Goal: Task Accomplishment & Management: Contribute content

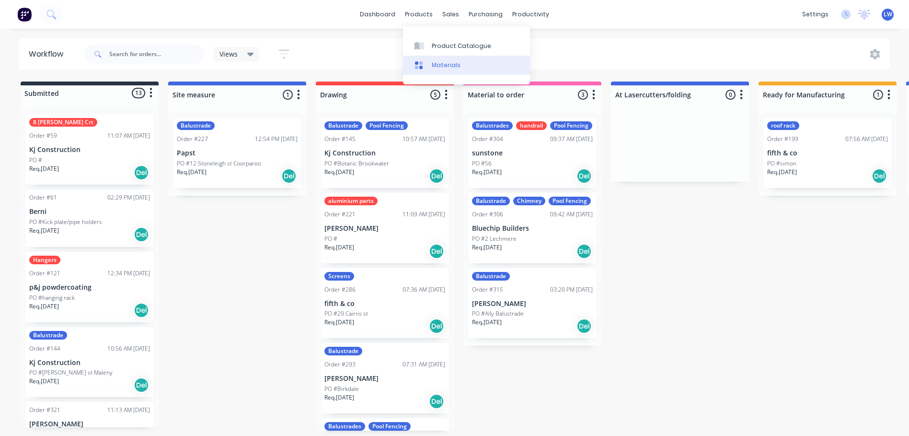
click at [426, 61] on div at bounding box center [422, 65] width 14 height 9
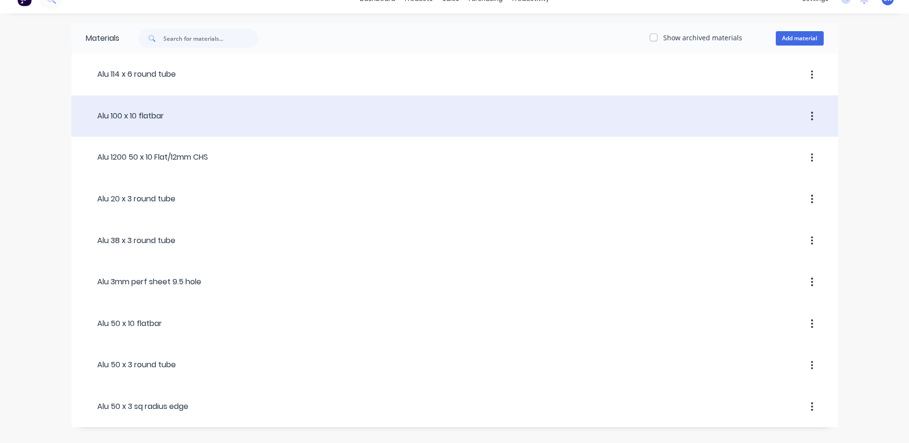
scroll to position [23, 0]
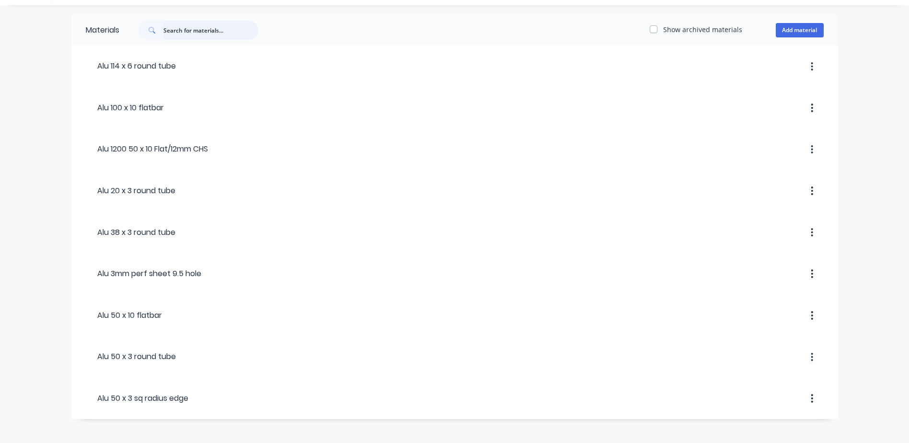
click at [186, 31] on input "text" at bounding box center [210, 30] width 95 height 19
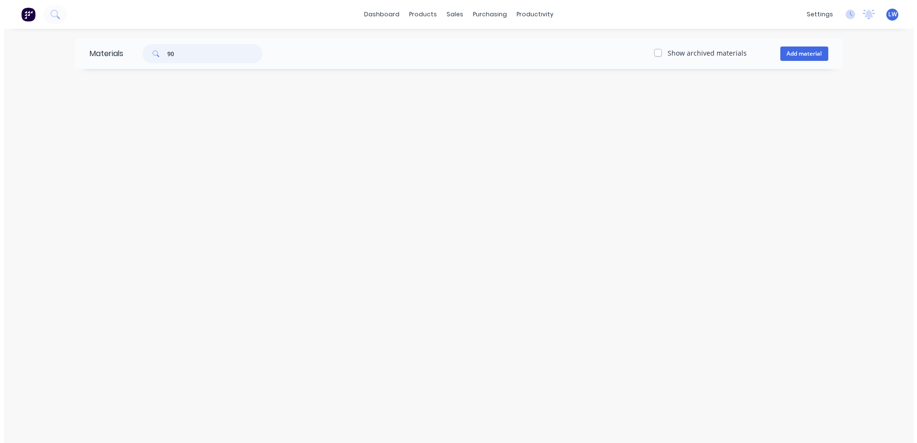
scroll to position [0, 0]
type input "90"
click at [790, 50] on button "Add material" at bounding box center [804, 54] width 48 height 14
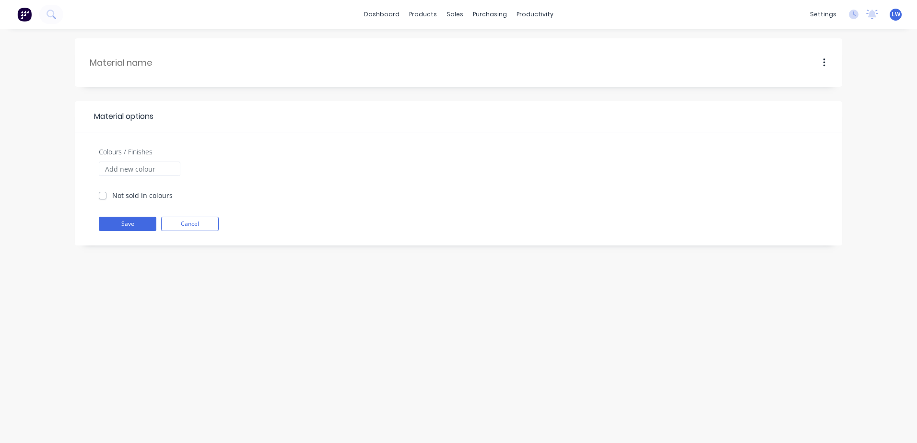
click at [112, 196] on label "Not sold in colours" at bounding box center [142, 195] width 60 height 10
click at [99, 196] on input "Not sold in colours" at bounding box center [103, 194] width 8 height 9
checkbox input "true"
click at [114, 225] on button "Save" at bounding box center [128, 224] width 58 height 14
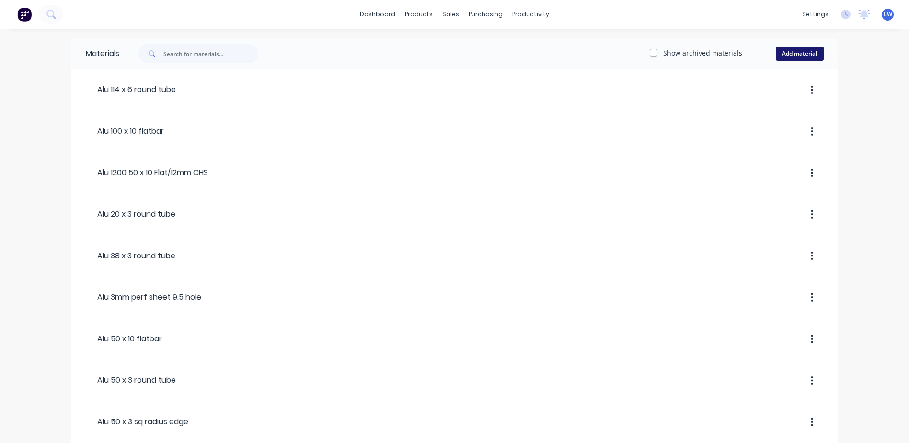
click at [805, 55] on button "Add material" at bounding box center [800, 54] width 48 height 14
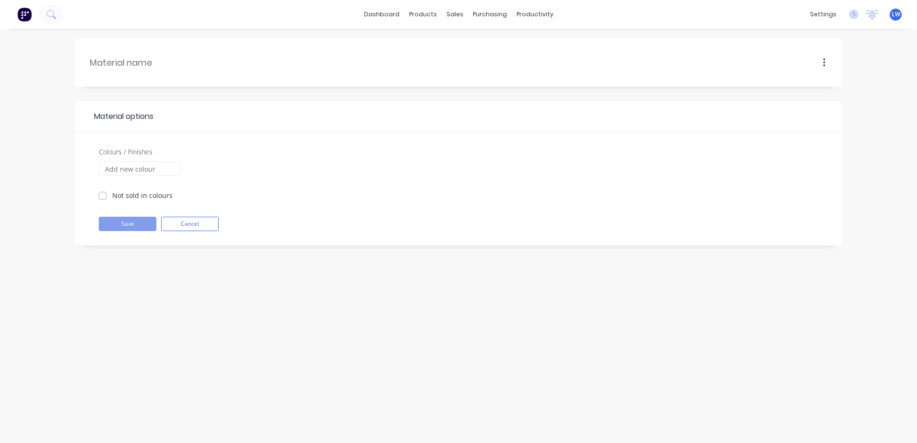
click at [233, 63] on div at bounding box center [522, 62] width 609 height 29
click at [150, 59] on input "text" at bounding box center [154, 62] width 129 height 13
paste input "90x90x2"
click at [117, 67] on input "90x90x2" at bounding box center [154, 62] width 129 height 13
drag, startPoint x: 148, startPoint y: 60, endPoint x: 27, endPoint y: 55, distance: 121.4
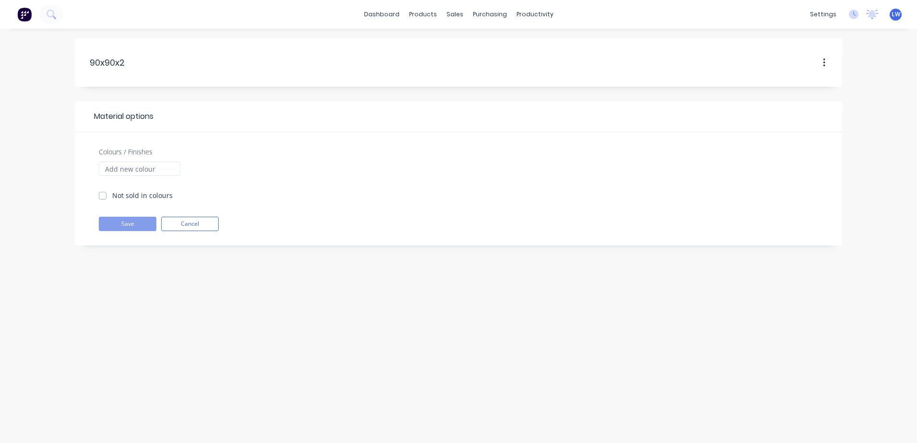
click at [27, 55] on div "90x90x2 90x90x2 Material options Colours / Finishes Not sold in colours Save Ca…" at bounding box center [458, 236] width 917 height 414
paste input "6.5"
drag, startPoint x: 201, startPoint y: 63, endPoint x: 133, endPoint y: 58, distance: 67.8
click at [133, 58] on input "90x90x2 6.5" at bounding box center [153, 62] width 129 height 13
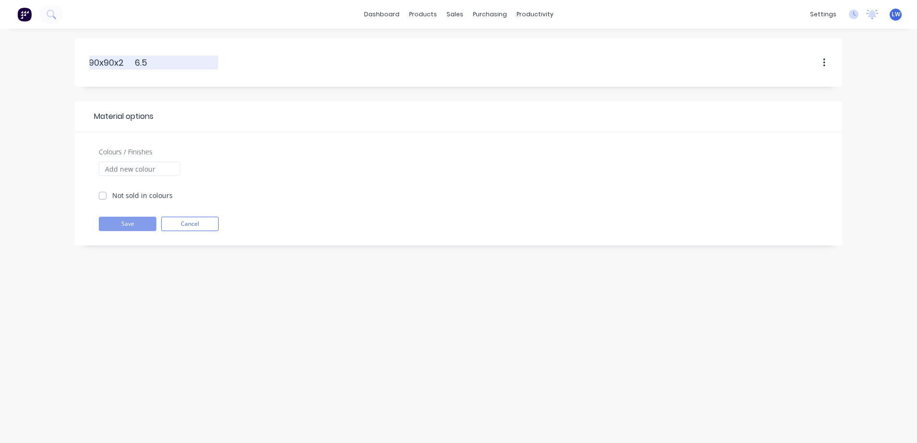
scroll to position [0, 0]
type input "90x90x2 6.5"
click at [112, 195] on label "Not sold in colours" at bounding box center [142, 195] width 60 height 10
click at [101, 195] on input "Not sold in colours" at bounding box center [103, 194] width 8 height 9
click at [823, 67] on icon "button" at bounding box center [824, 63] width 2 height 11
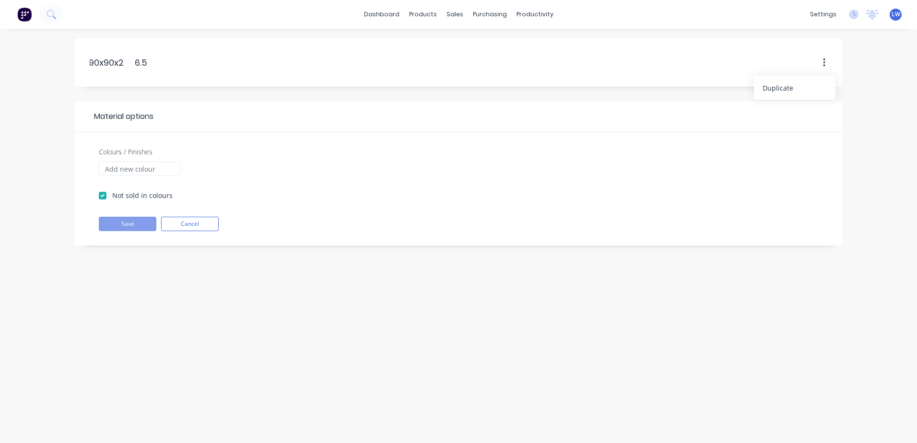
click at [432, 62] on div "Duplicate" at bounding box center [522, 62] width 609 height 29
click at [112, 195] on label "Not sold in colours" at bounding box center [142, 195] width 60 height 10
click at [100, 195] on input "Not sold in colours" at bounding box center [103, 194] width 8 height 9
click at [162, 71] on div "90x90x2 6.5 90x90x2 6.5" at bounding box center [153, 62] width 129 height 29
click at [166, 61] on input "90x90x2 6.5" at bounding box center [153, 62] width 129 height 13
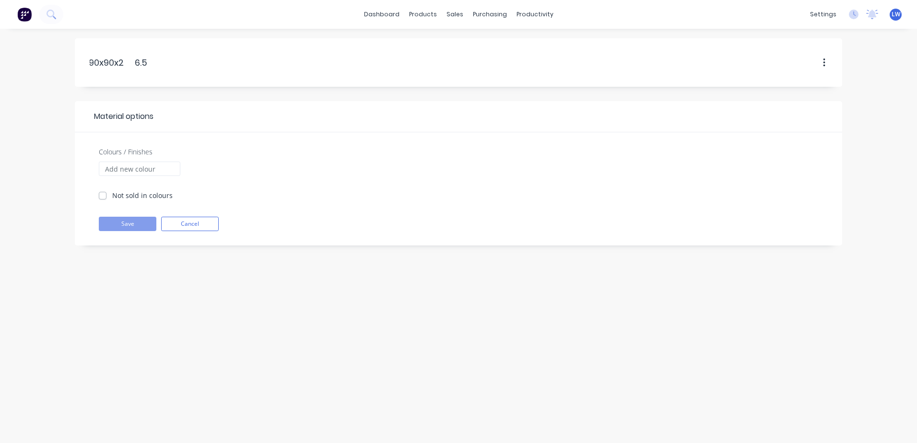
click at [127, 113] on span "Material options" at bounding box center [121, 117] width 64 height 12
click at [130, 172] on input "Colours / Finishes" at bounding box center [139, 169] width 81 height 14
click at [112, 195] on label "Not sold in colours" at bounding box center [142, 195] width 60 height 10
click at [104, 195] on input "Not sold in colours" at bounding box center [103, 194] width 8 height 9
click at [112, 197] on label "Not sold in colours" at bounding box center [142, 195] width 60 height 10
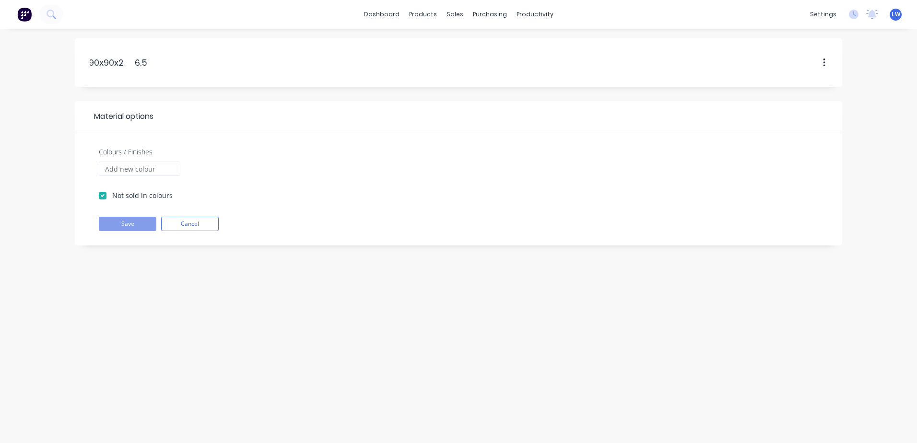
click at [101, 197] on input "Not sold in colours" at bounding box center [103, 194] width 8 height 9
click at [112, 197] on label "Not sold in colours" at bounding box center [142, 195] width 60 height 10
click at [105, 197] on input "Not sold in colours" at bounding box center [103, 194] width 8 height 9
checkbox input "true"
click at [141, 66] on input "90x90x2 6.5" at bounding box center [153, 62] width 129 height 13
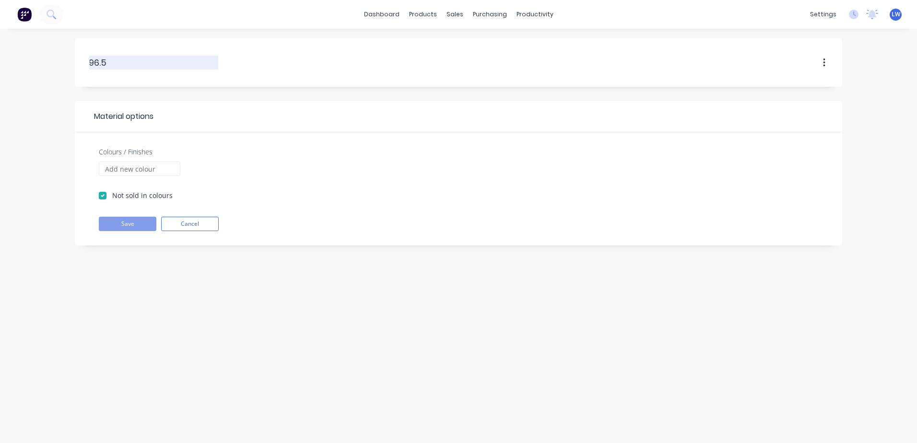
type input "6.5"
drag, startPoint x: 111, startPoint y: 65, endPoint x: 55, endPoint y: 65, distance: 56.6
click at [55, 65] on div "6.5 6.5 Material options Colours / Finishes Not sold in colours Save Cancel" at bounding box center [458, 236] width 917 height 414
click at [300, 167] on div at bounding box center [508, 188] width 647 height 54
click at [196, 226] on button "Cancel" at bounding box center [190, 224] width 58 height 14
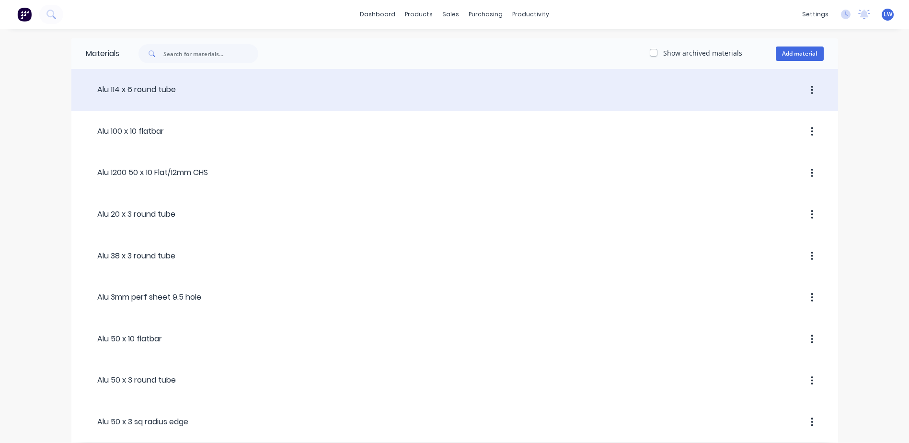
click at [135, 92] on div "Alu 114 x 6 round tube" at bounding box center [131, 90] width 90 height 12
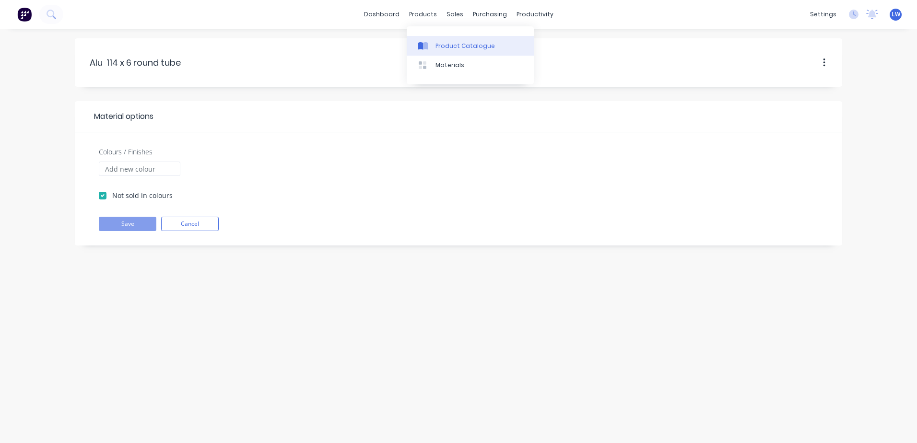
click at [442, 42] on div "Product Catalogue" at bounding box center [464, 46] width 59 height 9
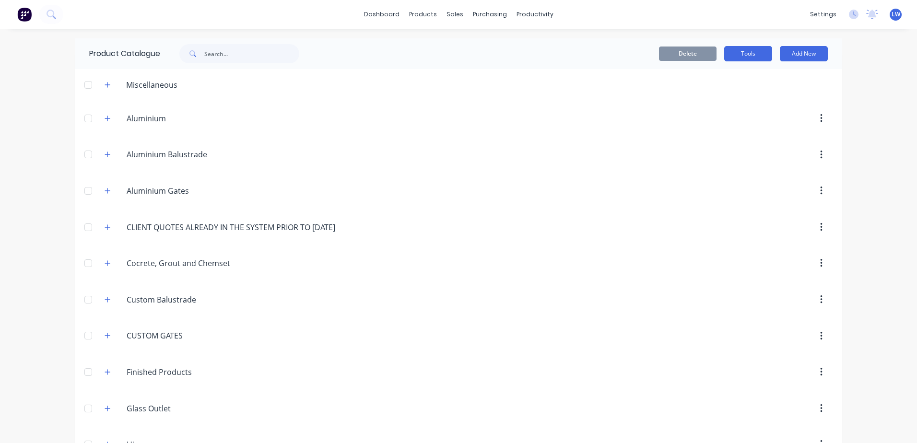
click at [751, 53] on button "Tools" at bounding box center [748, 53] width 48 height 15
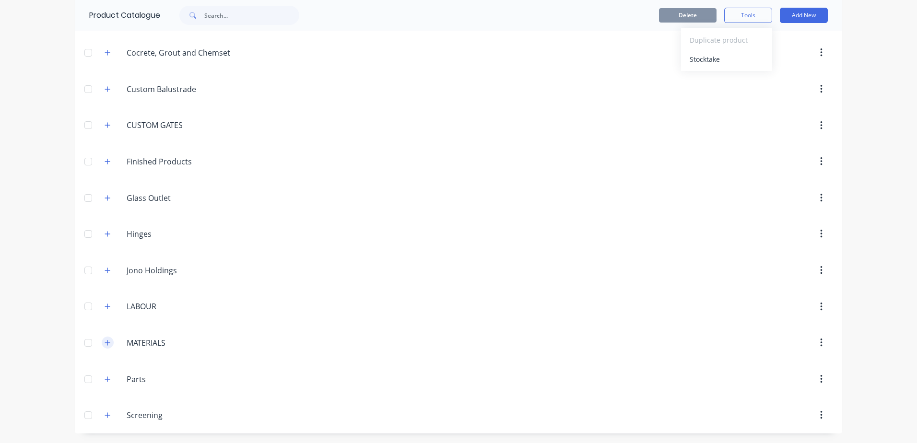
click at [105, 345] on icon "button" at bounding box center [108, 342] width 6 height 7
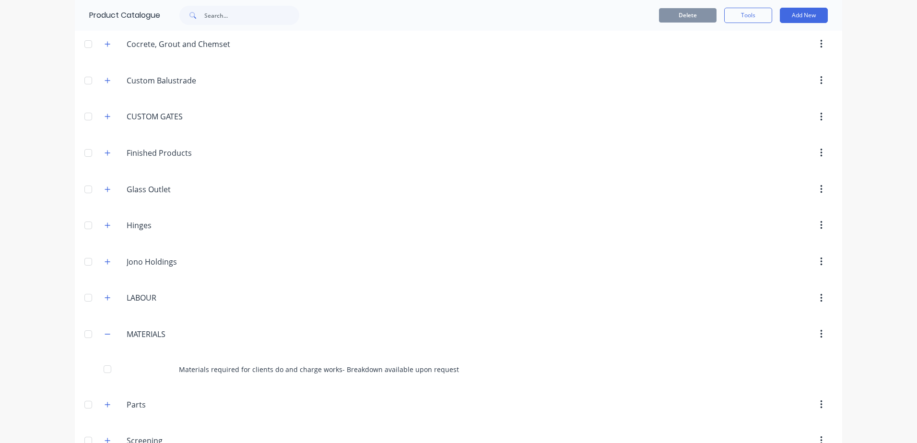
scroll to position [244, 0]
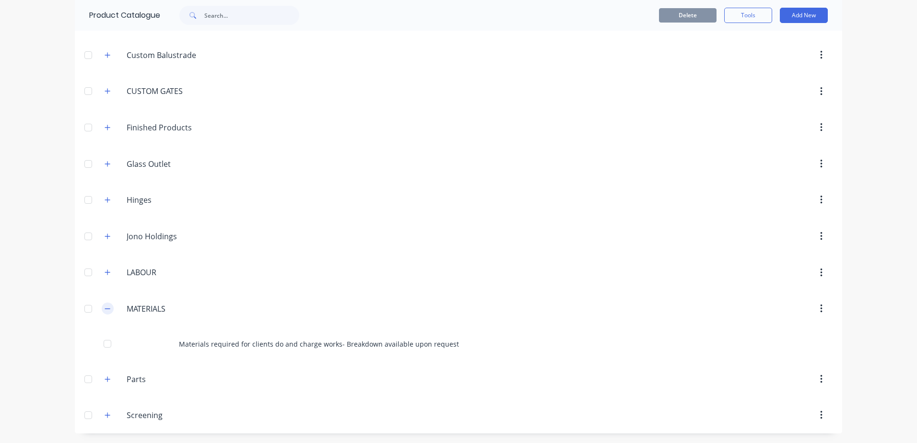
click at [106, 311] on icon "button" at bounding box center [108, 308] width 6 height 7
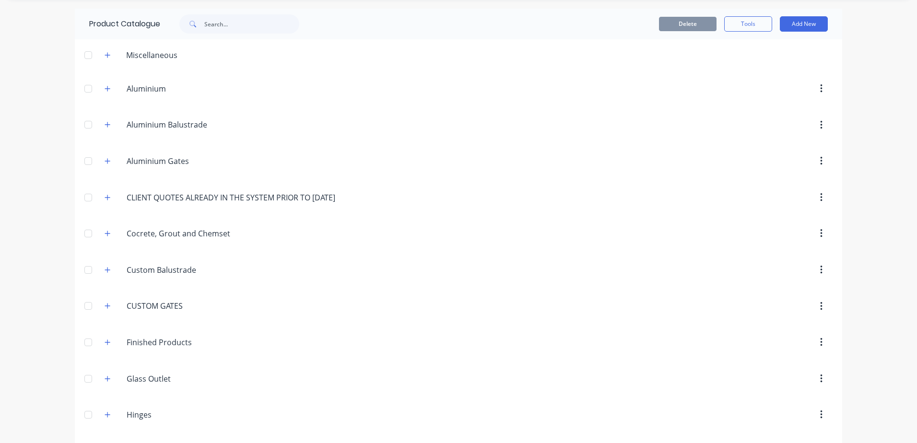
scroll to position [0, 0]
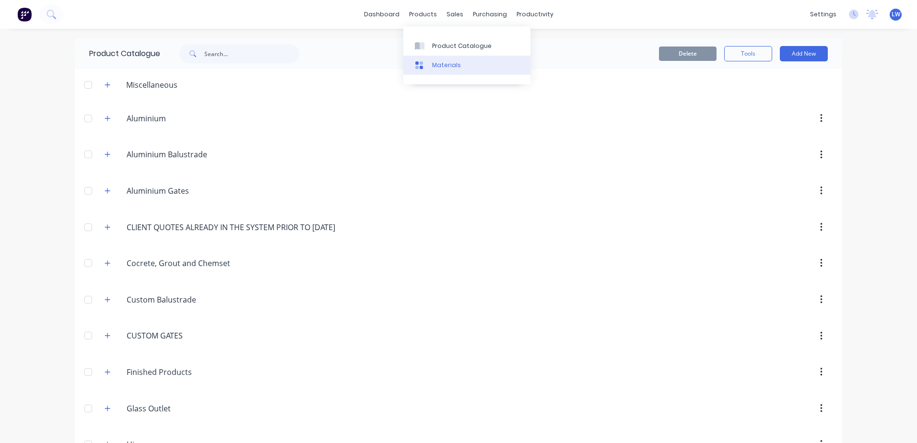
click at [421, 65] on icon at bounding box center [419, 65] width 9 height 9
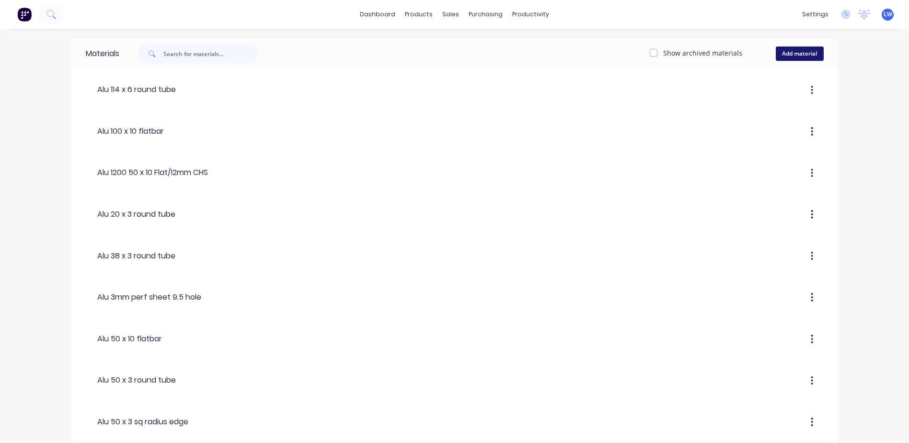
click at [792, 49] on button "Add material" at bounding box center [800, 54] width 48 height 14
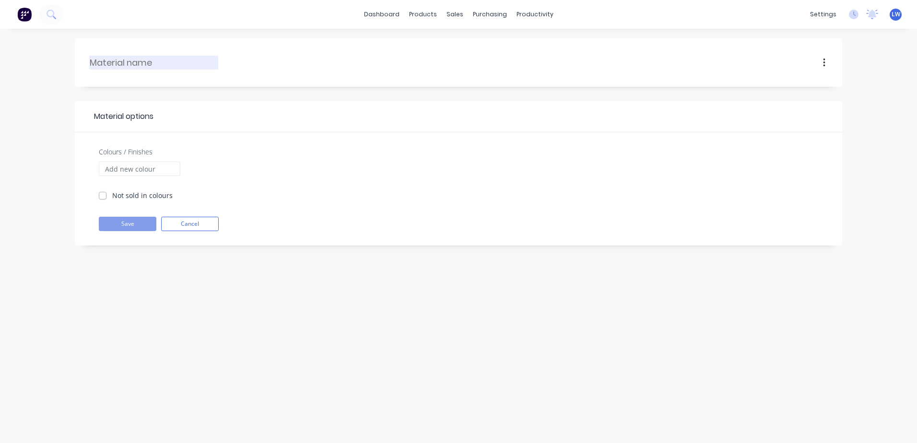
click at [149, 62] on input "text" at bounding box center [154, 62] width 129 height 13
click at [112, 198] on label "Not sold in colours" at bounding box center [142, 195] width 60 height 10
click at [102, 198] on input "Not sold in colours" at bounding box center [103, 194] width 8 height 9
click at [112, 197] on label "Not sold in colours" at bounding box center [142, 195] width 60 height 10
click at [101, 197] on input "Not sold in colours" at bounding box center [103, 194] width 8 height 9
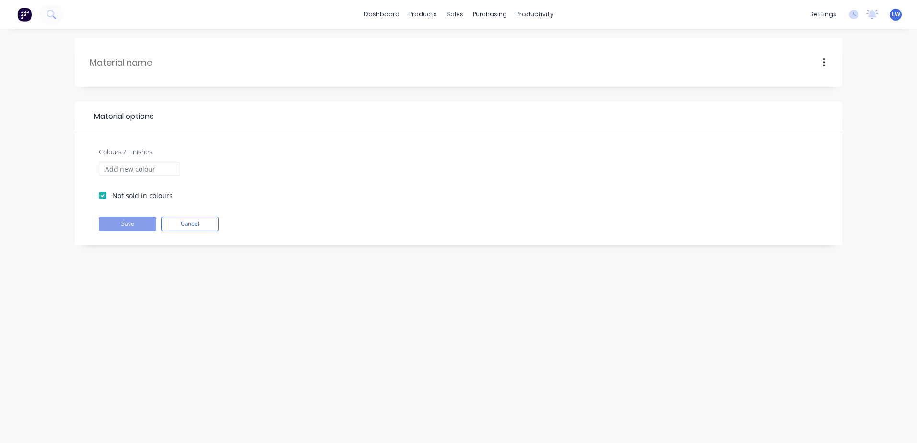
checkbox input "false"
drag, startPoint x: 214, startPoint y: 68, endPoint x: 283, endPoint y: 37, distance: 75.7
click at [214, 68] on input "text" at bounding box center [154, 62] width 129 height 13
click at [432, 46] on div at bounding box center [425, 46] width 14 height 9
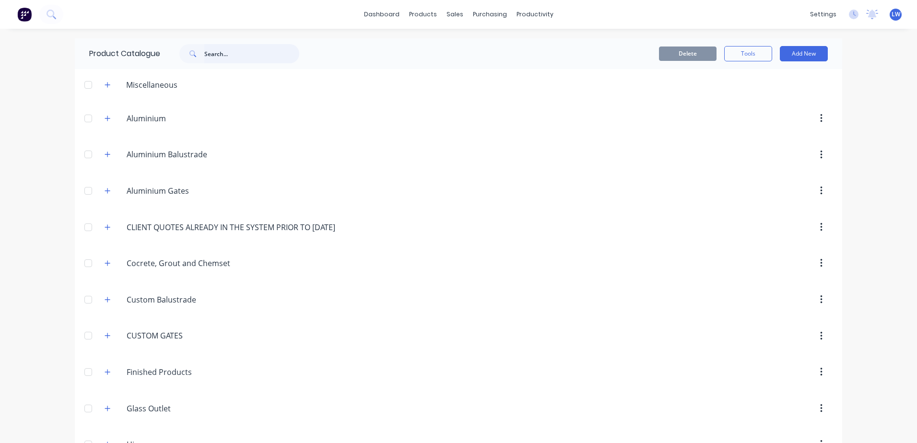
click at [235, 55] on input "text" at bounding box center [251, 53] width 95 height 19
click at [801, 53] on button "Add New" at bounding box center [804, 53] width 48 height 15
click at [779, 79] on div "Category" at bounding box center [782, 78] width 74 height 14
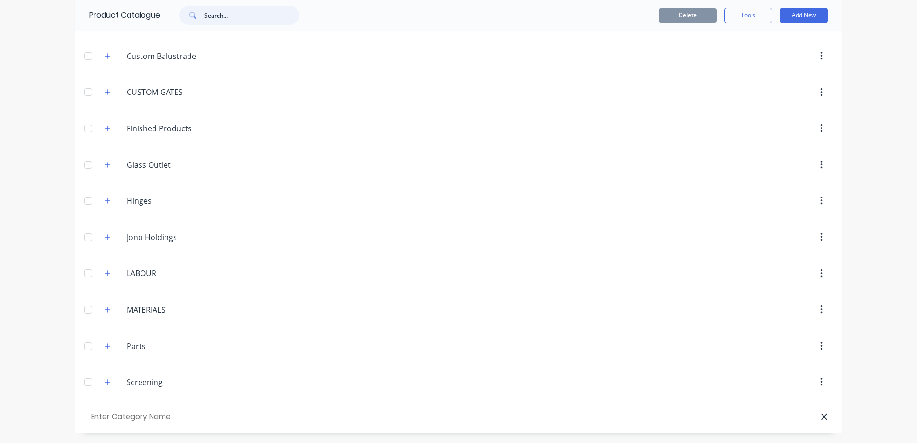
click at [239, 18] on input "text" at bounding box center [251, 15] width 95 height 19
click at [101, 415] on input "text" at bounding box center [143, 417] width 108 height 14
type input "S"
type input "Aluminium SHS"
click at [800, 17] on button "Add New" at bounding box center [804, 15] width 48 height 15
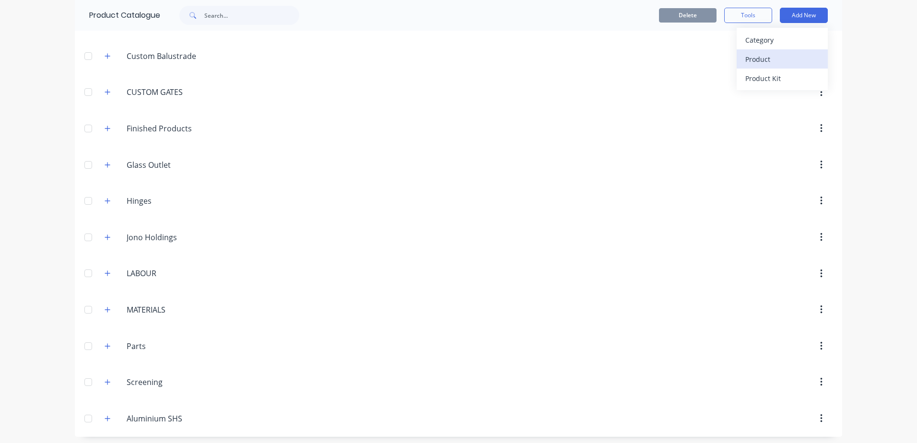
click at [760, 54] on div "Product" at bounding box center [782, 59] width 74 height 14
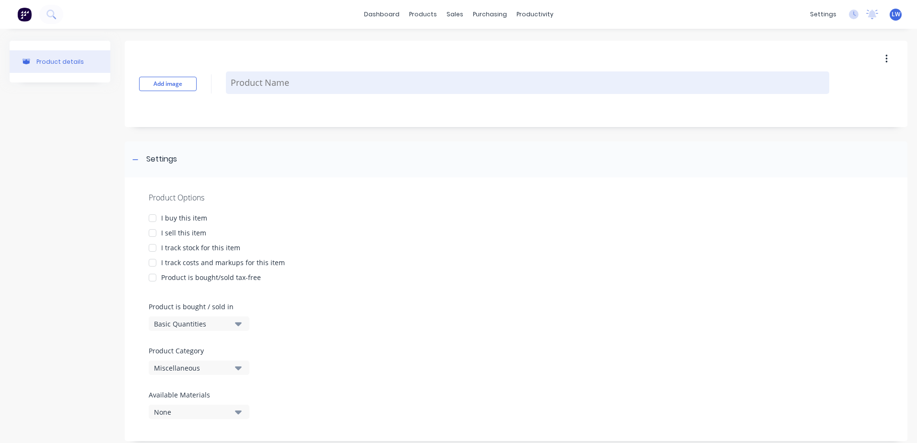
click at [289, 87] on textarea at bounding box center [527, 82] width 603 height 23
paste textarea "90x90x2 6.5"
type textarea "x"
type textarea "90x90x2 6.5"
drag, startPoint x: 339, startPoint y: 76, endPoint x: 273, endPoint y: 73, distance: 65.7
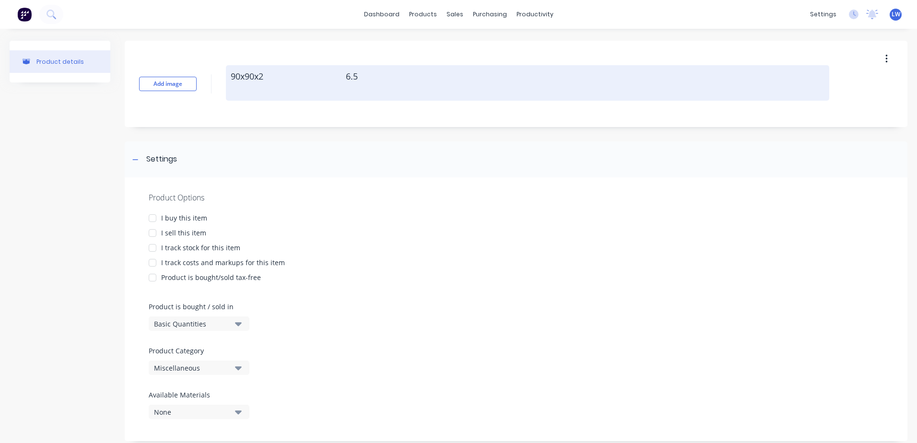
click at [273, 73] on textarea "90x90x2 6.5" at bounding box center [527, 82] width 603 height 35
type textarea "x"
type textarea "90x90x2 6.5"
type textarea "x"
type textarea "90x90x2 x6.5"
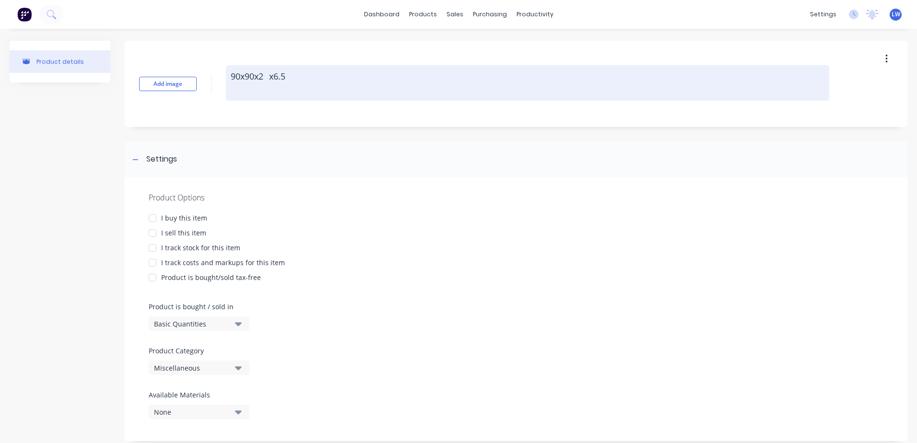
type textarea "x"
type textarea "90x90x2 x 6.5"
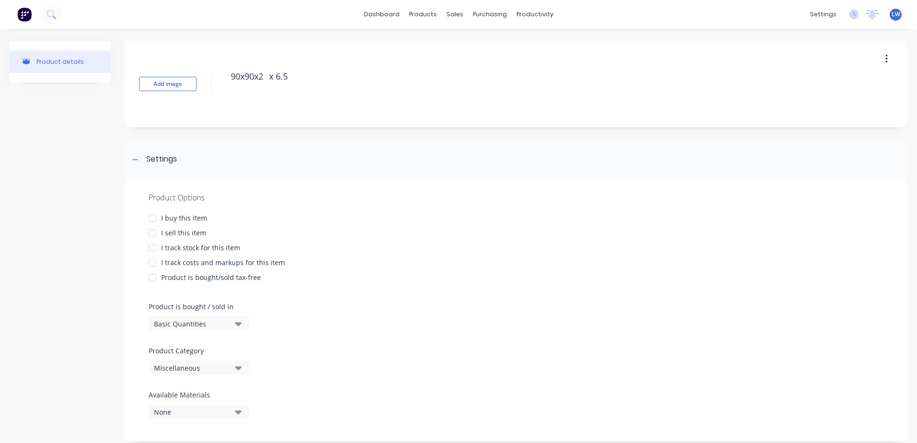
click at [149, 219] on div at bounding box center [152, 218] width 19 height 19
click at [152, 233] on div at bounding box center [152, 232] width 19 height 19
type textarea "x"
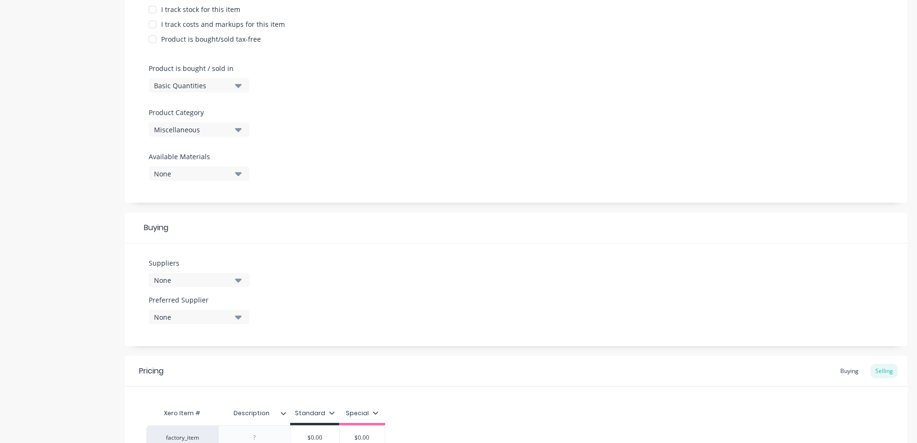
scroll to position [240, 0]
type textarea "90x90x2 x 6.5"
type textarea "x"
type textarea "90x90x2 x 6.5"
click at [236, 130] on icon "button" at bounding box center [238, 128] width 7 height 11
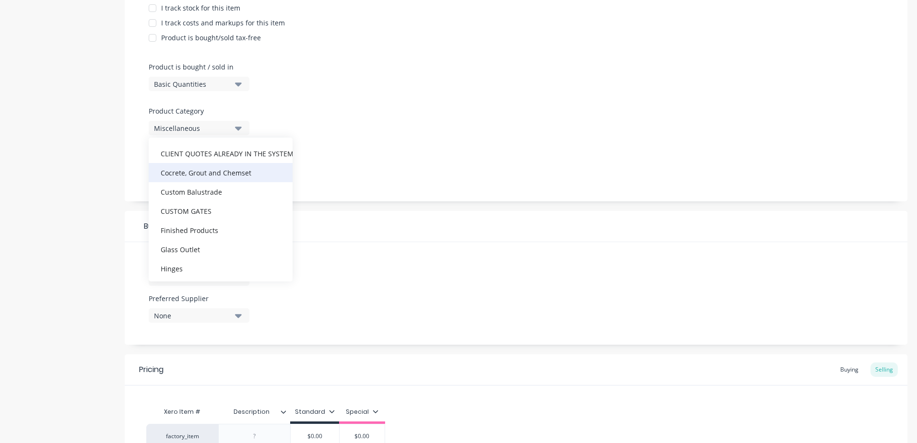
scroll to position [77, 0]
click at [198, 163] on div "Aluminium SHS" at bounding box center [221, 161] width 144 height 19
type textarea "x"
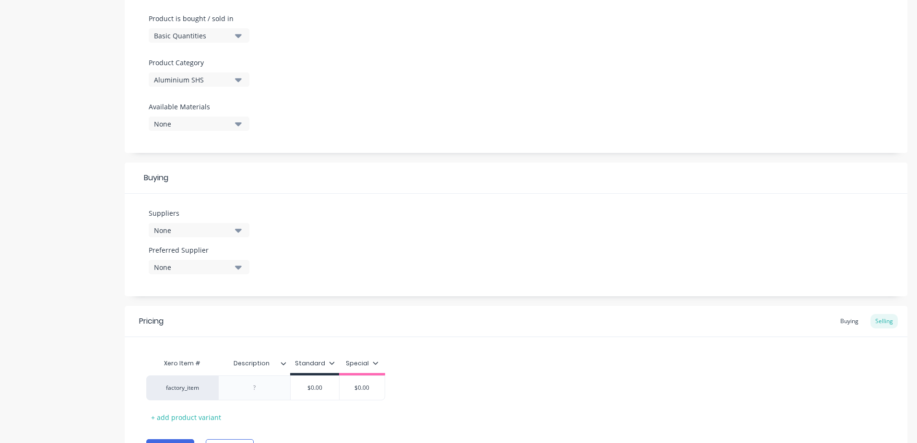
scroll to position [340, 0]
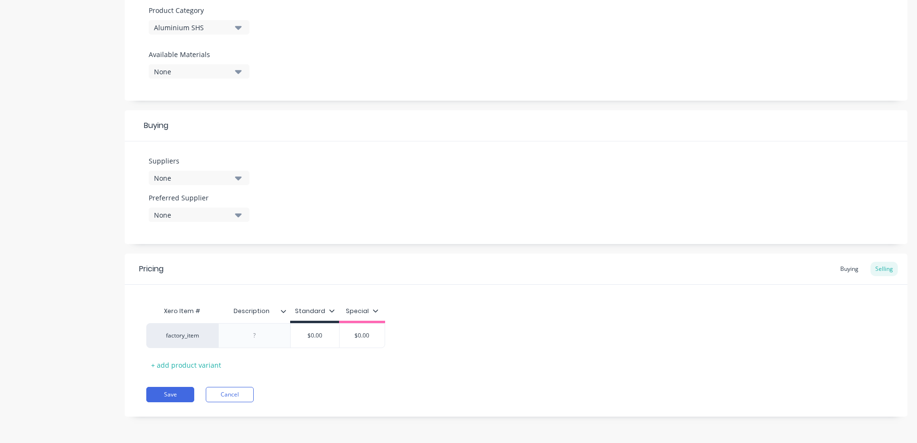
click at [240, 71] on icon "button" at bounding box center [238, 72] width 7 height 4
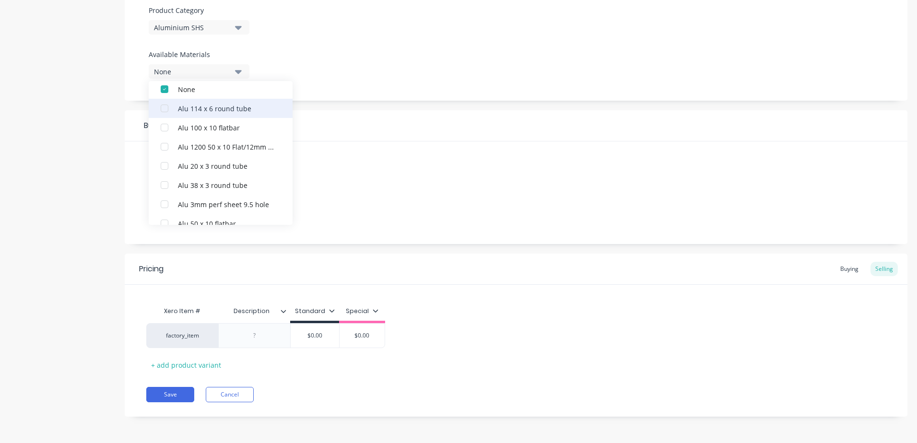
scroll to position [0, 0]
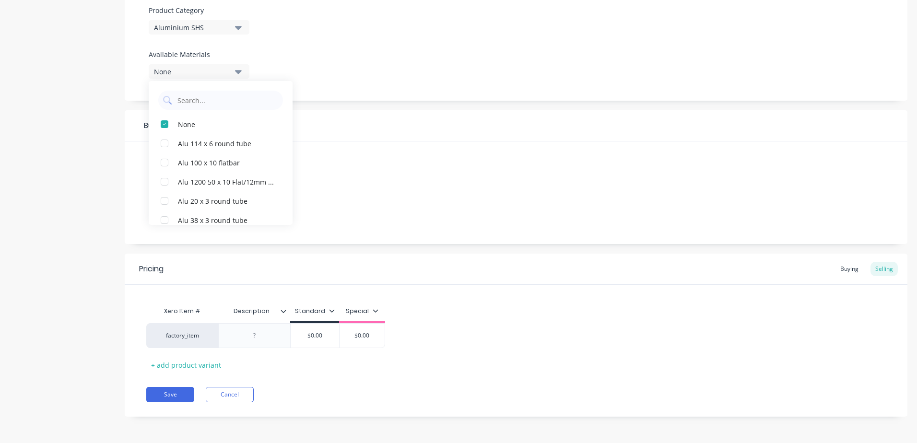
click at [377, 127] on div "Buying" at bounding box center [516, 125] width 782 height 31
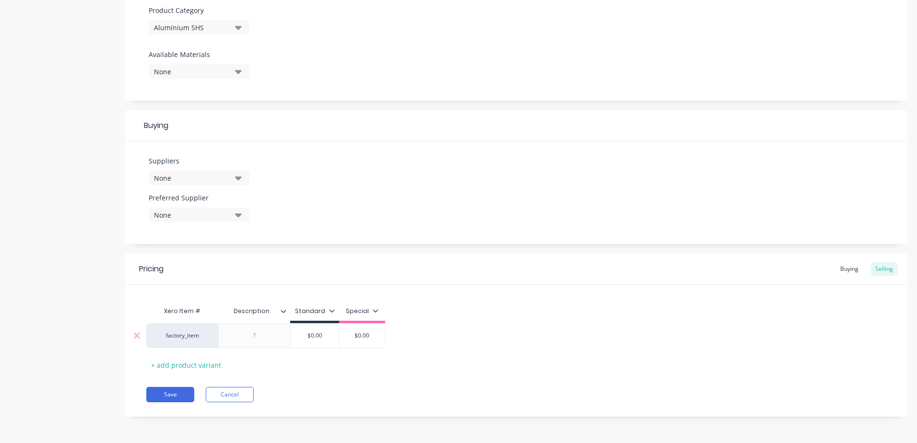
click at [264, 333] on div at bounding box center [255, 335] width 48 height 12
paste div
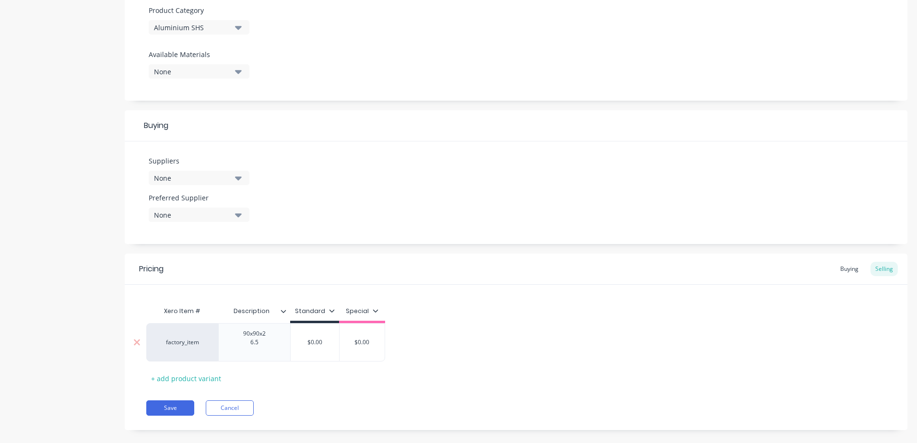
type textarea "x"
type input "$0.00"
click at [322, 339] on input "$0.00" at bounding box center [315, 342] width 48 height 9
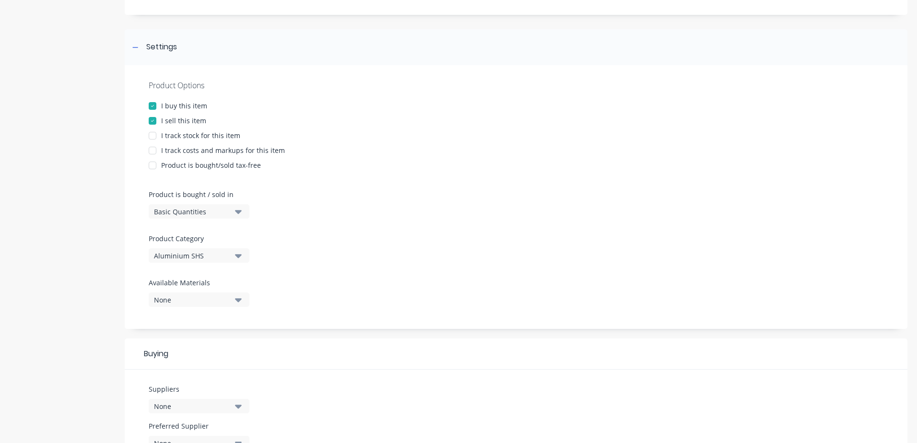
scroll to position [101, 0]
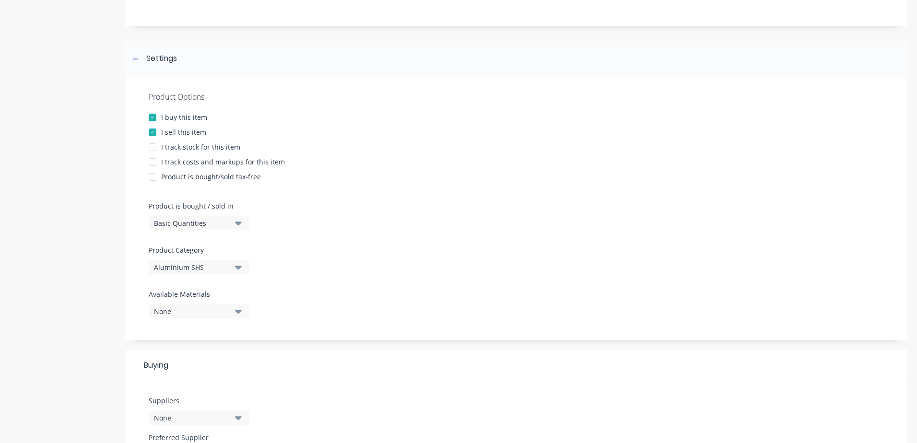
click at [149, 162] on div at bounding box center [152, 161] width 19 height 19
type textarea "x"
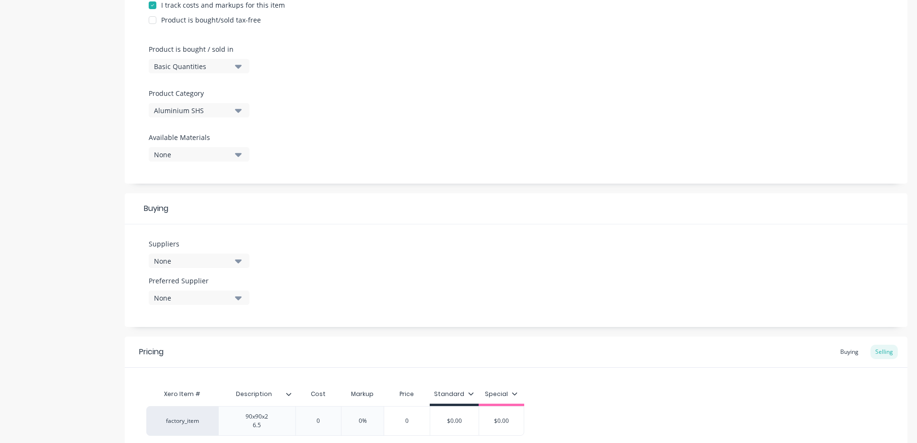
scroll to position [345, 0]
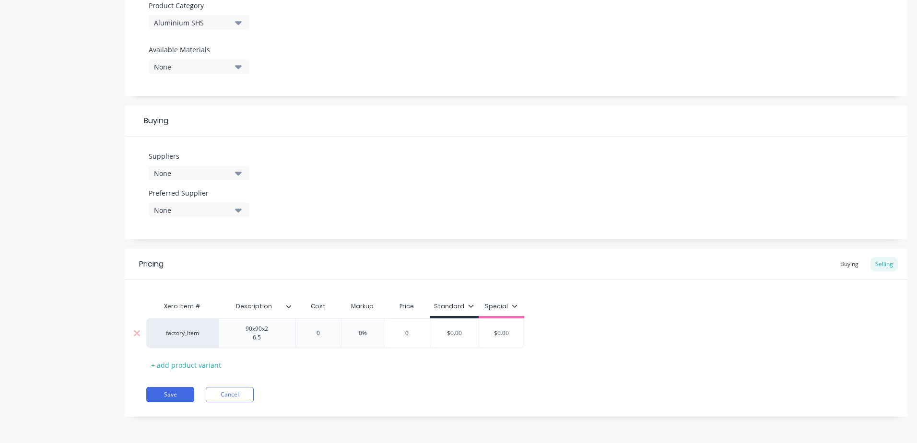
type input "0"
click at [319, 336] on input "0" at bounding box center [318, 333] width 48 height 9
type textarea "x"
type input "8"
type textarea "x"
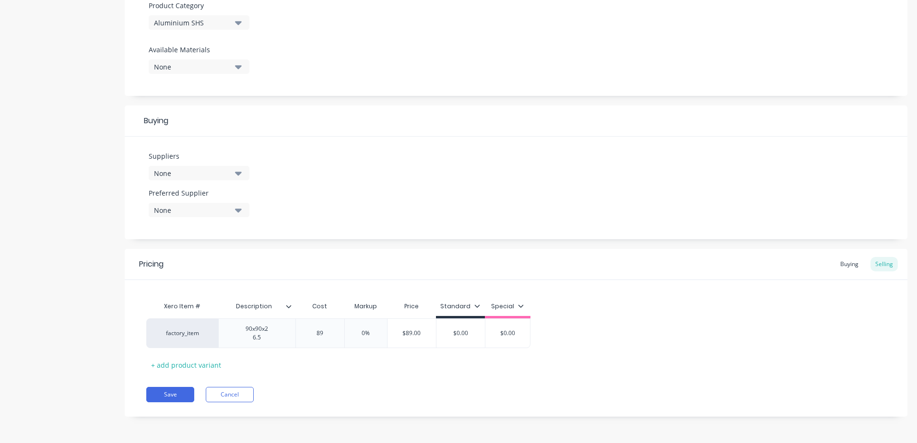
type input "89"
type input "0%"
type input "$89.00"
type textarea "x"
type input "8"
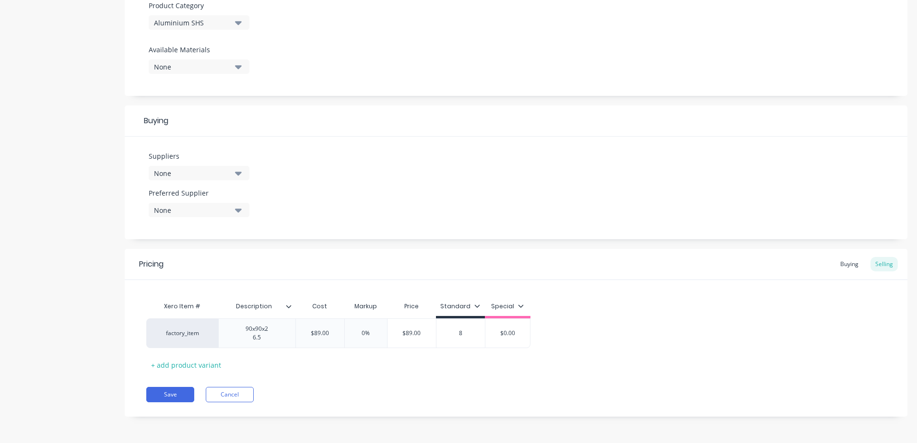
type textarea "x"
type input "89"
click at [174, 393] on button "Save" at bounding box center [170, 394] width 48 height 15
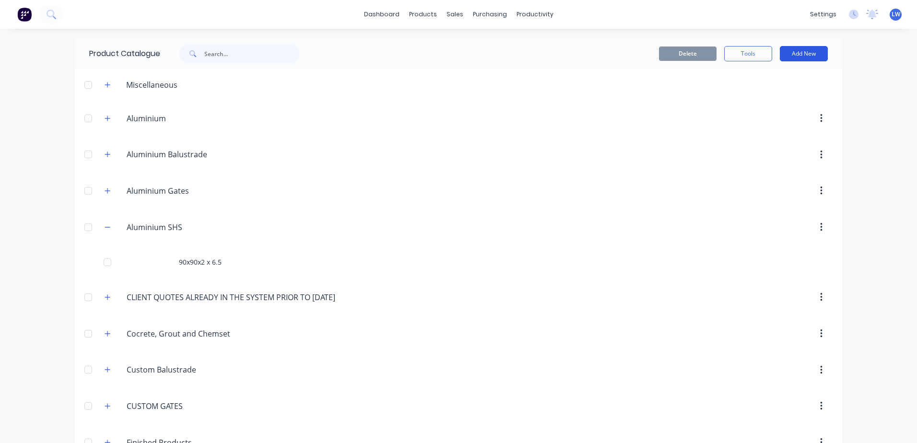
click at [802, 54] on button "Add New" at bounding box center [804, 53] width 48 height 15
click at [745, 93] on div "Product" at bounding box center [782, 98] width 74 height 14
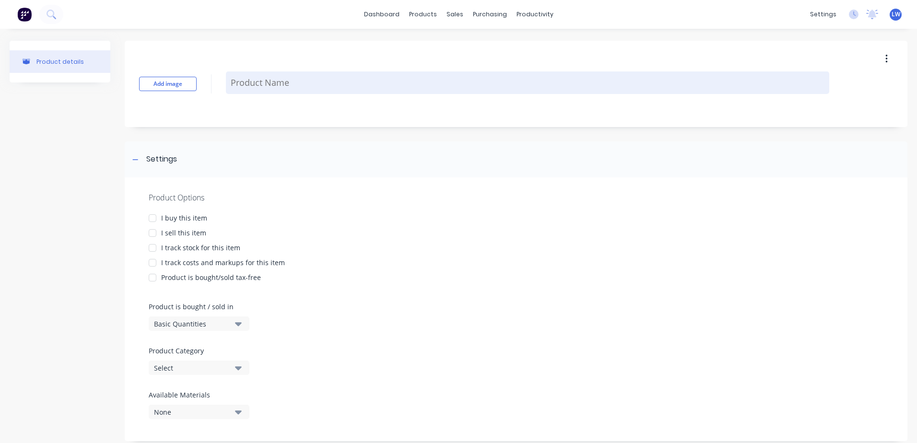
click at [279, 83] on textarea at bounding box center [527, 82] width 603 height 23
paste textarea "50x50x1.6"
type textarea "x"
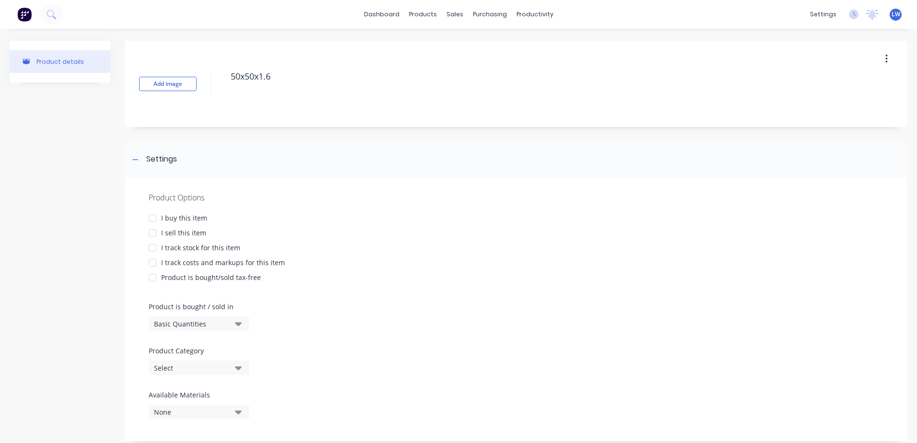
type textarea "50x50x1.6"
type textarea "x"
type textarea "50x50x1.6"
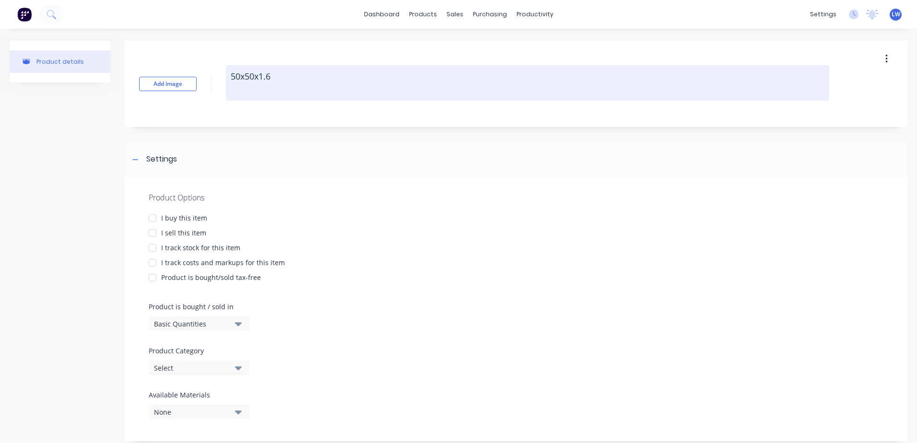
click at [353, 78] on textarea "50x50x1.6" at bounding box center [527, 82] width 603 height 35
click at [279, 76] on textarea "50x50x1.6" at bounding box center [527, 82] width 603 height 35
paste textarea "6.5"
type textarea "x"
type textarea "50x50x1.6 6.5"
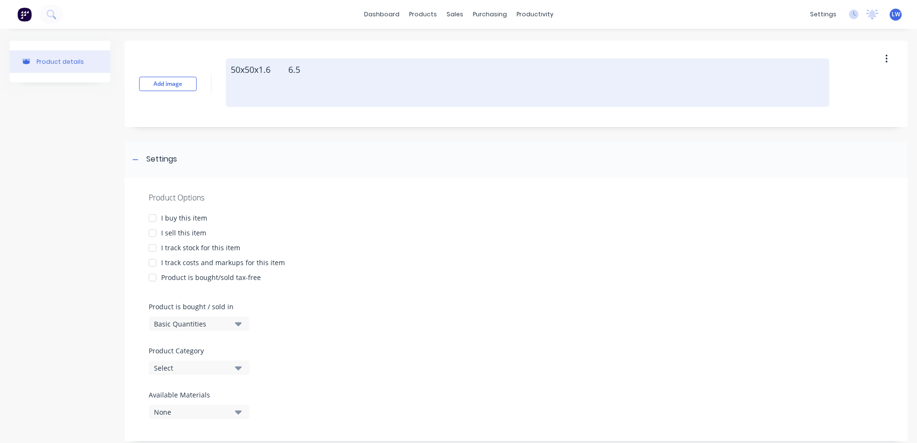
type textarea "x"
type textarea "50x50x1.6 6.5"
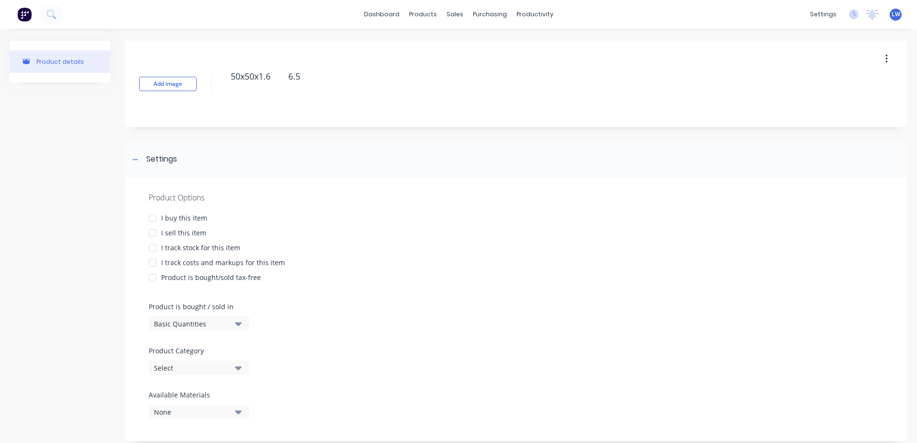
click at [151, 219] on div at bounding box center [152, 218] width 19 height 19
click at [152, 232] on div at bounding box center [152, 232] width 19 height 19
click at [152, 263] on div at bounding box center [152, 262] width 19 height 19
type textarea "x"
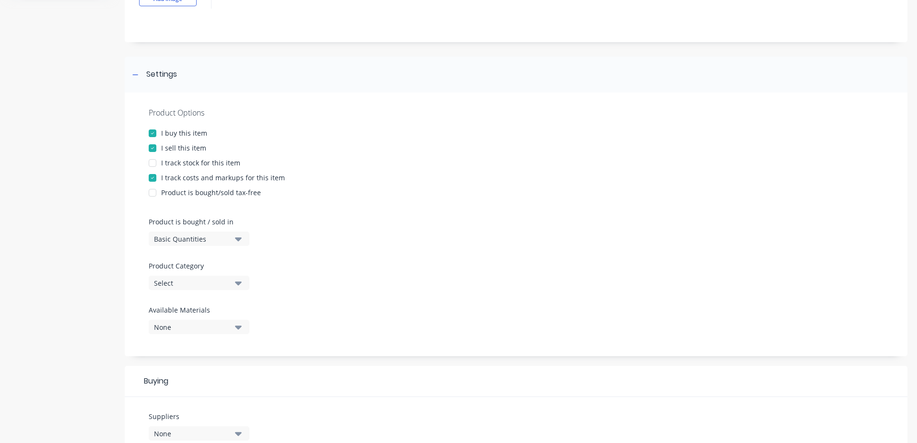
scroll to position [240, 0]
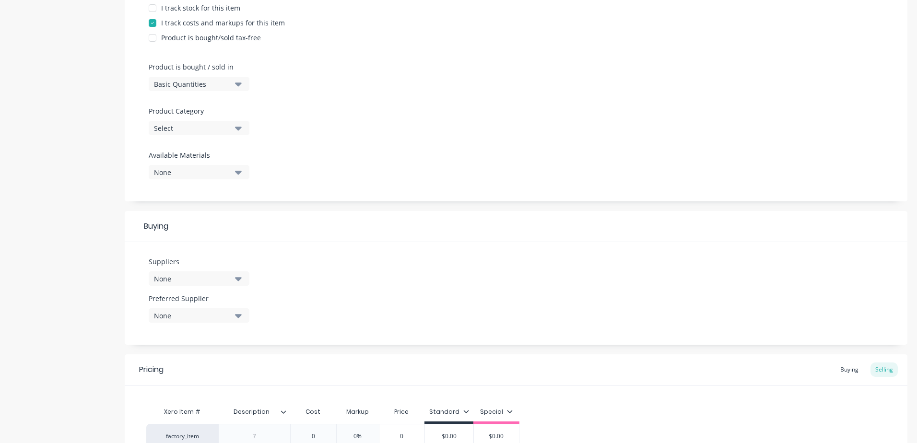
type textarea "50x50x1.6 6.5"
type textarea "x"
type textarea "50x50x1.6 6.5"
click at [244, 130] on button "Select" at bounding box center [199, 128] width 101 height 14
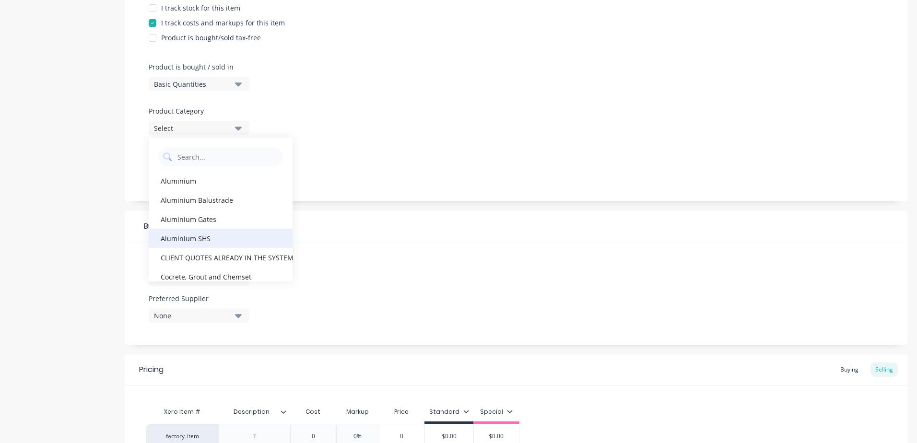
click at [178, 235] on div "Aluminium SHS" at bounding box center [221, 238] width 144 height 19
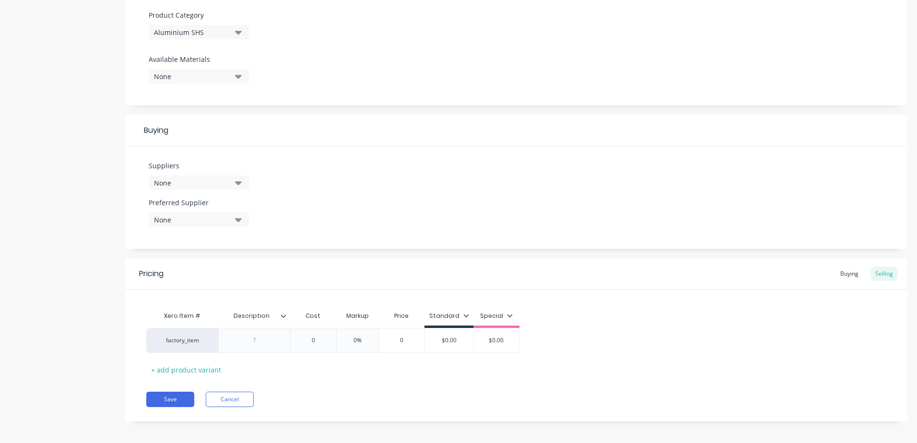
scroll to position [340, 0]
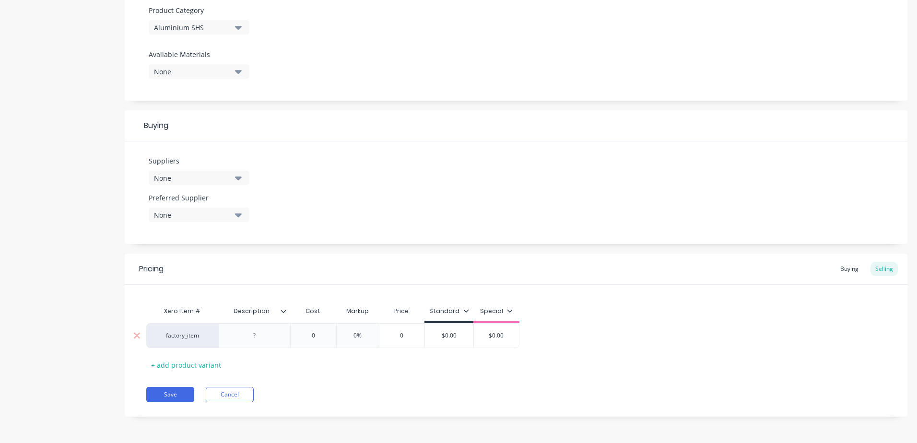
click at [262, 340] on div at bounding box center [255, 335] width 48 height 12
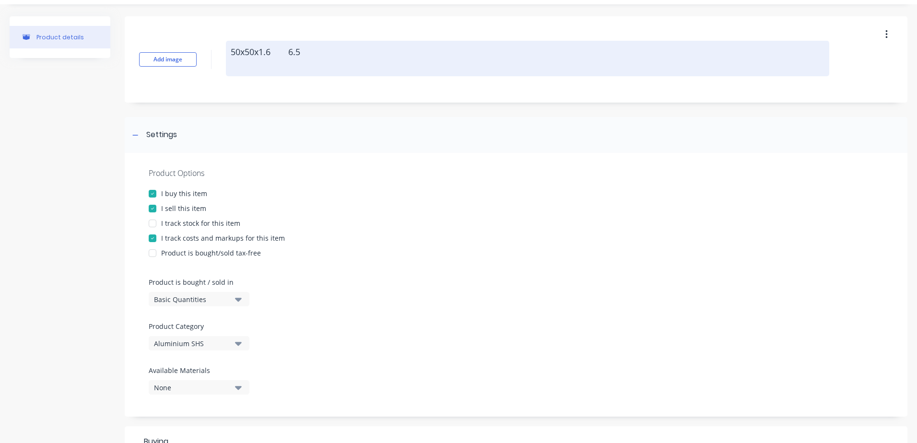
scroll to position [0, 0]
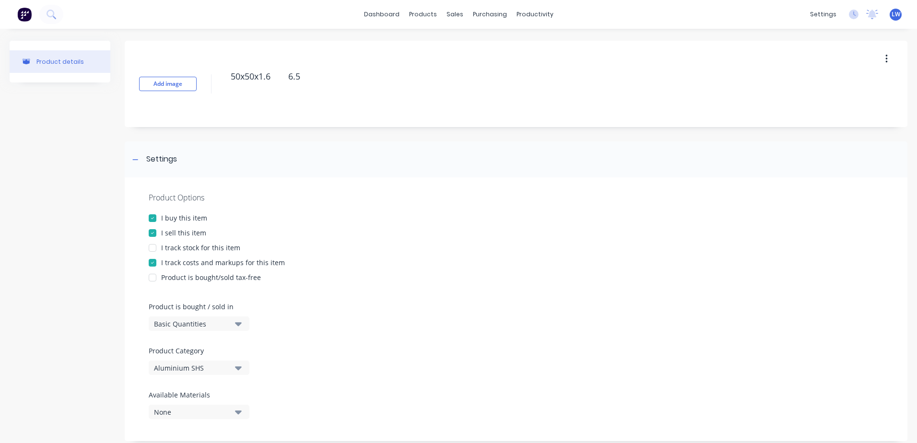
drag, startPoint x: 339, startPoint y: 76, endPoint x: 171, endPoint y: 76, distance: 167.8
click at [171, 76] on div "Add image 50x50x1.6 6.5" at bounding box center [516, 84] width 782 height 86
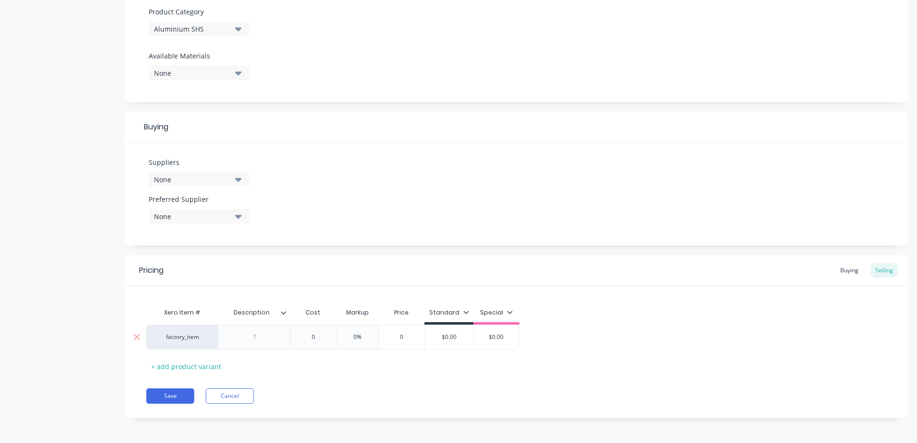
scroll to position [340, 0]
type textarea "x"
click at [260, 329] on div at bounding box center [255, 335] width 48 height 12
paste div
type textarea "x"
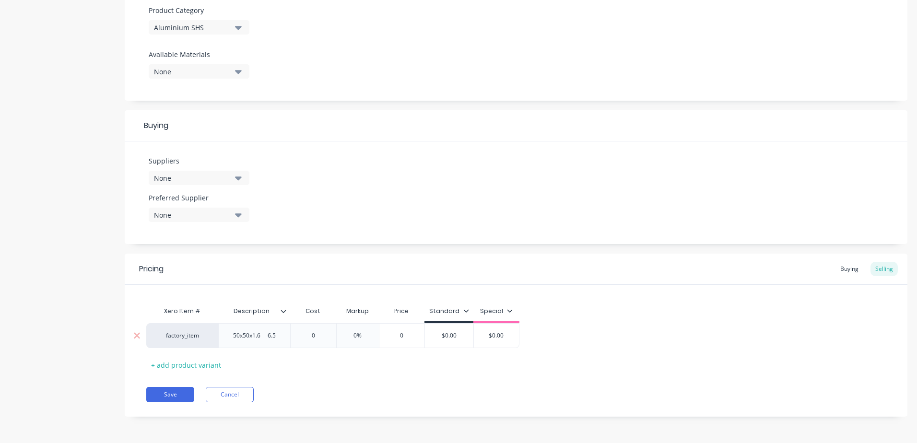
type input "0"
click at [314, 333] on input "0" at bounding box center [315, 335] width 48 height 9
type textarea "x"
type input "3"
type textarea "x"
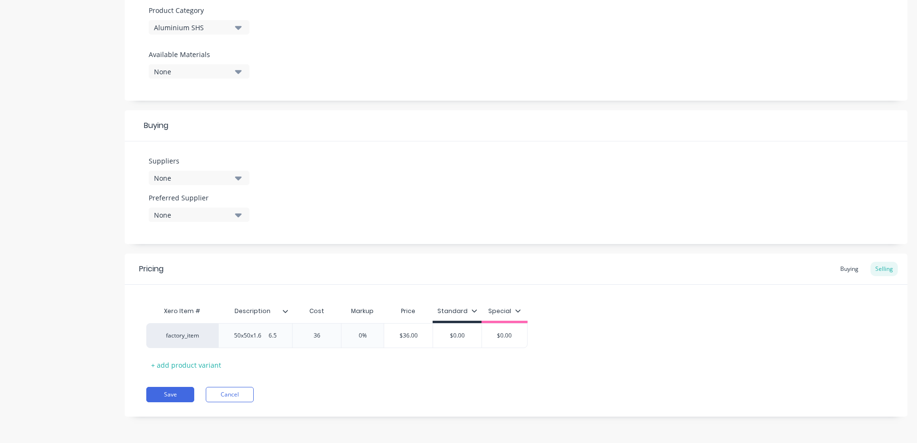
type input "36"
type input "0%"
type input "$36.00"
type input "$0.00"
type textarea "x"
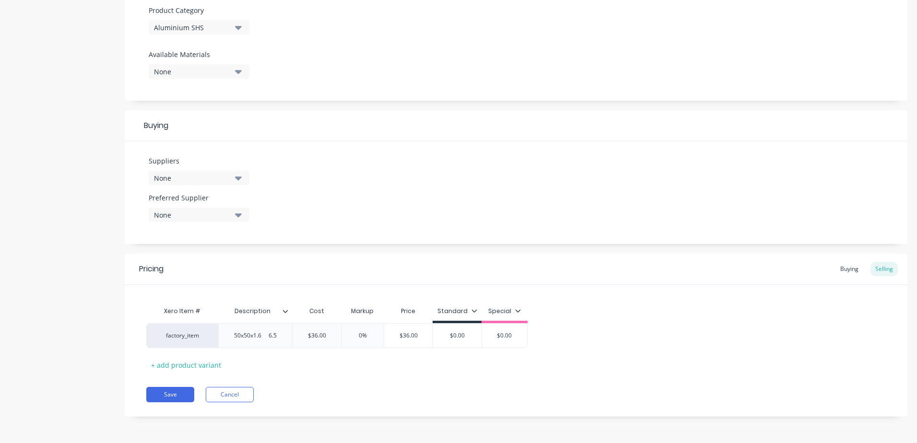
type input "$0.0"
type textarea "x"
type input "$0."
type textarea "x"
type input "$0"
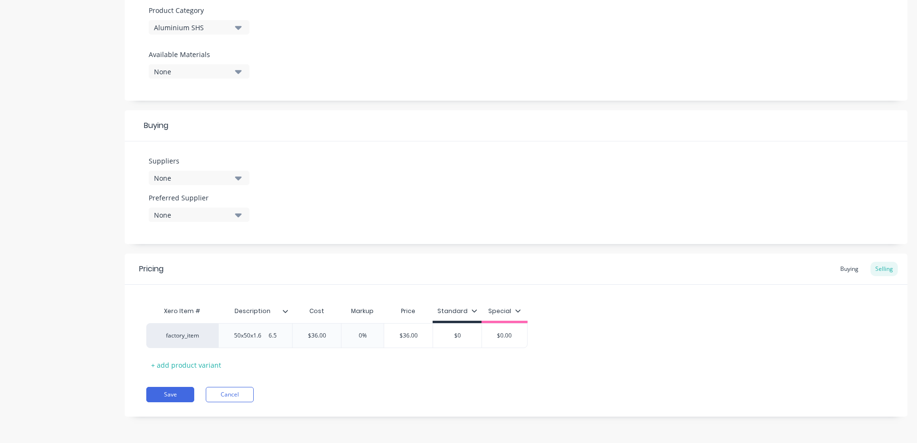
type textarea "x"
type input "$"
type textarea "x"
type input "3"
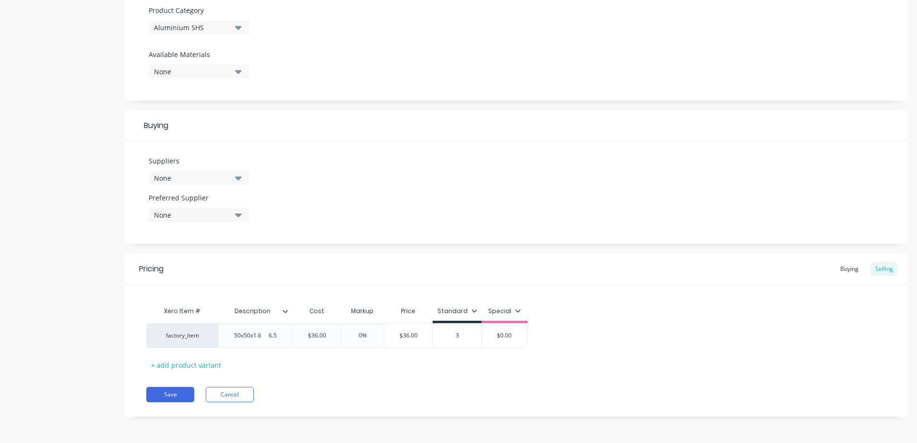
type textarea "x"
type input "36"
click at [376, 367] on div "Xero Item # Description Cost Markup Price Standard Special factory_item 50x50x1…" at bounding box center [515, 337] width 739 height 71
click at [165, 399] on button "Save" at bounding box center [170, 394] width 48 height 15
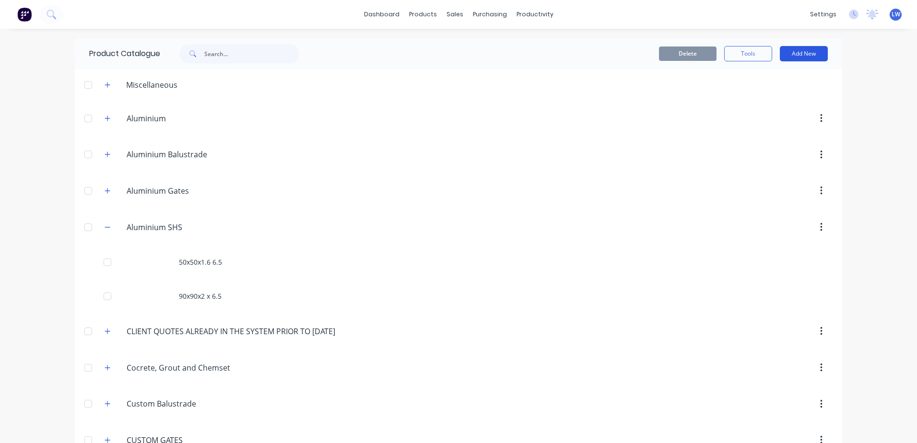
click at [793, 56] on button "Add New" at bounding box center [804, 53] width 48 height 15
click at [747, 99] on div "Product" at bounding box center [782, 98] width 74 height 14
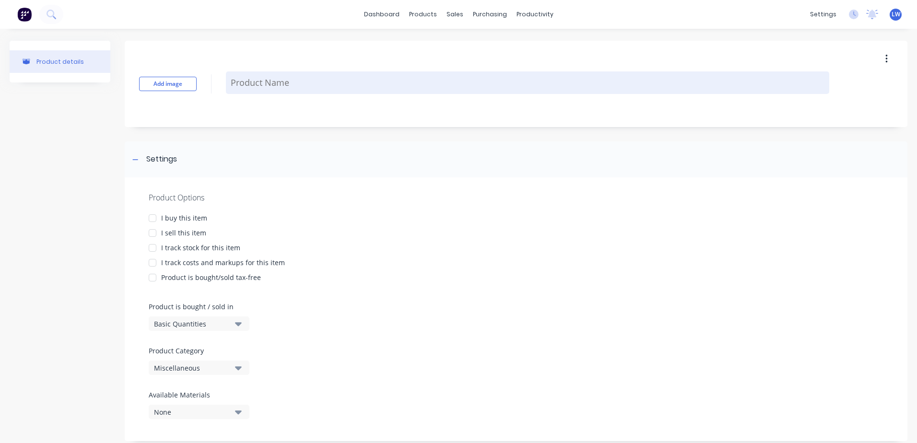
type textarea "x"
click at [276, 82] on textarea at bounding box center [527, 82] width 603 height 23
paste textarea "50x50x2"
type textarea "50x50x2"
type textarea "x"
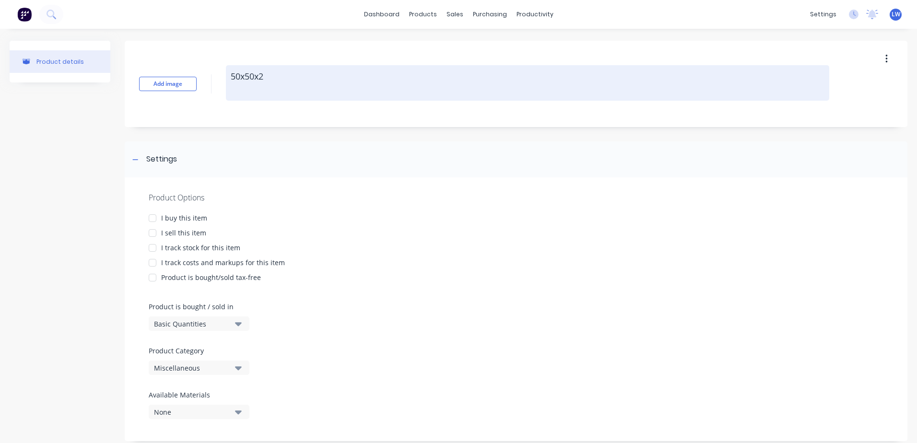
click at [272, 78] on textarea "50x50x2" at bounding box center [527, 82] width 603 height 35
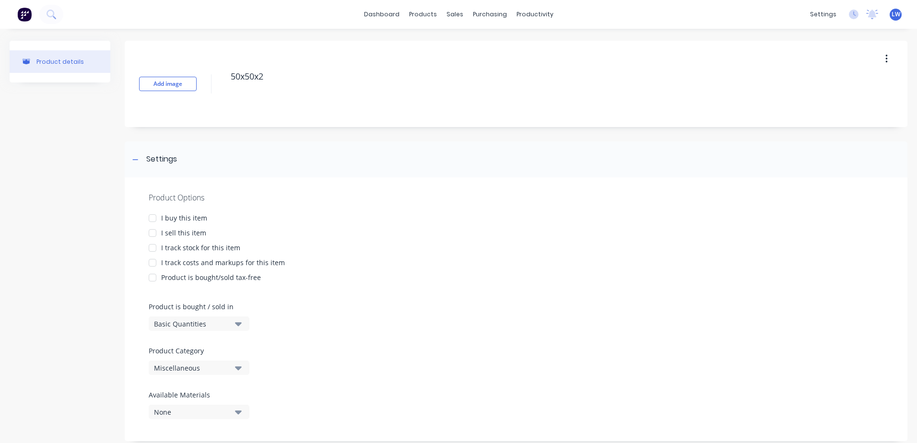
type textarea "50x50x2"
type textarea "x"
type textarea "50x50x2"
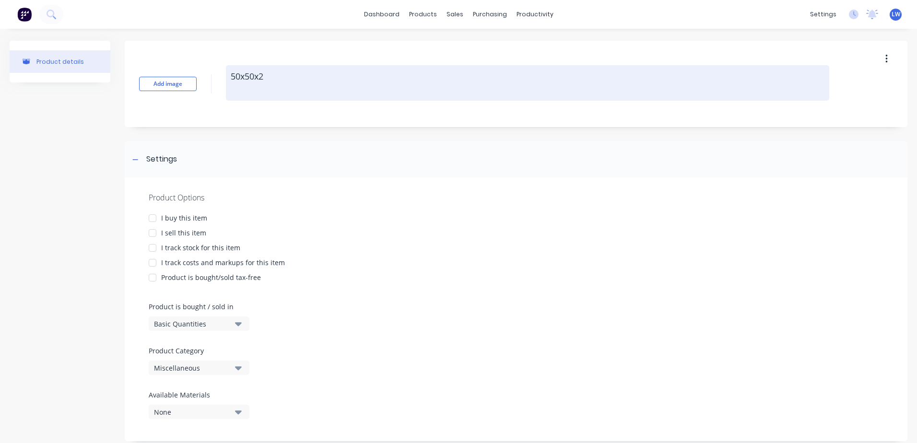
type textarea "x"
click at [287, 76] on textarea "50x50x2" at bounding box center [527, 82] width 603 height 35
click at [274, 78] on textarea "50x50x2" at bounding box center [527, 82] width 603 height 35
paste textarea "6.5"
type textarea "50x50x2 6.5"
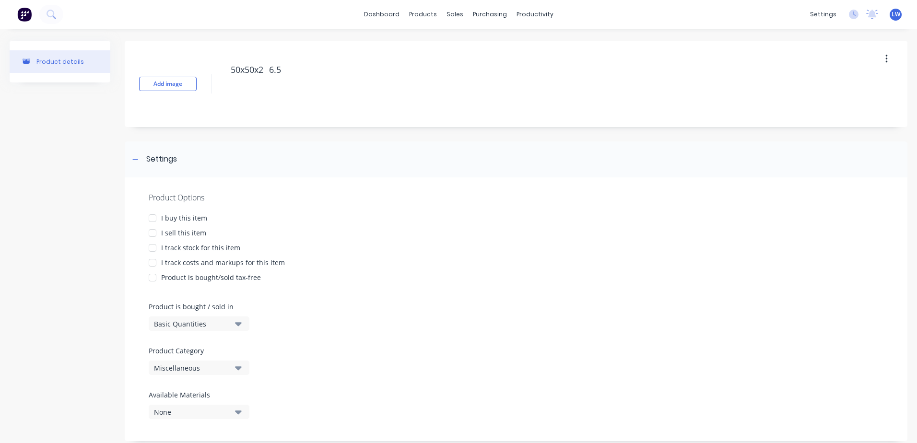
click at [153, 220] on div at bounding box center [152, 218] width 19 height 19
click at [152, 230] on div at bounding box center [152, 232] width 19 height 19
type textarea "x"
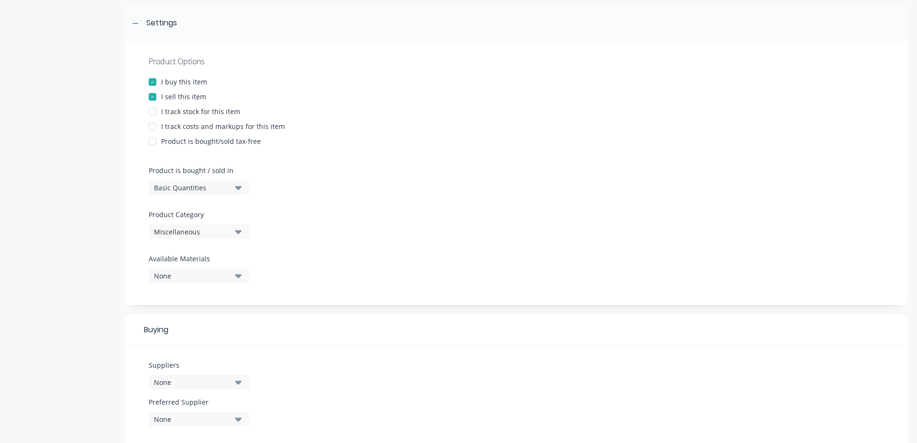
scroll to position [144, 0]
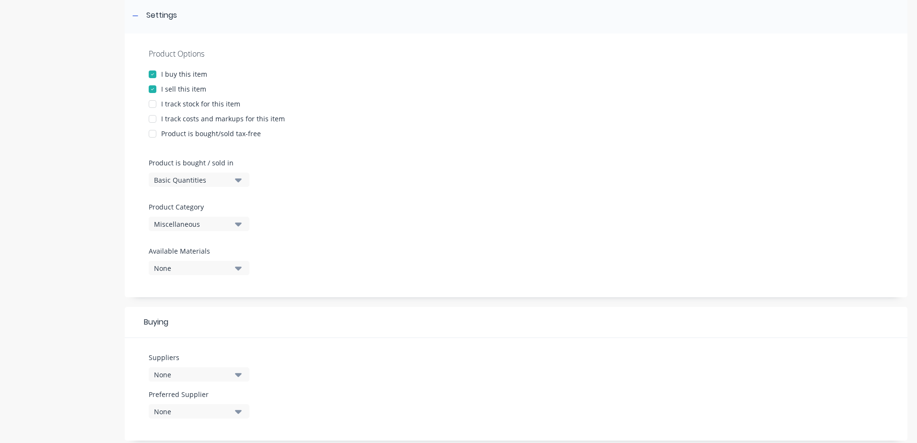
type textarea "50x50x2 6.5"
type textarea "x"
type textarea "50x50x2 6.5"
click at [234, 226] on button "Miscellaneous" at bounding box center [199, 224] width 101 height 14
click at [189, 332] on div "Aluminium SHS" at bounding box center [221, 334] width 144 height 19
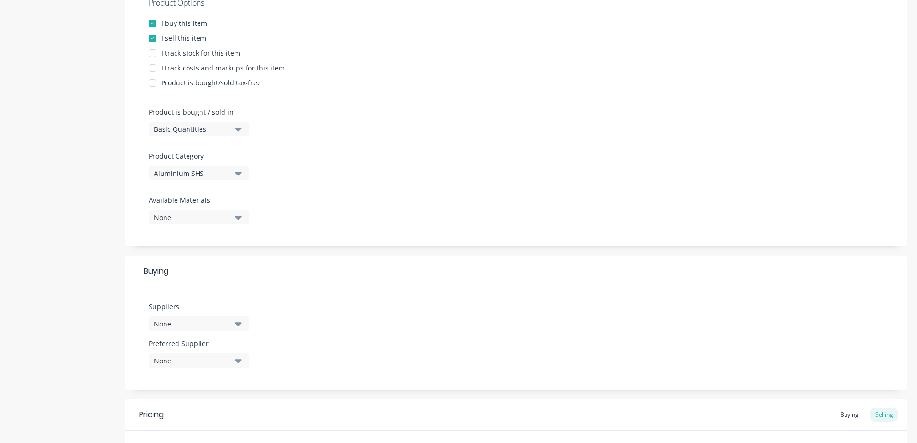
scroll to position [53, 0]
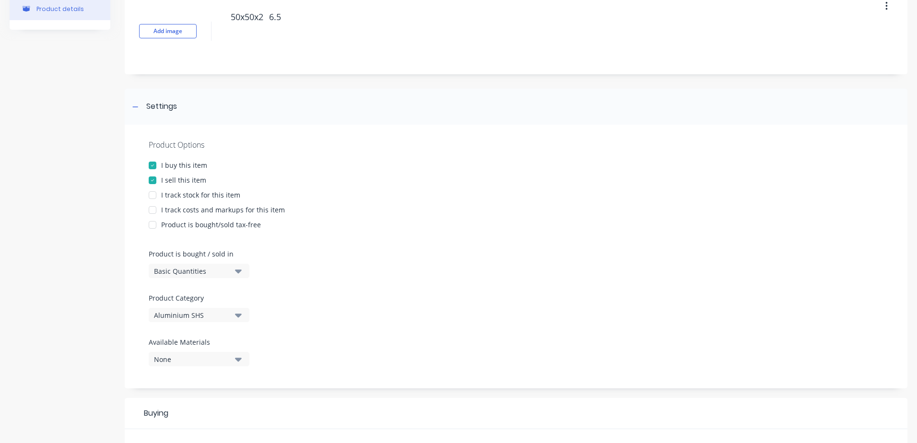
click at [151, 210] on div at bounding box center [152, 209] width 19 height 19
type textarea "x"
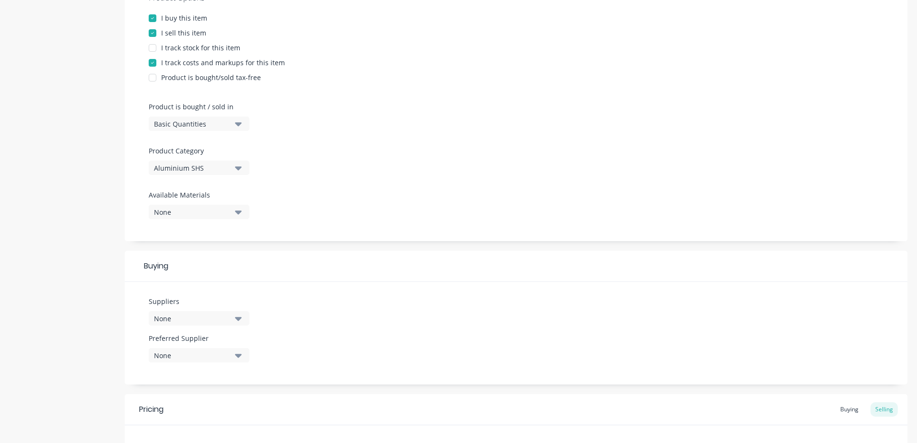
scroll to position [340, 0]
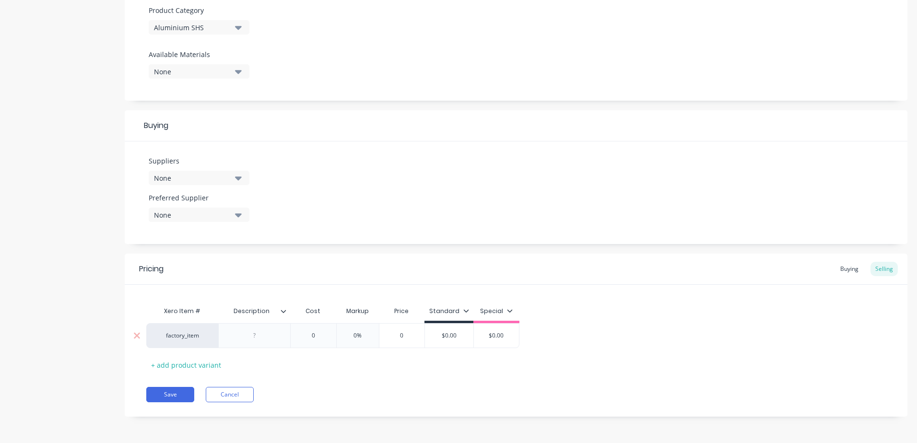
type input "0"
click at [322, 338] on input "0" at bounding box center [313, 335] width 48 height 9
type textarea "x"
type input "4"
type textarea "x"
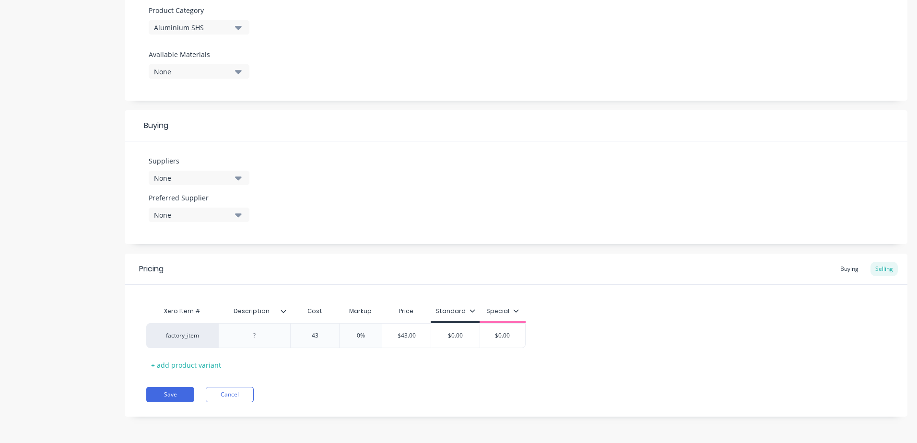
type input "43."
type textarea "x"
type input "43.1"
type textarea "x"
type input "43.17"
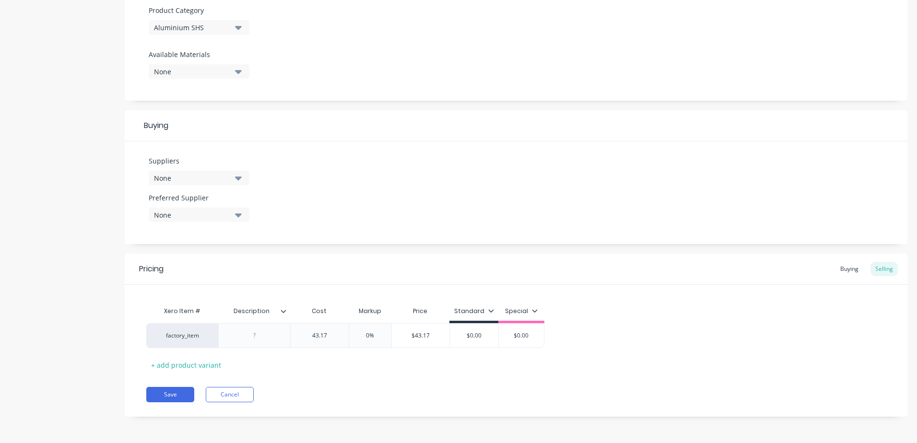
type input "0%"
type input "$43.17"
type input "$0.00"
type textarea "x"
type input "$0.004"
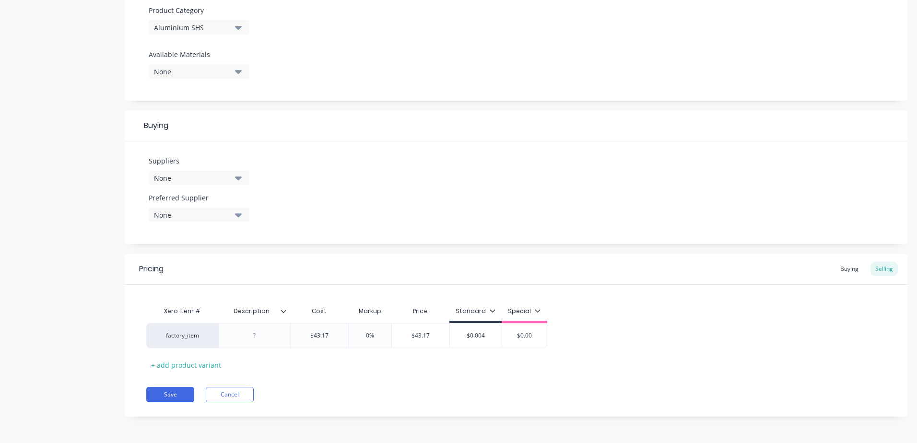
type textarea "x"
type input "$0.0044"
type textarea "x"
type input "$0.00"
type textarea "x"
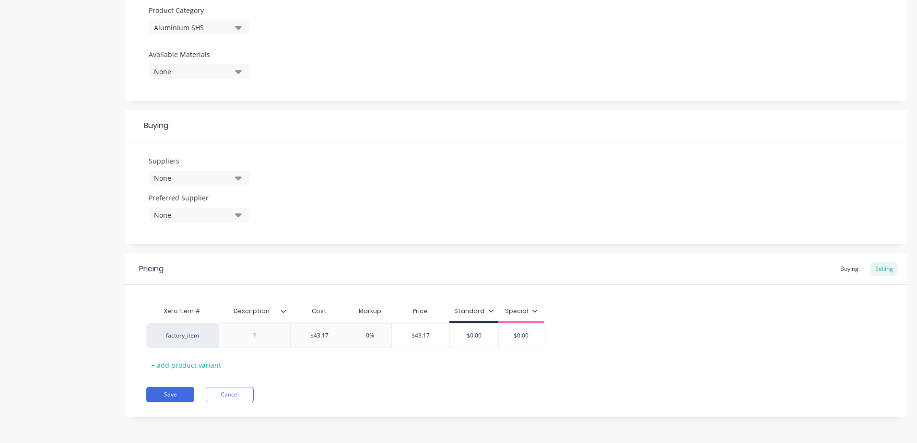
type input "$0.0"
type textarea "x"
type input "$0."
type textarea "x"
type input "$0"
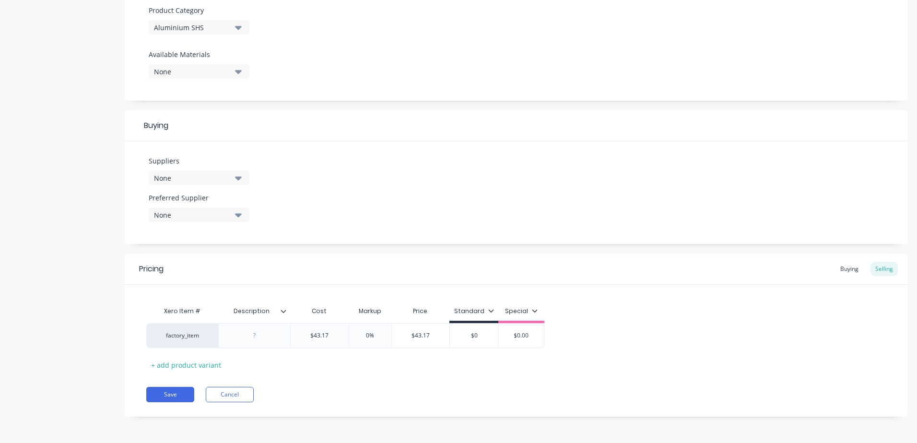
type textarea "x"
type input "$4"
type textarea "x"
type input "$44"
click at [171, 398] on button "Save" at bounding box center [170, 394] width 48 height 15
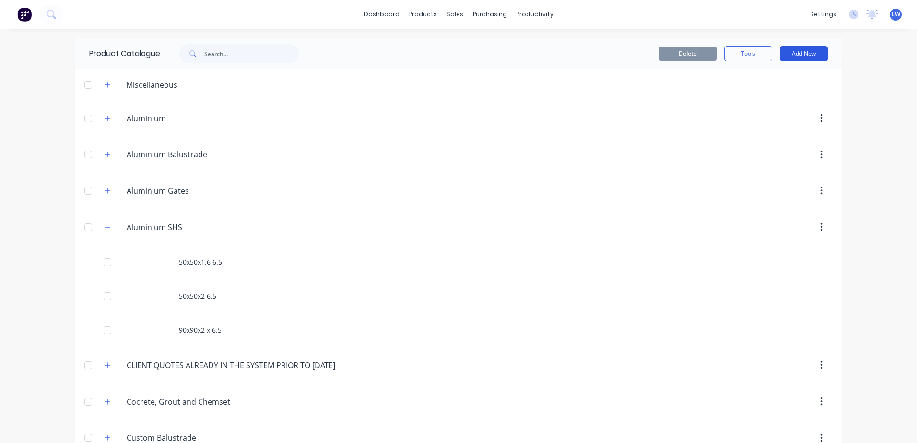
click at [802, 52] on button "Add New" at bounding box center [804, 53] width 48 height 15
click at [745, 95] on div "Product" at bounding box center [782, 98] width 74 height 14
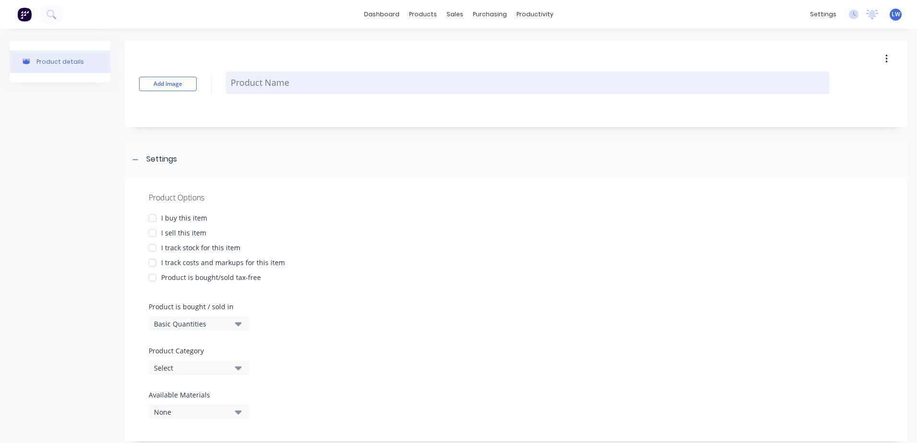
click at [291, 80] on textarea at bounding box center [527, 82] width 603 height 23
paste textarea "50x50x3"
type textarea "x"
type textarea "50x50x3"
click at [286, 76] on textarea "50x50x3" at bounding box center [527, 82] width 603 height 35
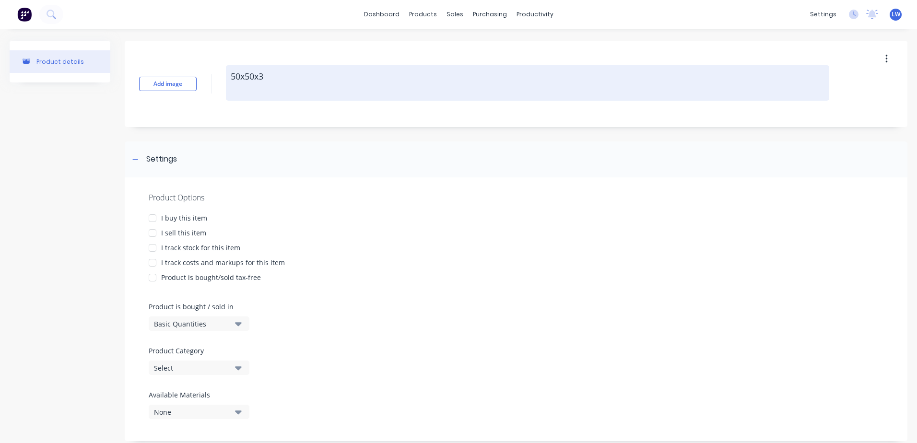
click at [269, 77] on textarea "50x50x3" at bounding box center [527, 82] width 603 height 35
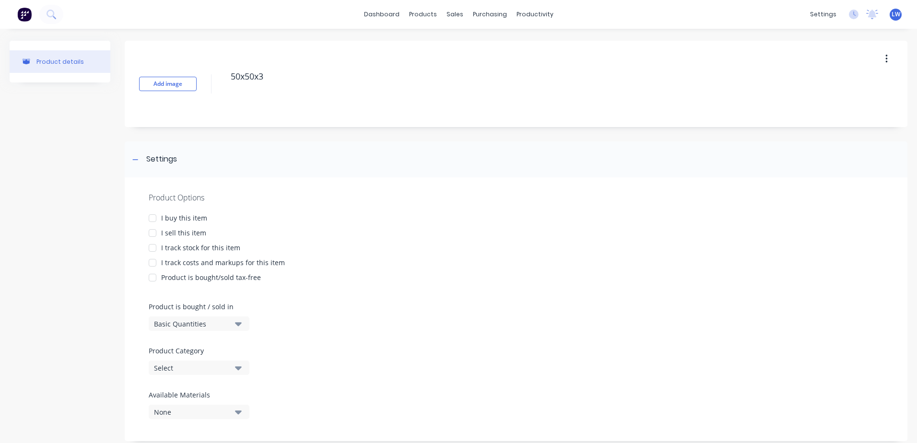
type textarea "x"
type textarea "50x50x3 6"
type textarea "x"
type textarea "50x50x3 6."
type textarea "x"
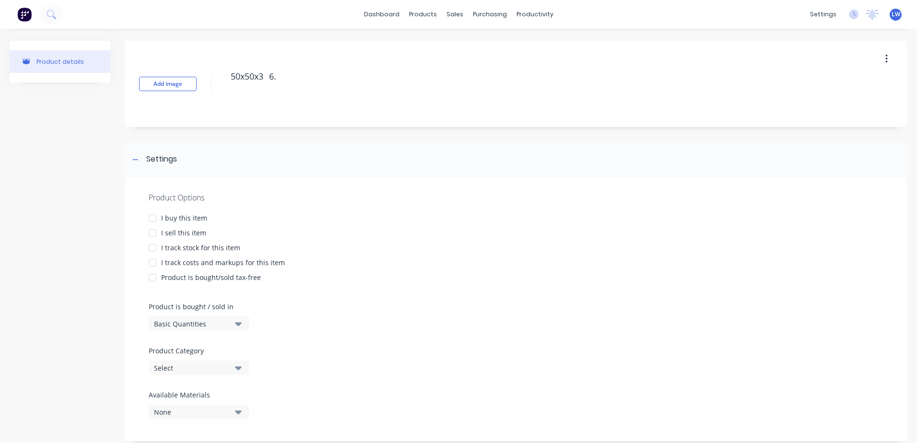
type textarea "50x50x3 6.5"
drag, startPoint x: 281, startPoint y: 76, endPoint x: 156, endPoint y: 70, distance: 125.3
click at [156, 70] on div "Add image 50x50x3 6.5" at bounding box center [516, 84] width 782 height 86
click at [147, 217] on div at bounding box center [152, 218] width 19 height 19
click at [154, 235] on div at bounding box center [152, 232] width 19 height 19
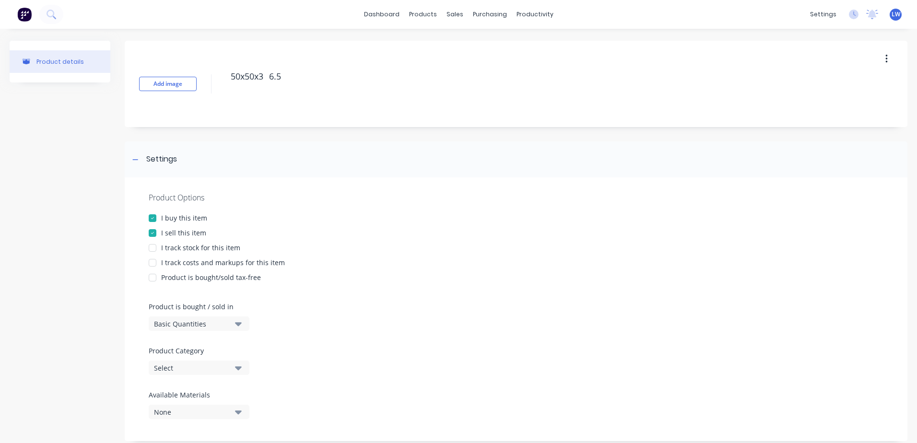
click at [154, 256] on div at bounding box center [152, 262] width 19 height 19
type textarea "x"
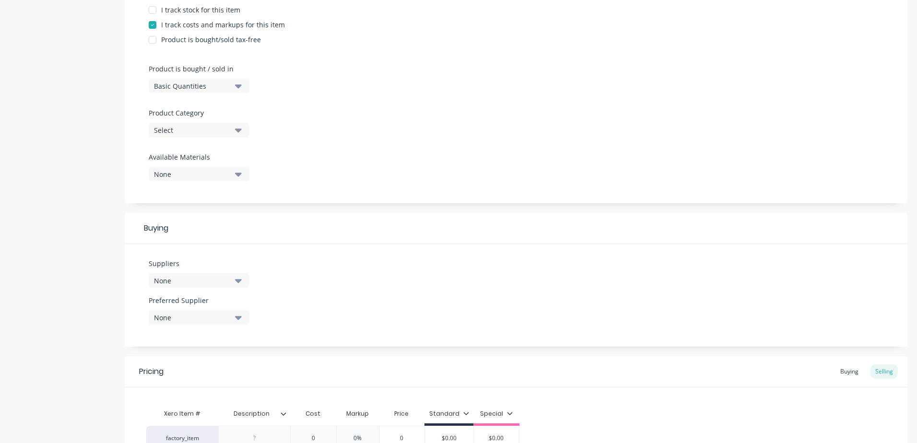
scroll to position [240, 0]
type textarea "50x50x3 6.5"
type textarea "x"
type textarea "50x50x3 6.5"
click at [243, 127] on button "Select" at bounding box center [199, 128] width 101 height 14
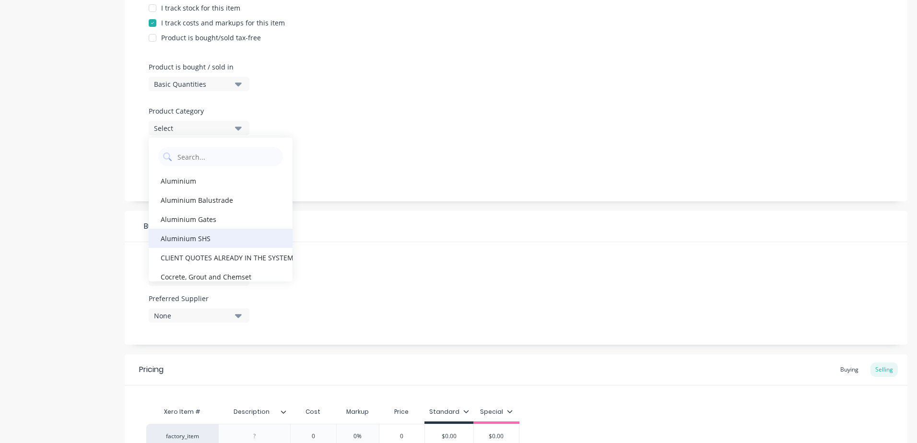
click at [190, 239] on div "Aluminium SHS" at bounding box center [221, 238] width 144 height 19
type textarea "x"
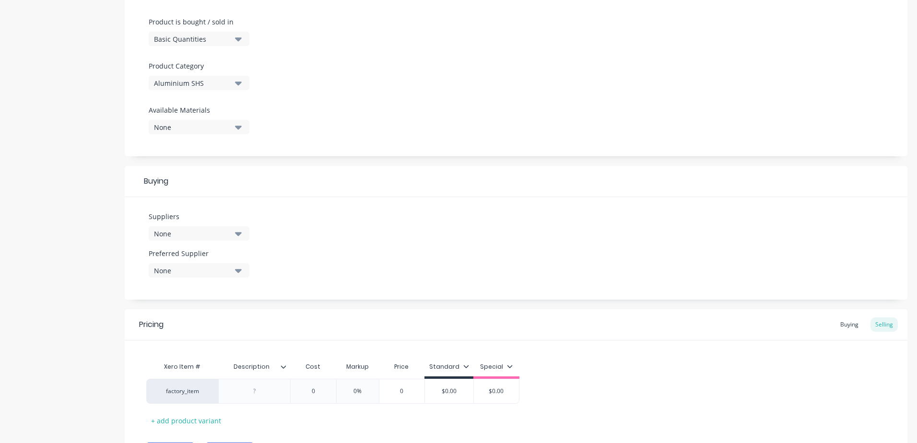
scroll to position [340, 0]
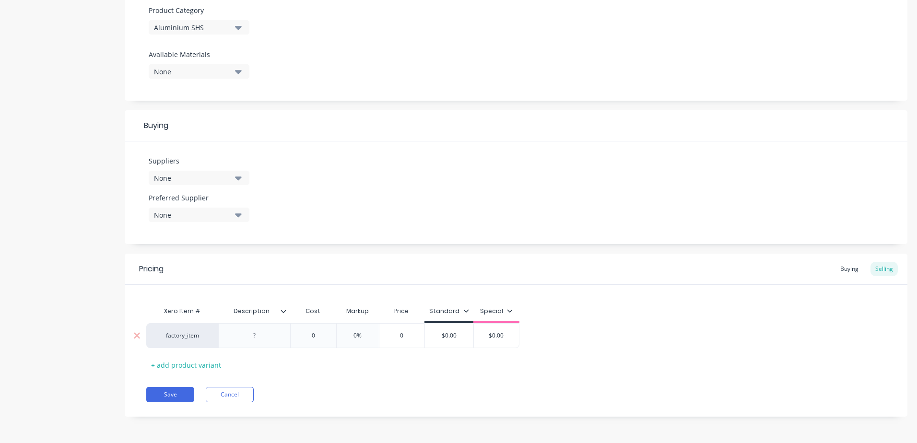
click at [266, 340] on div at bounding box center [255, 335] width 48 height 12
paste div
type textarea "x"
type input "0"
click at [318, 334] on input "0" at bounding box center [313, 335] width 48 height 9
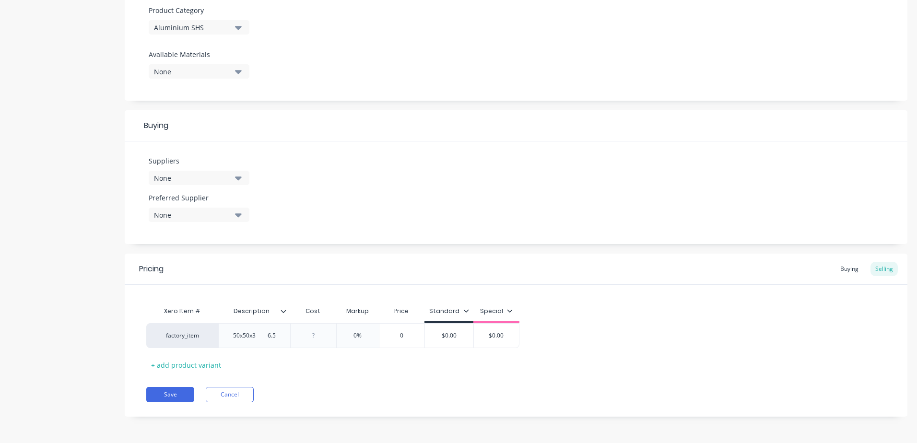
type textarea "x"
type input "7"
type textarea "x"
type input "79."
type textarea "x"
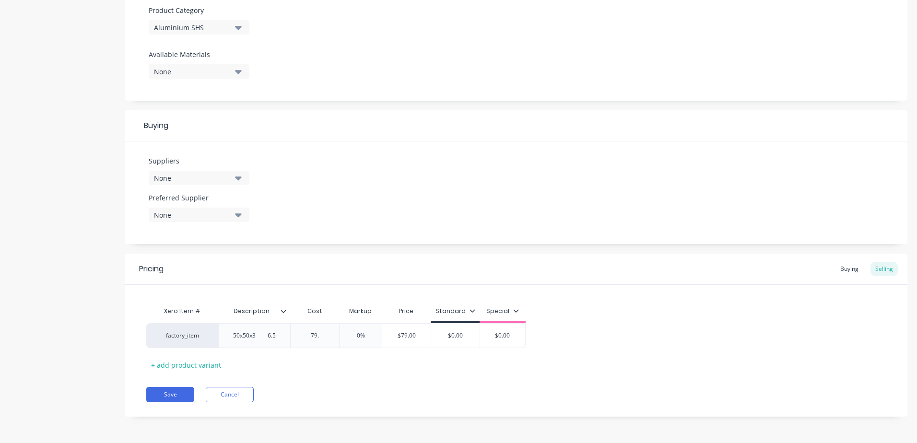
type input "79.8"
type textarea "x"
type input "79.89"
type input "0%"
type input "$79.89"
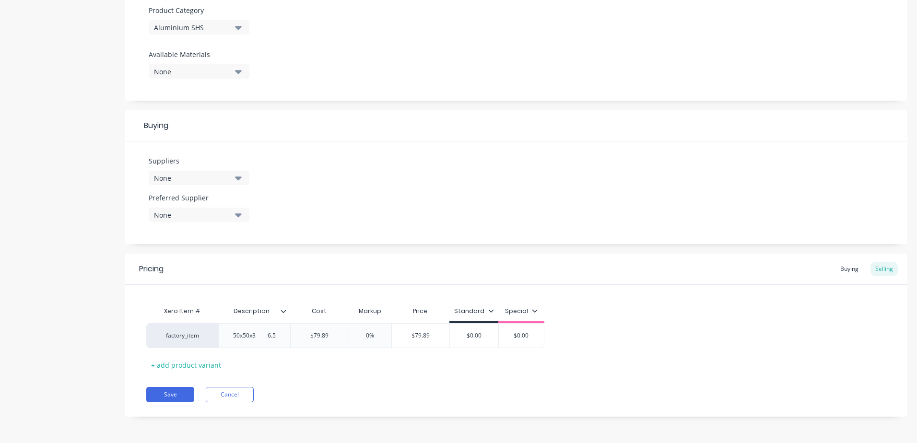
type input "$0.0"
type textarea "x"
type input "$0."
type textarea "x"
type input "$0"
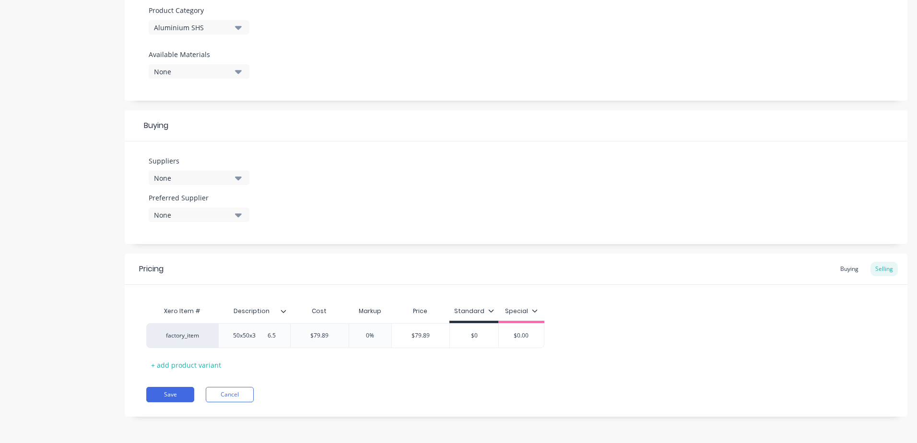
type textarea "x"
type input "$"
type textarea "x"
type input "8"
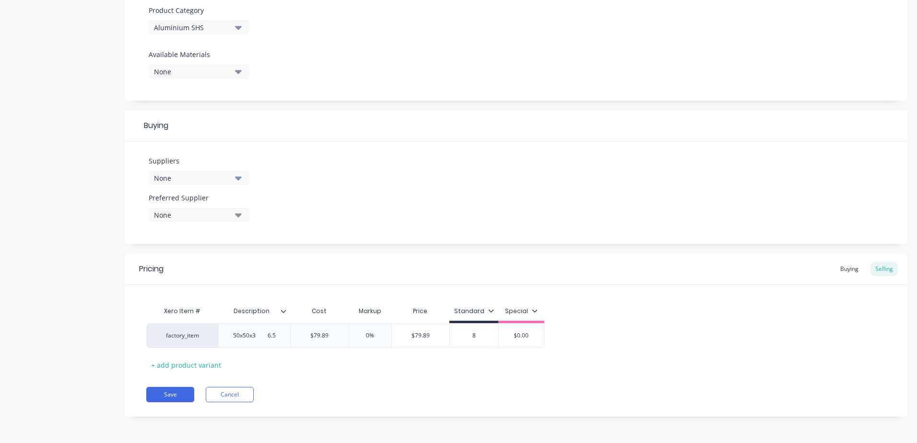
type textarea "x"
type input "80"
click at [483, 389] on div "Save Cancel" at bounding box center [526, 394] width 761 height 15
click at [164, 394] on button "Save" at bounding box center [170, 394] width 48 height 15
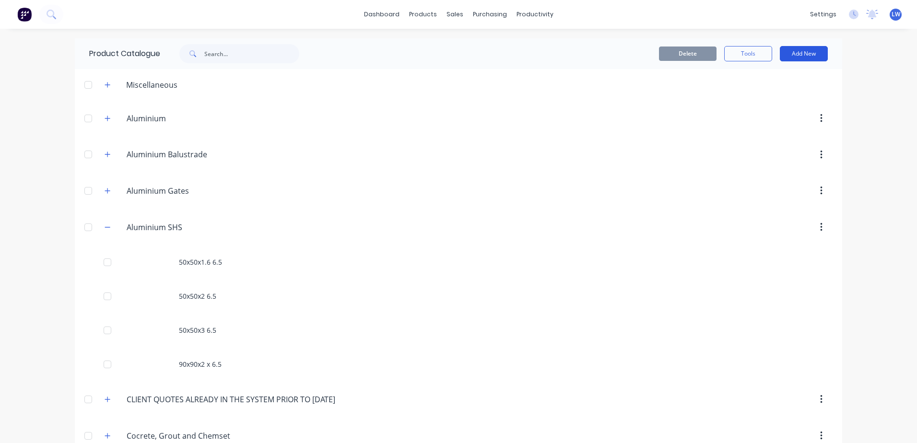
click at [789, 51] on button "Add New" at bounding box center [804, 53] width 48 height 15
click at [753, 101] on div "Product" at bounding box center [782, 98] width 74 height 14
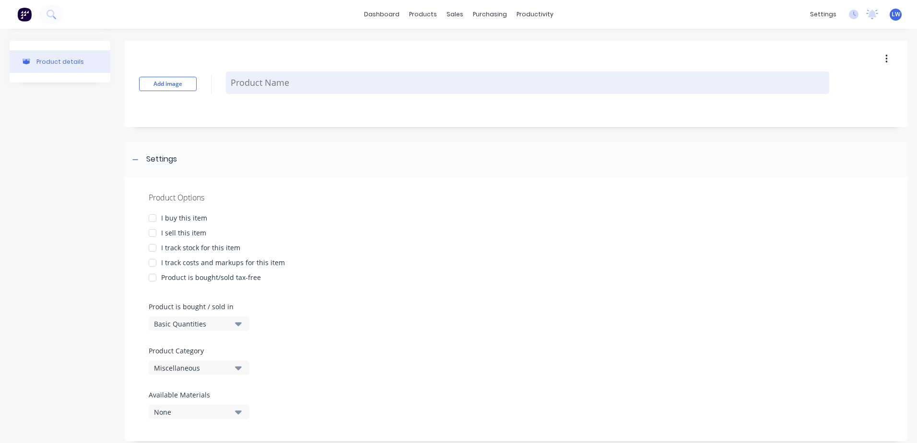
click at [237, 85] on textarea at bounding box center [527, 82] width 603 height 23
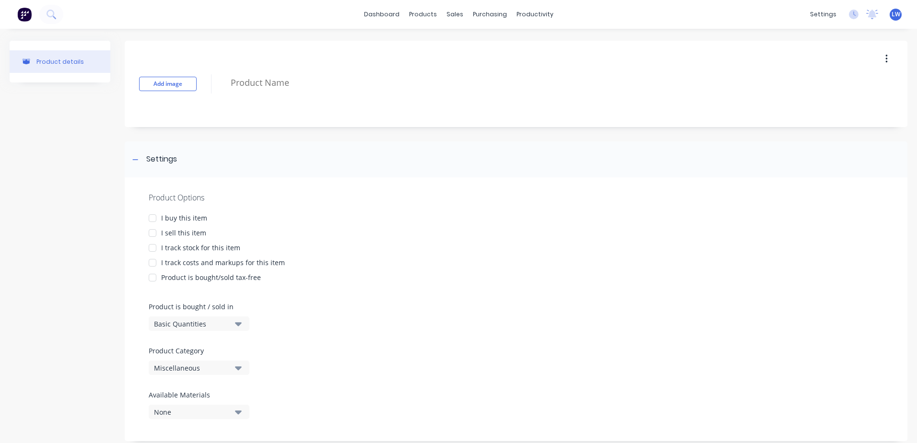
type textarea "x"
type textarea "3"
type textarea "x"
type textarea "32"
type textarea "x"
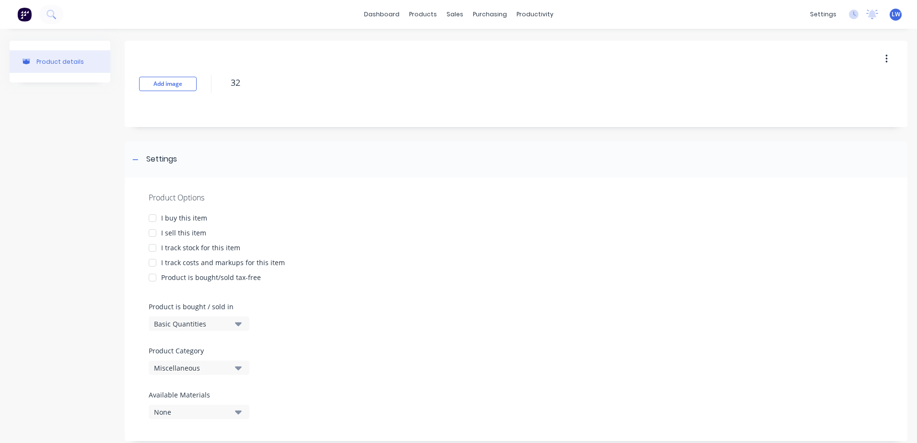
type textarea "32x"
type textarea "x"
type textarea "32x32"
type textarea "x"
type textarea "32x32x"
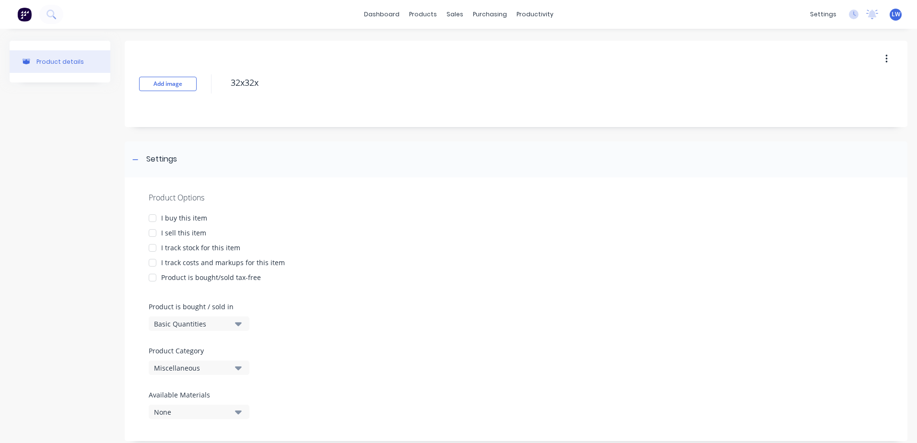
type textarea "x"
type textarea "32x32x3"
type textarea "x"
type textarea "32x32x3"
type textarea "x"
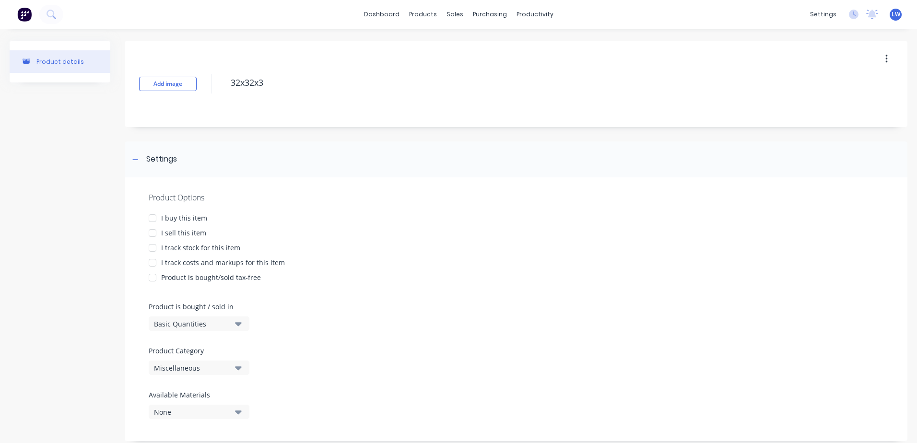
type textarea "32x32x3 6"
type textarea "x"
type textarea "32x32x3 6."
type textarea "x"
type textarea "32x32x3 6.5"
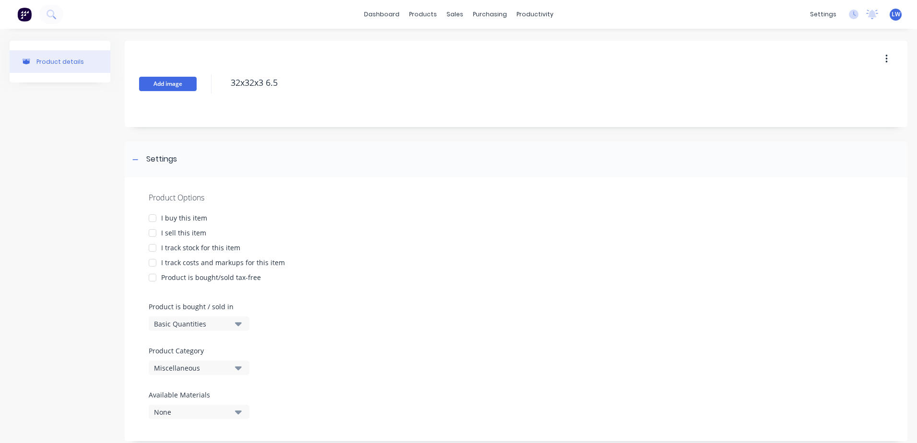
drag, startPoint x: 285, startPoint y: 88, endPoint x: 191, endPoint y: 80, distance: 94.4
click at [191, 80] on div "Add image 32x32x3 6.5" at bounding box center [516, 84] width 782 height 86
click at [151, 220] on div at bounding box center [152, 218] width 19 height 19
click at [151, 234] on div at bounding box center [152, 232] width 19 height 19
type textarea "x"
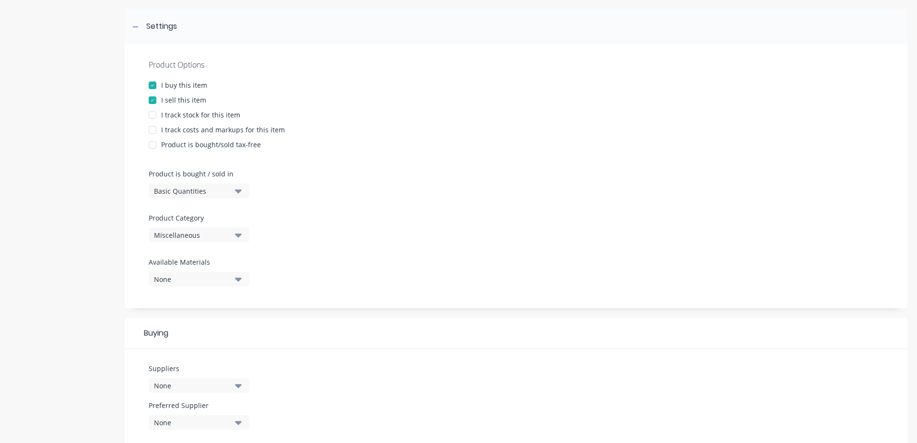
scroll to position [144, 0]
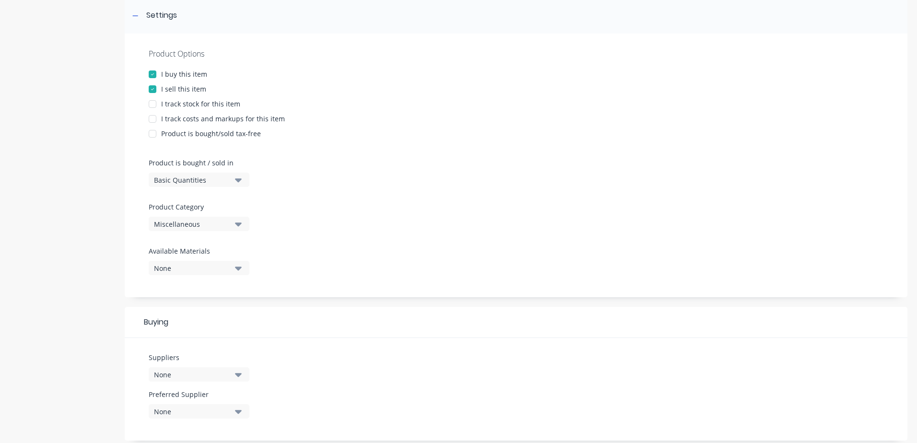
type textarea "32x32x3 6.5"
type textarea "x"
type textarea "32x32x3 6.5"
click at [238, 227] on icon "button" at bounding box center [238, 224] width 7 height 11
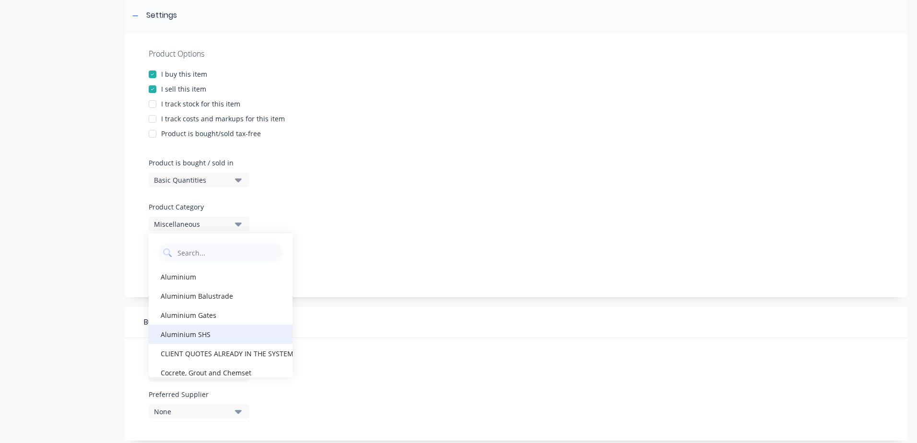
click at [186, 332] on div "Aluminium SHS" at bounding box center [221, 334] width 144 height 19
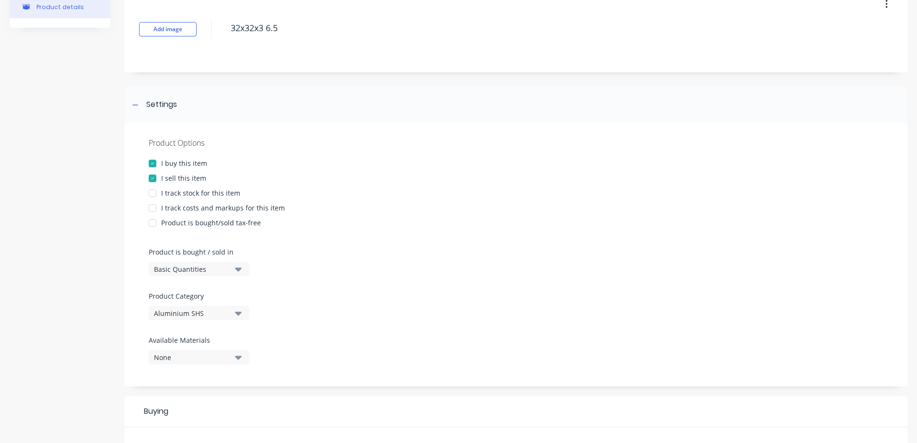
scroll to position [48, 0]
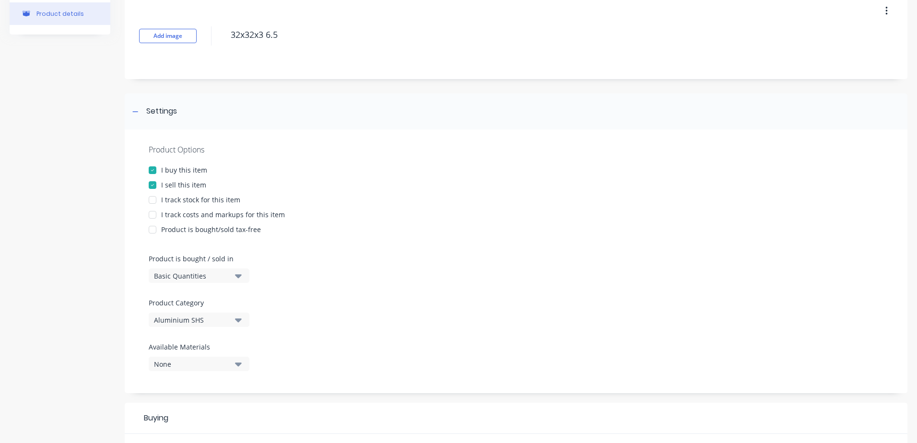
click at [151, 214] on div at bounding box center [152, 214] width 19 height 19
type textarea "x"
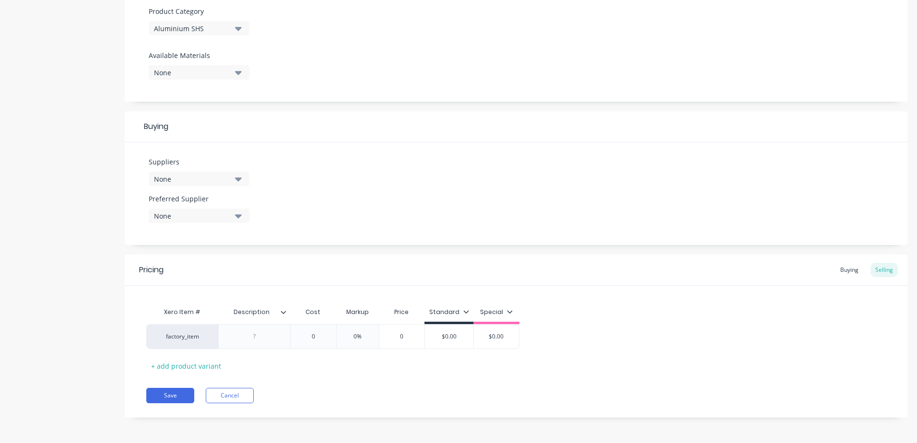
scroll to position [340, 0]
click at [264, 342] on div at bounding box center [254, 335] width 72 height 25
click at [263, 337] on div at bounding box center [255, 335] width 48 height 12
paste div
type textarea "x"
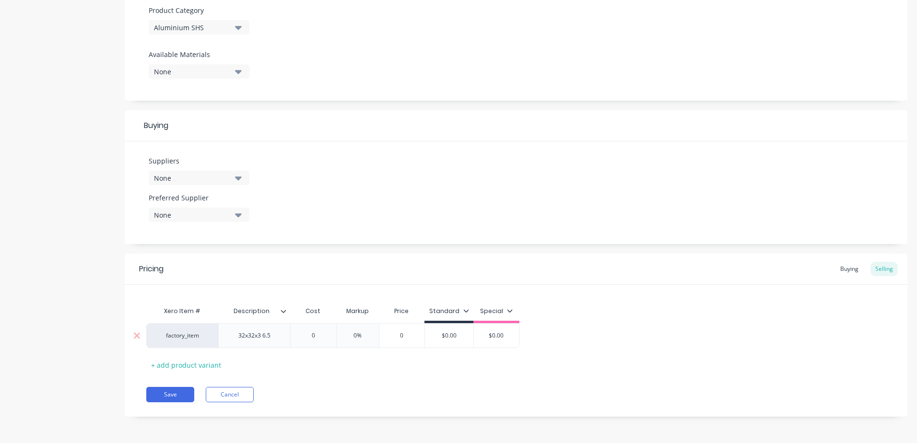
type input "0"
click at [315, 334] on input "0" at bounding box center [313, 335] width 48 height 9
drag, startPoint x: 315, startPoint y: 334, endPoint x: 288, endPoint y: 335, distance: 27.8
click at [288, 335] on div "factory_item 32x32x3 6.5 0 0 0% 0 $0.00 $0.00" at bounding box center [332, 335] width 373 height 25
type textarea "x"
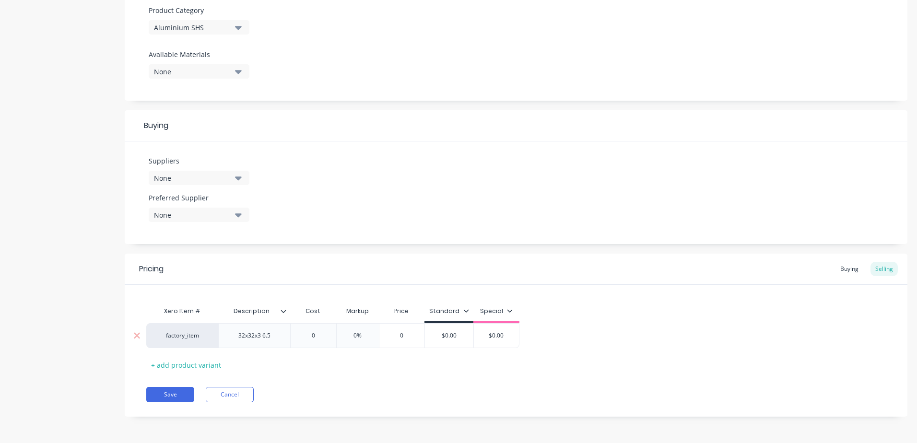
type input "4"
type textarea "x"
type input "45"
type input "0%"
type input "$45.00"
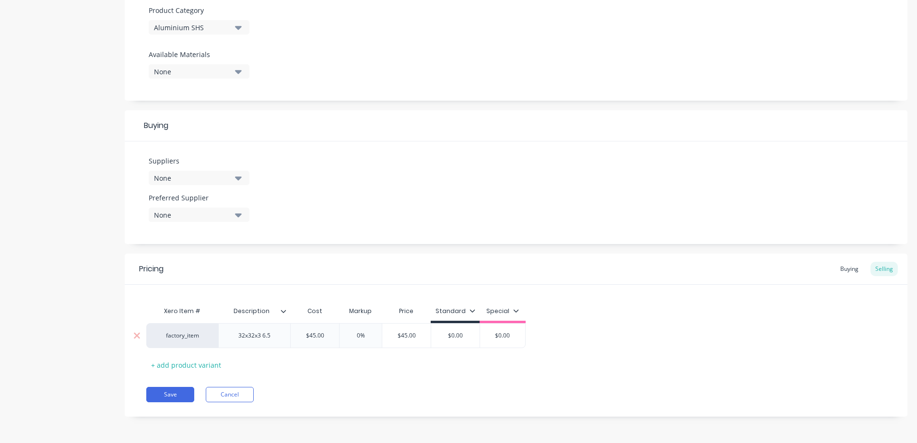
type input "$0.00"
type textarea "x"
type input "$0.0"
type textarea "x"
type input "$0."
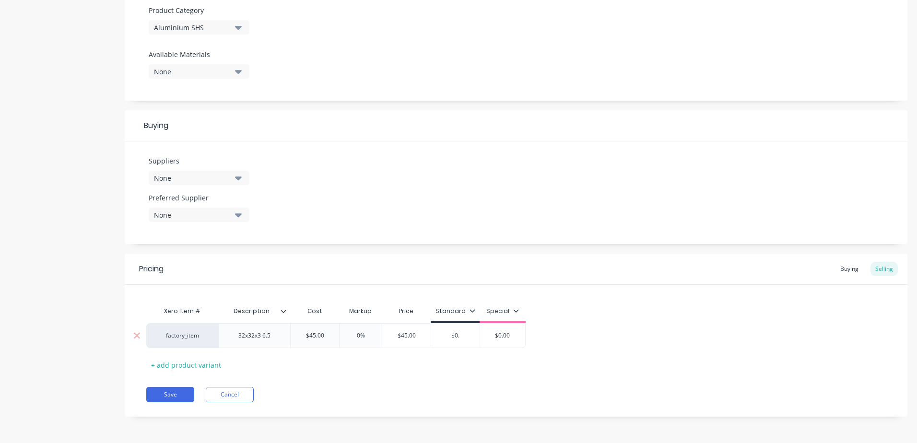
type textarea "x"
type input "$0"
type textarea "x"
click at [349, 374] on div "Pricing Buying Selling Xero Item # Description Cost Markup Price Standard Speci…" at bounding box center [516, 335] width 782 height 163
click at [168, 395] on button "Save" at bounding box center [170, 394] width 48 height 15
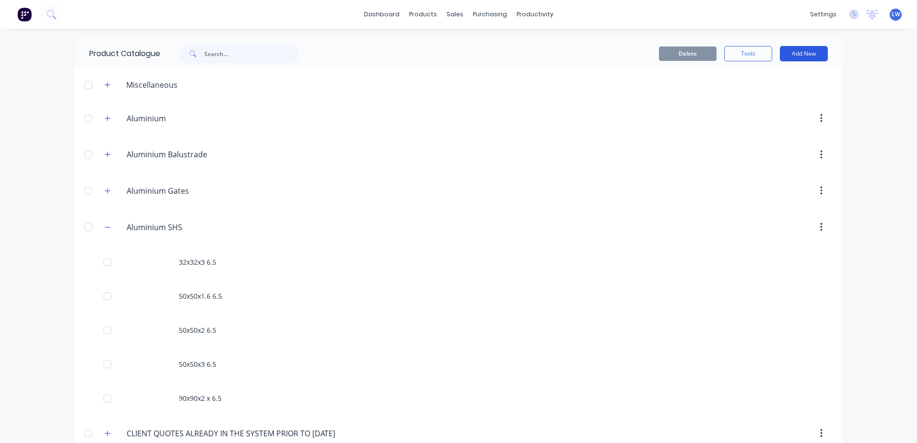
click at [793, 51] on button "Add New" at bounding box center [804, 53] width 48 height 15
click at [764, 98] on div "Product" at bounding box center [782, 98] width 74 height 14
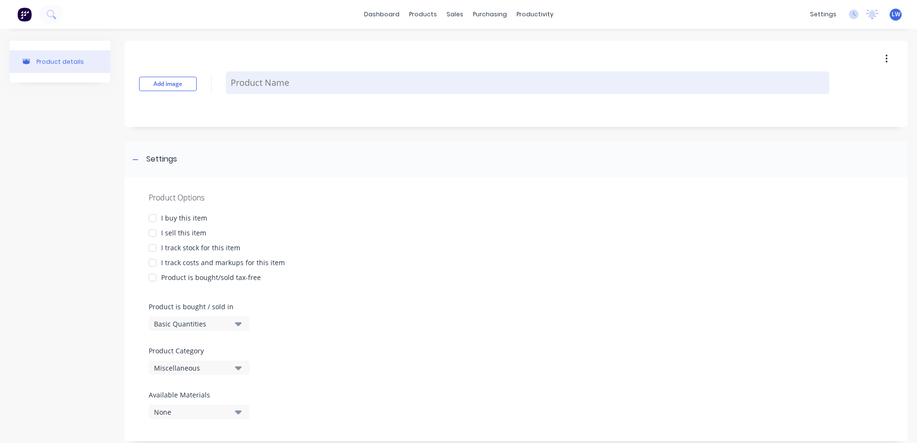
click at [279, 77] on textarea at bounding box center [527, 82] width 603 height 23
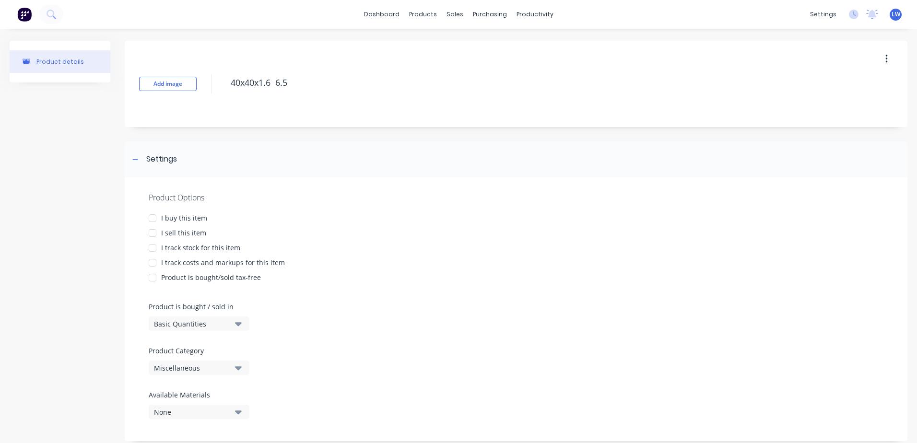
drag, startPoint x: 293, startPoint y: 87, endPoint x: 203, endPoint y: 84, distance: 90.2
click at [206, 85] on div "Add image 40x40x1.6 6.5" at bounding box center [516, 84] width 782 height 86
click at [151, 218] on div at bounding box center [152, 218] width 19 height 19
click at [151, 233] on div at bounding box center [152, 232] width 19 height 19
click at [153, 262] on div at bounding box center [152, 262] width 19 height 19
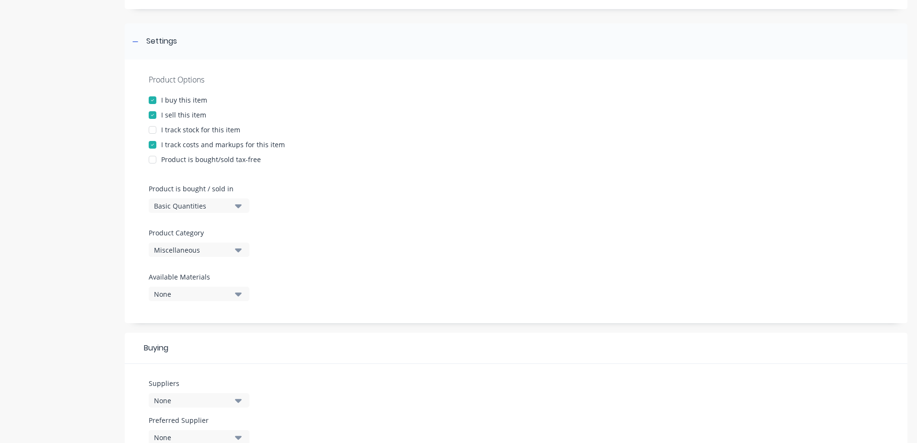
scroll to position [288, 0]
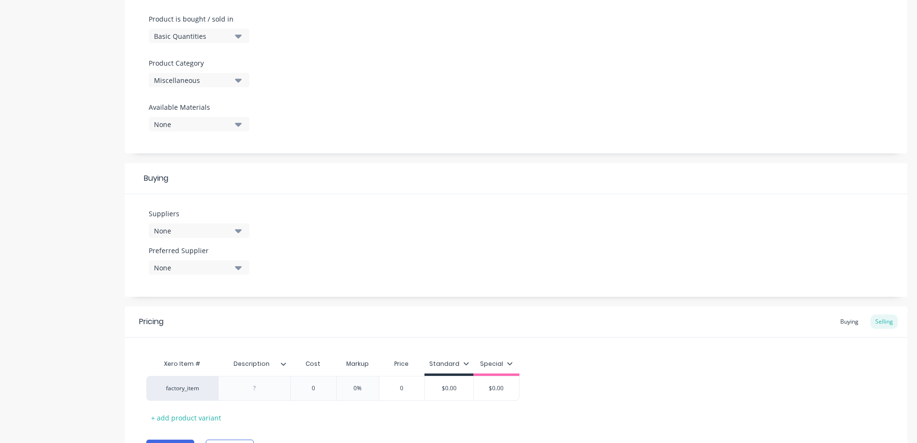
click at [238, 77] on icon "button" at bounding box center [238, 80] width 7 height 11
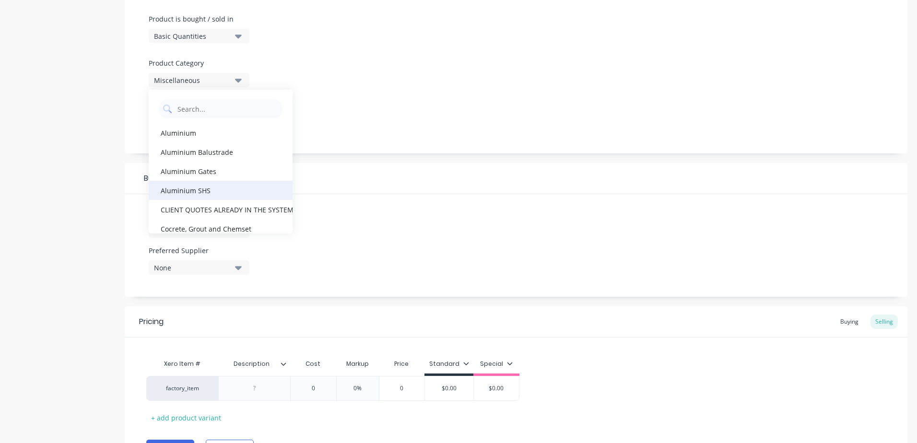
click at [182, 186] on div "Aluminium SHS" at bounding box center [221, 190] width 144 height 19
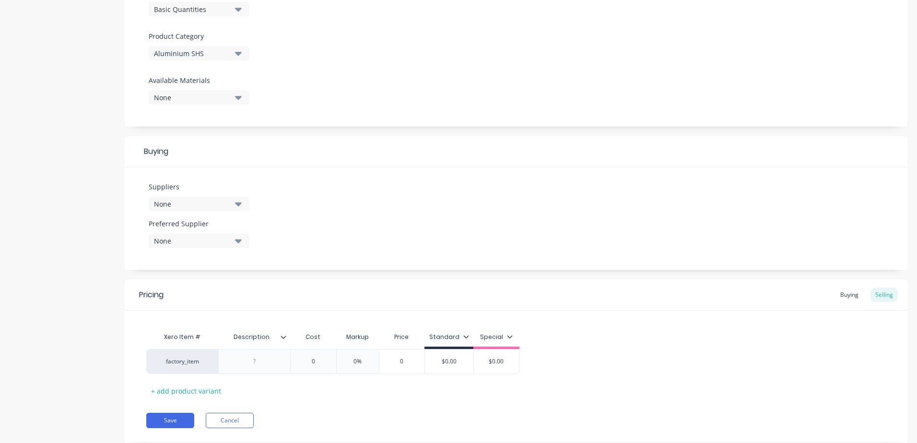
scroll to position [340, 0]
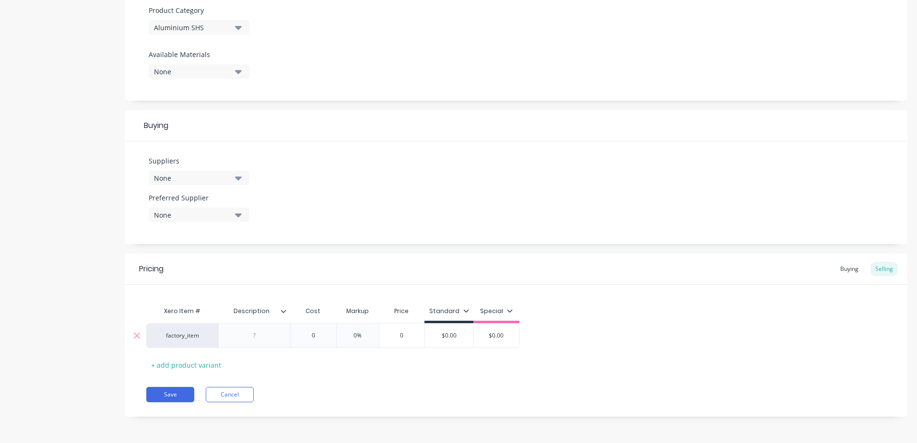
click at [255, 337] on div at bounding box center [255, 335] width 48 height 12
click at [262, 338] on div at bounding box center [255, 335] width 48 height 12
paste div
click at [316, 333] on input "0" at bounding box center [313, 335] width 48 height 9
drag, startPoint x: 316, startPoint y: 333, endPoint x: 302, endPoint y: 334, distance: 14.4
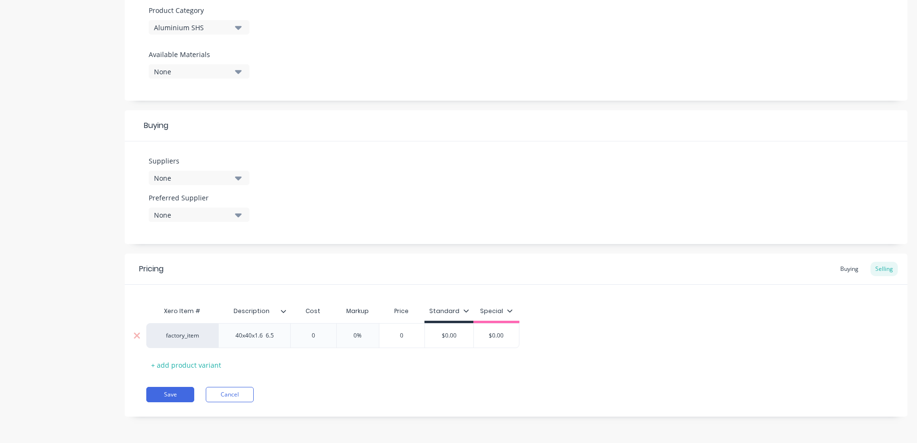
click at [302, 334] on input "0" at bounding box center [313, 335] width 48 height 9
click at [187, 396] on button "Save" at bounding box center [170, 394] width 48 height 15
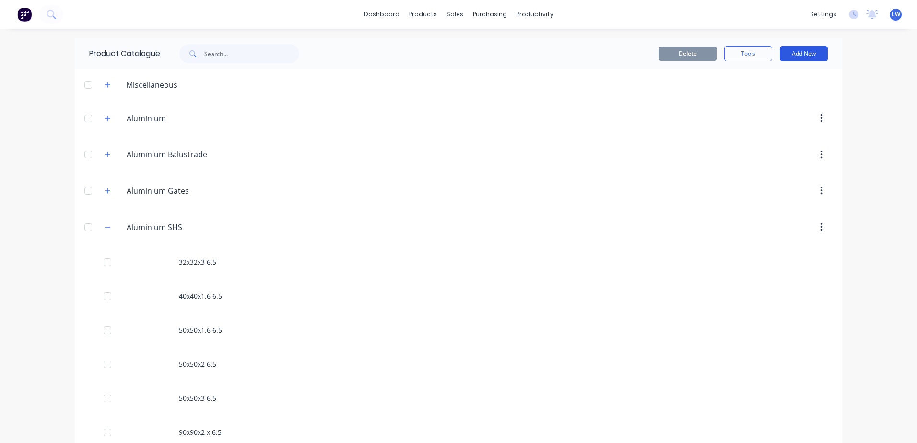
click at [812, 54] on button "Add New" at bounding box center [804, 53] width 48 height 15
click at [751, 99] on div "Product" at bounding box center [782, 98] width 74 height 14
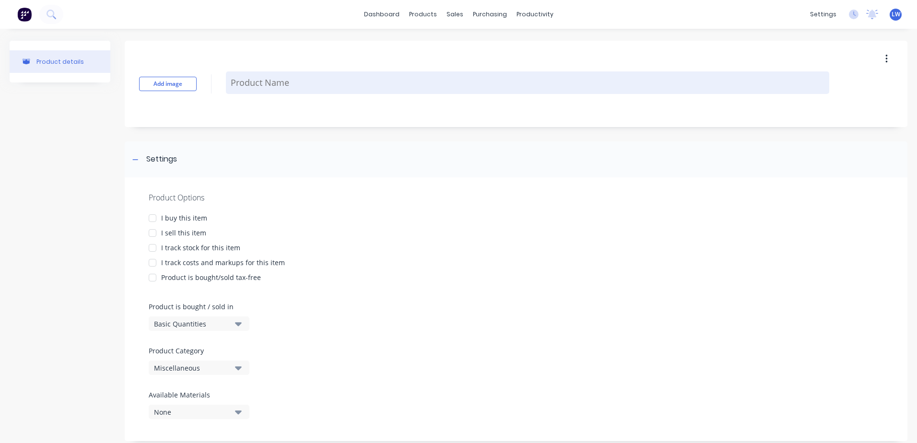
click at [234, 84] on textarea at bounding box center [527, 82] width 603 height 23
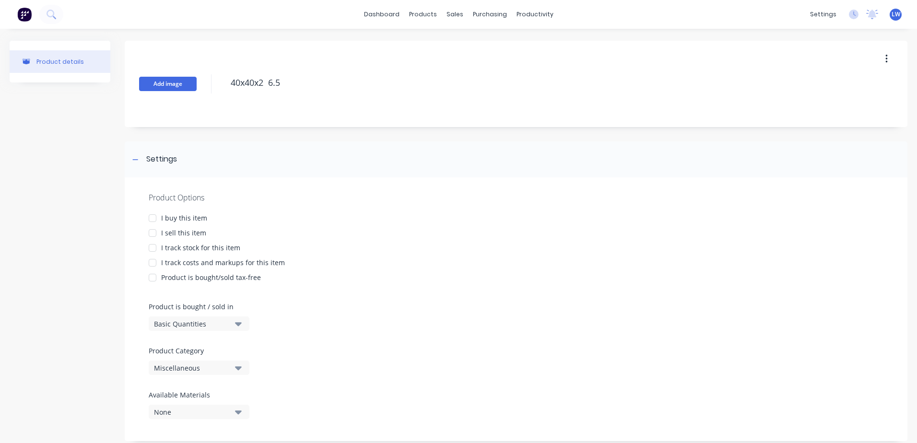
drag, startPoint x: 289, startPoint y: 82, endPoint x: 175, endPoint y: 82, distance: 113.6
click at [175, 82] on div "Add image 40x40x2 6.5" at bounding box center [516, 84] width 782 height 86
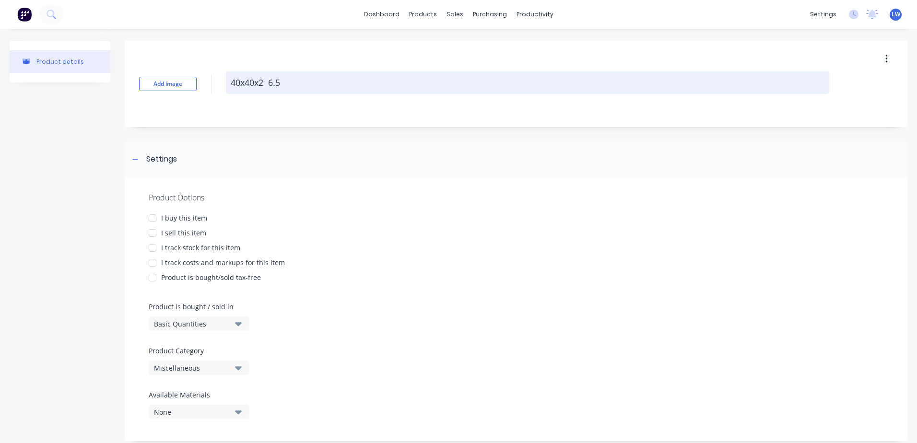
click at [370, 86] on textarea "40x40x2 6.5" at bounding box center [527, 82] width 603 height 23
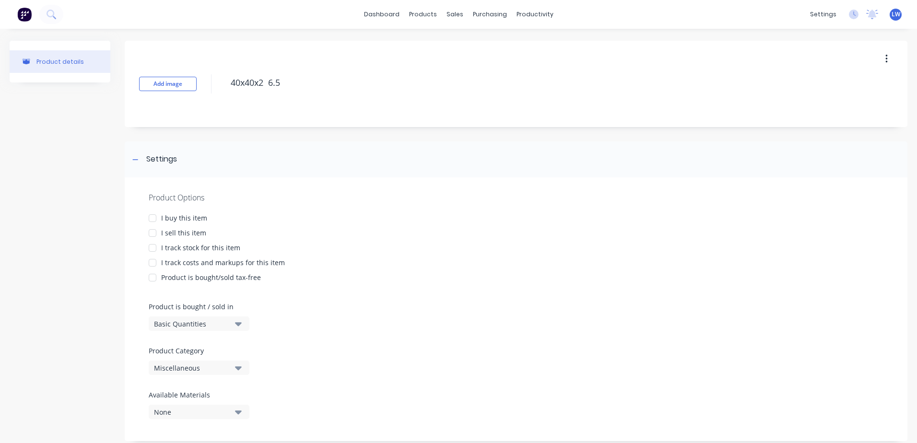
click at [151, 218] on div at bounding box center [152, 218] width 19 height 19
click at [154, 235] on div at bounding box center [152, 232] width 19 height 19
click at [150, 262] on div at bounding box center [152, 262] width 19 height 19
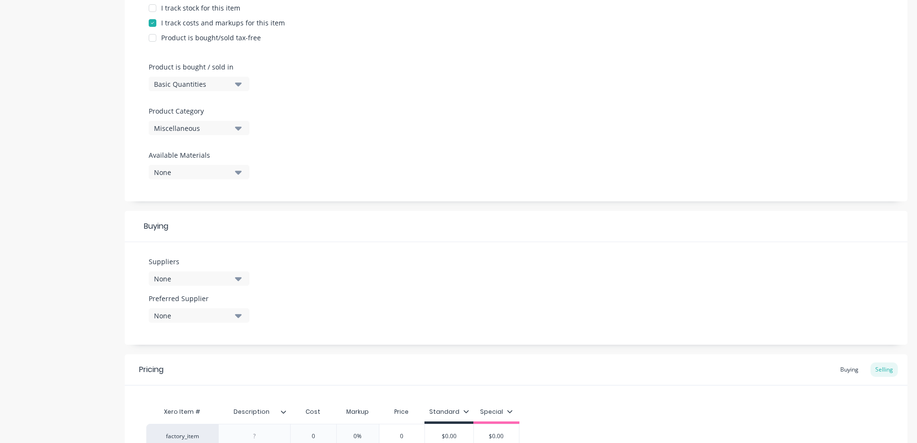
click at [233, 131] on button "Miscellaneous" at bounding box center [199, 128] width 101 height 14
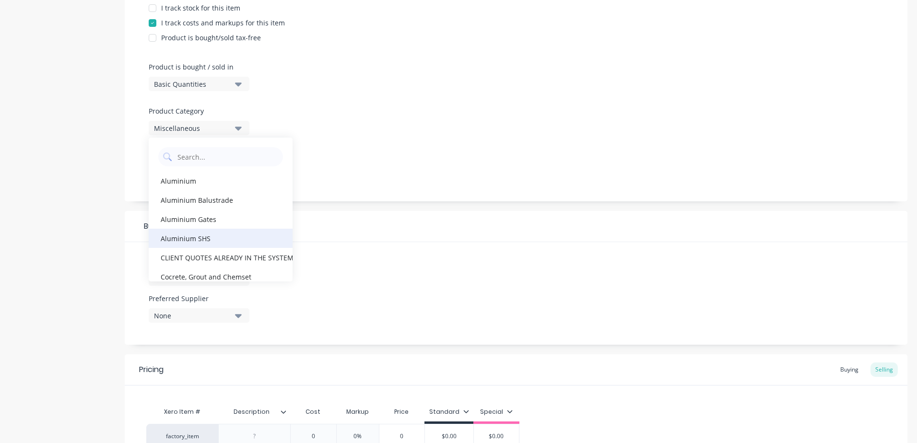
click at [184, 242] on div "Aluminium SHS" at bounding box center [221, 238] width 144 height 19
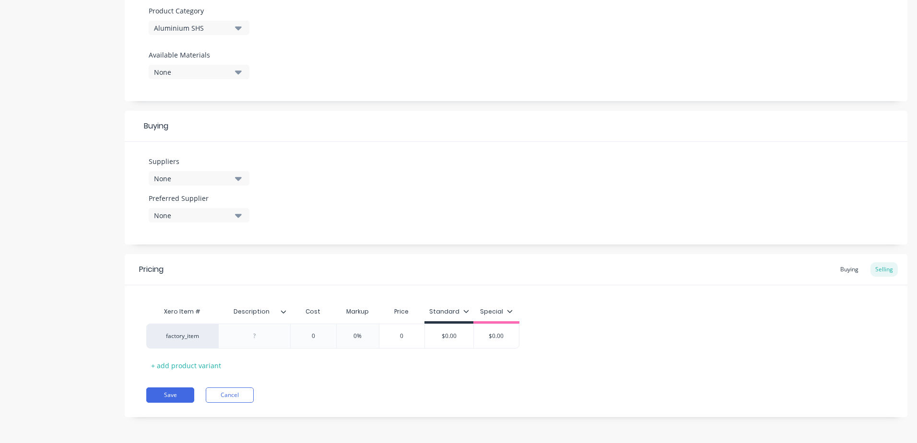
scroll to position [340, 0]
click at [260, 337] on div at bounding box center [255, 335] width 48 height 12
paste div
click at [318, 338] on input "0" at bounding box center [313, 335] width 48 height 9
click at [170, 394] on button "Save" at bounding box center [170, 394] width 48 height 15
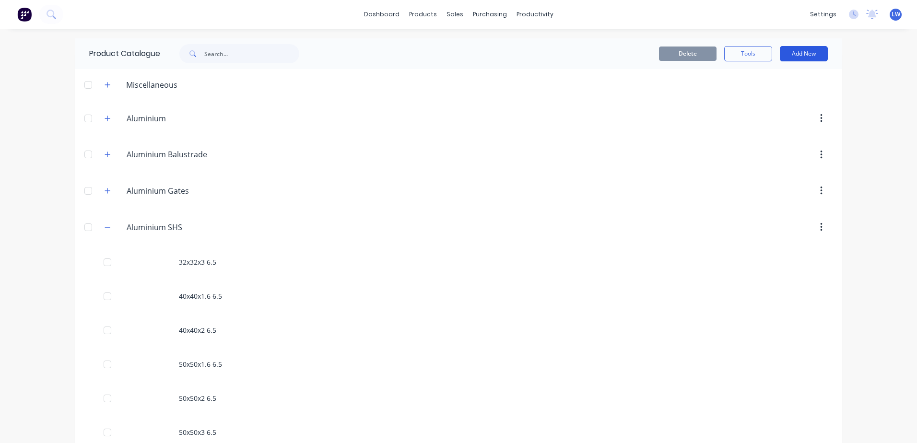
click at [807, 57] on button "Add New" at bounding box center [804, 53] width 48 height 15
click at [756, 103] on div "Product" at bounding box center [782, 98] width 74 height 14
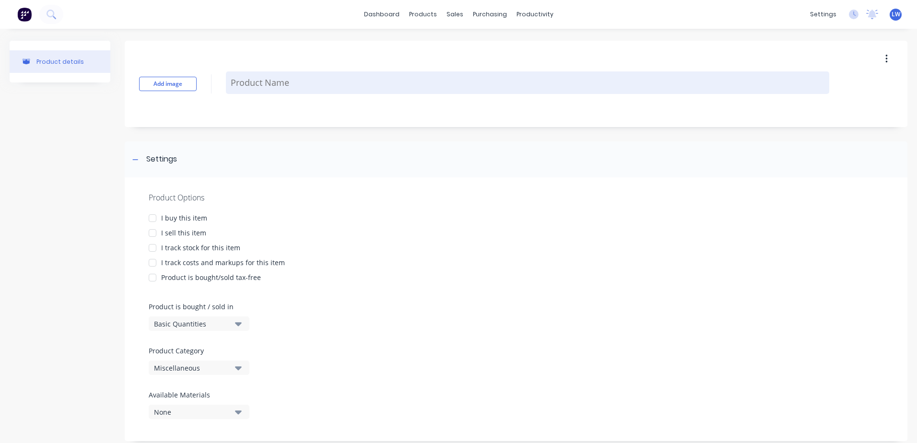
click at [257, 81] on textarea at bounding box center [527, 82] width 603 height 23
drag, startPoint x: 287, startPoint y: 81, endPoint x: 234, endPoint y: 78, distance: 52.9
click at [234, 78] on textarea "40x40x3 6.5" at bounding box center [527, 82] width 603 height 23
click at [288, 80] on textarea "40x40x3 6.5" at bounding box center [527, 82] width 603 height 23
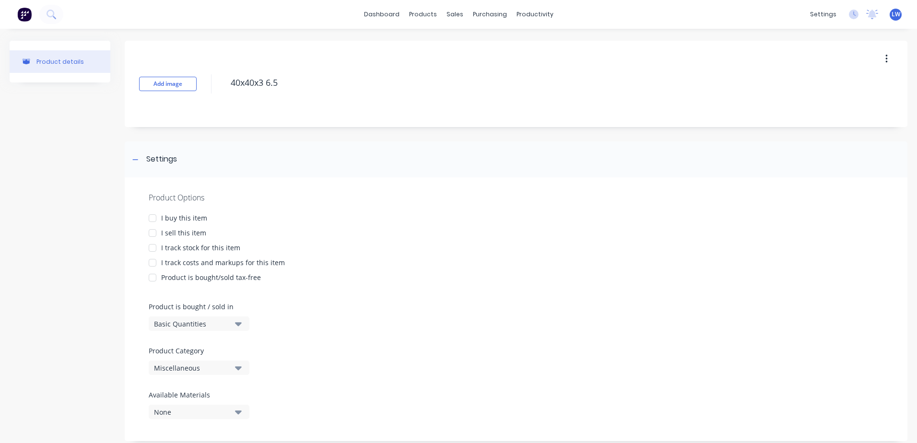
drag, startPoint x: 286, startPoint y: 80, endPoint x: 223, endPoint y: 84, distance: 62.9
click at [223, 84] on div "Add image 40x40x3 6.5" at bounding box center [516, 84] width 782 height 86
click at [152, 218] on div at bounding box center [152, 218] width 19 height 19
click at [151, 233] on div at bounding box center [152, 232] width 19 height 19
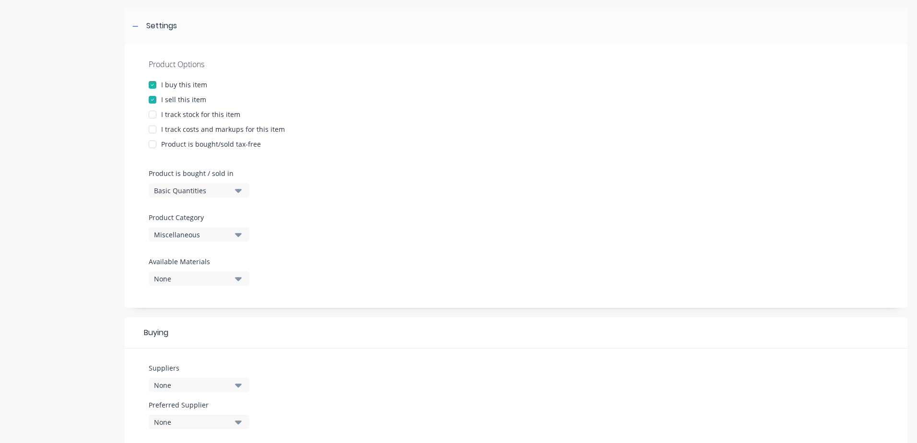
scroll to position [144, 0]
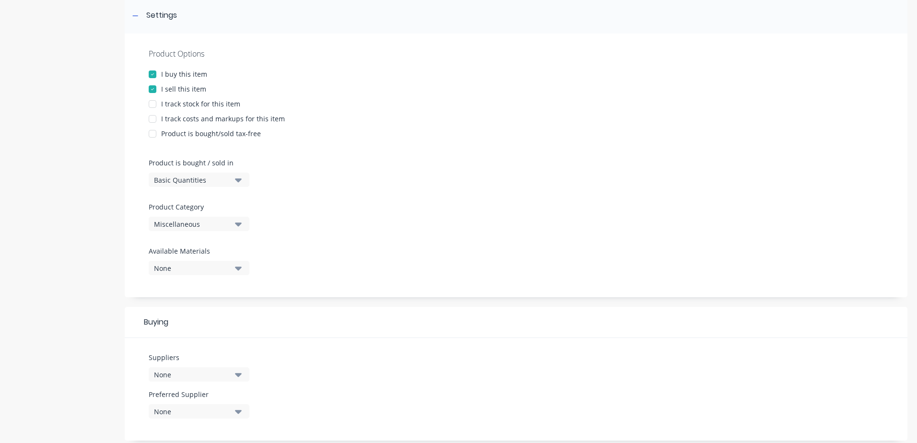
click at [151, 119] on div at bounding box center [152, 118] width 19 height 19
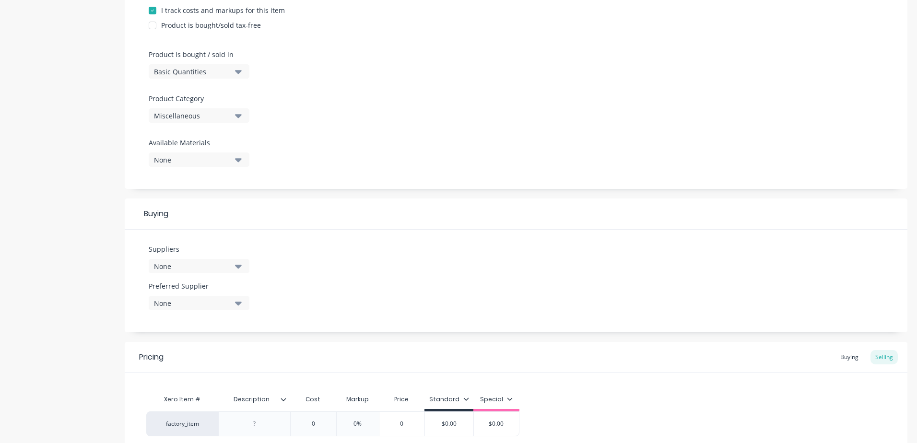
scroll to position [240, 0]
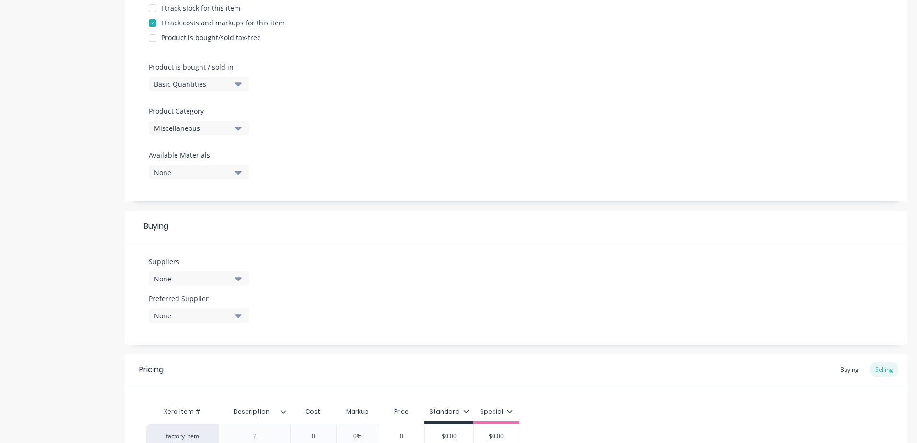
click at [238, 132] on icon "button" at bounding box center [238, 128] width 7 height 11
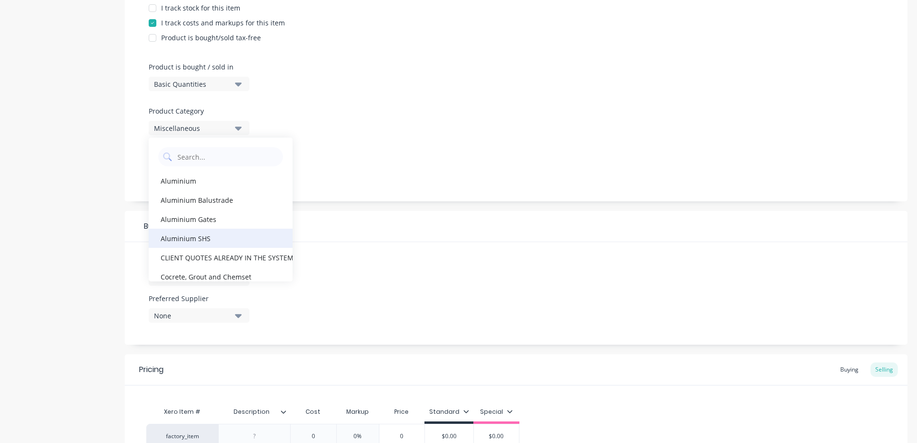
click at [200, 232] on div "Aluminium SHS" at bounding box center [221, 238] width 144 height 19
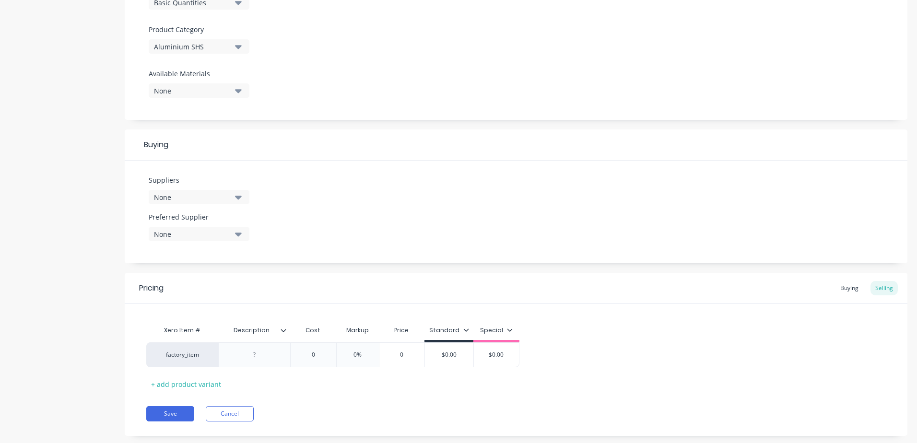
scroll to position [340, 0]
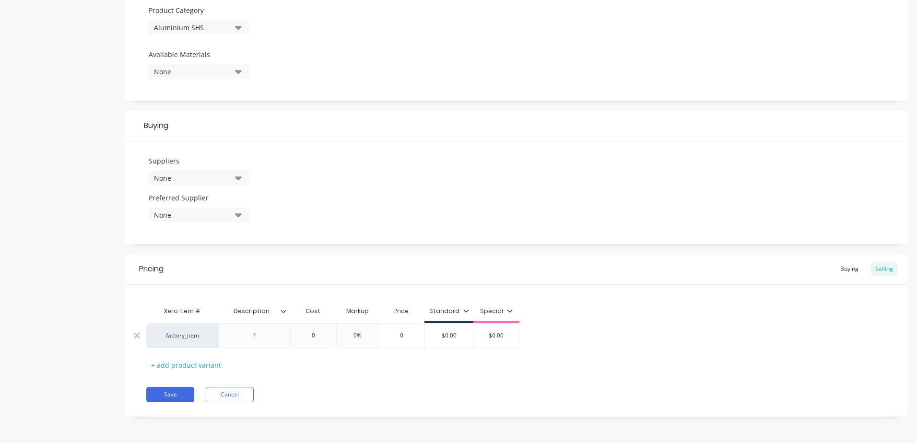
click at [257, 341] on div at bounding box center [255, 335] width 48 height 12
paste div
drag, startPoint x: 320, startPoint y: 332, endPoint x: 297, endPoint y: 330, distance: 23.1
click at [297, 330] on div "0 0" at bounding box center [313, 336] width 48 height 24
click at [178, 392] on button "Save" at bounding box center [170, 394] width 48 height 15
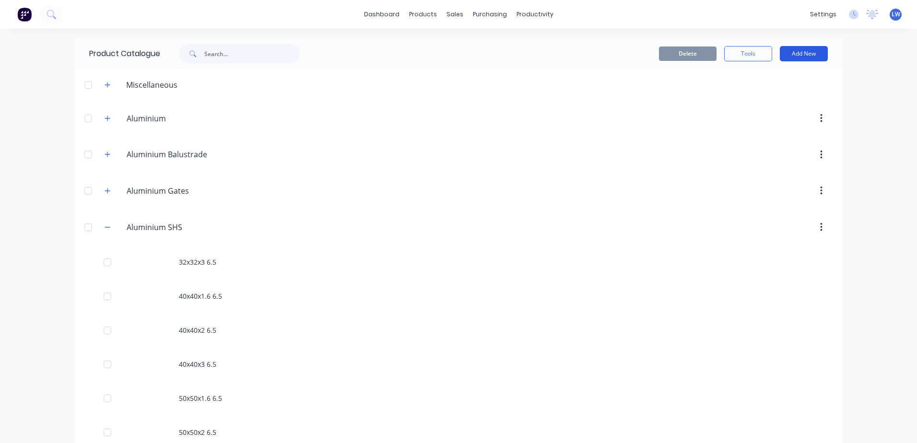
click at [784, 51] on button "Add New" at bounding box center [804, 53] width 48 height 15
click at [760, 97] on div "Product" at bounding box center [782, 98] width 74 height 14
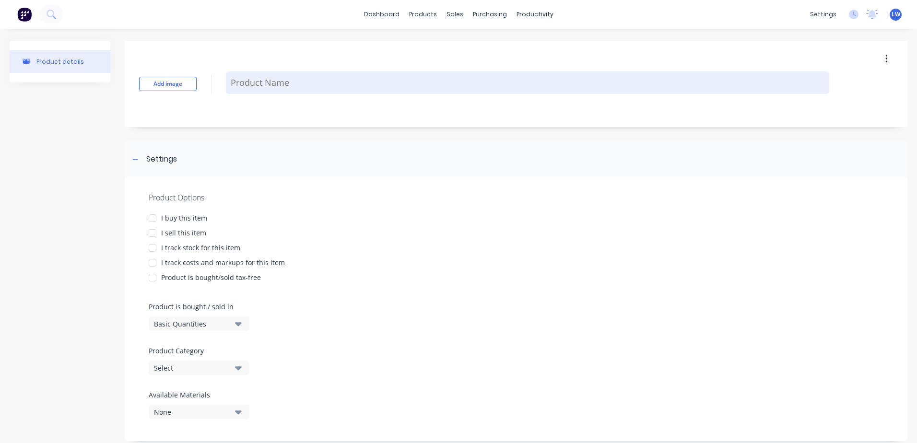
click at [240, 86] on textarea at bounding box center [527, 82] width 603 height 23
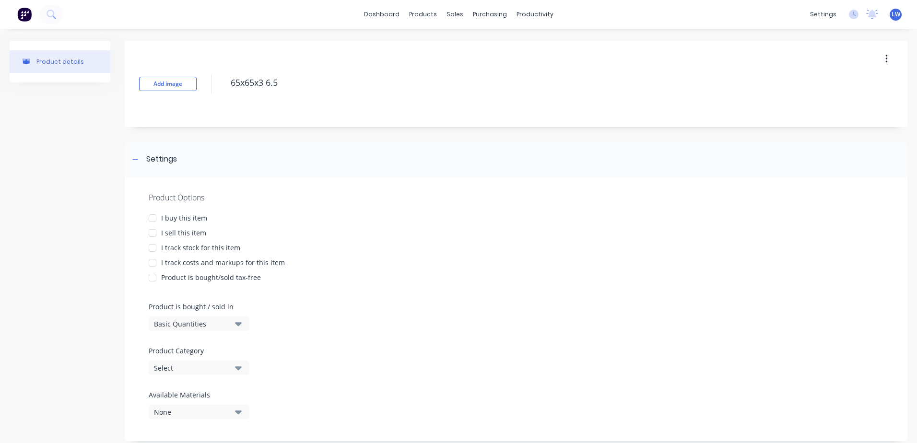
drag, startPoint x: 285, startPoint y: 80, endPoint x: 204, endPoint y: 79, distance: 81.0
click at [204, 79] on div "Add image 65x65x3 6.5" at bounding box center [516, 84] width 782 height 86
click at [152, 220] on div at bounding box center [152, 218] width 19 height 19
click at [151, 233] on div at bounding box center [152, 232] width 19 height 19
click at [154, 264] on div at bounding box center [152, 262] width 19 height 19
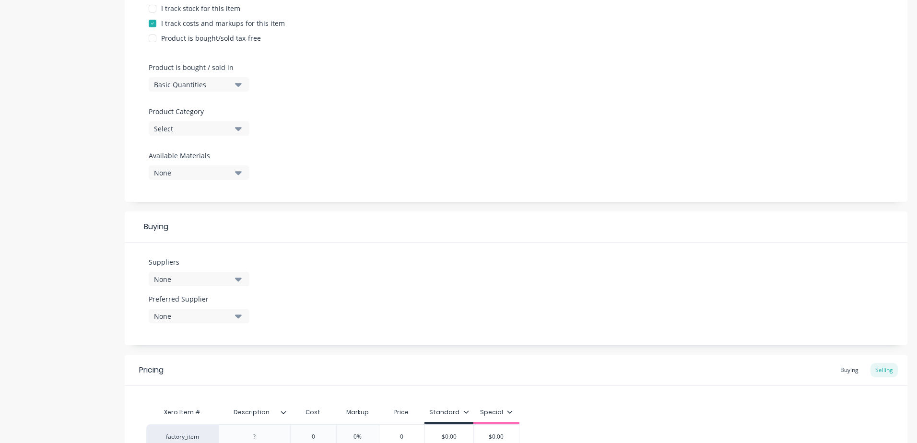
scroll to position [240, 0]
click at [238, 132] on icon "button" at bounding box center [238, 128] width 7 height 11
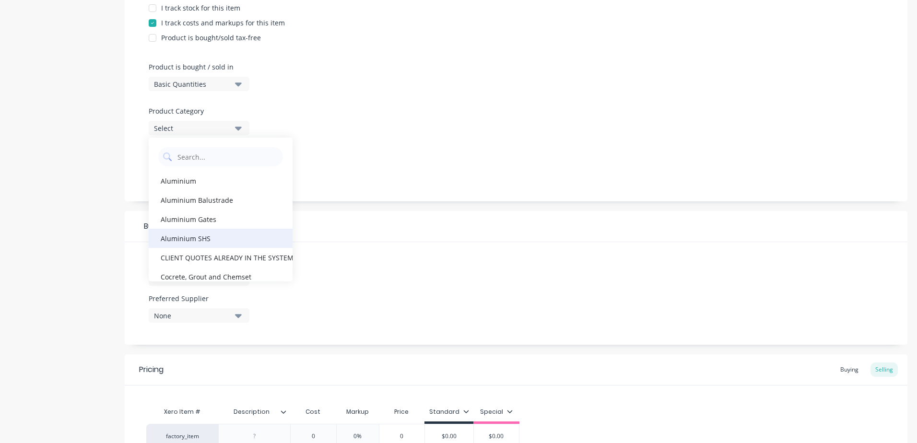
click at [188, 238] on div "Aluminium SHS" at bounding box center [221, 238] width 144 height 19
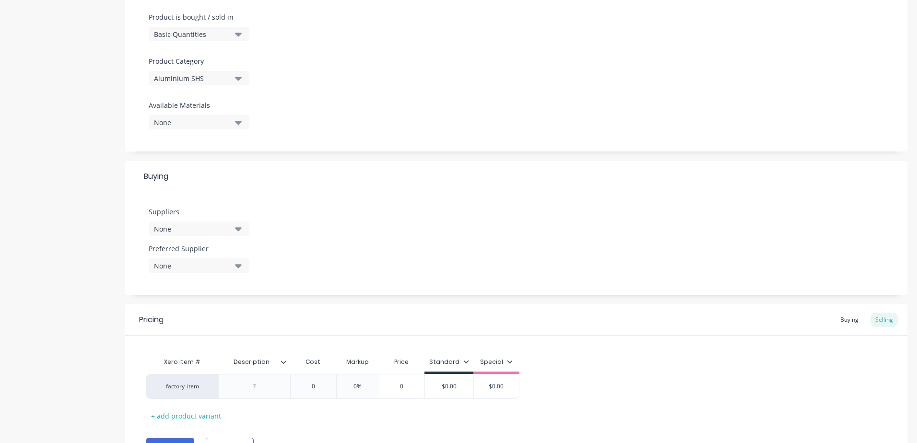
scroll to position [340, 0]
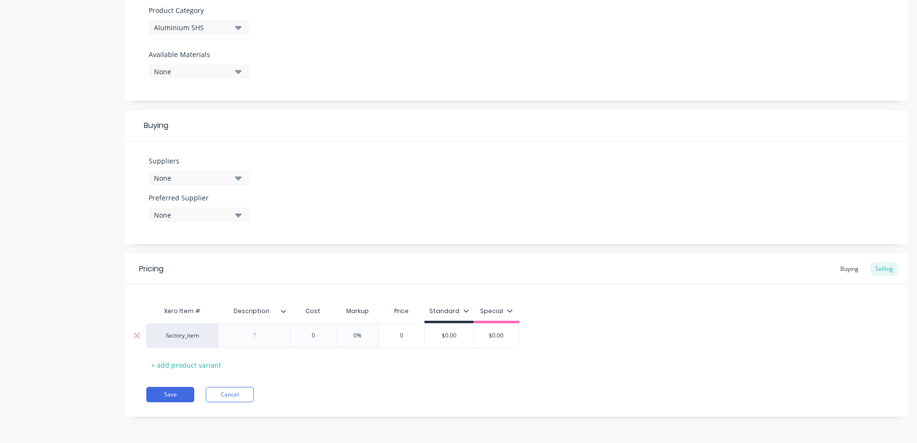
click at [260, 338] on div at bounding box center [255, 335] width 48 height 12
paste div
drag, startPoint x: 321, startPoint y: 336, endPoint x: 297, endPoint y: 331, distance: 24.4
click at [297, 331] on input "0" at bounding box center [313, 335] width 48 height 9
click at [163, 390] on button "Save" at bounding box center [170, 394] width 48 height 15
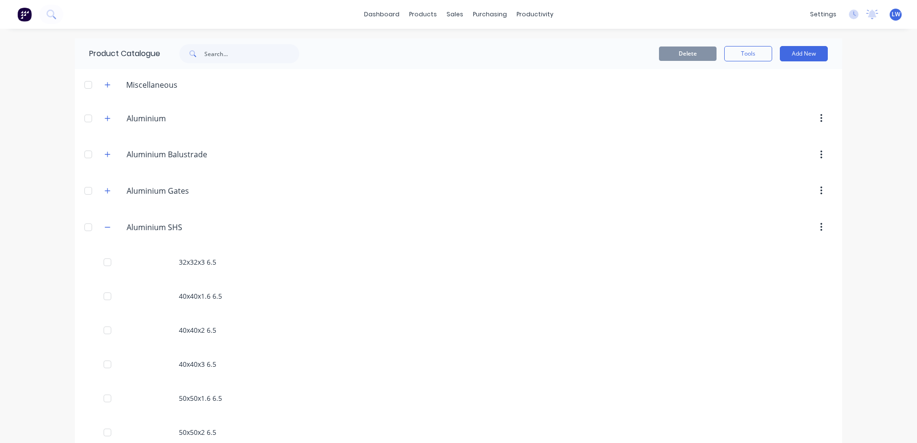
scroll to position [144, 0]
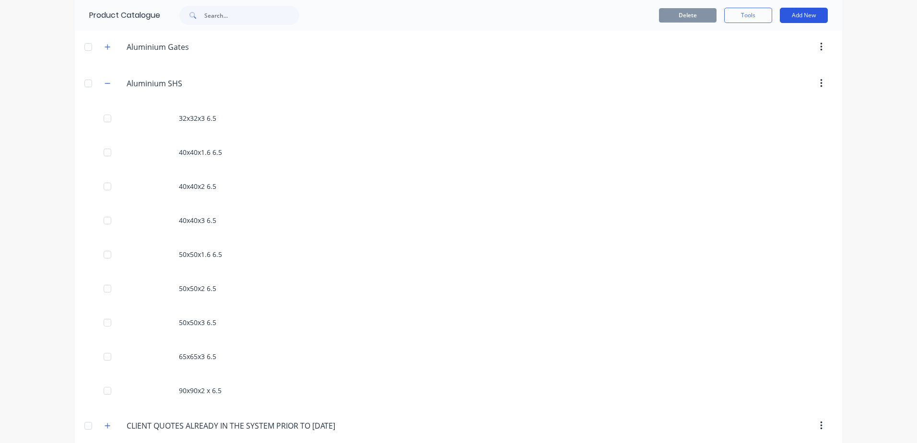
click at [815, 17] on button "Add New" at bounding box center [804, 15] width 48 height 15
click at [749, 63] on div "Product" at bounding box center [782, 59] width 74 height 14
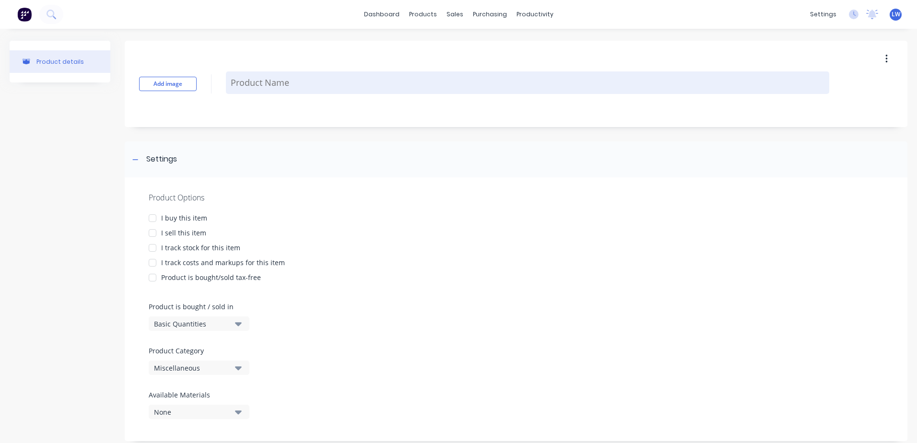
click at [245, 83] on textarea at bounding box center [527, 82] width 603 height 23
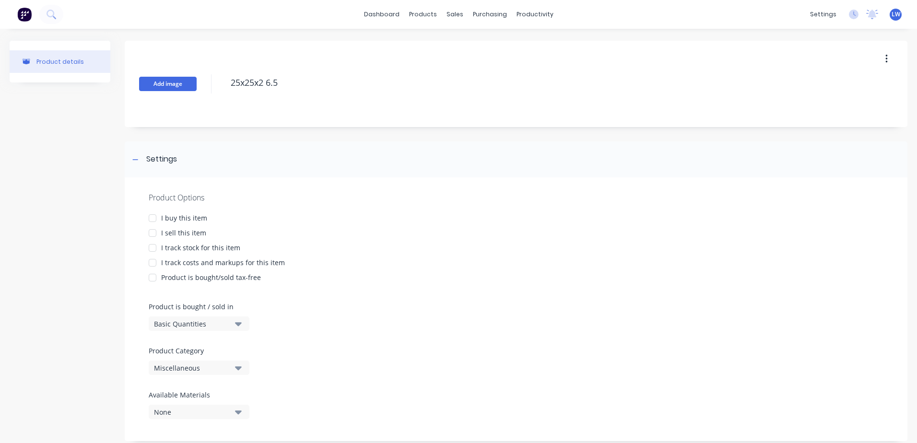
drag, startPoint x: 281, startPoint y: 86, endPoint x: 189, endPoint y: 86, distance: 92.0
click at [189, 86] on div "Add image 25x25x2 6.5" at bounding box center [516, 84] width 782 height 86
click at [156, 218] on div at bounding box center [152, 218] width 19 height 19
click at [152, 233] on div at bounding box center [152, 232] width 19 height 19
click at [152, 263] on div at bounding box center [152, 262] width 19 height 19
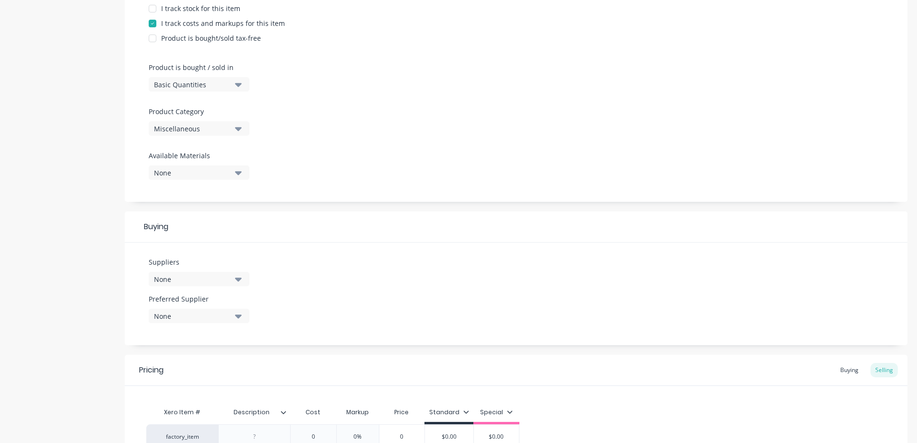
scroll to position [240, 0]
click at [239, 128] on icon "button" at bounding box center [238, 129] width 7 height 4
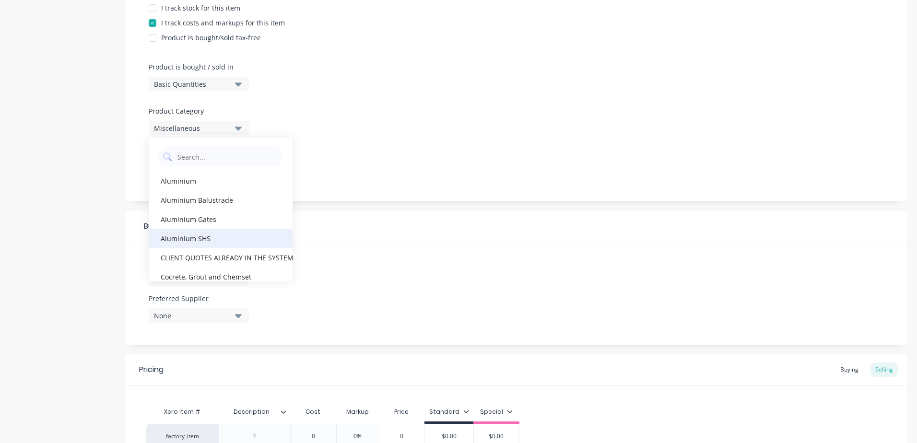
click at [197, 234] on div "Aluminium SHS" at bounding box center [221, 238] width 144 height 19
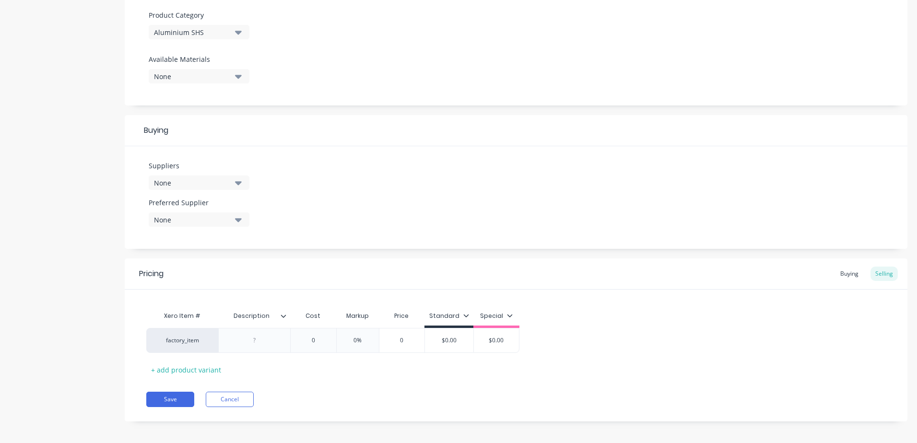
scroll to position [340, 0]
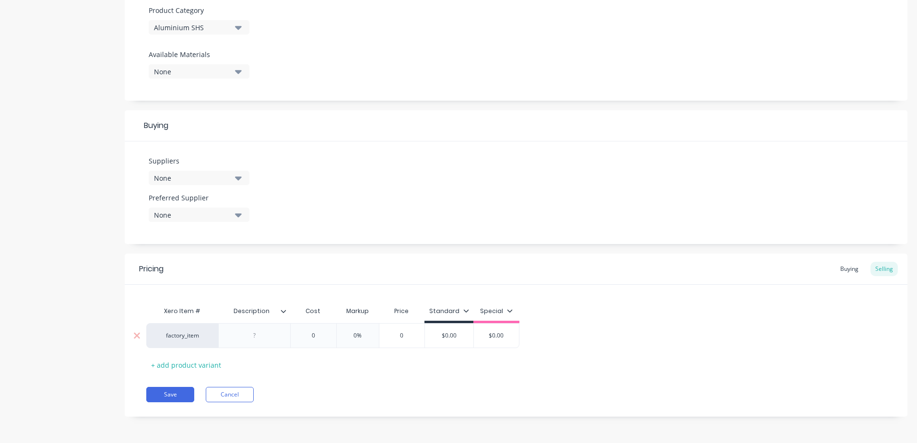
click at [265, 336] on div at bounding box center [255, 335] width 48 height 12
paste div
drag, startPoint x: 320, startPoint y: 336, endPoint x: 295, endPoint y: 333, distance: 25.1
click at [295, 333] on input "0" at bounding box center [313, 335] width 48 height 9
click at [155, 395] on button "Save" at bounding box center [170, 394] width 48 height 15
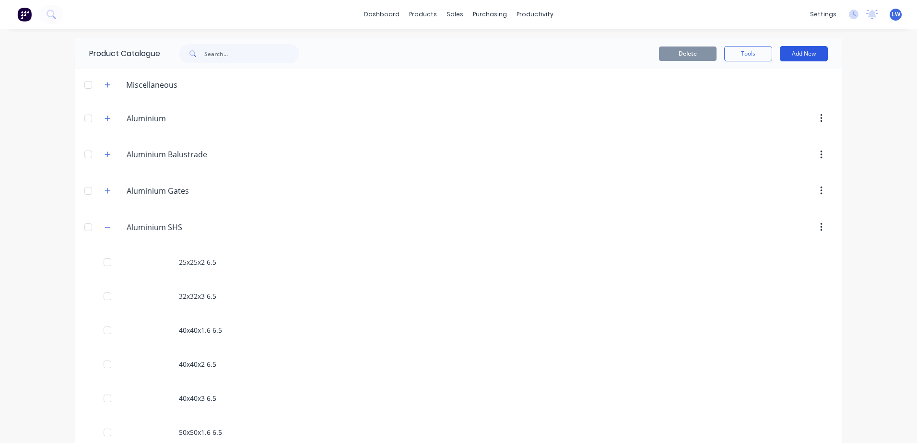
click at [794, 53] on button "Add New" at bounding box center [804, 53] width 48 height 15
click at [752, 96] on div "Product" at bounding box center [782, 98] width 74 height 14
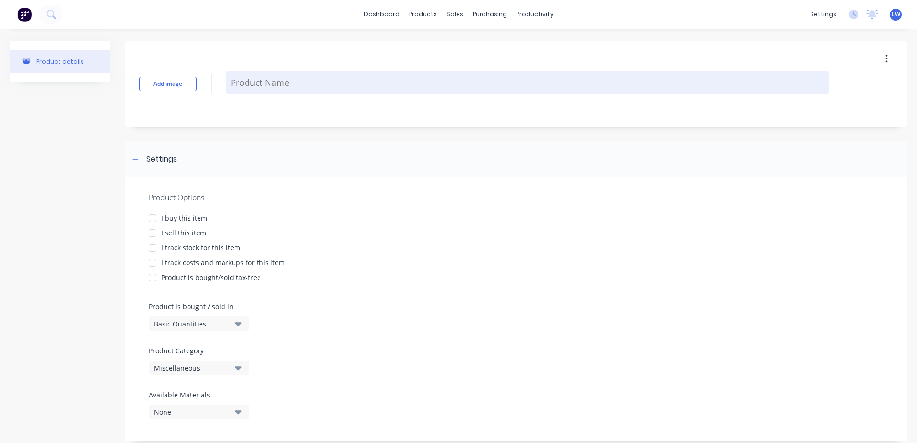
click at [248, 82] on textarea at bounding box center [527, 82] width 603 height 23
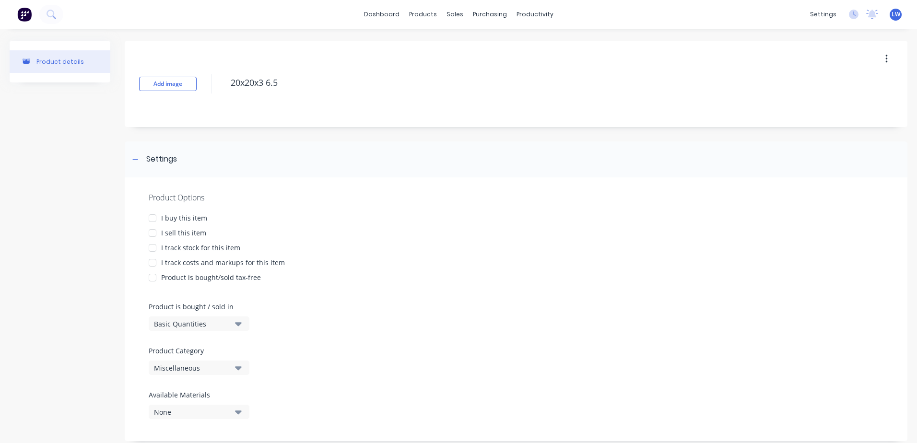
drag, startPoint x: 299, startPoint y: 83, endPoint x: 210, endPoint y: 79, distance: 88.8
click at [210, 79] on div "Add image 20x20x3 6.5" at bounding box center [516, 84] width 782 height 86
drag, startPoint x: 151, startPoint y: 216, endPoint x: 151, endPoint y: 225, distance: 9.1
click at [151, 216] on div at bounding box center [152, 218] width 19 height 19
click at [151, 235] on div at bounding box center [152, 232] width 19 height 19
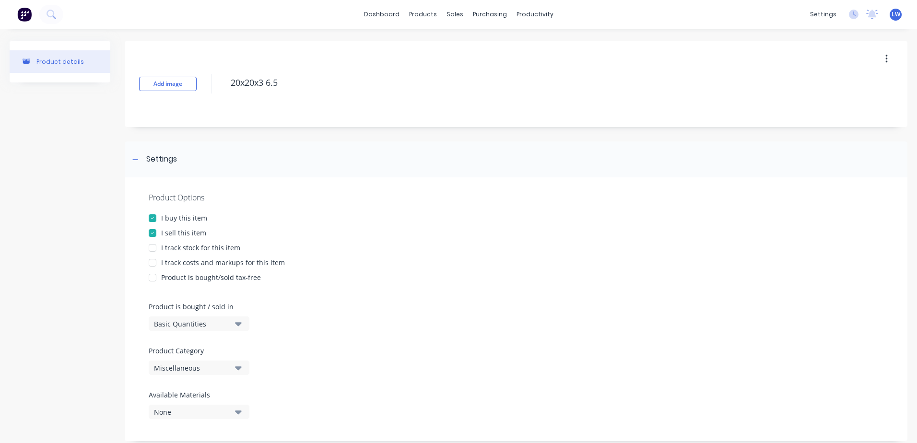
click at [152, 265] on div at bounding box center [152, 262] width 19 height 19
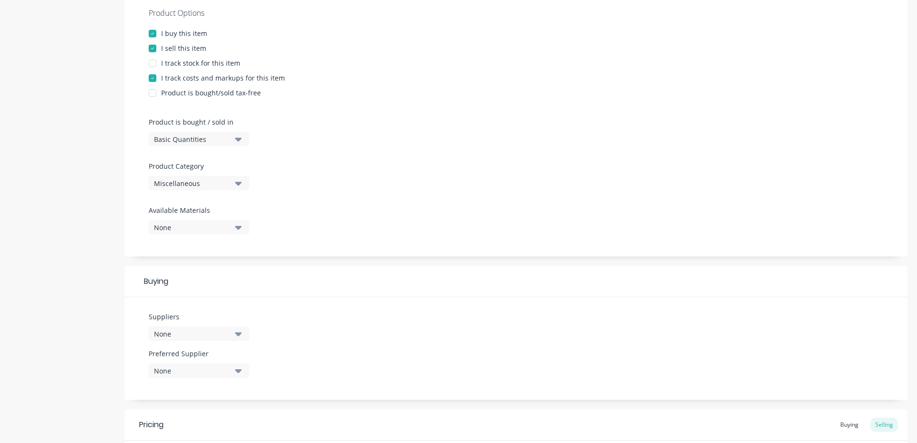
scroll to position [192, 0]
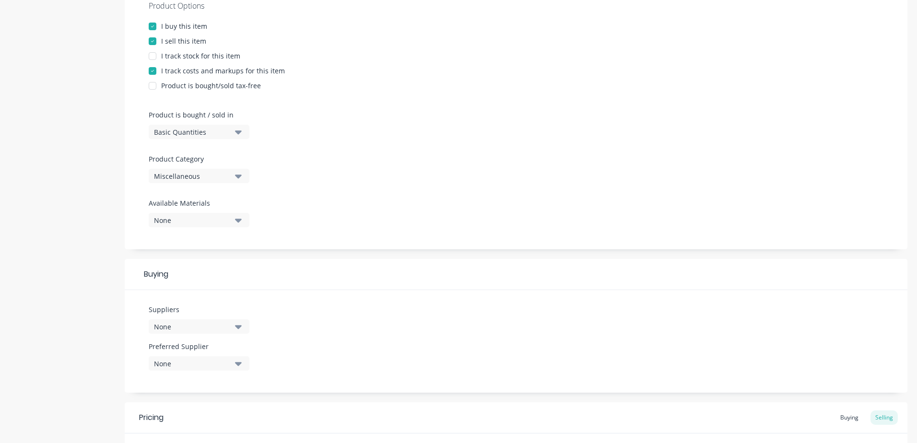
click at [241, 175] on icon "button" at bounding box center [238, 176] width 7 height 11
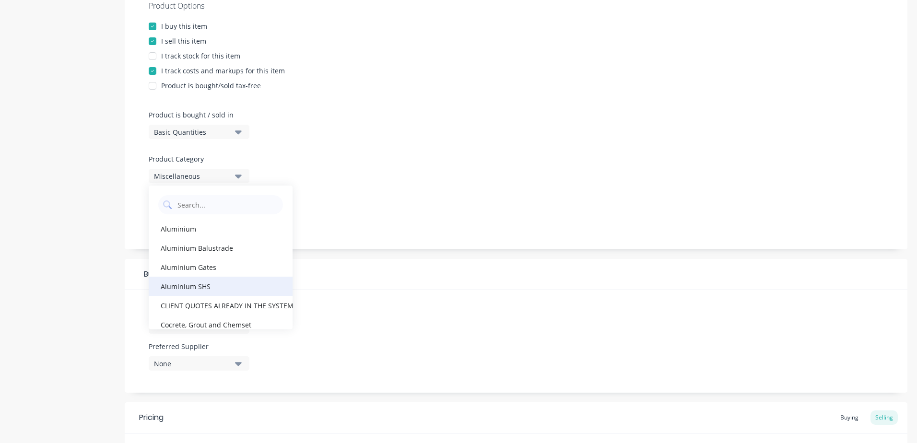
click at [185, 287] on div "Aluminium SHS" at bounding box center [221, 286] width 144 height 19
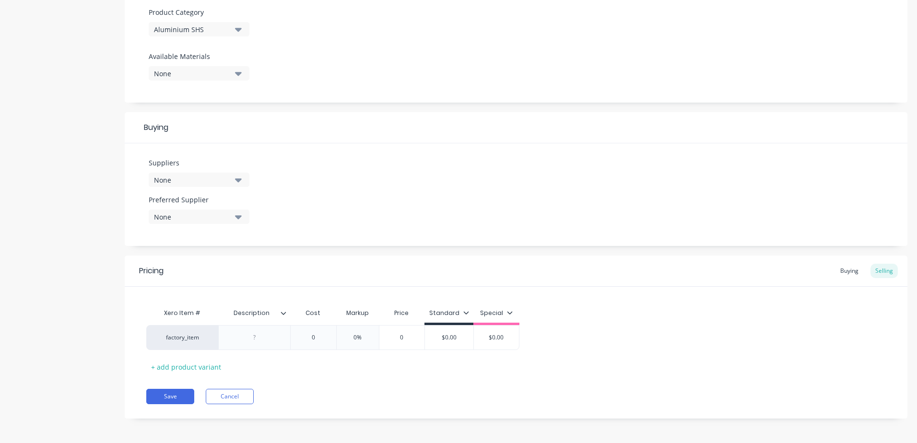
scroll to position [340, 0]
click at [256, 337] on div at bounding box center [255, 335] width 48 height 12
paste div
drag, startPoint x: 319, startPoint y: 337, endPoint x: 301, endPoint y: 337, distance: 17.7
click at [301, 337] on input "0" at bounding box center [313, 335] width 48 height 9
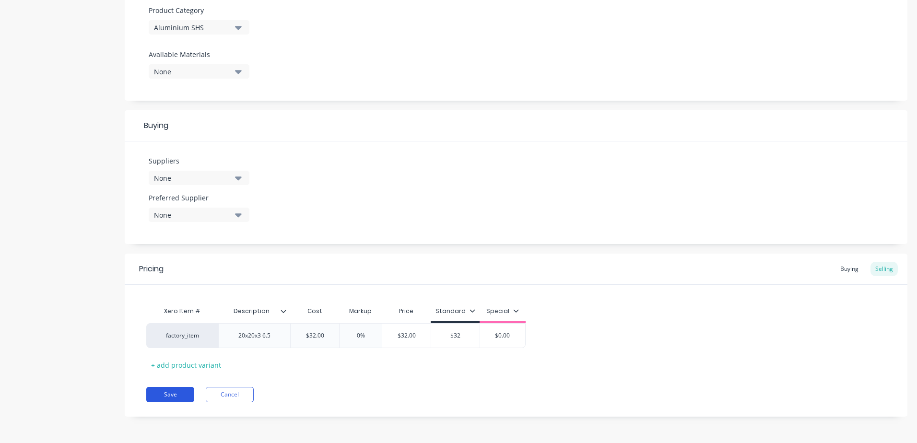
click at [165, 399] on button "Save" at bounding box center [170, 394] width 48 height 15
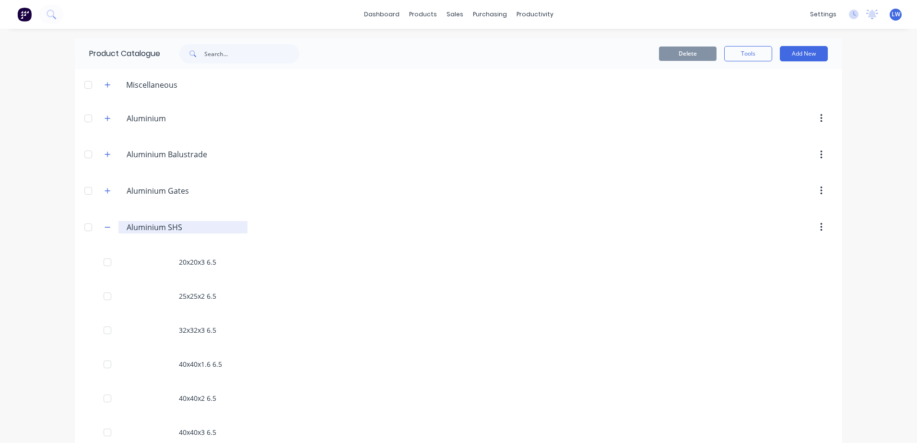
click at [188, 229] on input "Aluminium SHS" at bounding box center [184, 227] width 114 height 12
click at [429, 208] on header "Aluminium.Gates Aluminium Gates" at bounding box center [458, 191] width 767 height 36
drag, startPoint x: 235, startPoint y: 230, endPoint x: 93, endPoint y: 225, distance: 142.0
click at [93, 225] on header "Aluminium.SHS.(Square.Edge) Aluminium SHS (Square Edge)" at bounding box center [458, 227] width 767 height 36
click at [800, 52] on button "Add New" at bounding box center [804, 53] width 48 height 15
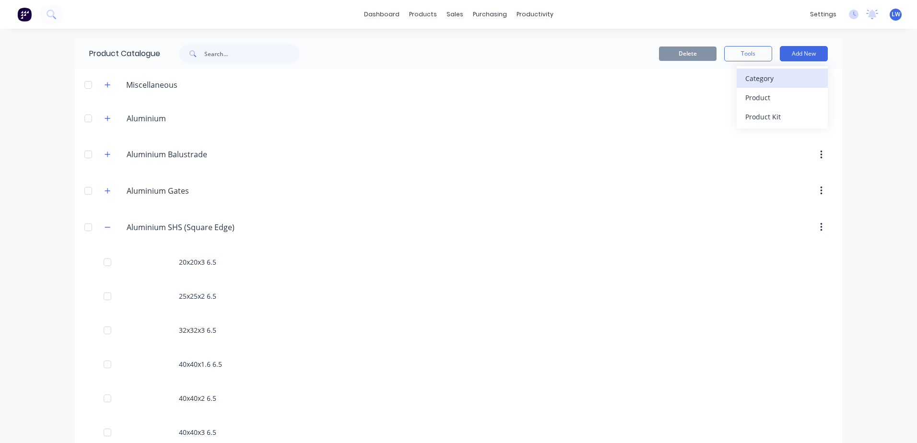
click at [770, 76] on div "Category" at bounding box center [782, 78] width 74 height 14
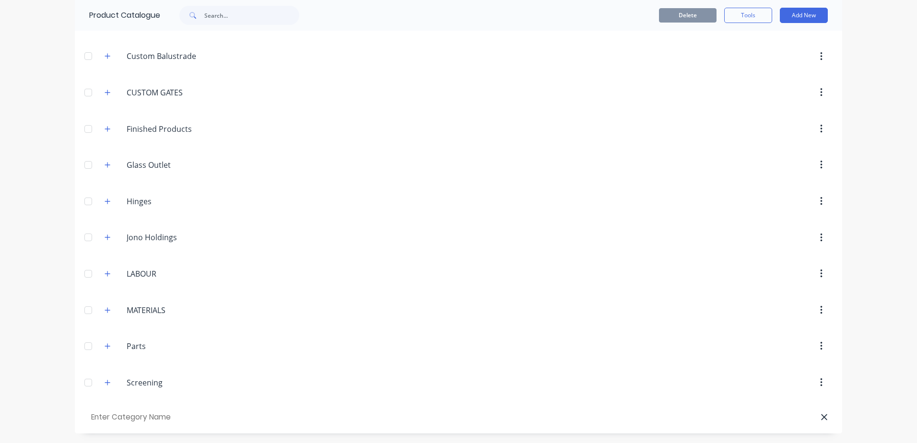
click at [121, 417] on input "text" at bounding box center [143, 417] width 108 height 14
click at [160, 419] on input "Aluminium SHS (Square Edge)" at bounding box center [143, 417] width 108 height 14
click at [812, 16] on button "Add New" at bounding box center [804, 15] width 48 height 15
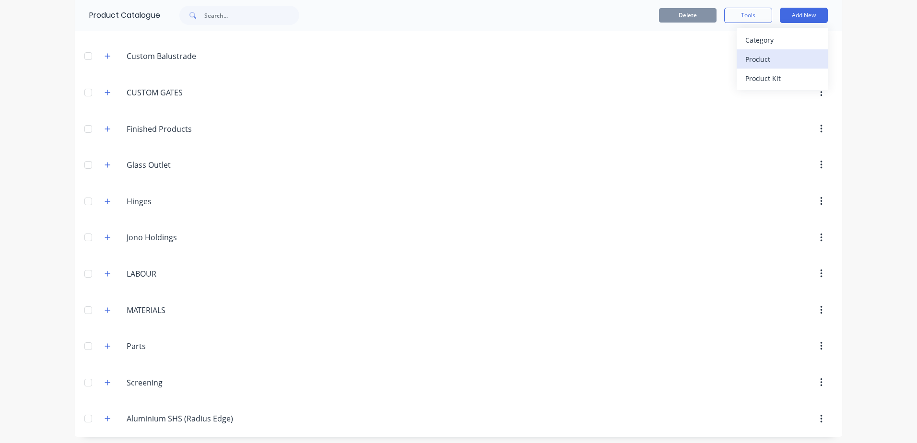
click at [770, 58] on div "Product" at bounding box center [782, 59] width 74 height 14
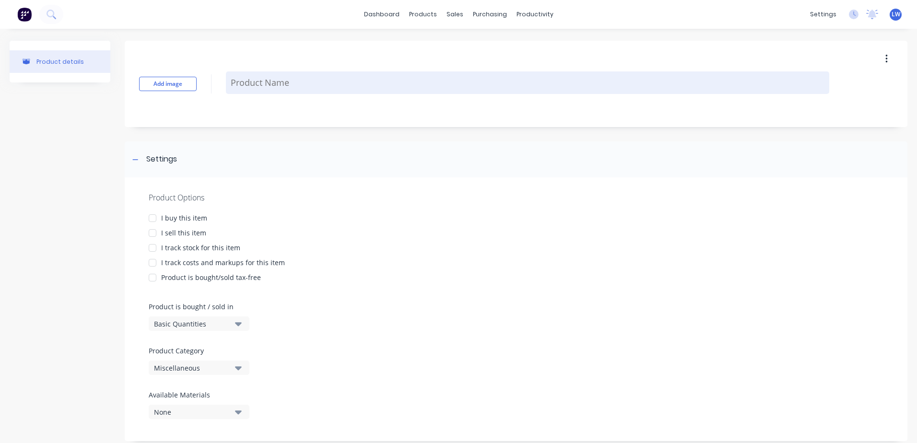
click at [261, 81] on textarea at bounding box center [527, 82] width 603 height 23
paste textarea "65x16x1.4"
click at [285, 76] on textarea "65x16x1.4" at bounding box center [527, 82] width 603 height 35
click at [279, 73] on textarea "65x16x1.4" at bounding box center [527, 82] width 603 height 35
click at [274, 74] on textarea "65x16x1.4" at bounding box center [527, 82] width 603 height 35
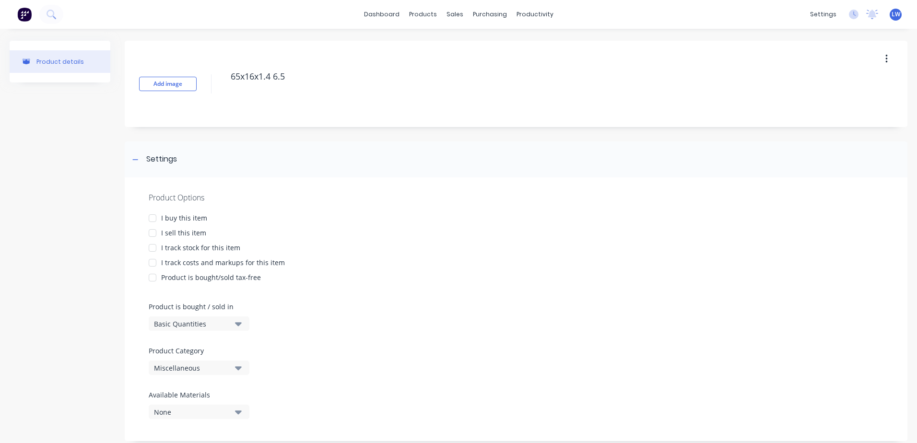
drag, startPoint x: 293, startPoint y: 77, endPoint x: 219, endPoint y: 76, distance: 74.8
click at [219, 76] on div "Add image 65x16x1.4 6.5" at bounding box center [516, 84] width 782 height 86
click at [153, 219] on div at bounding box center [152, 218] width 19 height 19
click at [153, 234] on div at bounding box center [152, 232] width 19 height 19
click at [152, 263] on div at bounding box center [152, 262] width 19 height 19
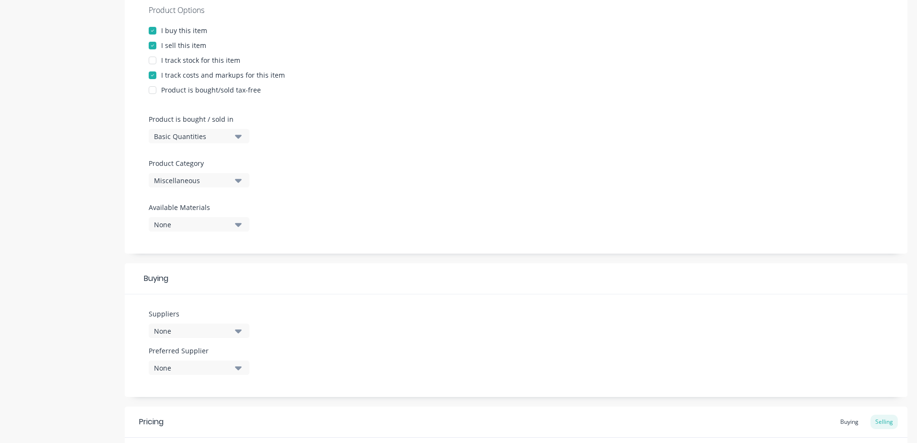
scroll to position [192, 0]
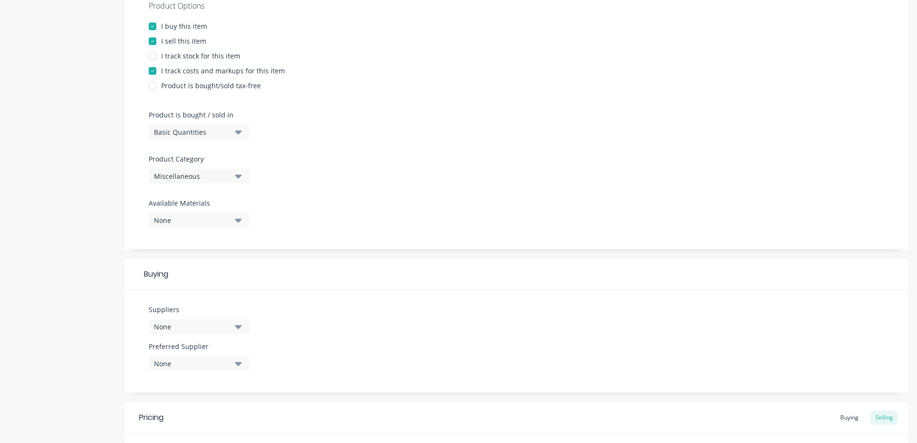
click at [239, 174] on icon "button" at bounding box center [238, 176] width 7 height 11
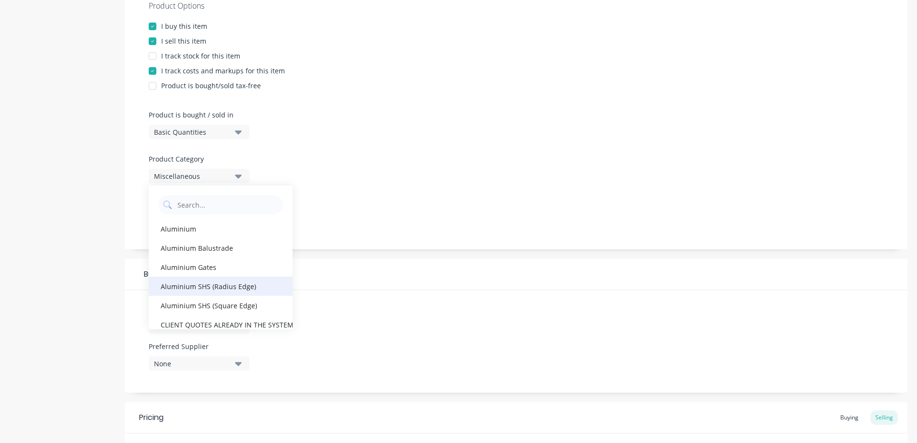
click at [224, 286] on div "Aluminium SHS (Radius Edge)" at bounding box center [221, 286] width 144 height 19
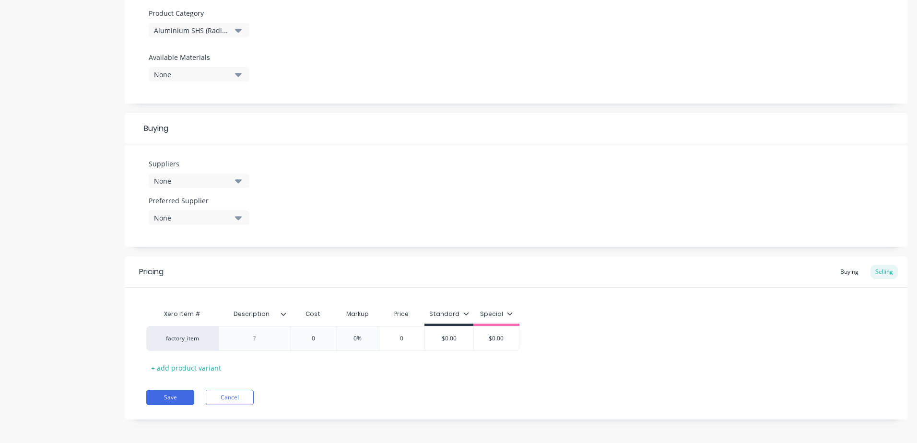
scroll to position [340, 0]
click at [261, 337] on div at bounding box center [255, 335] width 48 height 12
paste div
drag, startPoint x: 314, startPoint y: 333, endPoint x: 309, endPoint y: 334, distance: 5.8
click at [309, 334] on input "0" at bounding box center [313, 335] width 48 height 9
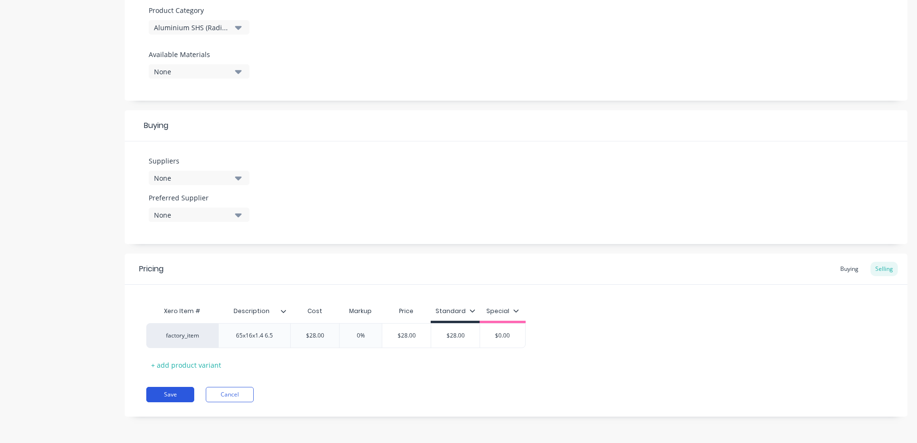
click at [179, 397] on button "Save" at bounding box center [170, 394] width 48 height 15
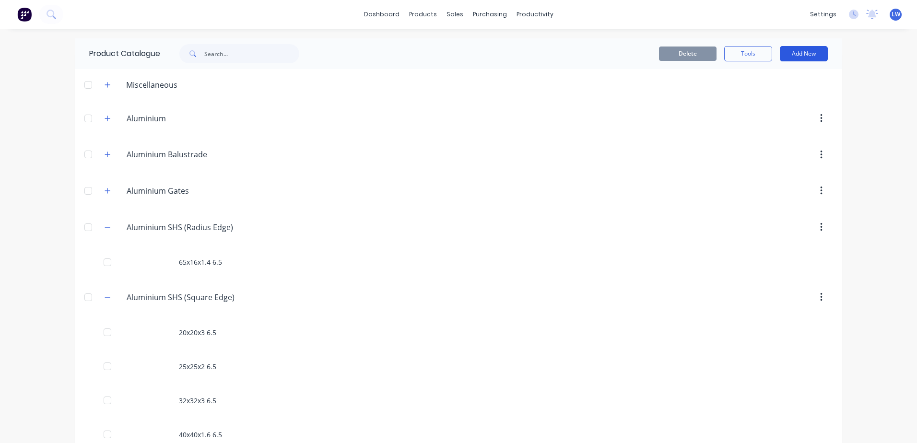
click at [797, 56] on button "Add New" at bounding box center [804, 53] width 48 height 15
click at [766, 78] on div "Category" at bounding box center [782, 78] width 74 height 14
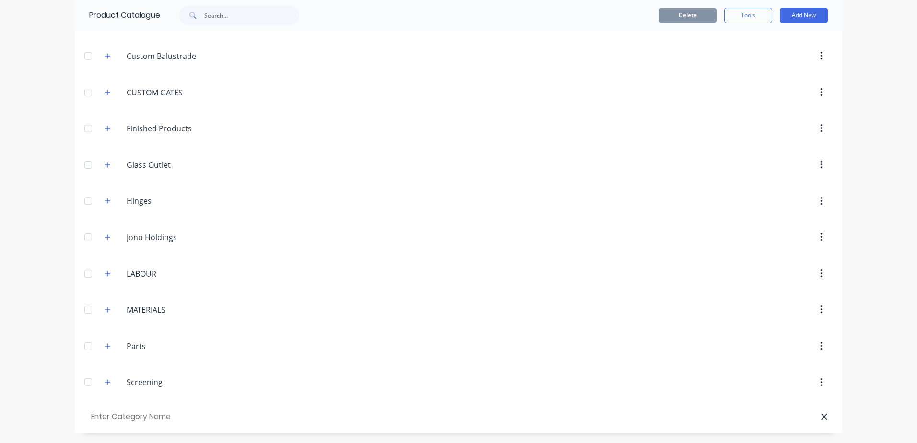
click at [169, 415] on input "text" at bounding box center [143, 417] width 108 height 14
paste input "Aluiminium Pricing RHS (Square)"
click at [177, 415] on input "Aluminium Pricing RHS (Square)" at bounding box center [143, 417] width 108 height 14
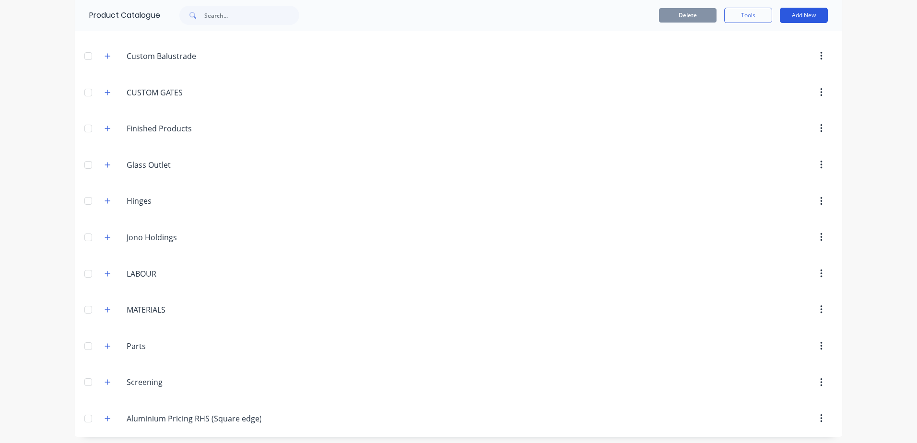
click at [810, 14] on button "Add New" at bounding box center [804, 15] width 48 height 15
click at [768, 54] on div "Product" at bounding box center [782, 59] width 74 height 14
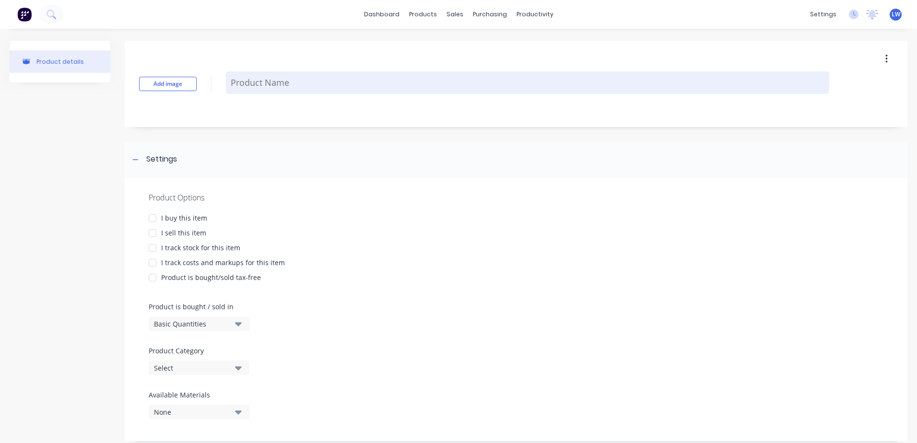
click at [319, 79] on textarea at bounding box center [527, 82] width 603 height 23
click at [242, 87] on textarea at bounding box center [527, 82] width 603 height 23
paste textarea "75x50x3mm"
click at [287, 75] on textarea "75x50x3mm" at bounding box center [527, 82] width 603 height 35
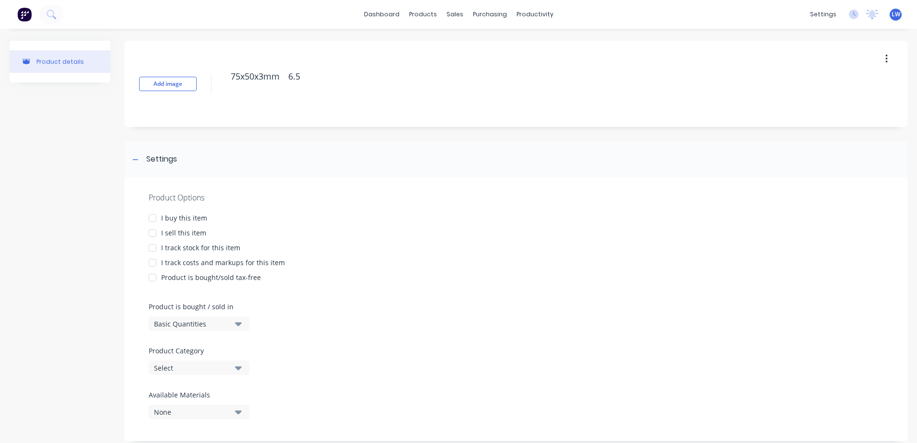
drag, startPoint x: 311, startPoint y: 76, endPoint x: 208, endPoint y: 76, distance: 103.1
click at [208, 76] on div "Add image 75x50x3mm 6.5" at bounding box center [516, 84] width 782 height 86
click at [151, 220] on div at bounding box center [152, 218] width 19 height 19
click at [155, 233] on div at bounding box center [152, 232] width 19 height 19
click at [155, 265] on div at bounding box center [152, 262] width 19 height 19
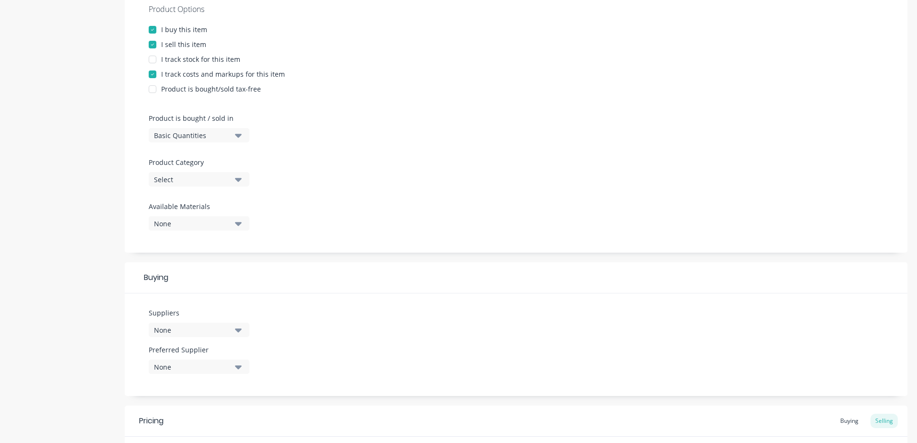
scroll to position [192, 0]
click at [239, 179] on icon "button" at bounding box center [238, 176] width 7 height 11
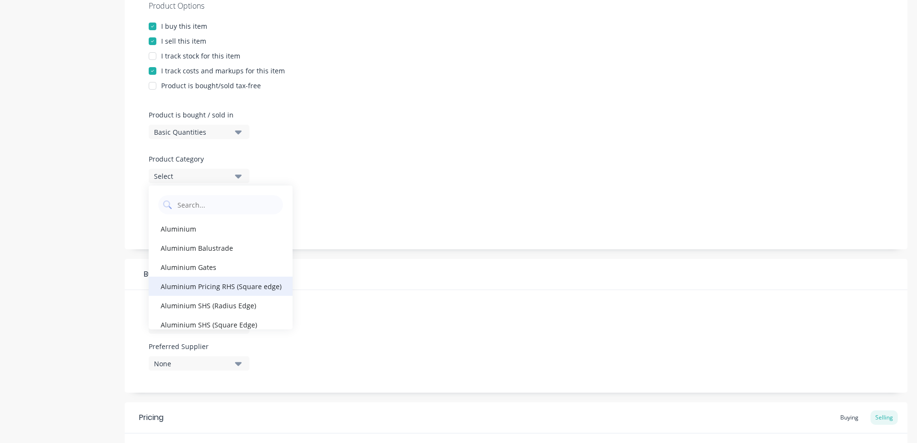
click at [223, 291] on div "Aluminium Pricing RHS (Square edge)" at bounding box center [221, 286] width 144 height 19
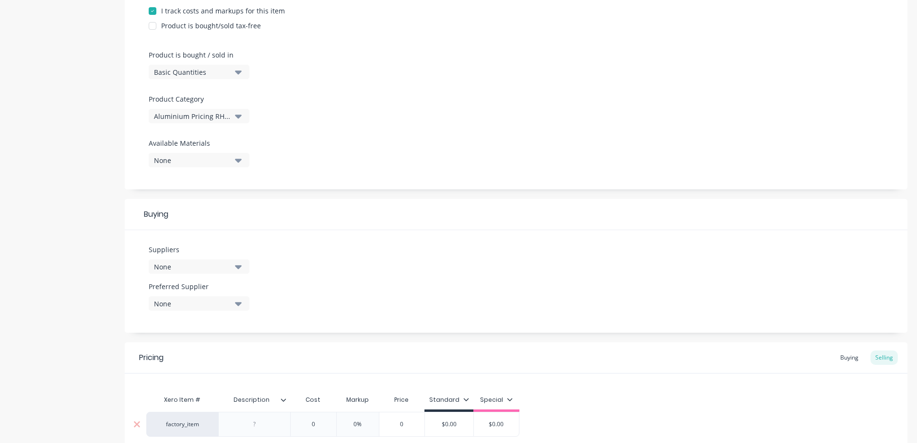
scroll to position [340, 0]
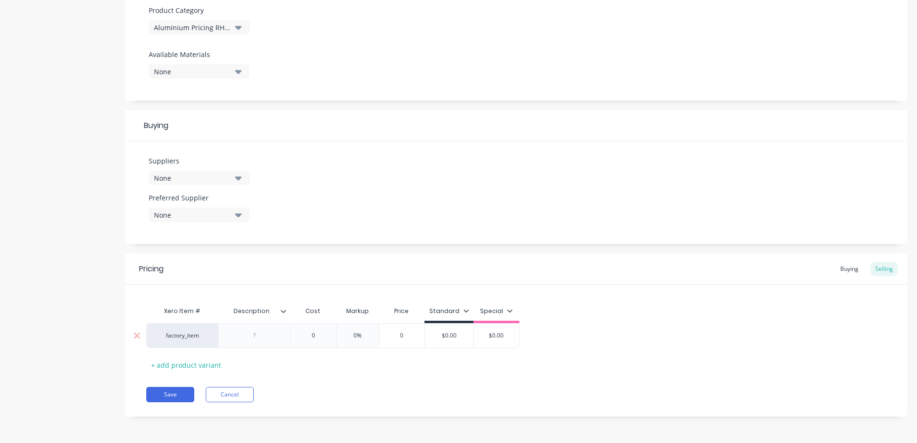
click at [258, 334] on div at bounding box center [255, 335] width 48 height 12
paste div
click at [314, 334] on input "0" at bounding box center [313, 338] width 48 height 9
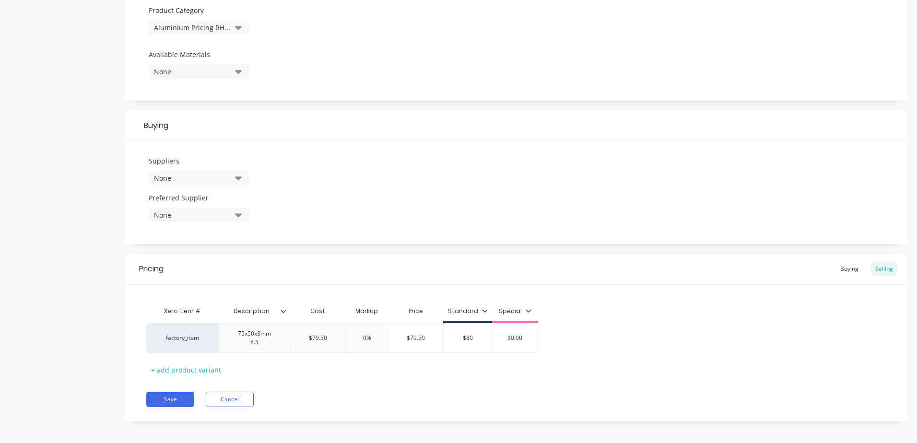
click at [402, 372] on div "Xero Item # Description Cost Markup Price Standard Special factory_item 75x50x3…" at bounding box center [515, 340] width 739 height 76
click at [167, 392] on button "Save" at bounding box center [170, 399] width 48 height 15
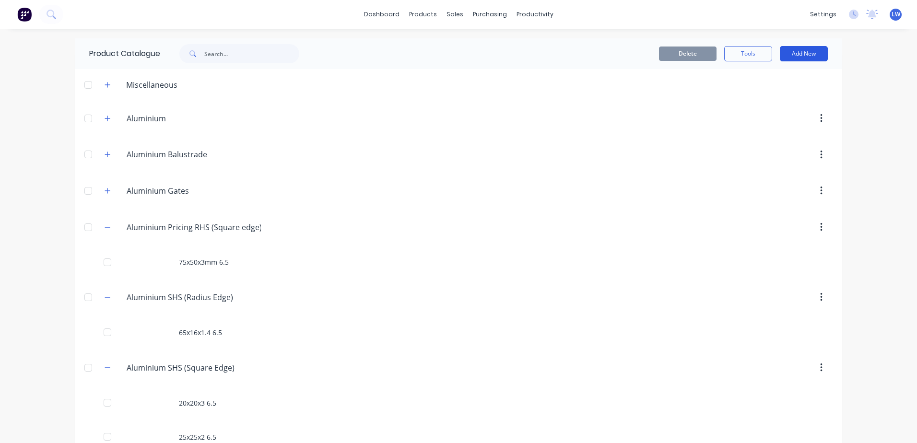
click at [791, 50] on button "Add New" at bounding box center [804, 53] width 48 height 15
click at [763, 94] on div "Product" at bounding box center [782, 98] width 74 height 14
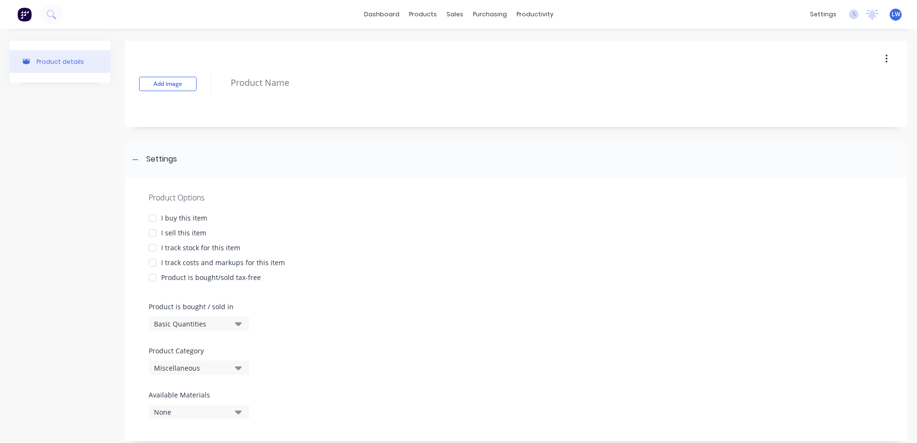
click at [423, 336] on div "Product Options I buy this item I sell this item I track stock for this item I …" at bounding box center [516, 309] width 782 height 264
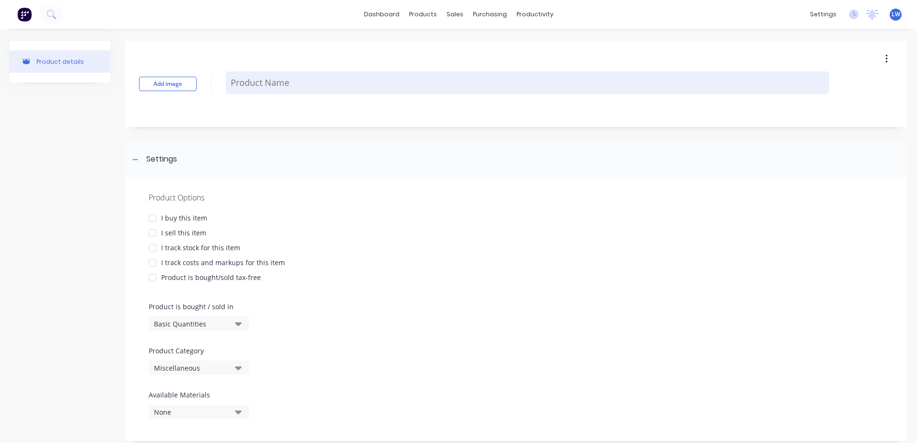
drag, startPoint x: 254, startPoint y: 83, endPoint x: 268, endPoint y: 85, distance: 14.6
click at [254, 83] on textarea at bounding box center [527, 82] width 603 height 23
paste textarea "65x16x1.6"
click at [322, 70] on textarea "65x16x1.6" at bounding box center [527, 82] width 603 height 35
click at [273, 77] on textarea "65x16x1.6" at bounding box center [527, 82] width 603 height 35
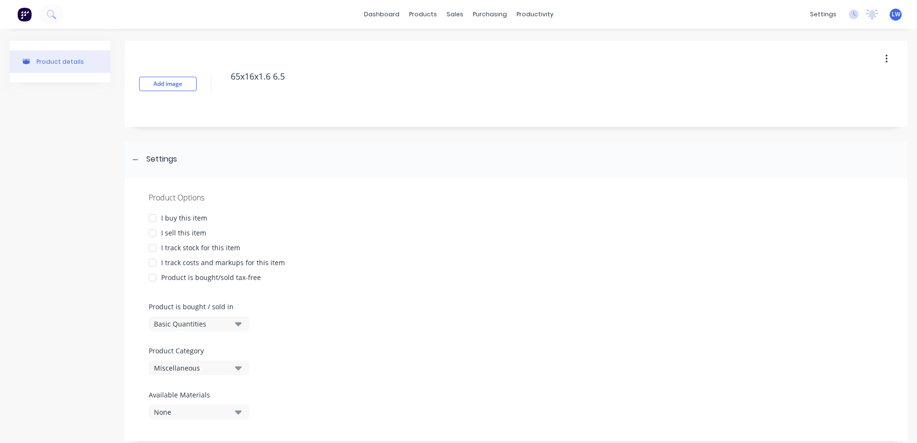
drag, startPoint x: 323, startPoint y: 81, endPoint x: 223, endPoint y: 73, distance: 100.1
click at [223, 73] on div "Add image 65x16x1.6 6.5" at bounding box center [516, 84] width 782 height 86
click at [152, 215] on div at bounding box center [152, 218] width 19 height 19
click at [153, 235] on div at bounding box center [152, 232] width 19 height 19
click at [153, 259] on div at bounding box center [152, 262] width 19 height 19
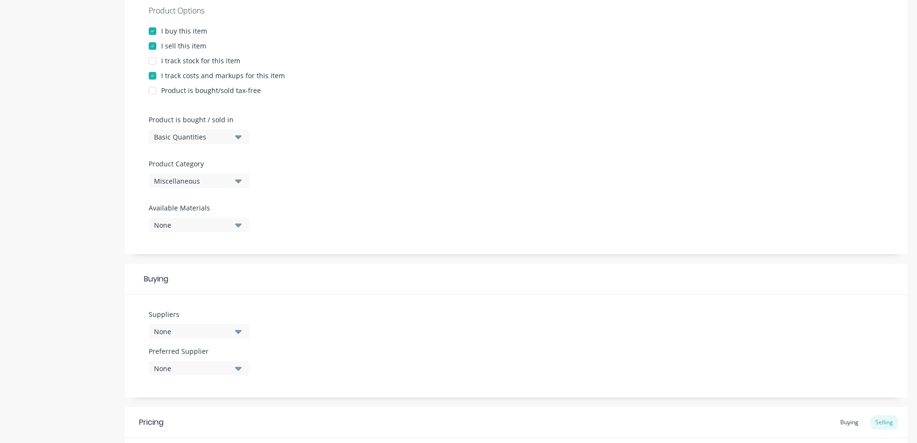
scroll to position [192, 0]
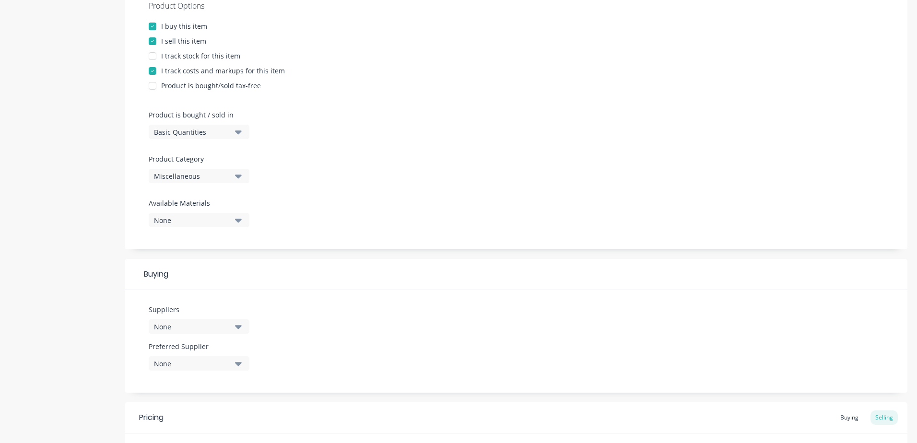
drag, startPoint x: 236, startPoint y: 176, endPoint x: 235, endPoint y: 185, distance: 8.2
click at [236, 177] on icon "button" at bounding box center [238, 176] width 7 height 11
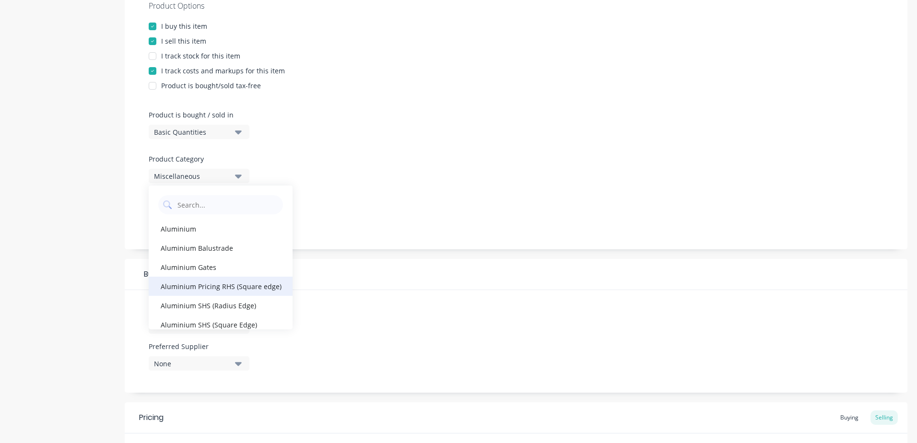
click at [227, 286] on div "Aluminium Pricing RHS (Square edge)" at bounding box center [221, 286] width 144 height 19
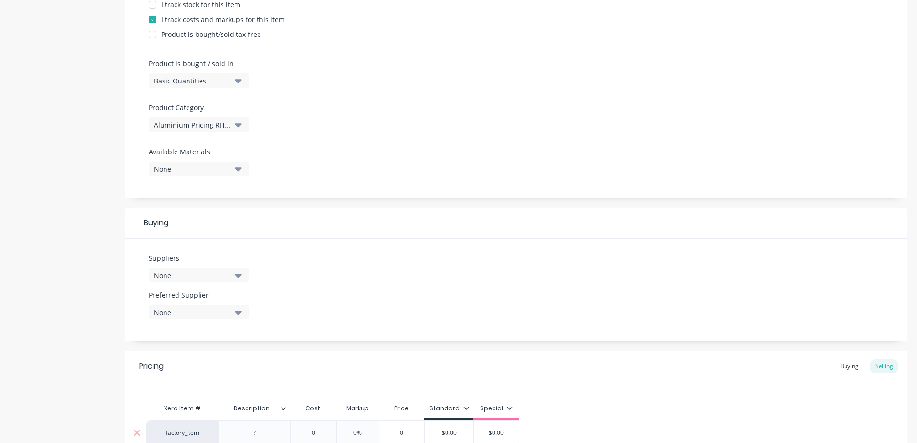
scroll to position [340, 0]
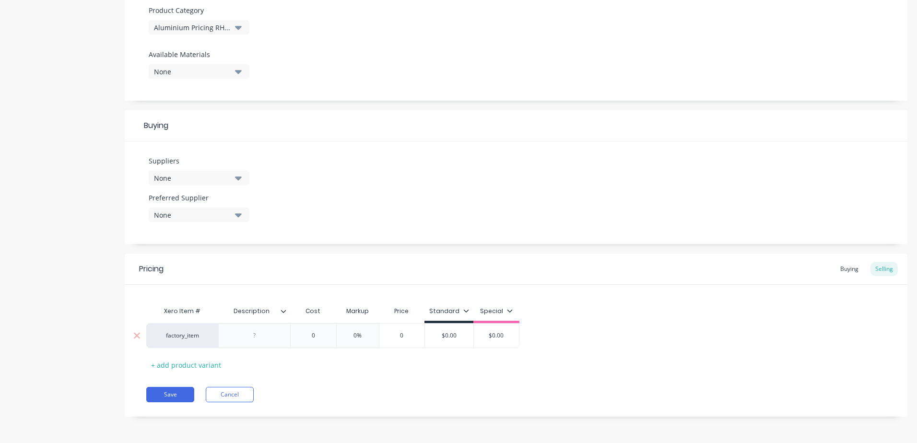
click at [280, 334] on div at bounding box center [254, 335] width 72 height 25
click at [256, 338] on div at bounding box center [255, 335] width 48 height 12
paste div
click at [320, 338] on input "0" at bounding box center [321, 335] width 48 height 9
click at [188, 393] on button "Save" at bounding box center [170, 394] width 48 height 15
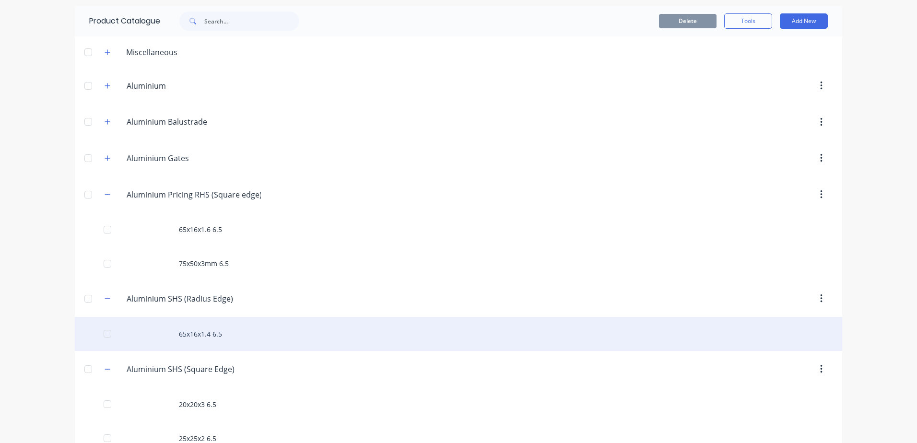
scroll to position [48, 0]
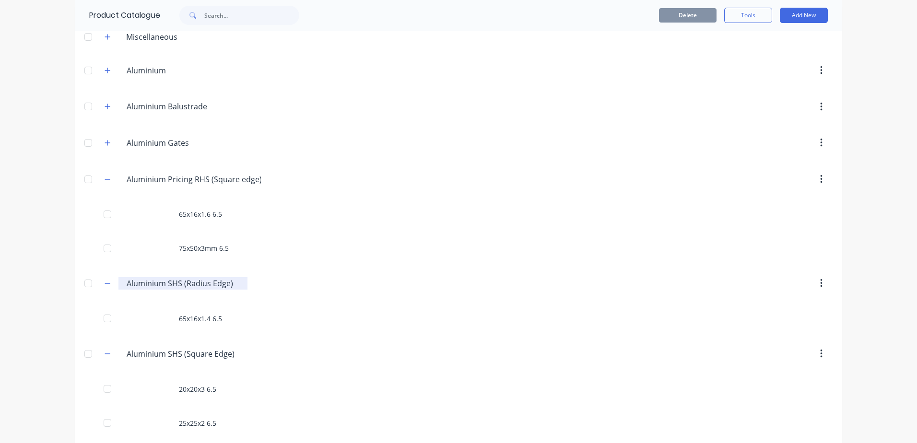
click at [172, 285] on input "Aluminium SHS (Radius Edge)" at bounding box center [184, 284] width 114 height 12
click at [169, 282] on input "Aluminium SHS (Radius Edge)" at bounding box center [184, 284] width 114 height 12
click at [810, 15] on button "Add New" at bounding box center [804, 15] width 48 height 15
click at [781, 59] on div "Product" at bounding box center [782, 59] width 74 height 14
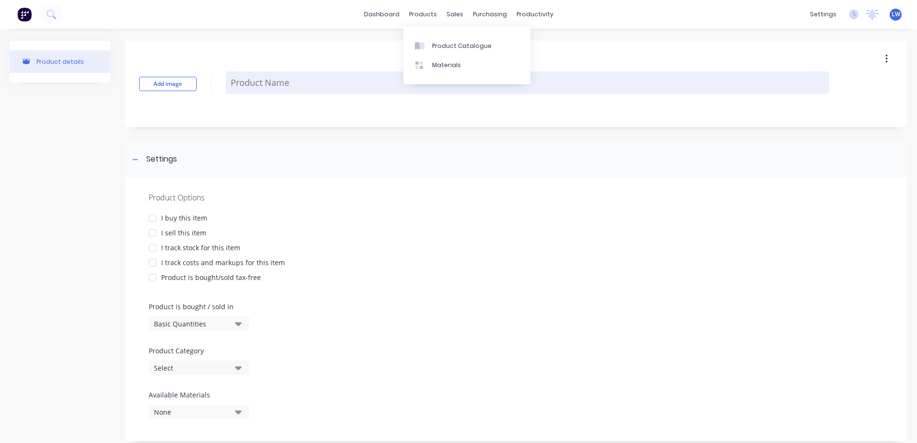
click at [298, 87] on textarea at bounding box center [527, 82] width 603 height 23
paste textarea "100x50x3"
click at [279, 76] on textarea "100x50x3" at bounding box center [527, 82] width 603 height 35
click at [268, 78] on textarea "100x50x3" at bounding box center [527, 82] width 603 height 35
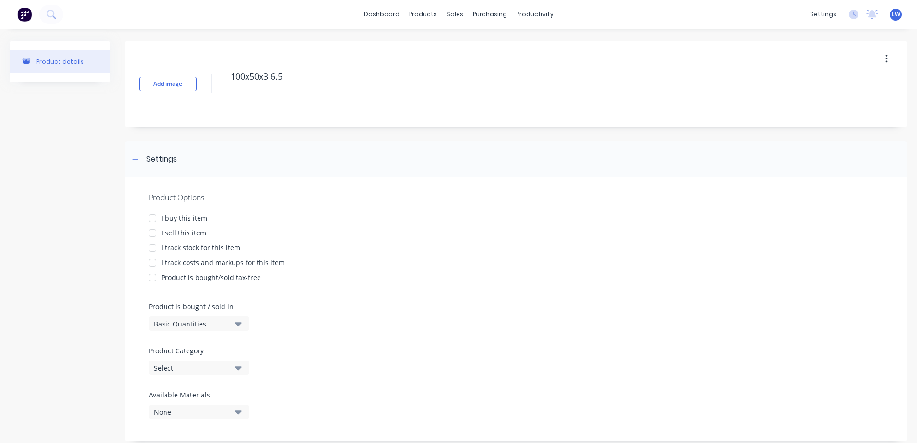
drag, startPoint x: 282, startPoint y: 77, endPoint x: 206, endPoint y: 77, distance: 76.2
click at [206, 77] on div "Add image 100x50x3 6.5" at bounding box center [516, 84] width 782 height 86
click at [152, 216] on div at bounding box center [152, 218] width 19 height 19
click at [153, 234] on div at bounding box center [152, 232] width 19 height 19
click at [152, 264] on div at bounding box center [152, 262] width 19 height 19
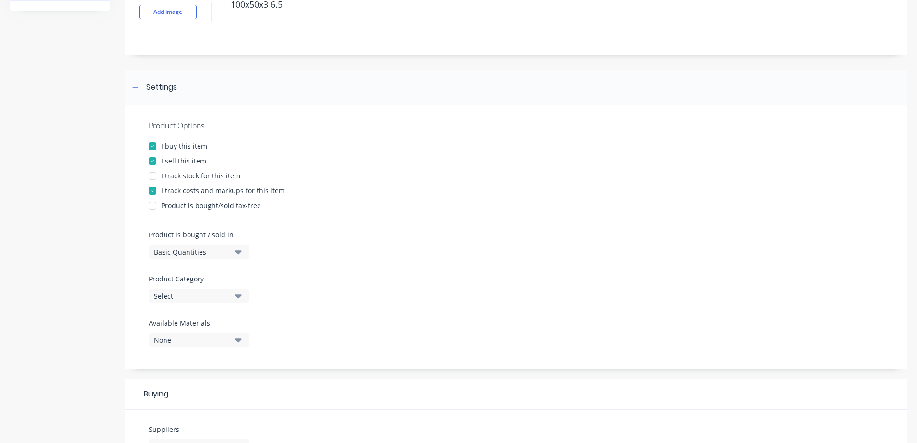
scroll to position [240, 0]
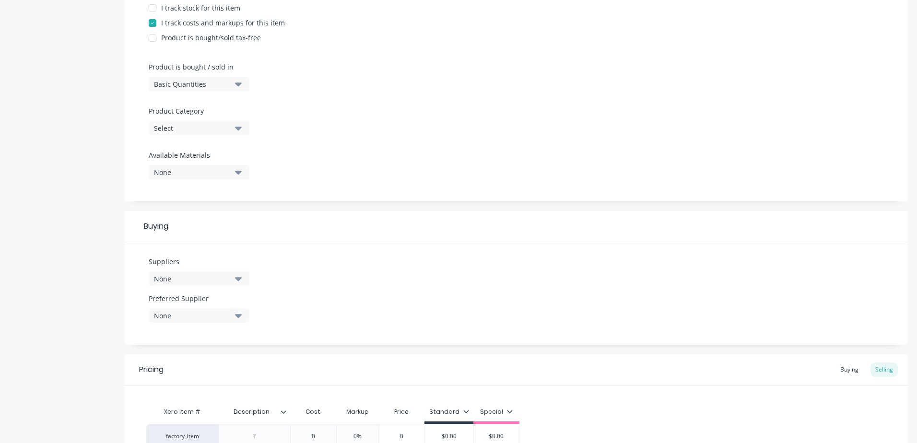
click at [236, 129] on icon "button" at bounding box center [238, 128] width 7 height 11
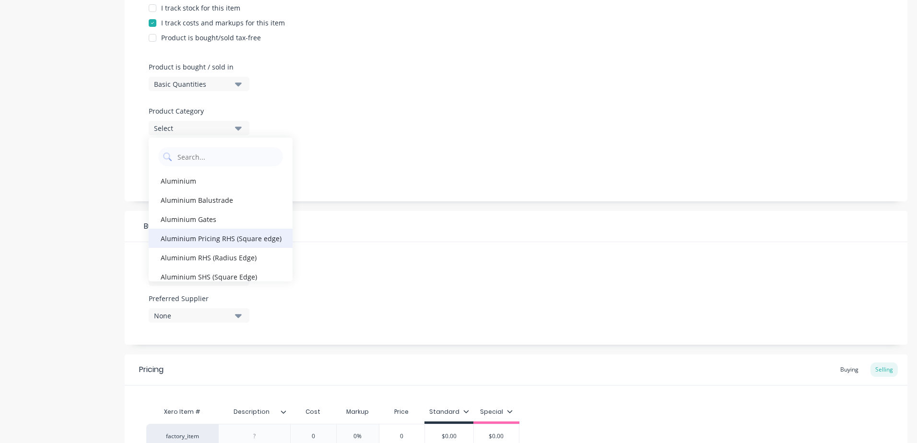
click at [227, 241] on div "Aluminium Pricing RHS (Square edge)" at bounding box center [221, 238] width 144 height 19
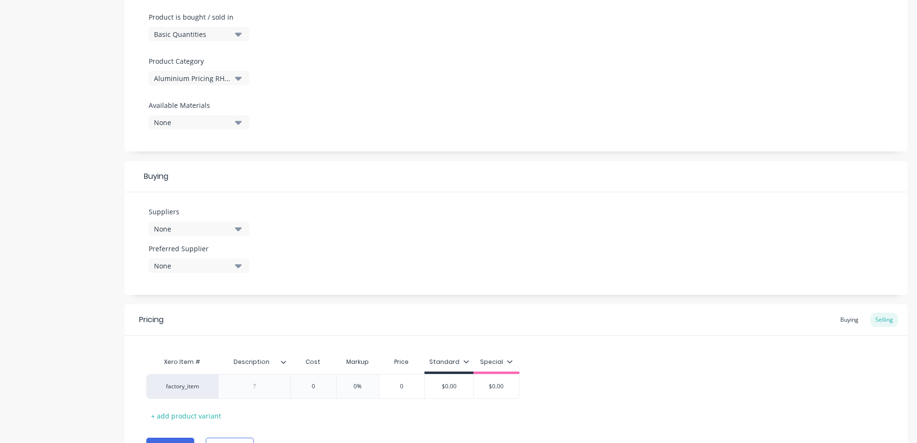
scroll to position [340, 0]
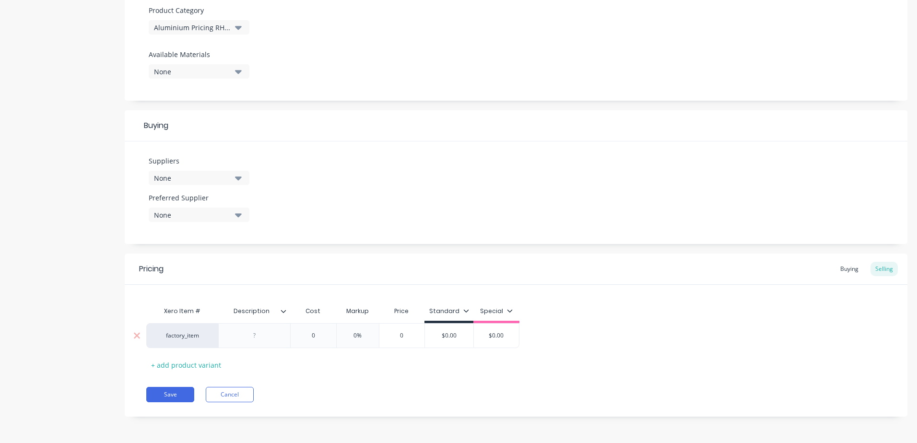
click at [265, 333] on div at bounding box center [255, 335] width 48 height 12
paste div
click at [316, 337] on input "0" at bounding box center [313, 335] width 48 height 9
drag, startPoint x: 316, startPoint y: 337, endPoint x: 305, endPoint y: 337, distance: 11.0
click at [305, 337] on input "0" at bounding box center [313, 335] width 48 height 9
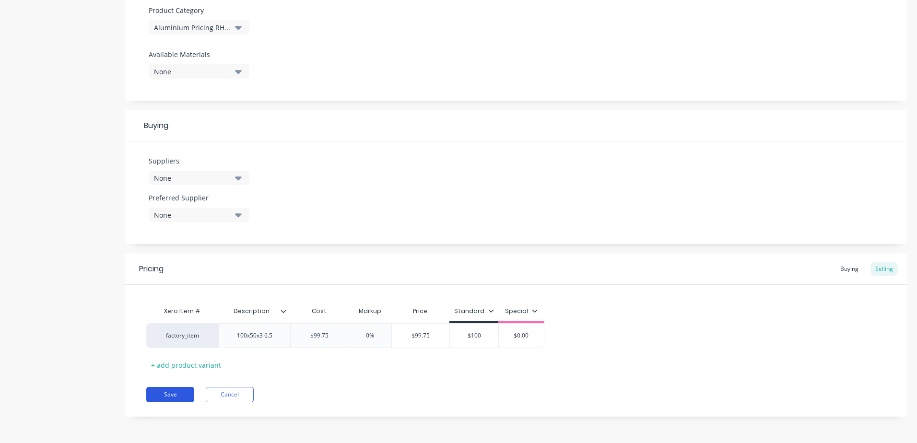
click at [170, 391] on button "Save" at bounding box center [170, 394] width 48 height 15
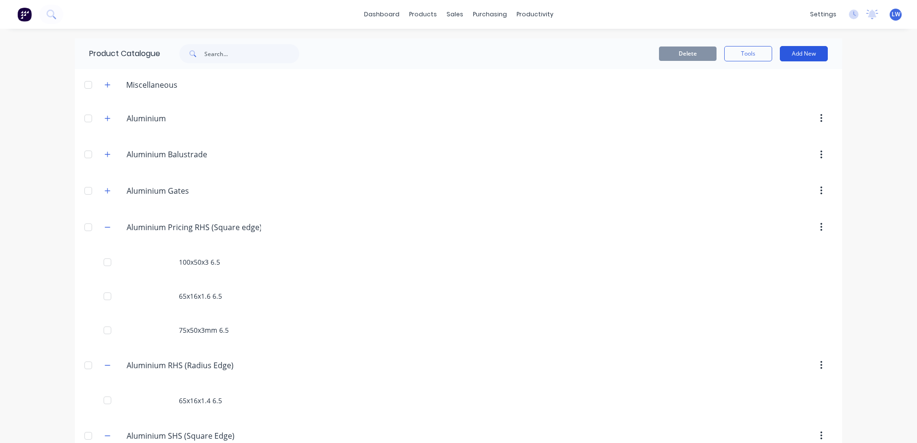
click at [805, 52] on button "Add New" at bounding box center [804, 53] width 48 height 15
click at [749, 98] on div "Product" at bounding box center [782, 98] width 74 height 14
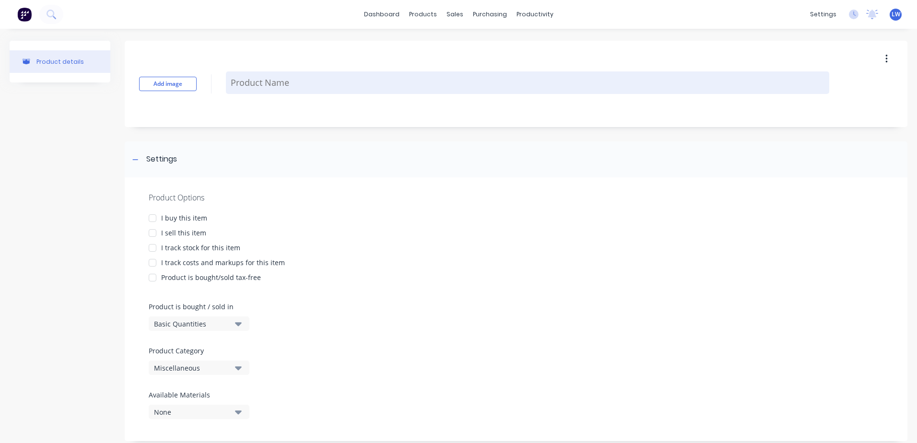
click at [291, 82] on textarea at bounding box center [527, 82] width 603 height 23
paste textarea "60x40x3"
click at [282, 79] on textarea "60x40x3" at bounding box center [527, 82] width 603 height 35
click at [272, 77] on textarea "60x40x3" at bounding box center [527, 82] width 603 height 35
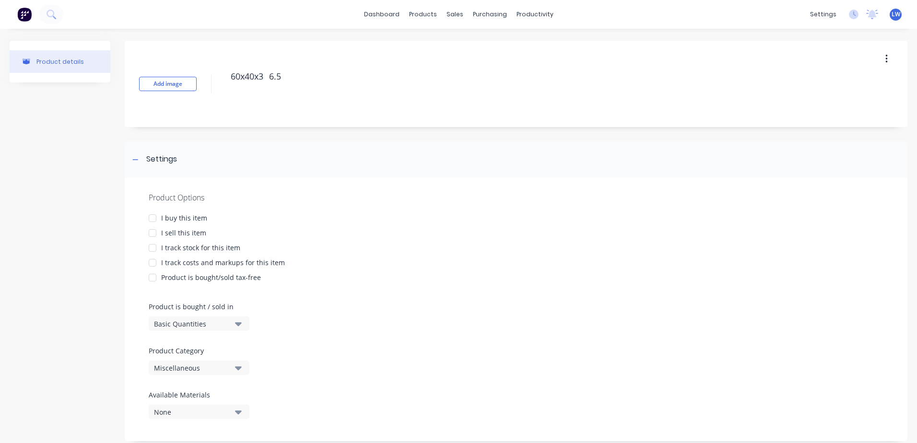
drag, startPoint x: 290, startPoint y: 76, endPoint x: 205, endPoint y: 66, distance: 85.5
click at [205, 66] on div "Add image 60x40x3 6.5" at bounding box center [516, 84] width 782 height 86
click at [152, 218] on div at bounding box center [152, 218] width 19 height 19
click at [152, 234] on div at bounding box center [152, 232] width 19 height 19
click at [150, 265] on div at bounding box center [152, 262] width 19 height 19
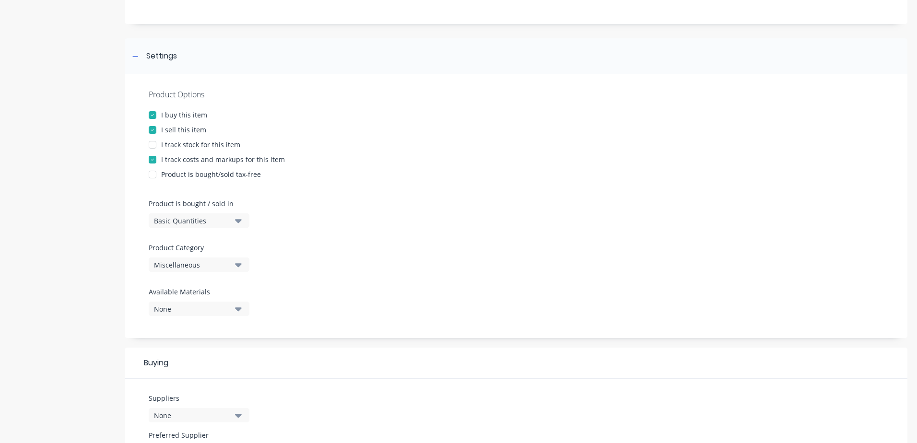
scroll to position [144, 0]
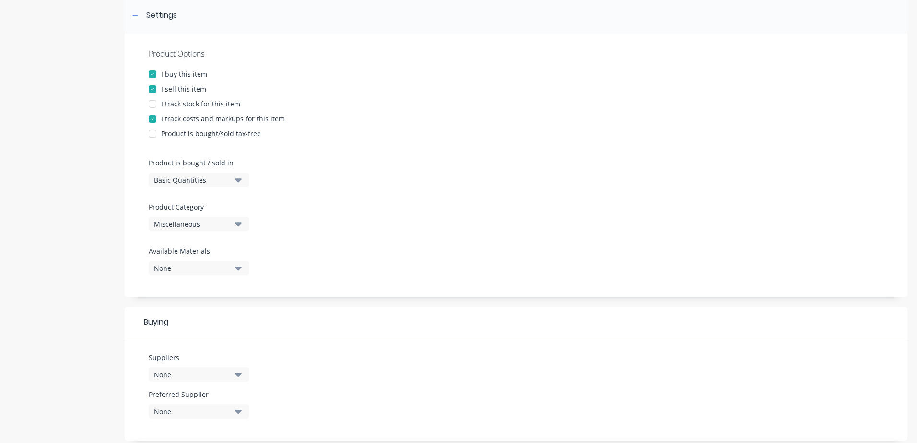
click at [243, 226] on button "Miscellaneous" at bounding box center [199, 224] width 101 height 14
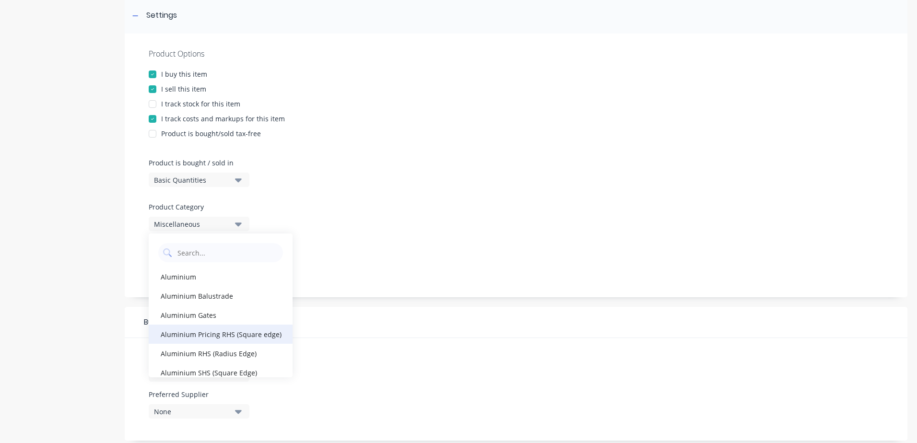
click at [217, 332] on div "Aluminium Pricing RHS (Square edge)" at bounding box center [221, 334] width 144 height 19
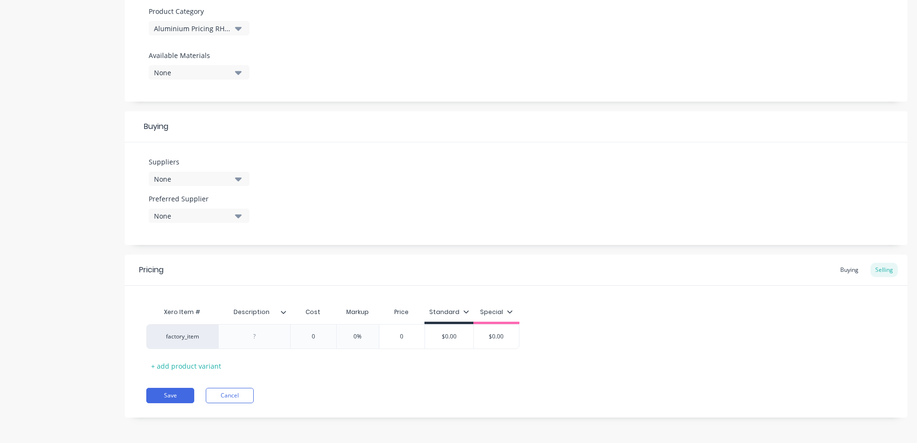
scroll to position [340, 0]
click at [258, 337] on div at bounding box center [255, 335] width 48 height 12
paste div
drag, startPoint x: 315, startPoint y: 338, endPoint x: 310, endPoint y: 337, distance: 5.4
click at [310, 337] on input "0" at bounding box center [313, 335] width 48 height 9
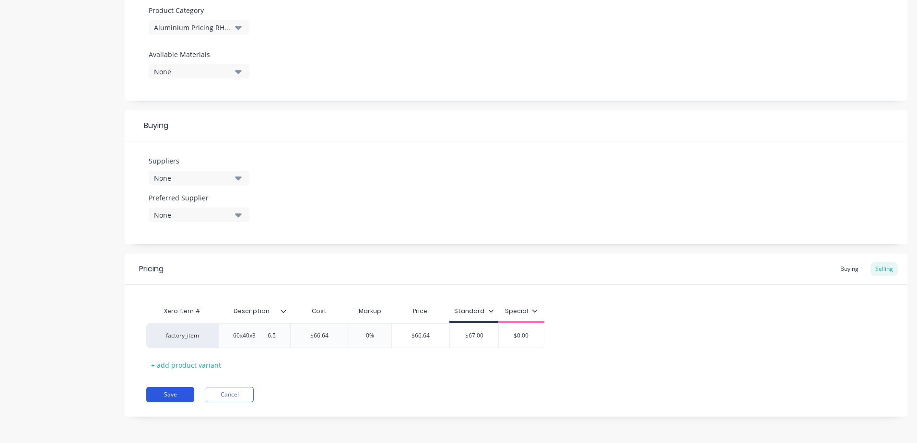
click at [169, 397] on button "Save" at bounding box center [170, 394] width 48 height 15
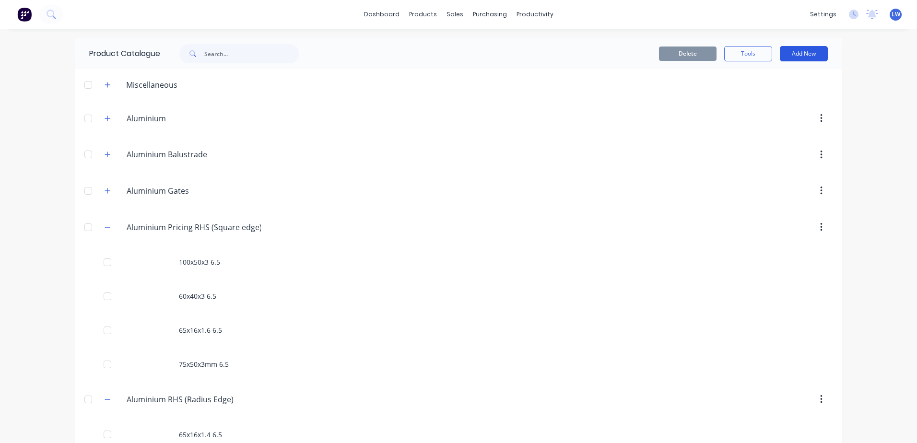
click at [798, 57] on button "Add New" at bounding box center [804, 53] width 48 height 15
click at [768, 97] on div "Product" at bounding box center [782, 98] width 74 height 14
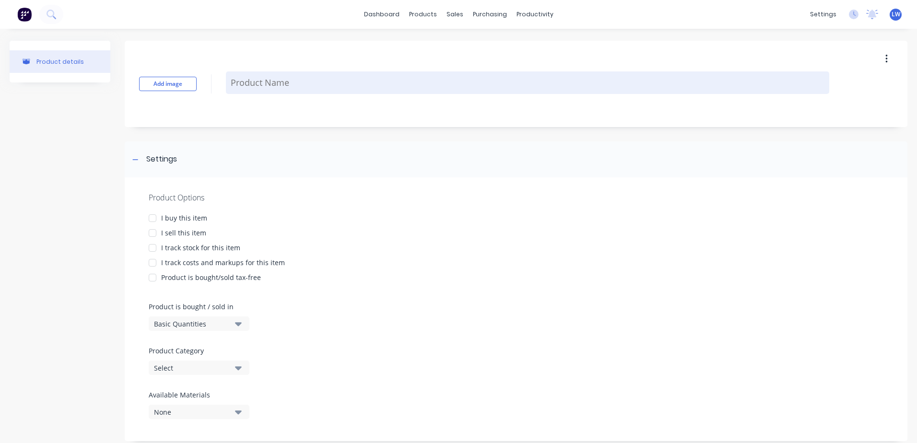
click at [264, 85] on textarea at bounding box center [527, 82] width 603 height 23
paste textarea "50x25x3"
click at [269, 80] on textarea "50x25x3" at bounding box center [527, 82] width 603 height 23
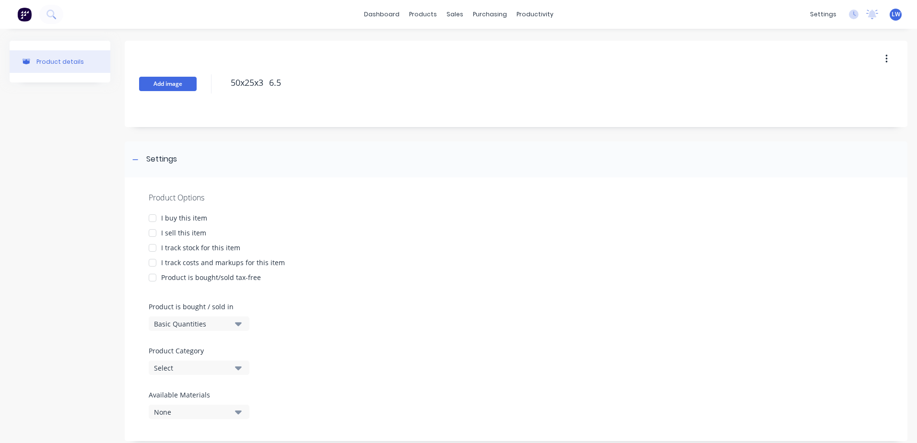
drag, startPoint x: 284, startPoint y: 87, endPoint x: 174, endPoint y: 81, distance: 110.4
click at [174, 79] on div "Add image 50x25x3 6.5" at bounding box center [516, 84] width 782 height 86
click at [153, 217] on div at bounding box center [152, 218] width 19 height 19
click at [152, 233] on div at bounding box center [152, 232] width 19 height 19
drag, startPoint x: 154, startPoint y: 263, endPoint x: 186, endPoint y: 320, distance: 65.7
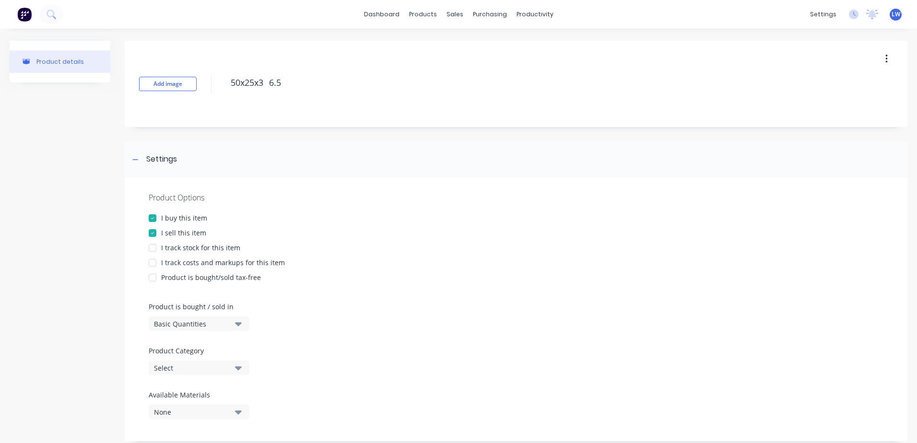
click at [153, 262] on div at bounding box center [152, 262] width 19 height 19
drag, startPoint x: 237, startPoint y: 367, endPoint x: 236, endPoint y: 373, distance: 6.3
click at [238, 367] on icon "button" at bounding box center [238, 368] width 7 height 4
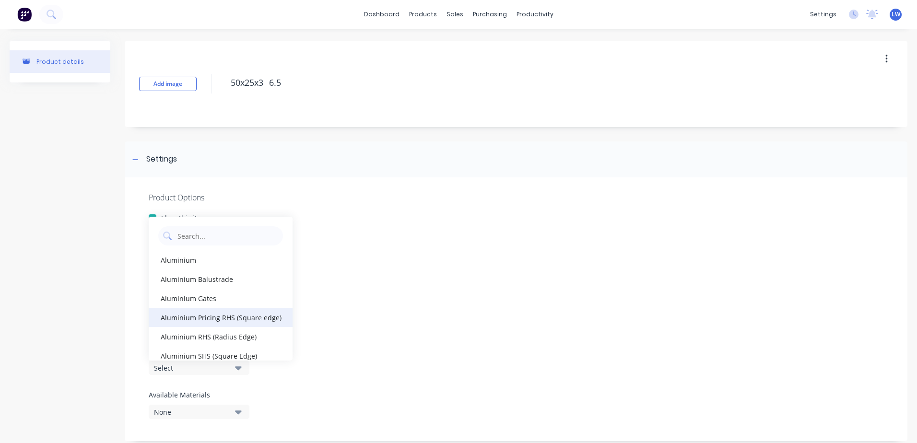
click at [225, 317] on div "Aluminium Pricing RHS (Square edge)" at bounding box center [221, 317] width 144 height 19
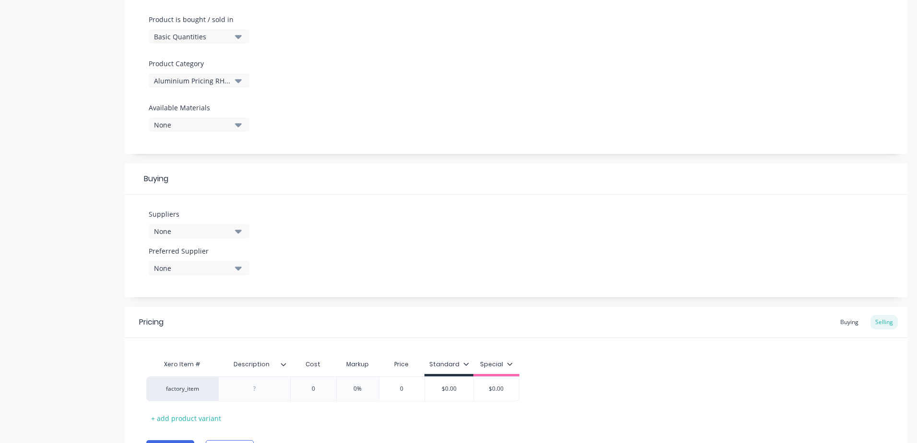
scroll to position [288, 0]
click at [261, 386] on div at bounding box center [255, 388] width 48 height 12
paste div
drag, startPoint x: 317, startPoint y: 387, endPoint x: 310, endPoint y: 387, distance: 7.2
click at [310, 387] on input "0" at bounding box center [313, 388] width 48 height 9
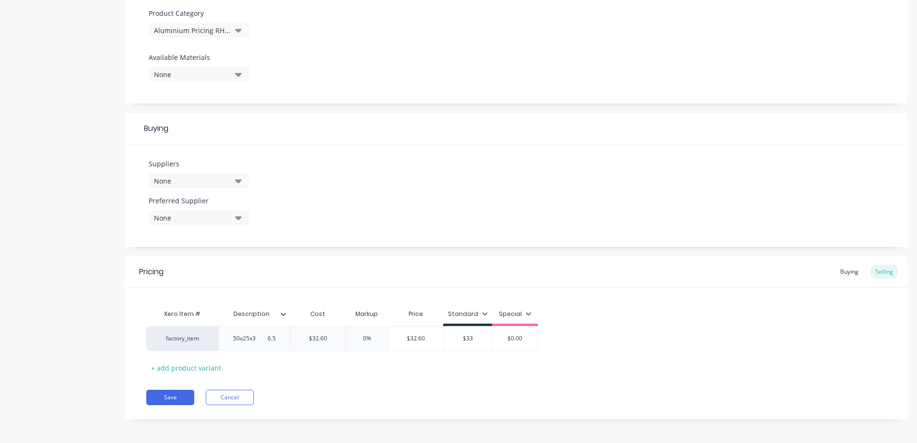
scroll to position [340, 0]
click at [177, 396] on button "Save" at bounding box center [170, 394] width 48 height 15
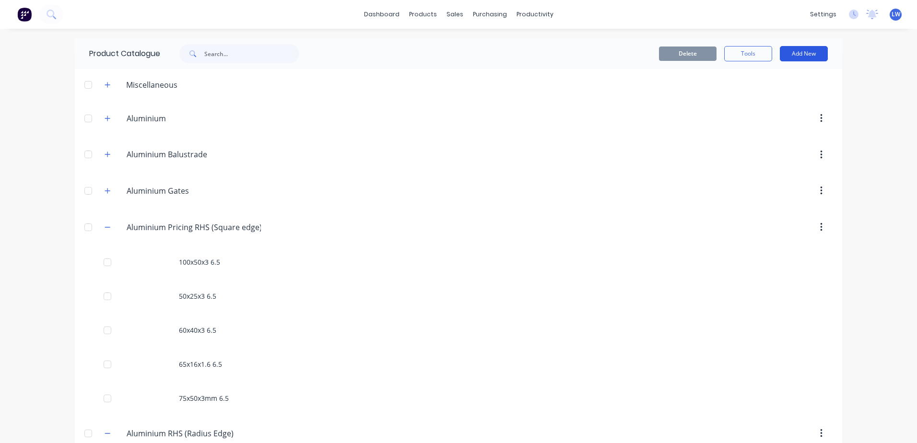
click at [802, 57] on button "Add New" at bounding box center [804, 53] width 48 height 15
click at [767, 95] on div "Product" at bounding box center [782, 98] width 74 height 14
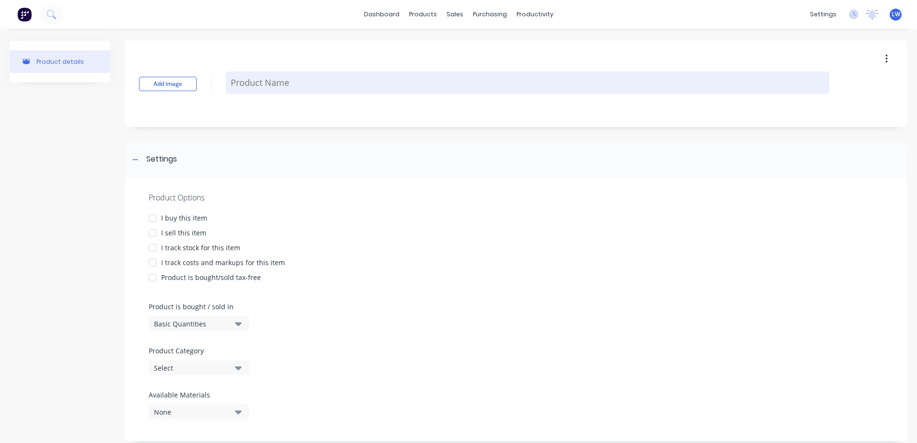
drag, startPoint x: 280, startPoint y: 71, endPoint x: 277, endPoint y: 84, distance: 12.9
click at [280, 72] on textarea at bounding box center [527, 82] width 603 height 23
paste textarea "150x50x3"
click at [276, 80] on textarea "150x50x3" at bounding box center [527, 82] width 603 height 35
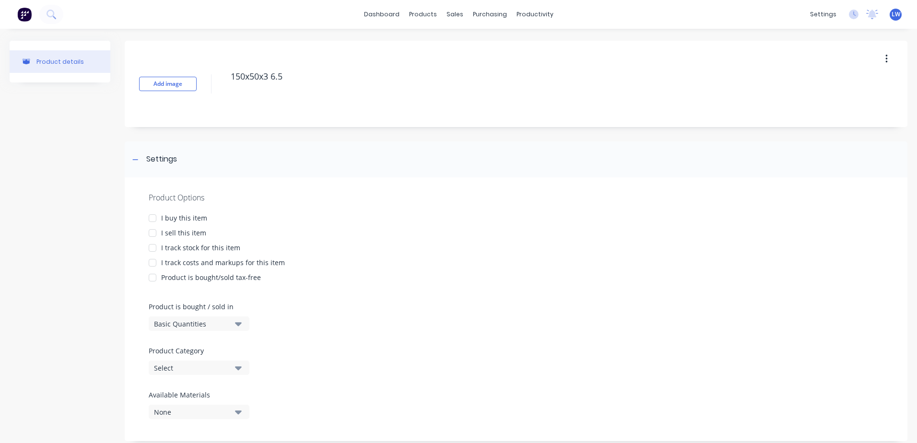
drag, startPoint x: 286, startPoint y: 78, endPoint x: 180, endPoint y: 71, distance: 106.6
click at [180, 71] on div "Add image 150x50x3 6.5" at bounding box center [516, 84] width 782 height 86
paste textarea
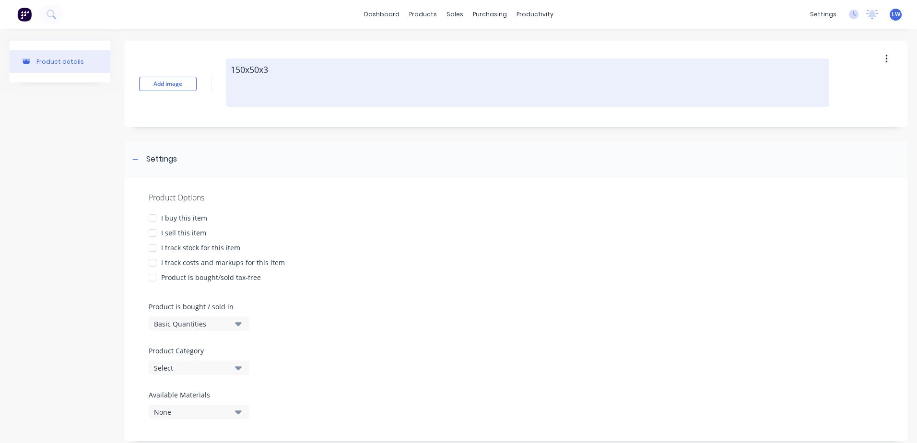
click at [272, 69] on textarea "150x50x3" at bounding box center [527, 82] width 603 height 48
click at [235, 86] on textarea "150x50x3" at bounding box center [527, 82] width 603 height 48
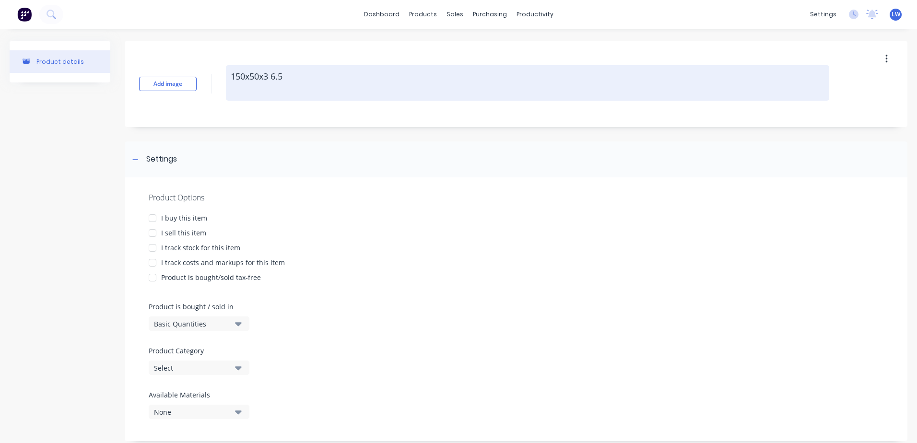
drag, startPoint x: 287, startPoint y: 75, endPoint x: 236, endPoint y: 68, distance: 50.8
click at [236, 68] on textarea "150x50x3 6.5" at bounding box center [527, 82] width 603 height 35
click at [294, 85] on textarea "150x50x3 6.5" at bounding box center [527, 82] width 603 height 35
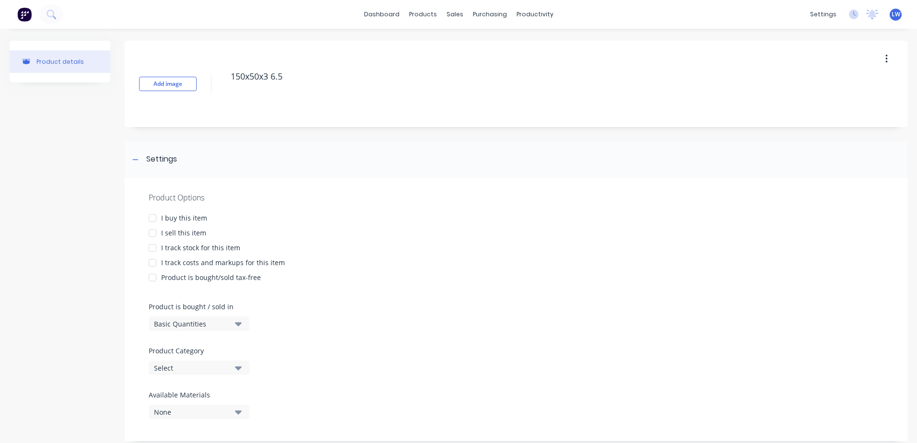
drag, startPoint x: 287, startPoint y: 78, endPoint x: 225, endPoint y: 74, distance: 62.0
click at [225, 74] on div "Add image 150x50x3 6.5" at bounding box center [516, 84] width 782 height 86
click at [153, 217] on div at bounding box center [152, 218] width 19 height 19
click at [148, 233] on div at bounding box center [152, 232] width 19 height 19
click at [155, 264] on div at bounding box center [152, 262] width 19 height 19
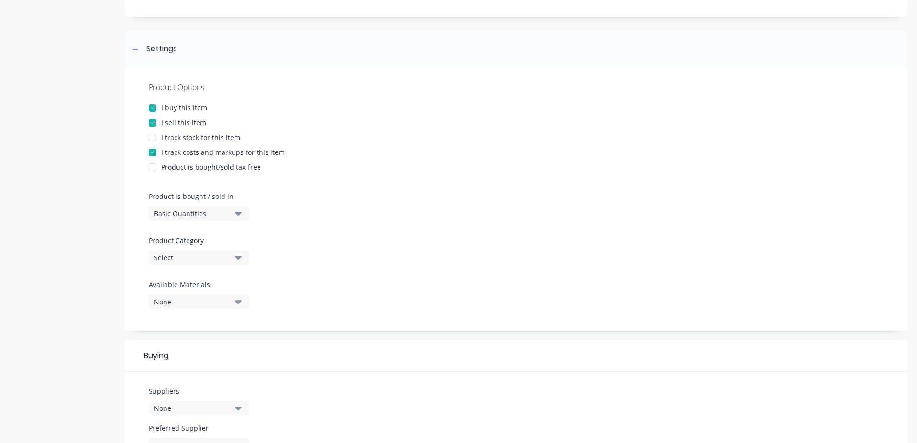
scroll to position [240, 0]
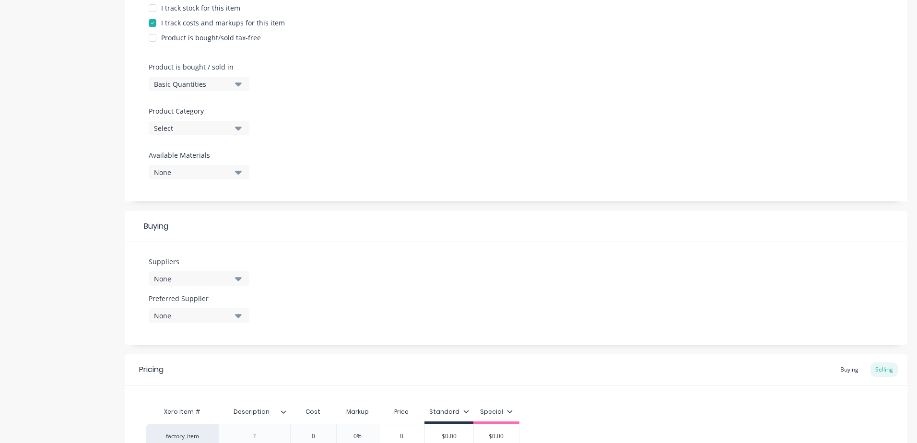
click at [237, 133] on icon "button" at bounding box center [238, 128] width 7 height 11
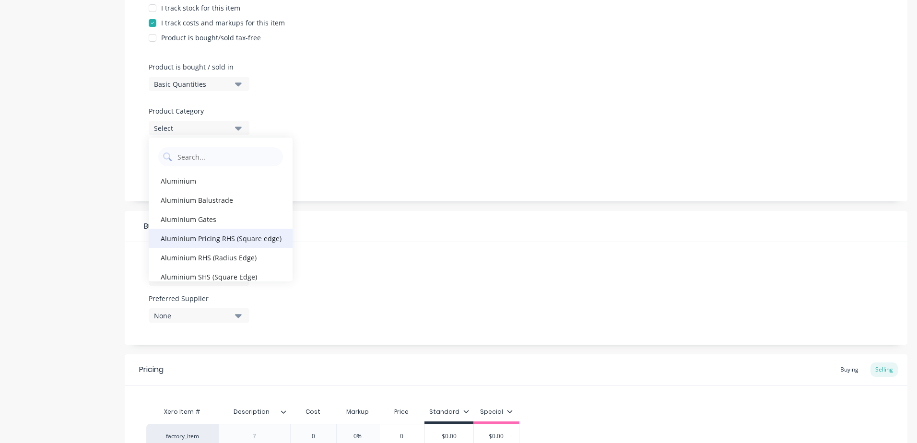
click at [188, 238] on div "Aluminium Pricing RHS (Square edge)" at bounding box center [221, 238] width 144 height 19
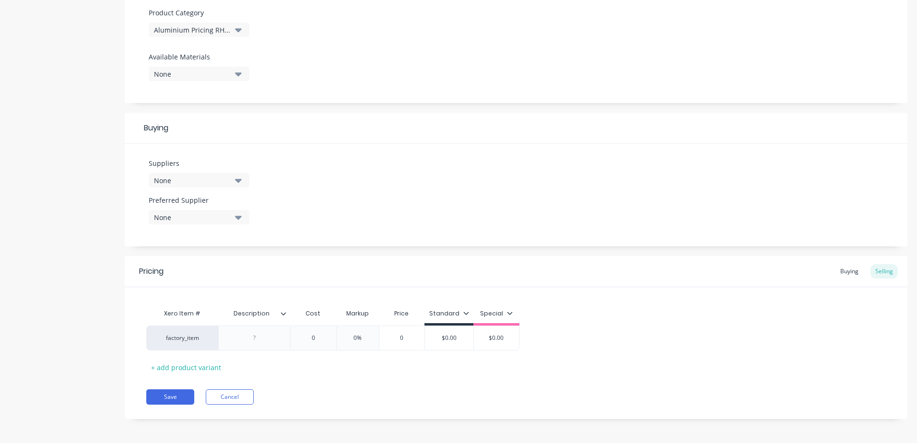
scroll to position [340, 0]
click at [262, 330] on div at bounding box center [255, 335] width 48 height 12
paste div
click at [314, 335] on input "0" at bounding box center [313, 335] width 48 height 9
click at [325, 381] on div "Pricing Buying Selling Xero Item # Description Cost Markup Price Standard Speci…" at bounding box center [516, 335] width 782 height 163
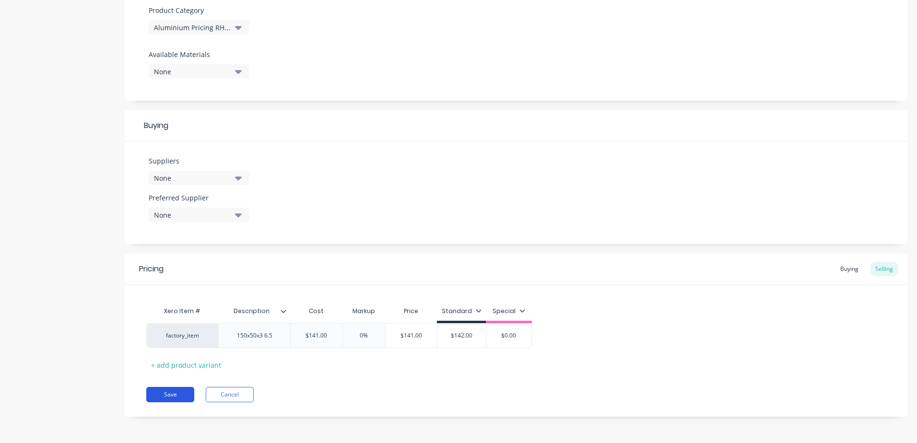
click at [169, 394] on button "Save" at bounding box center [170, 394] width 48 height 15
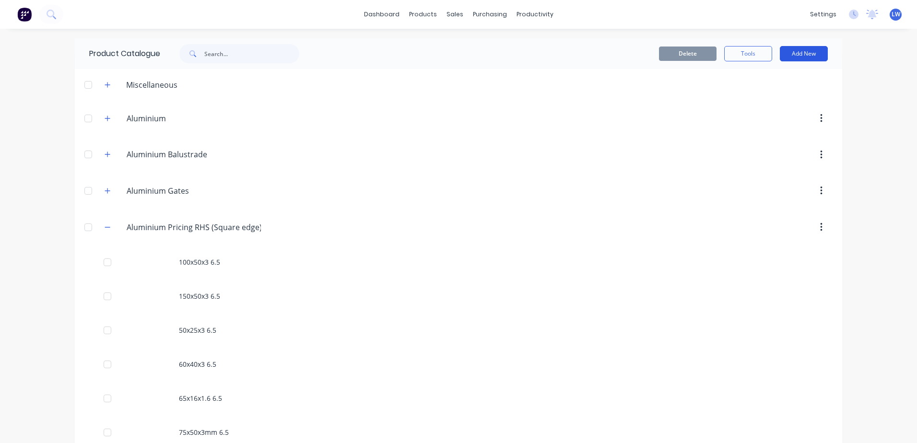
click at [804, 57] on button "Add New" at bounding box center [804, 53] width 48 height 15
click at [763, 95] on div "Product" at bounding box center [782, 98] width 74 height 14
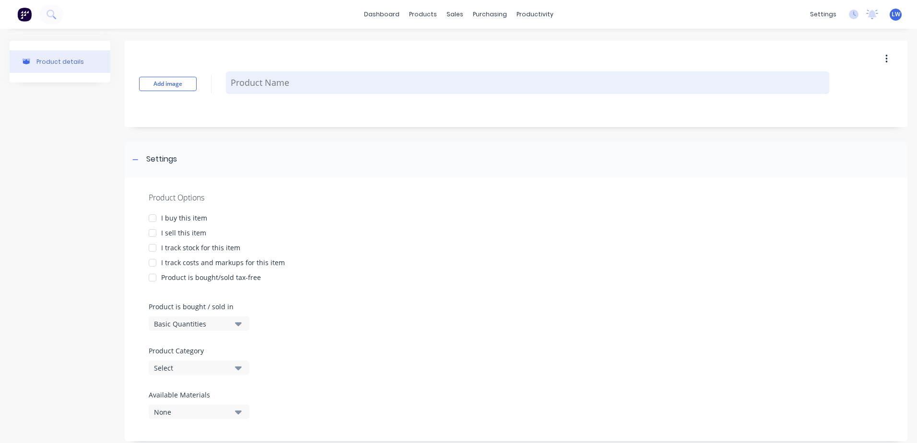
click at [290, 77] on textarea at bounding box center [527, 82] width 603 height 23
paste textarea "70x30x2"
click at [272, 75] on textarea "70x30x2" at bounding box center [527, 82] width 603 height 35
drag, startPoint x: 276, startPoint y: 71, endPoint x: 256, endPoint y: 73, distance: 19.7
click at [256, 73] on textarea "70x30x2 6.5" at bounding box center [527, 82] width 603 height 35
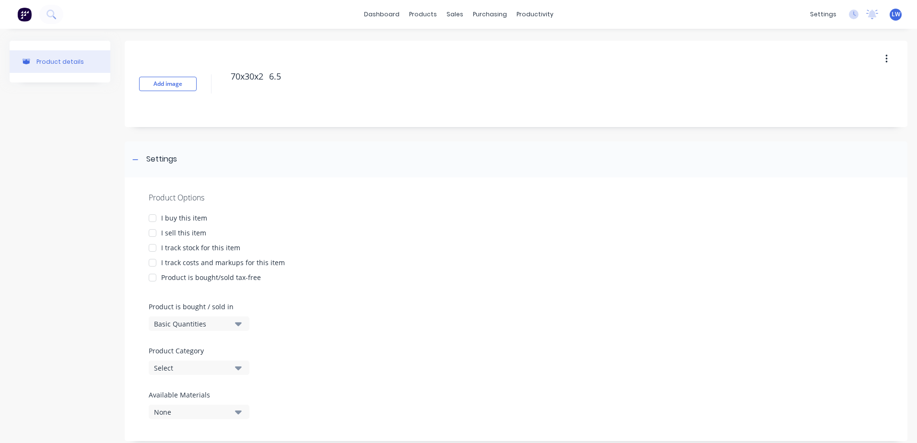
drag, startPoint x: 284, startPoint y: 81, endPoint x: 223, endPoint y: 78, distance: 60.5
click at [223, 78] on div "Add image 70x30x2 6.5" at bounding box center [516, 84] width 782 height 86
click at [153, 217] on div at bounding box center [152, 218] width 19 height 19
click at [151, 236] on div at bounding box center [152, 232] width 19 height 19
click at [152, 261] on div at bounding box center [152, 262] width 19 height 19
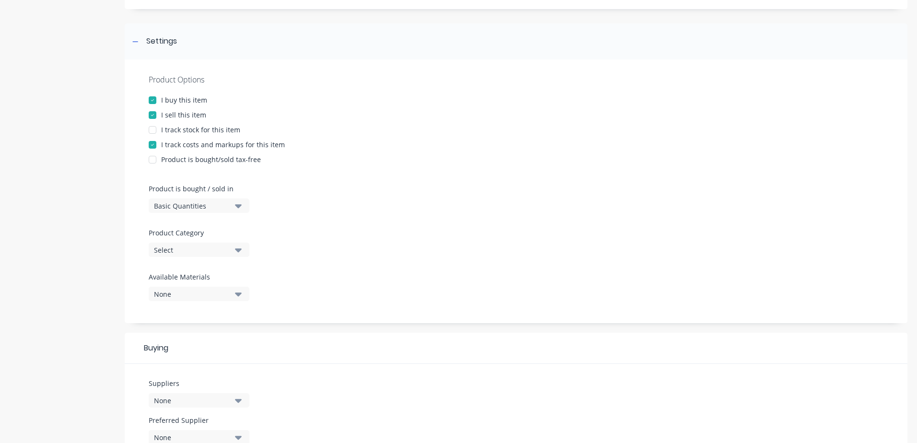
scroll to position [240, 0]
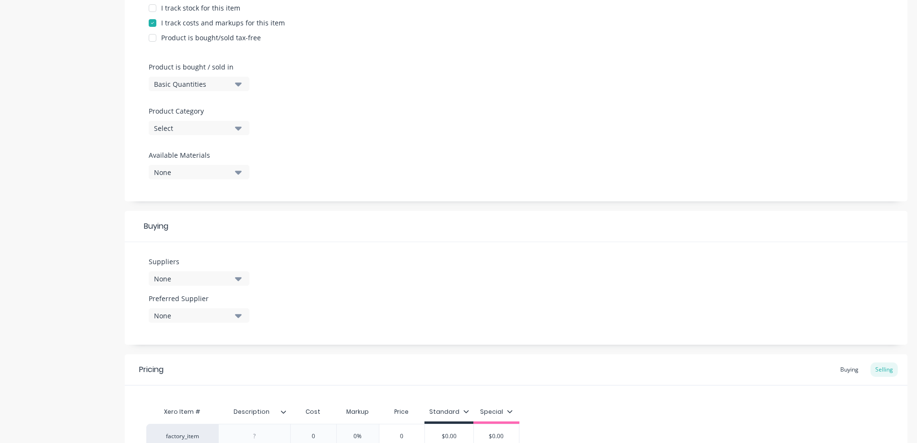
click at [237, 131] on icon "button" at bounding box center [238, 128] width 7 height 11
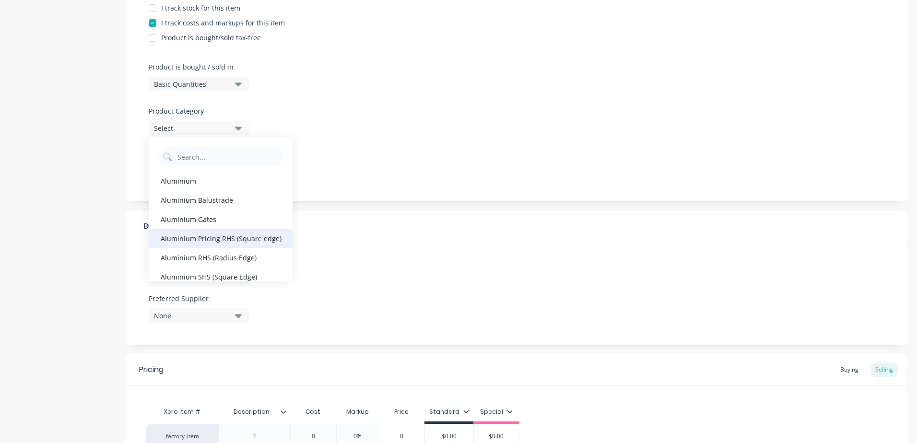
click at [218, 240] on div "Aluminium Pricing RHS (Square edge)" at bounding box center [221, 238] width 144 height 19
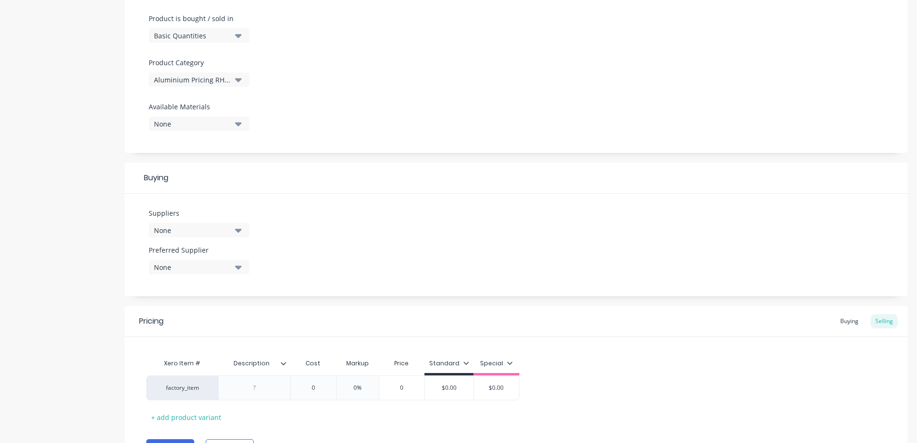
scroll to position [340, 0]
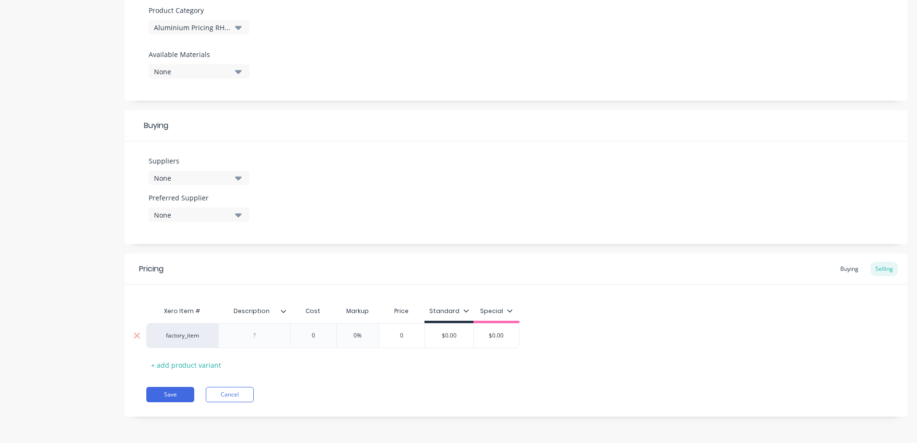
click at [251, 336] on div at bounding box center [255, 335] width 48 height 12
paste div
click at [314, 338] on input "0" at bounding box center [313, 335] width 48 height 9
click at [175, 396] on button "Save" at bounding box center [170, 394] width 48 height 15
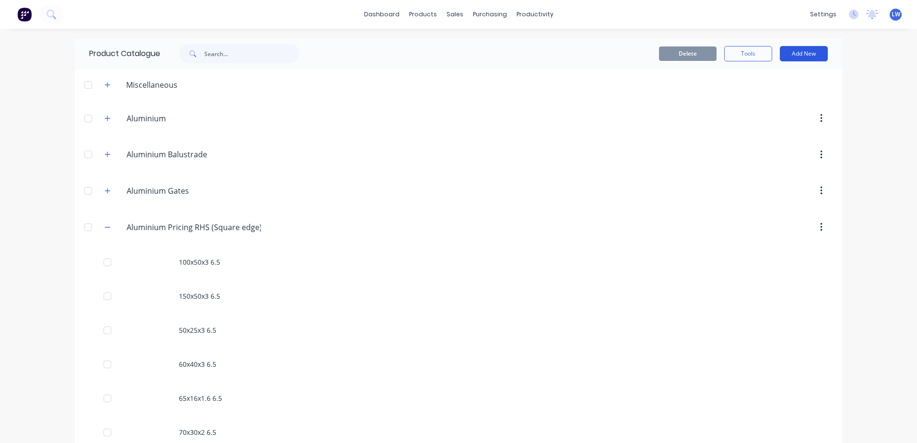
click at [794, 56] on button "Add New" at bounding box center [804, 53] width 48 height 15
click at [749, 97] on div "Product" at bounding box center [782, 98] width 74 height 14
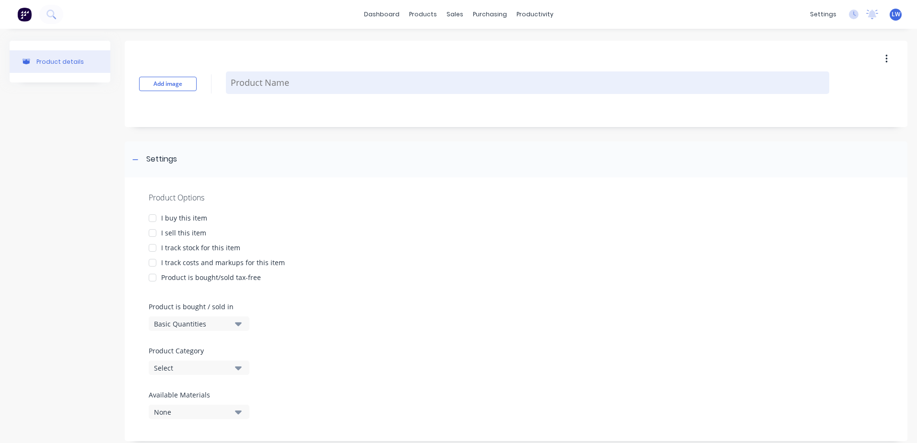
click at [320, 80] on textarea at bounding box center [527, 82] width 603 height 23
paste textarea "25x50x1.6"
click at [297, 77] on textarea "25x50x1.6" at bounding box center [527, 82] width 603 height 35
click at [274, 76] on textarea "25x50x1.6" at bounding box center [527, 82] width 603 height 35
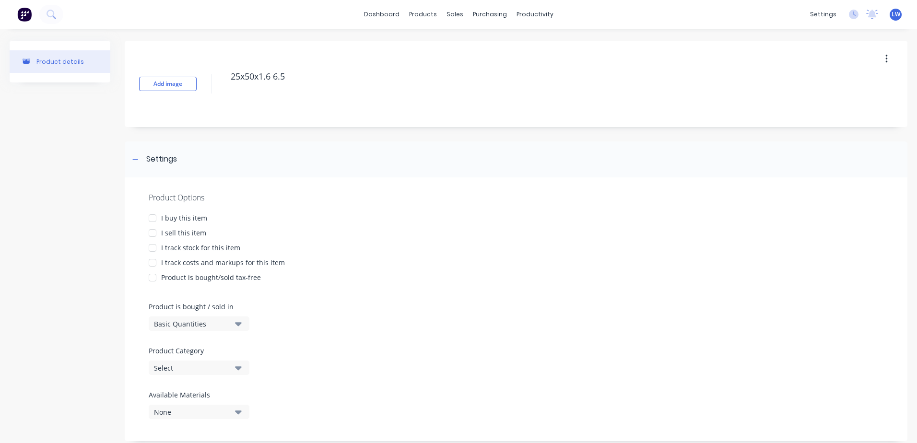
drag, startPoint x: 300, startPoint y: 76, endPoint x: 210, endPoint y: 76, distance: 89.2
click at [210, 76] on div "Add image 25x50x1.6 6.5" at bounding box center [516, 84] width 782 height 86
click at [149, 216] on div at bounding box center [152, 218] width 19 height 19
click at [152, 233] on div at bounding box center [152, 232] width 19 height 19
click at [150, 261] on div at bounding box center [152, 262] width 19 height 19
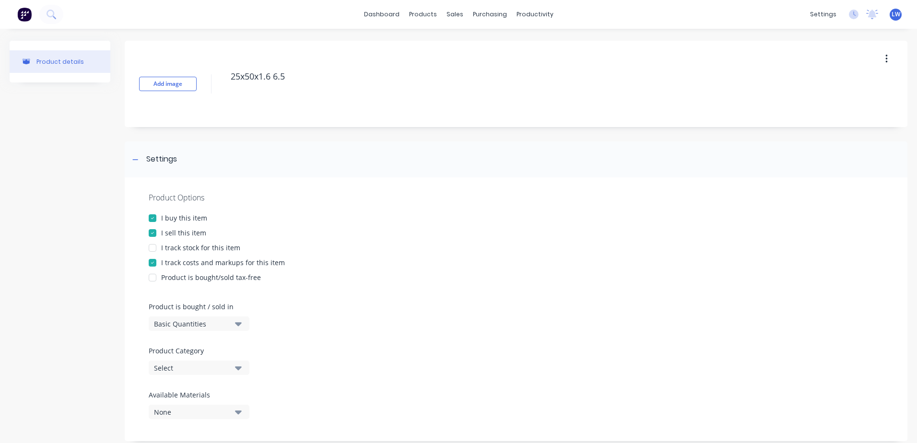
click at [243, 370] on button "Select" at bounding box center [199, 368] width 101 height 14
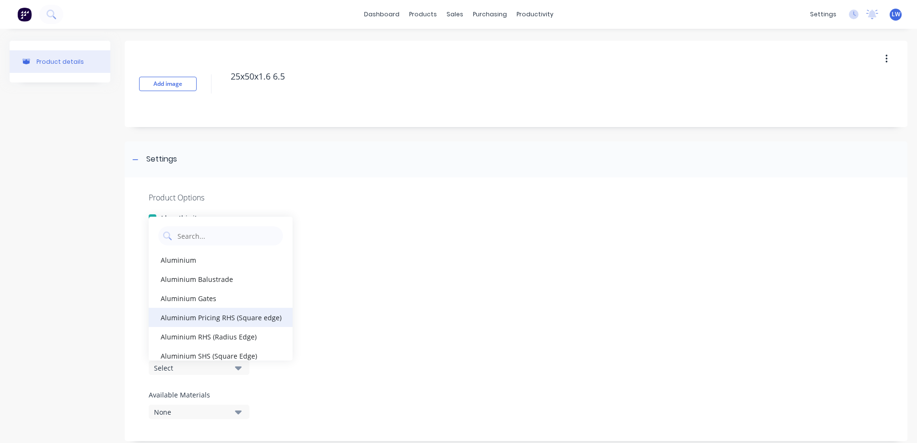
click at [214, 316] on div "Aluminium Pricing RHS (Square edge)" at bounding box center [221, 317] width 144 height 19
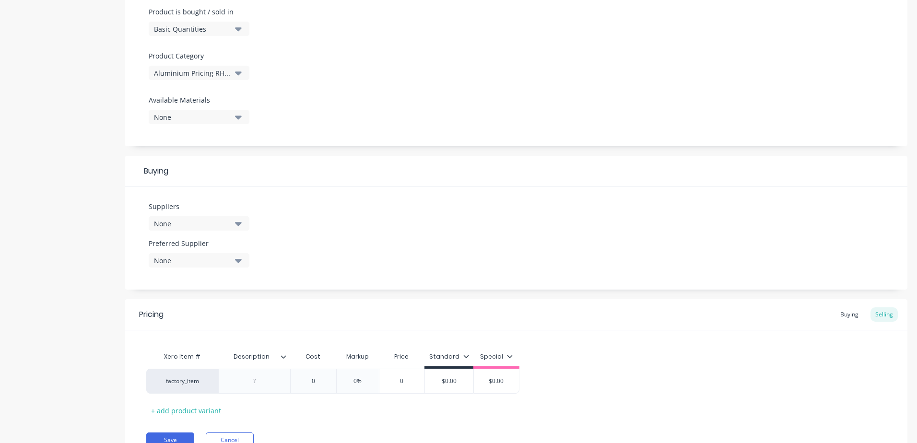
scroll to position [340, 0]
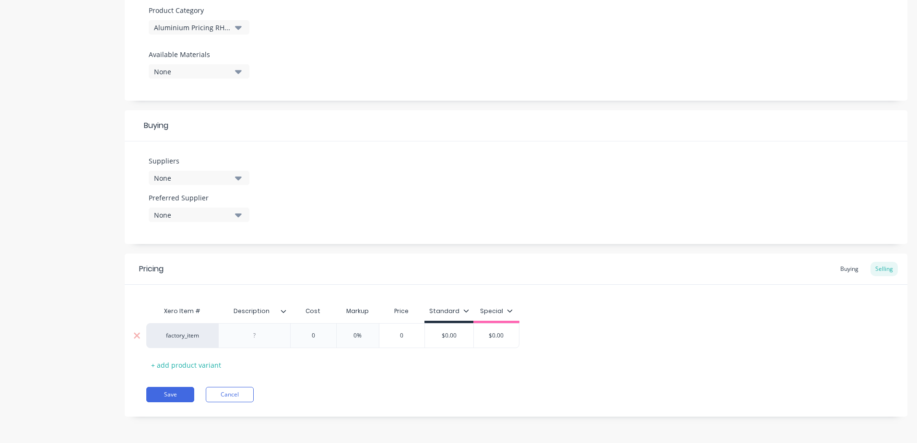
click at [256, 334] on div at bounding box center [255, 335] width 48 height 12
paste div
click at [316, 338] on input "0" at bounding box center [313, 335] width 48 height 9
click at [409, 363] on div "Xero Item # Description Cost Markup Price Standard Special factory_item 25x50x1…" at bounding box center [515, 337] width 739 height 71
click at [168, 396] on button "Save" at bounding box center [170, 394] width 48 height 15
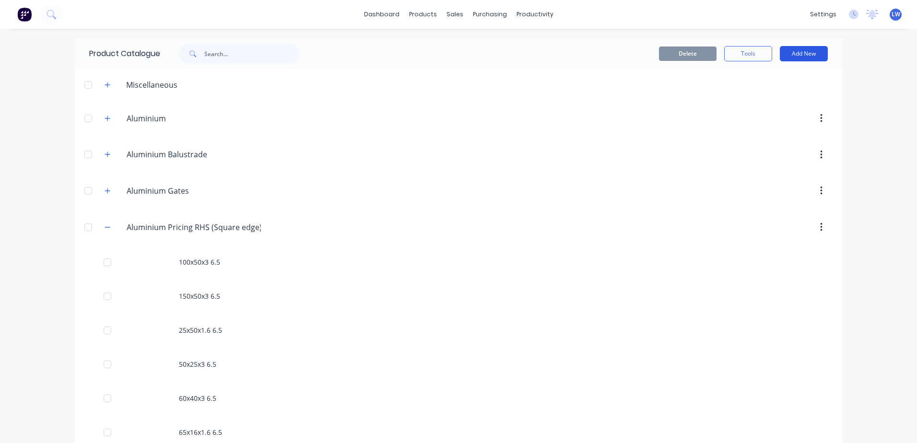
click at [801, 55] on button "Add New" at bounding box center [804, 53] width 48 height 15
click at [756, 100] on div "Product" at bounding box center [782, 98] width 74 height 14
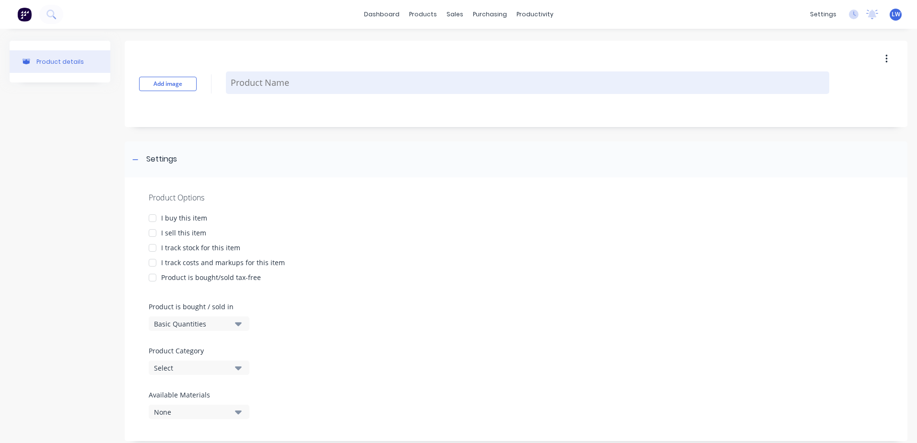
click at [279, 80] on textarea at bounding box center [527, 82] width 603 height 23
click at [309, 87] on textarea at bounding box center [527, 82] width 603 height 23
paste textarea "25x50x3"
click at [286, 77] on textarea "25x50x3" at bounding box center [527, 82] width 603 height 35
click at [268, 76] on textarea "25x50x3" at bounding box center [527, 82] width 603 height 35
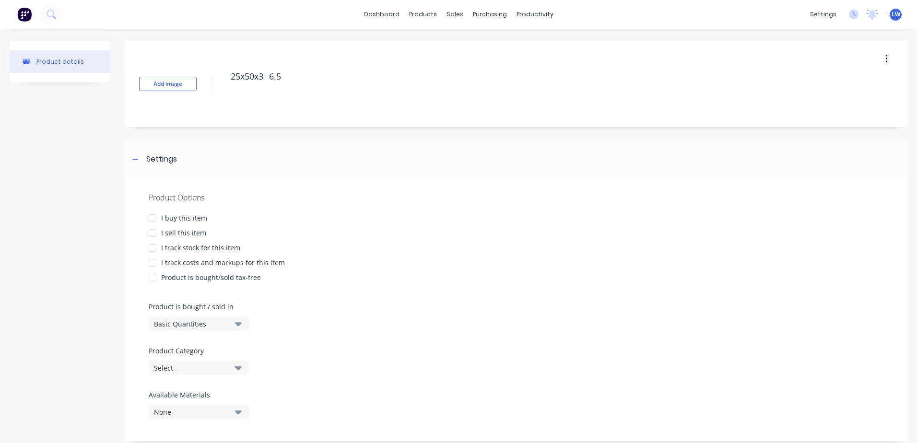
drag, startPoint x: 268, startPoint y: 76, endPoint x: 205, endPoint y: 64, distance: 63.9
click at [205, 64] on div "Add image 25x50x3 6.5" at bounding box center [516, 84] width 782 height 86
click at [153, 217] on div at bounding box center [152, 218] width 19 height 19
click at [151, 233] on div at bounding box center [152, 232] width 19 height 19
click at [154, 264] on div at bounding box center [152, 262] width 19 height 19
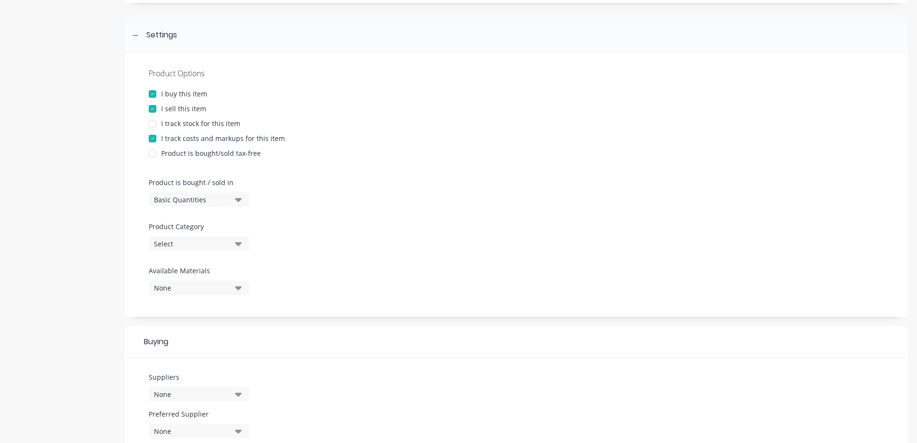
scroll to position [144, 0]
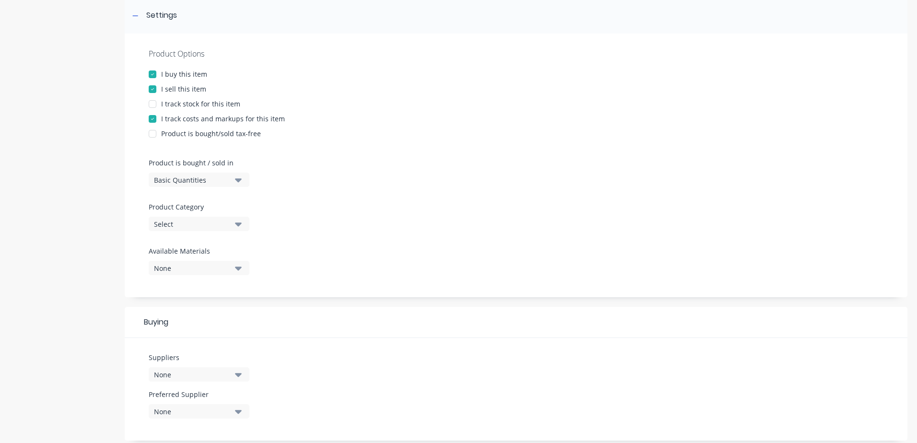
click at [238, 228] on icon "button" at bounding box center [238, 224] width 7 height 11
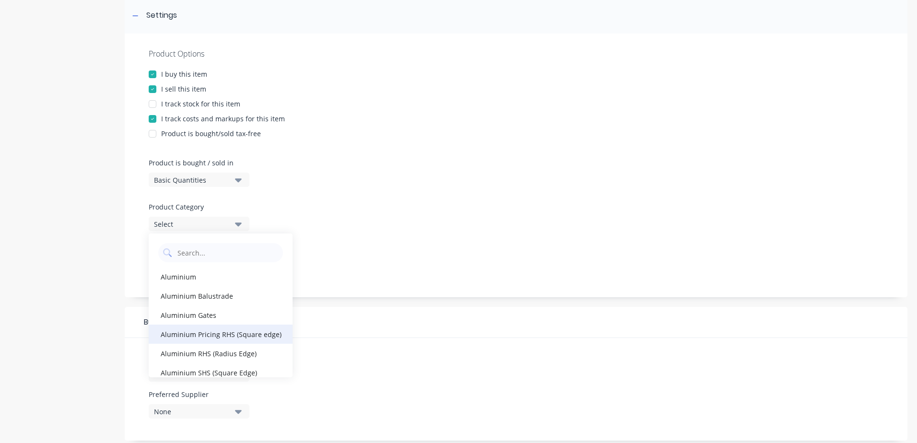
click at [211, 331] on div "Aluminium Pricing RHS (Square edge)" at bounding box center [221, 334] width 144 height 19
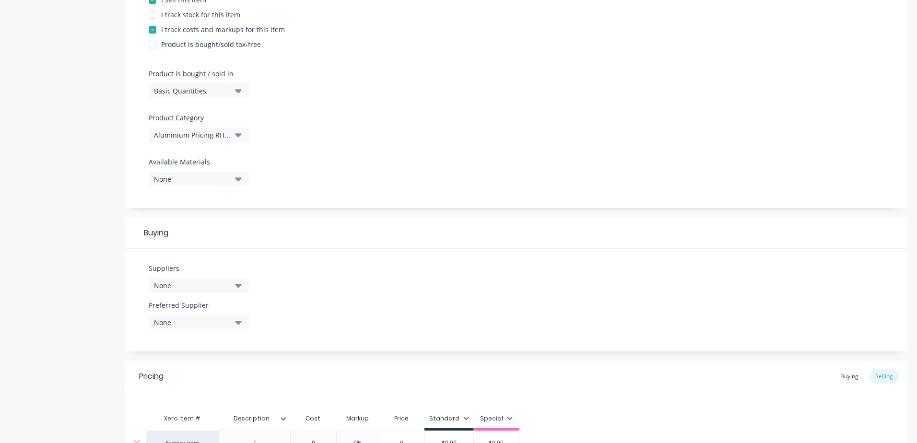
scroll to position [336, 0]
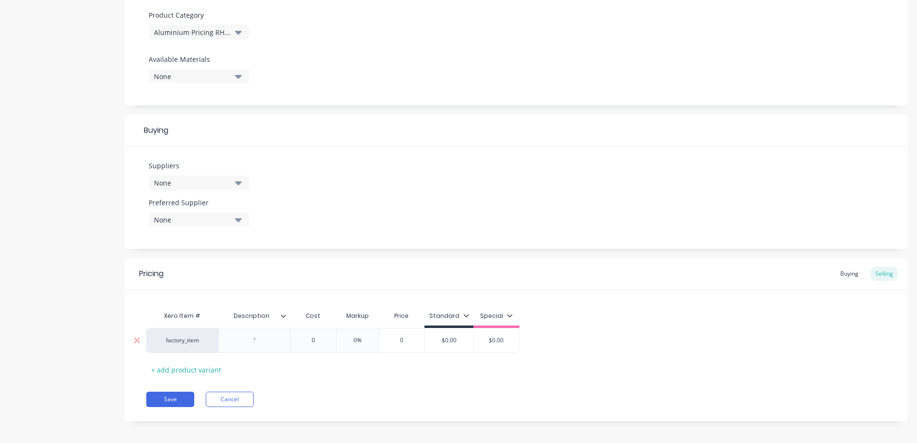
click at [259, 345] on div at bounding box center [255, 340] width 48 height 12
paste div
click at [319, 344] on input "0" at bounding box center [313, 340] width 48 height 9
drag, startPoint x: 480, startPoint y: 340, endPoint x: 466, endPoint y: 340, distance: 13.4
click at [466, 340] on input "$0.00" at bounding box center [474, 340] width 48 height 9
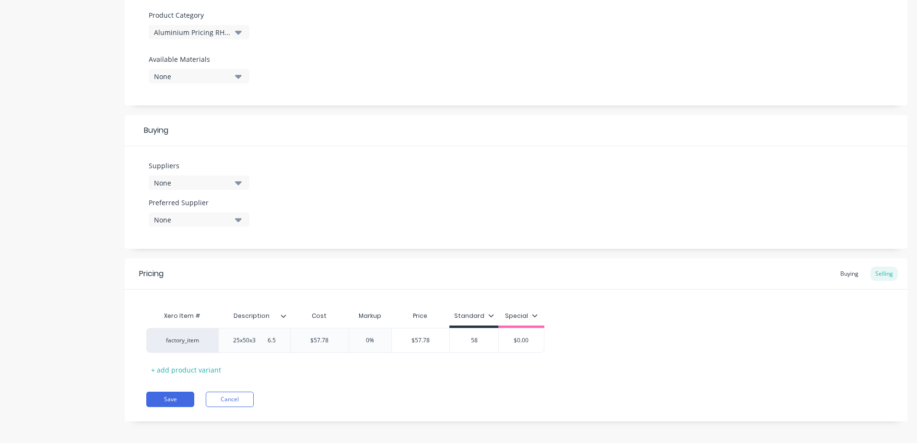
click at [462, 362] on div "Xero Item # Description Cost Markup Price Standard Special factory_item 25x50x3…" at bounding box center [515, 341] width 739 height 71
click at [177, 405] on button "Save" at bounding box center [170, 399] width 48 height 15
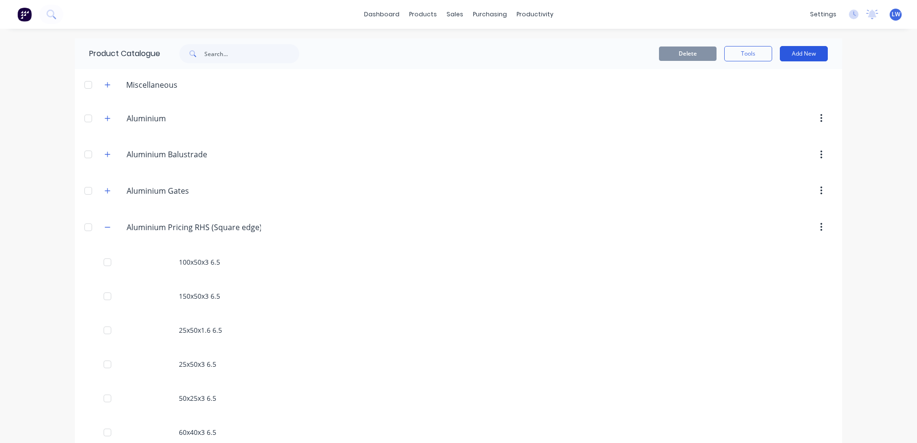
click at [784, 54] on button "Add New" at bounding box center [804, 53] width 48 height 15
click at [750, 96] on div "Product" at bounding box center [782, 98] width 74 height 14
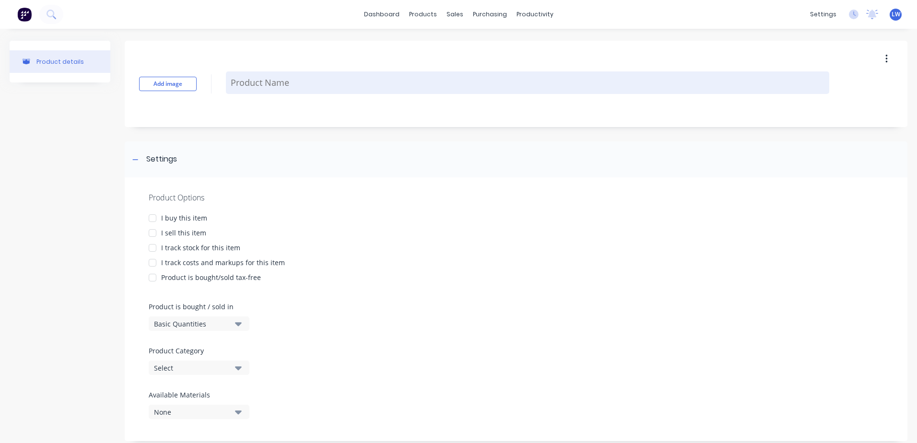
click at [236, 85] on textarea at bounding box center [527, 82] width 603 height 23
paste textarea "250x50x3"
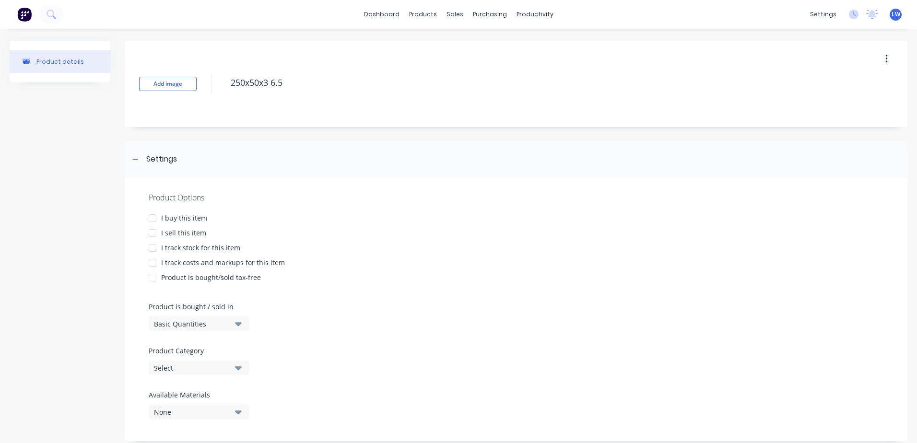
drag, startPoint x: 282, startPoint y: 81, endPoint x: 218, endPoint y: 76, distance: 64.4
click at [218, 76] on div "Add image 250x50x3 6.5" at bounding box center [516, 84] width 782 height 86
click at [149, 218] on div at bounding box center [152, 218] width 19 height 19
click at [153, 234] on div at bounding box center [152, 232] width 19 height 19
click at [151, 265] on div at bounding box center [152, 262] width 19 height 19
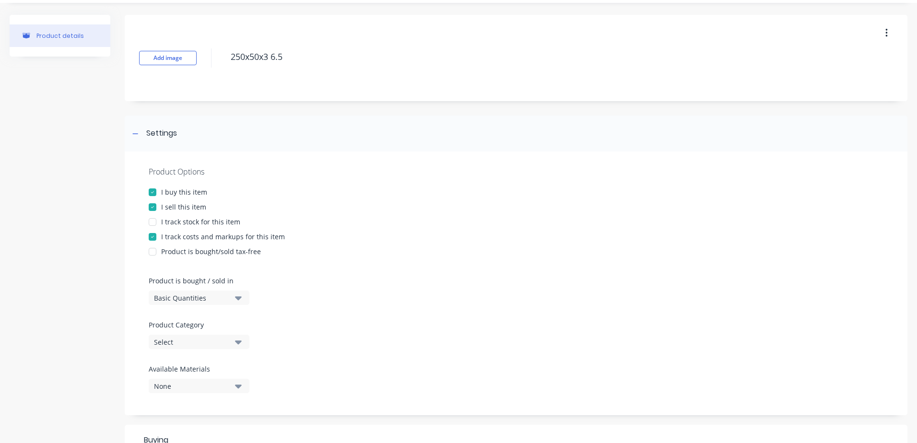
scroll to position [96, 0]
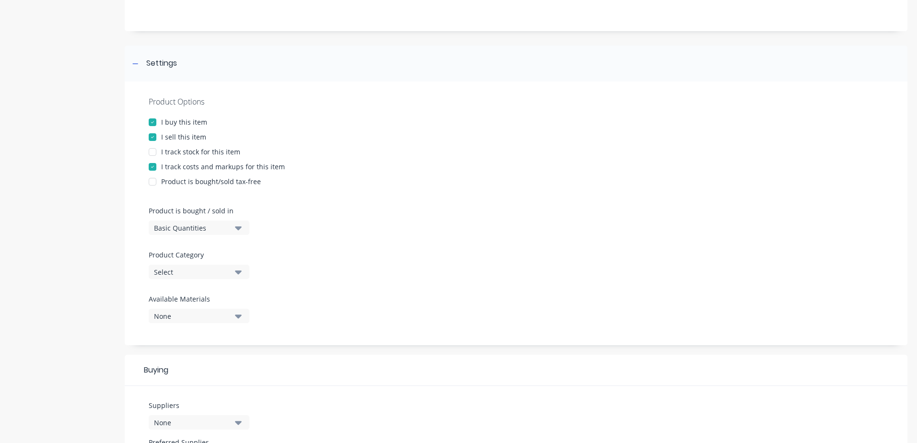
click at [238, 273] on icon "button" at bounding box center [238, 272] width 7 height 4
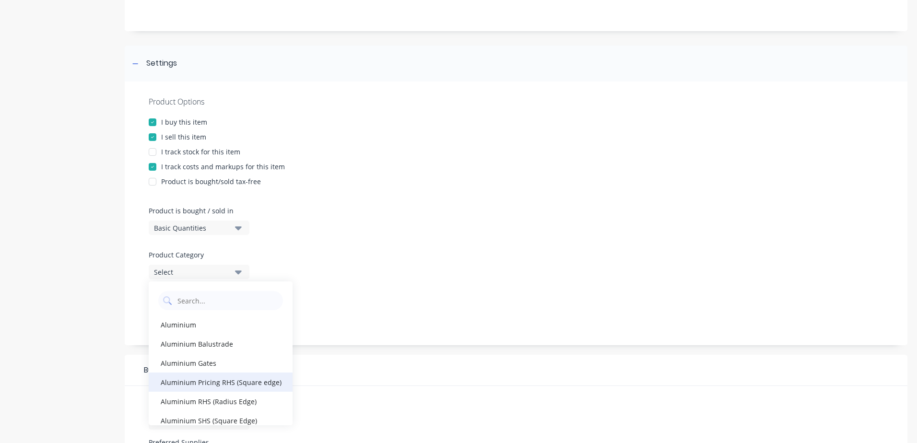
click at [217, 382] on div "Aluminium Pricing RHS (Square edge)" at bounding box center [221, 381] width 144 height 19
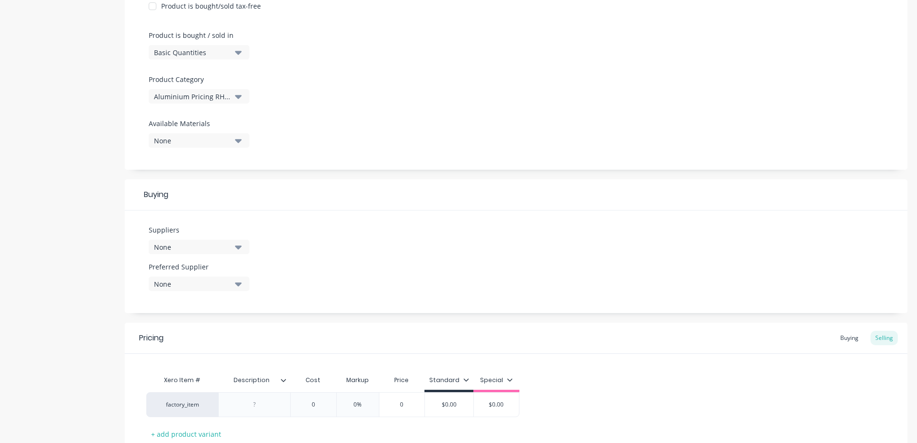
scroll to position [288, 0]
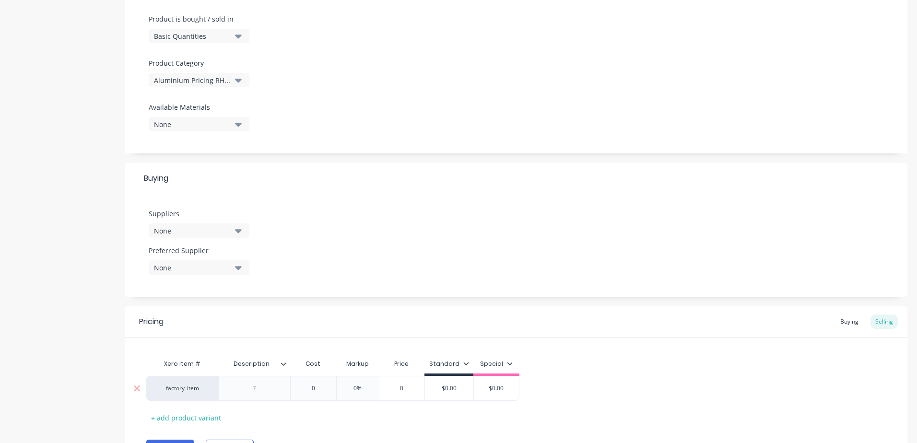
click at [255, 389] on div at bounding box center [255, 388] width 48 height 12
paste div
click at [318, 390] on input "0" at bounding box center [313, 388] width 48 height 9
click at [489, 387] on input "$0.00" at bounding box center [480, 388] width 48 height 9
drag, startPoint x: 489, startPoint y: 387, endPoint x: 480, endPoint y: 387, distance: 9.1
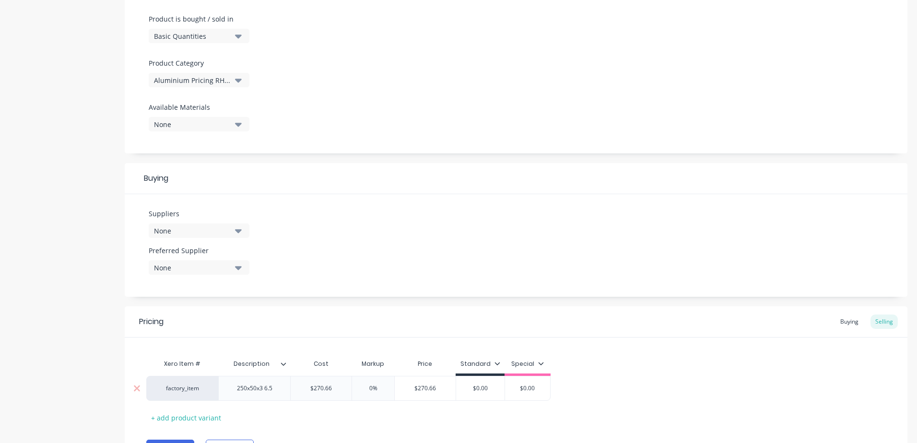
click at [480, 387] on input "$0.00" at bounding box center [480, 388] width 48 height 9
click at [487, 414] on div "Xero Item # Description Cost Markup Price Standard Special factory_item 250x50x…" at bounding box center [515, 389] width 739 height 71
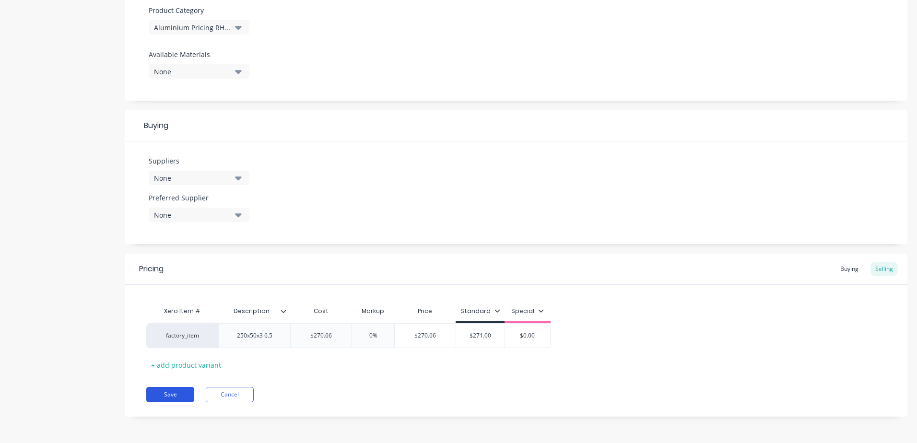
click at [171, 397] on button "Save" at bounding box center [170, 394] width 48 height 15
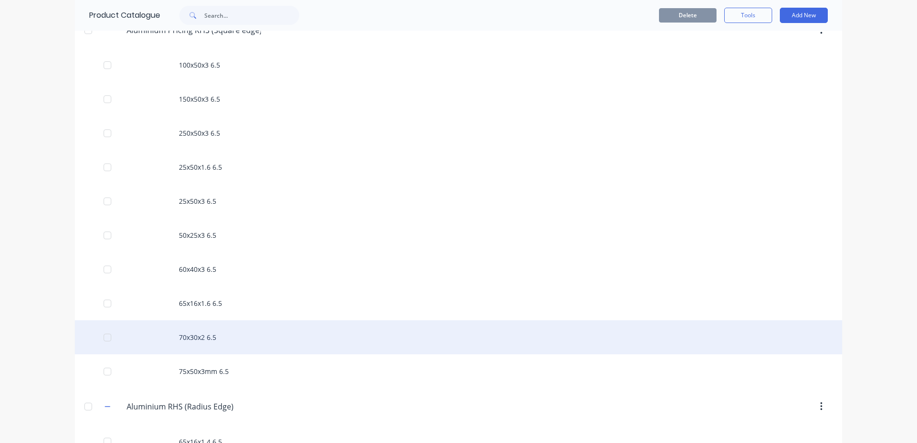
scroll to position [192, 0]
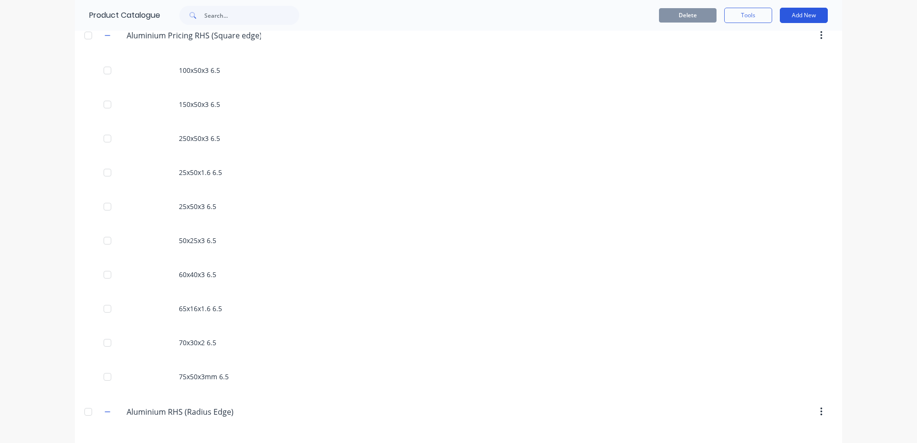
click at [786, 18] on button "Add New" at bounding box center [804, 15] width 48 height 15
click at [772, 42] on div "Category" at bounding box center [782, 40] width 74 height 14
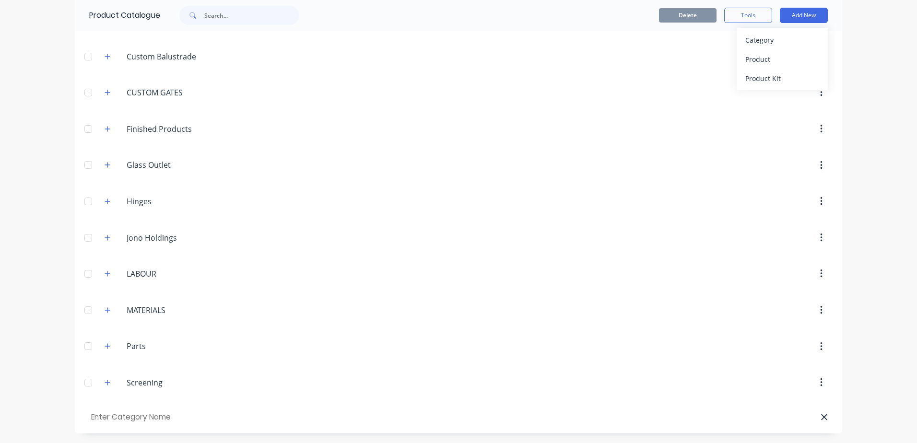
click at [140, 416] on input "text" at bounding box center [143, 417] width 108 height 14
paste input "Aluminium Pricing SHS (Radius)"
click at [179, 417] on input "Aluminium Pricing SHS (Radius)" at bounding box center [143, 417] width 108 height 14
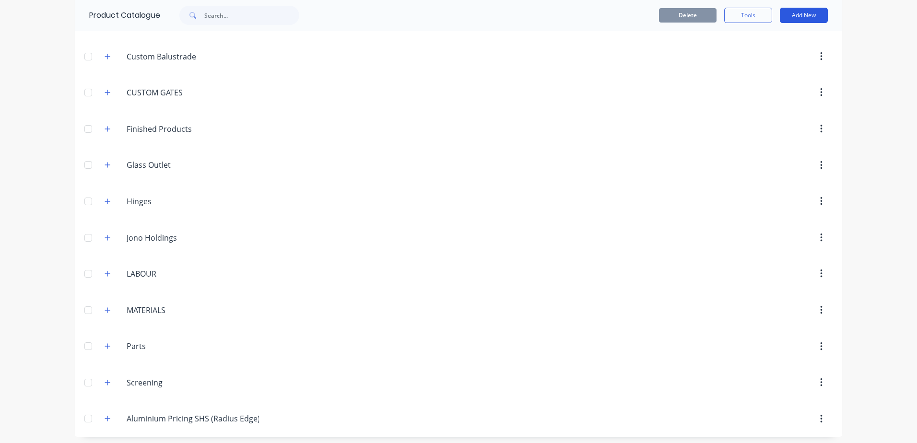
click at [812, 11] on button "Add New" at bounding box center [804, 15] width 48 height 15
click at [754, 58] on div "Product" at bounding box center [782, 59] width 74 height 14
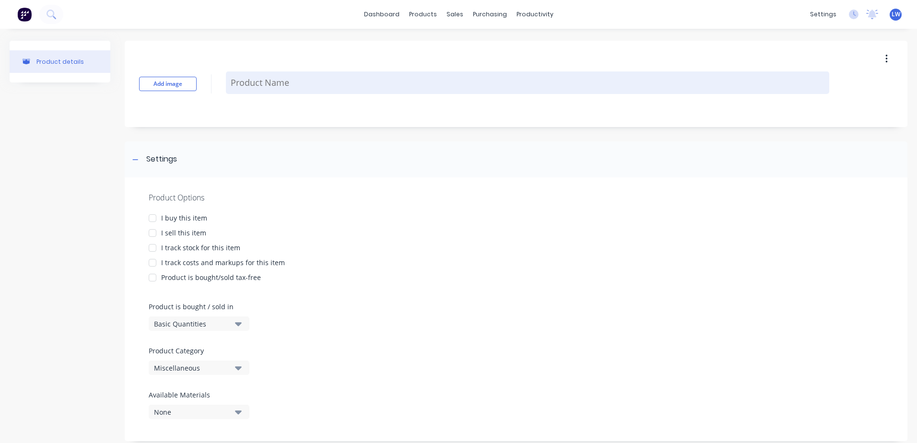
click at [281, 81] on textarea at bounding box center [527, 82] width 603 height 23
paste textarea "40x40x3"
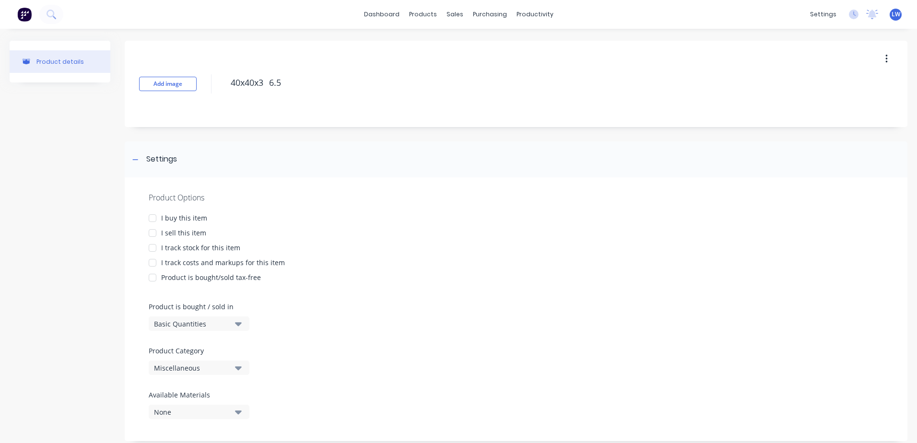
click at [150, 214] on div at bounding box center [152, 218] width 19 height 19
click at [152, 232] on div at bounding box center [152, 232] width 19 height 19
click at [151, 260] on div at bounding box center [152, 262] width 19 height 19
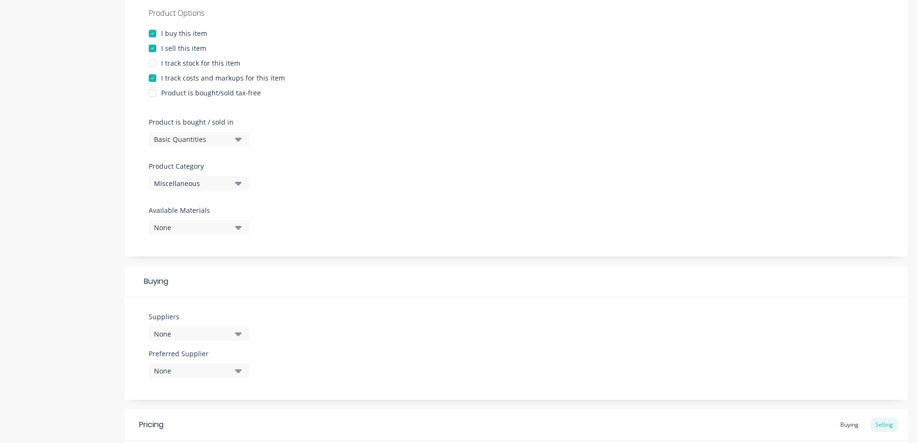
scroll to position [192, 0]
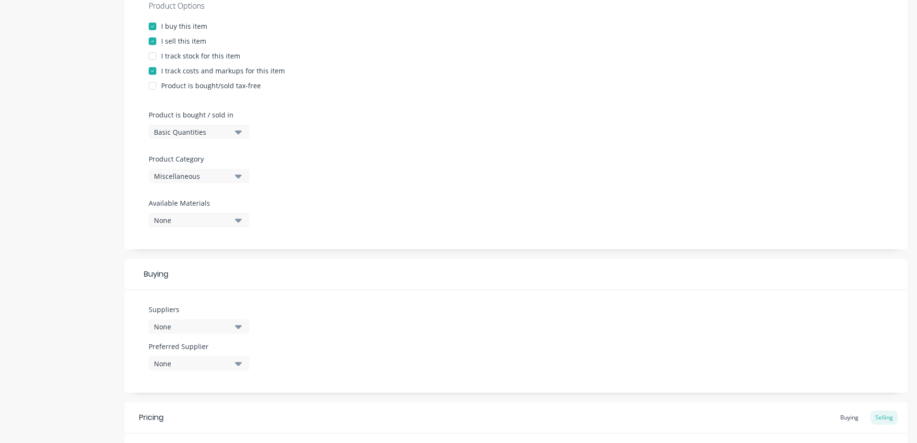
click at [235, 177] on icon "button" at bounding box center [238, 176] width 7 height 11
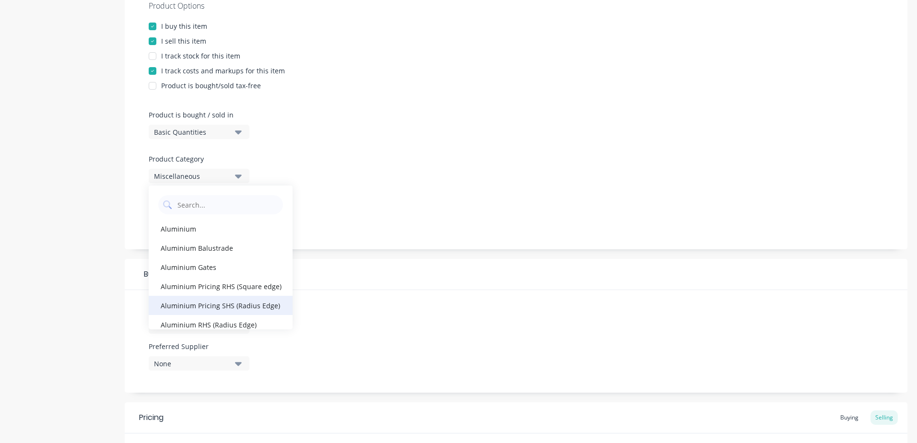
click at [207, 307] on div "Aluminium Pricing SHS (Radius Edge)" at bounding box center [221, 305] width 144 height 19
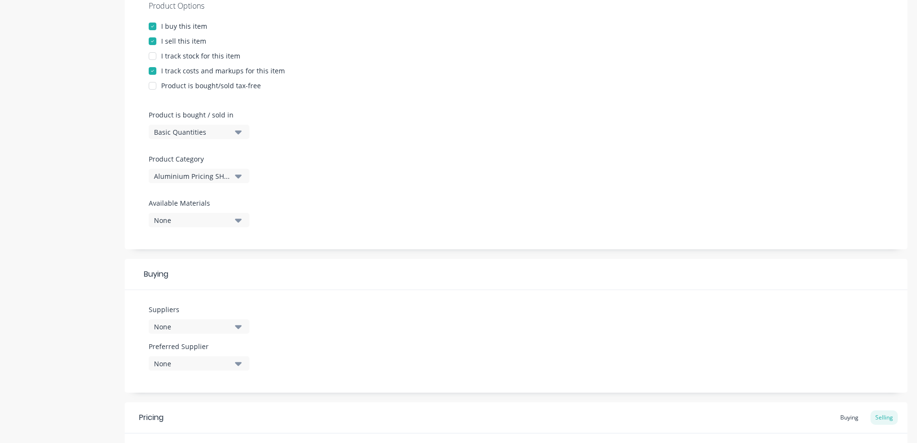
scroll to position [340, 0]
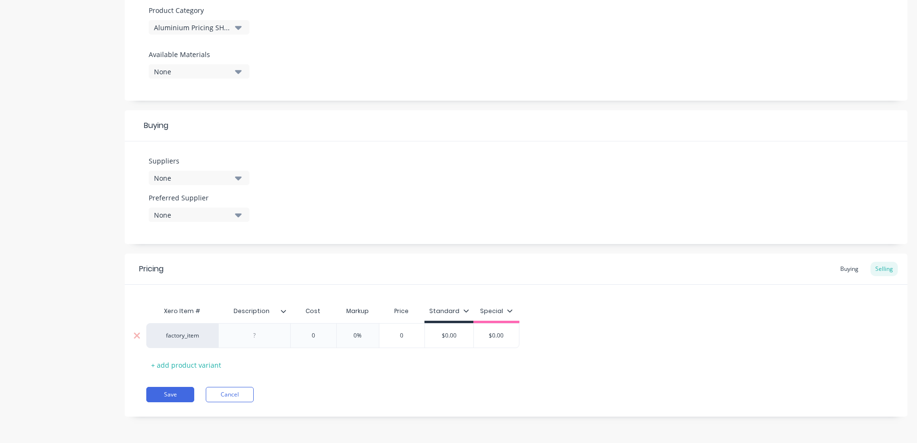
click at [257, 337] on div at bounding box center [255, 335] width 48 height 12
paste div
click at [320, 338] on input "0" at bounding box center [313, 335] width 48 height 9
click at [159, 397] on button "Save" at bounding box center [170, 394] width 48 height 15
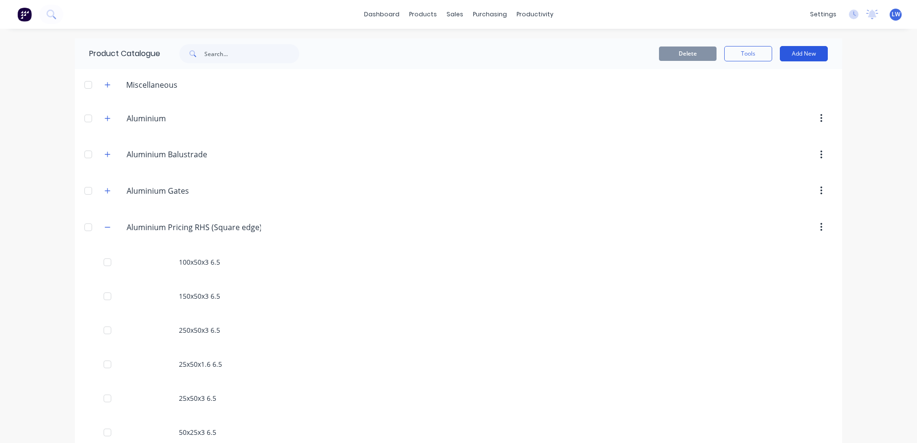
click at [789, 52] on button "Add New" at bounding box center [804, 53] width 48 height 15
click at [767, 94] on div "Product" at bounding box center [782, 98] width 74 height 14
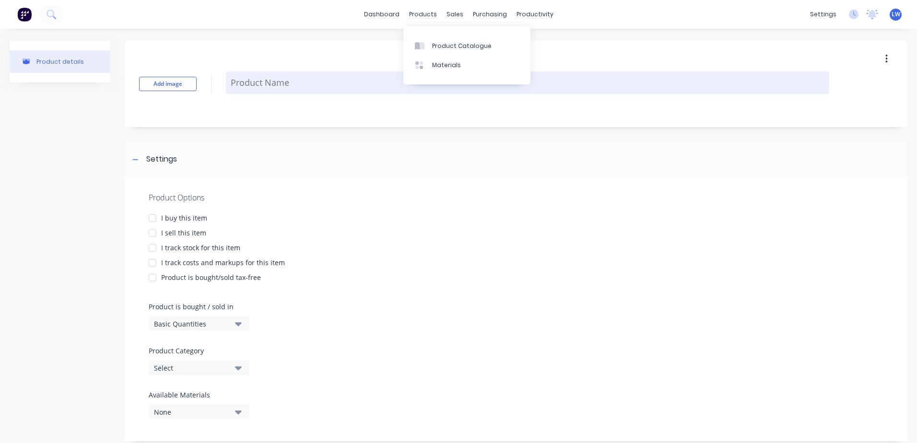
click at [299, 80] on textarea at bounding box center [527, 82] width 603 height 23
paste textarea "50x50x1.6"
click at [282, 74] on textarea "50x50x1.6" at bounding box center [527, 82] width 603 height 35
click at [272, 78] on textarea "50x50x1.6" at bounding box center [527, 82] width 603 height 35
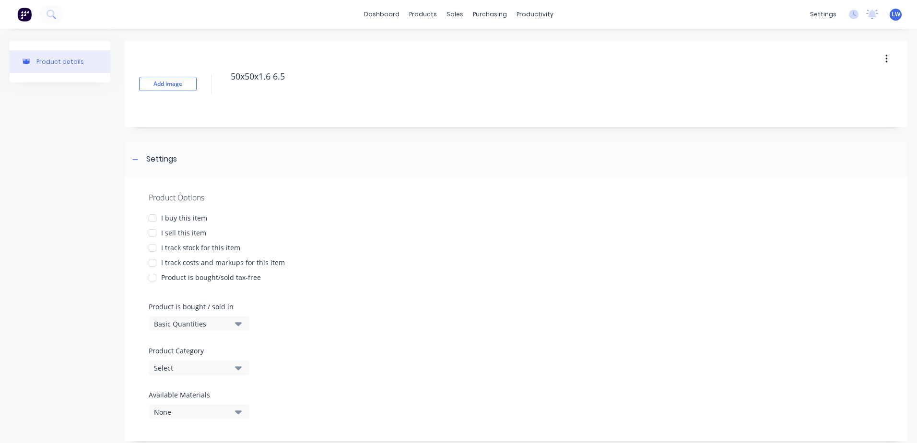
click at [153, 220] on div at bounding box center [152, 218] width 19 height 19
click at [152, 234] on div at bounding box center [152, 232] width 19 height 19
click at [152, 262] on div at bounding box center [152, 262] width 19 height 19
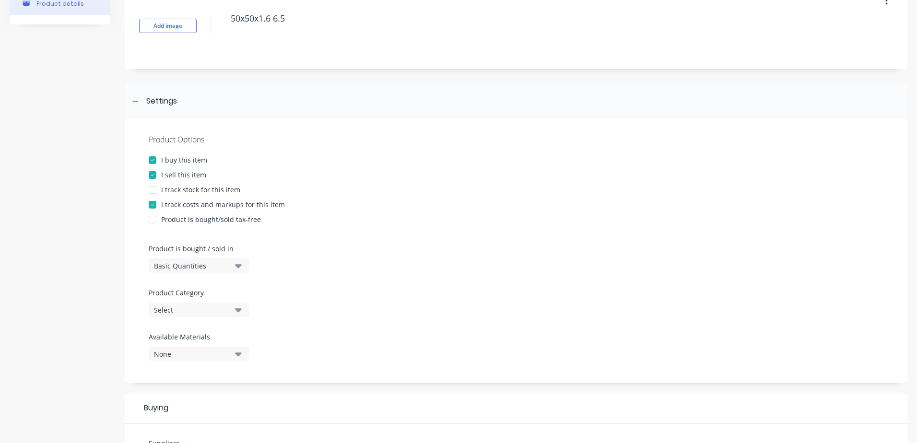
scroll to position [192, 0]
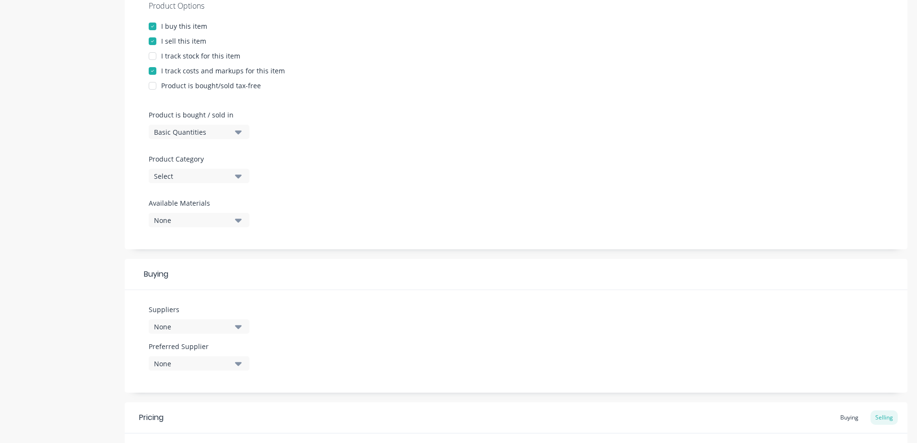
click at [238, 177] on icon "button" at bounding box center [238, 177] width 7 height 4
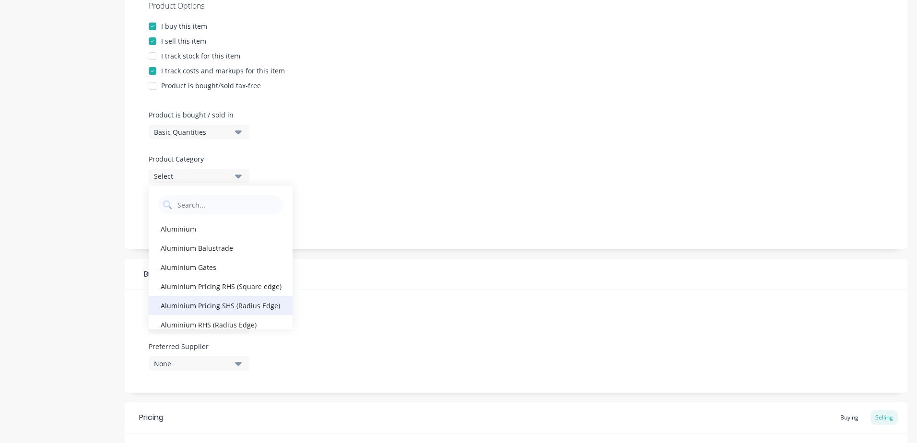
click at [209, 304] on div "Aluminium Pricing SHS (Radius Edge)" at bounding box center [221, 305] width 144 height 19
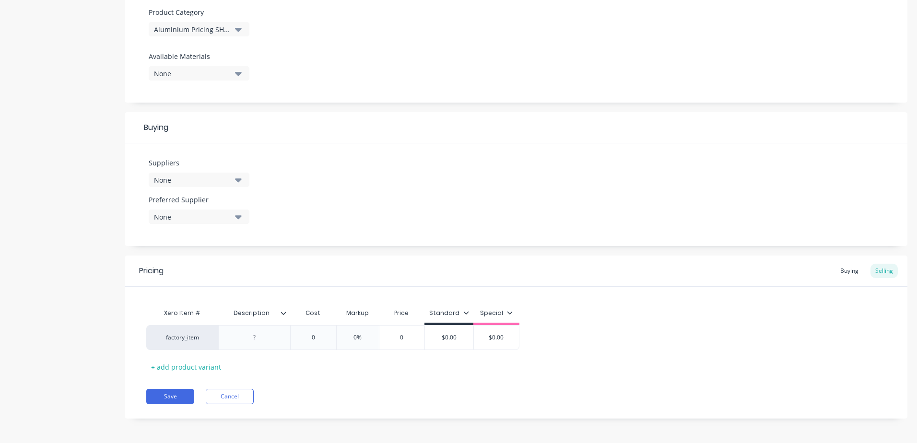
scroll to position [340, 0]
click at [265, 340] on div at bounding box center [255, 335] width 48 height 12
paste div
click at [314, 333] on input "0" at bounding box center [313, 335] width 48 height 9
click at [170, 399] on button "Save" at bounding box center [170, 394] width 48 height 15
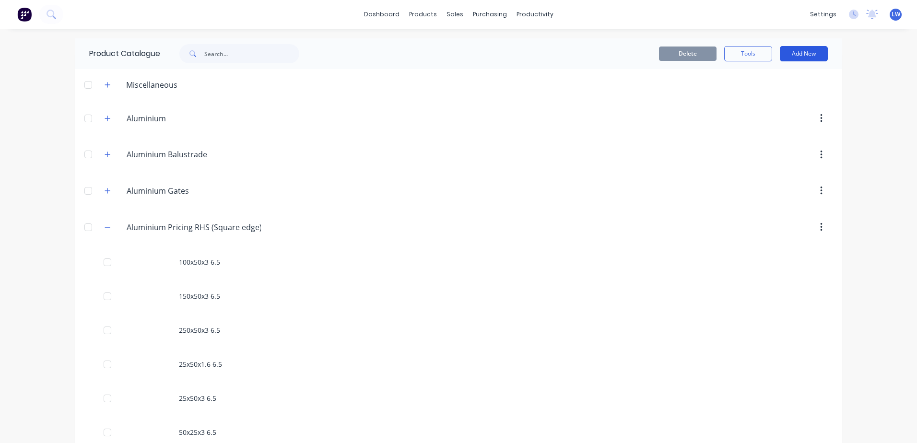
click at [812, 56] on button "Add New" at bounding box center [804, 53] width 48 height 15
click at [756, 96] on div "Product" at bounding box center [782, 98] width 74 height 14
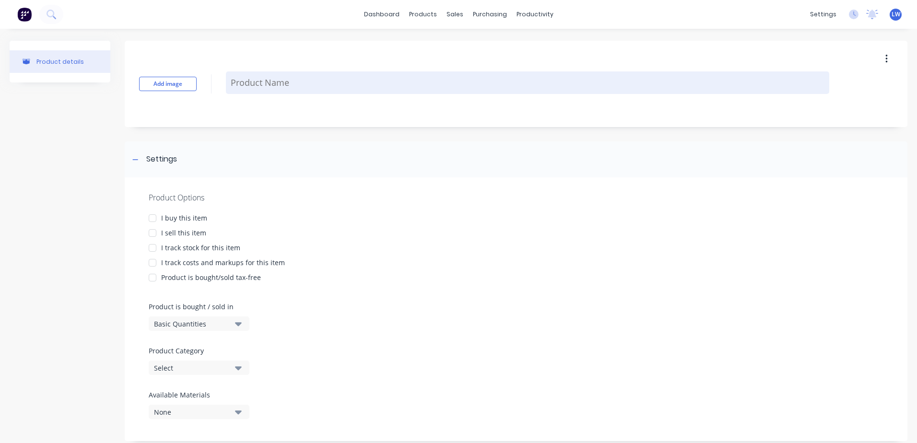
click at [359, 83] on textarea at bounding box center [527, 82] width 603 height 23
paste textarea "50x50x2"
click at [280, 76] on textarea "50x50x2" at bounding box center [527, 82] width 603 height 35
click at [283, 78] on textarea "50x50x2 6.5" at bounding box center [527, 82] width 603 height 35
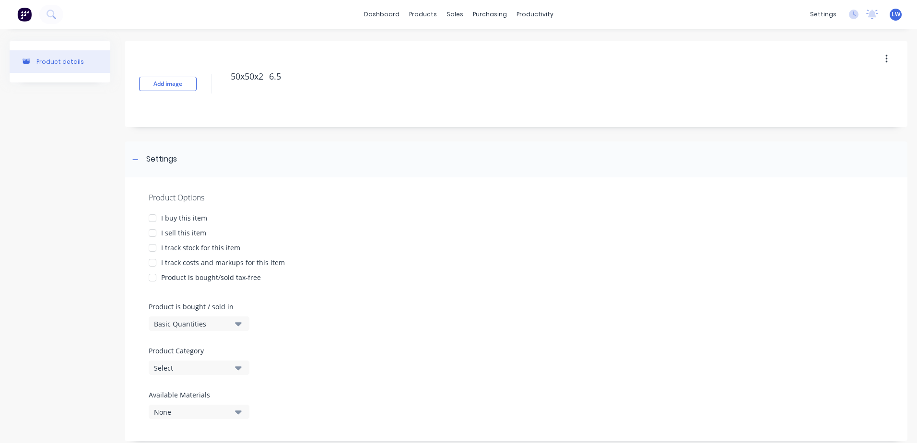
drag, startPoint x: 279, startPoint y: 75, endPoint x: 219, endPoint y: 75, distance: 60.9
click at [219, 75] on div "Add image 50x50x2 6.5" at bounding box center [516, 84] width 782 height 86
click at [150, 229] on div at bounding box center [152, 232] width 19 height 19
click at [153, 245] on div at bounding box center [152, 247] width 19 height 19
click at [152, 217] on div at bounding box center [152, 218] width 19 height 19
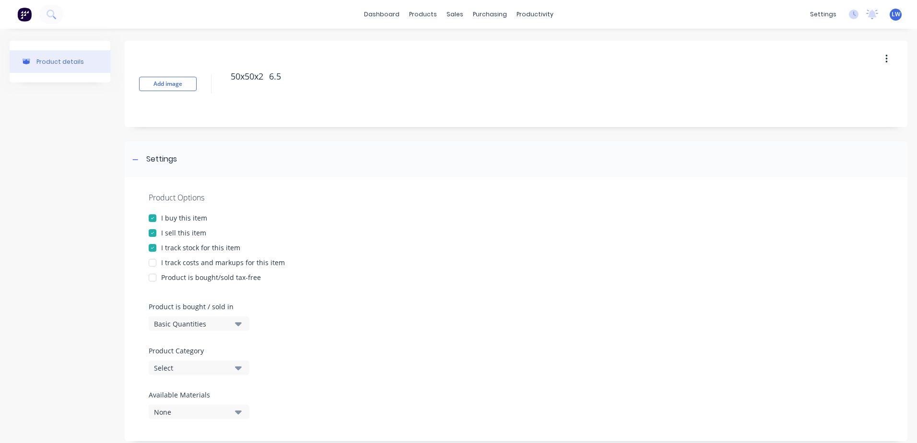
click at [147, 243] on div at bounding box center [152, 247] width 19 height 19
click at [153, 263] on div at bounding box center [152, 262] width 19 height 19
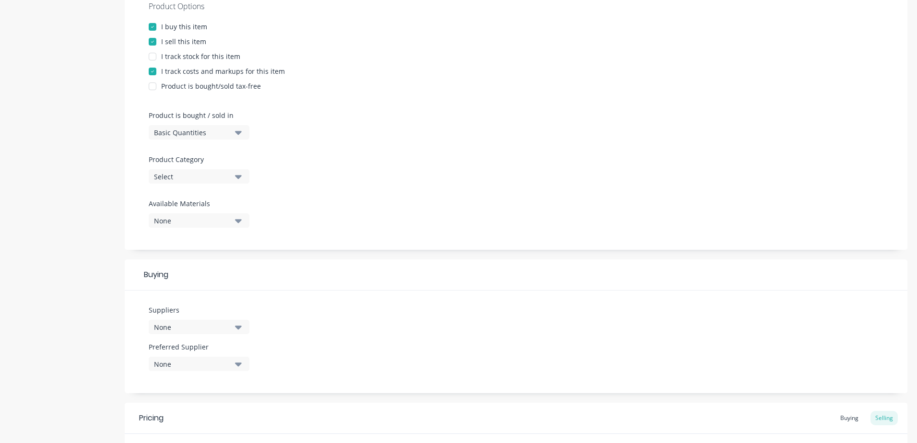
scroll to position [192, 0]
click at [234, 178] on button "Select" at bounding box center [199, 176] width 101 height 14
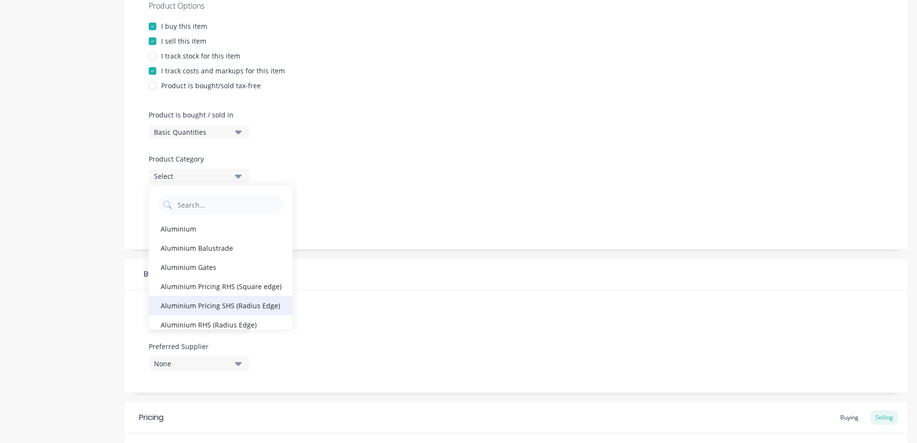
click at [202, 305] on div "Aluminium Pricing SHS (Radius Edge)" at bounding box center [221, 305] width 144 height 19
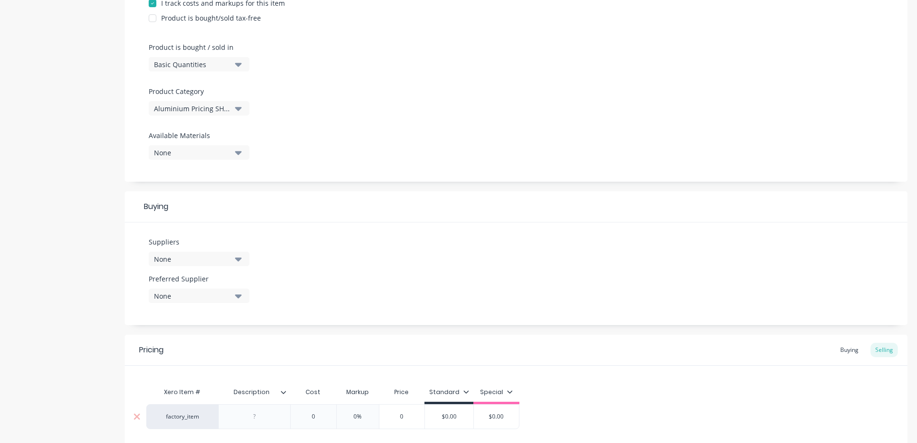
scroll to position [340, 0]
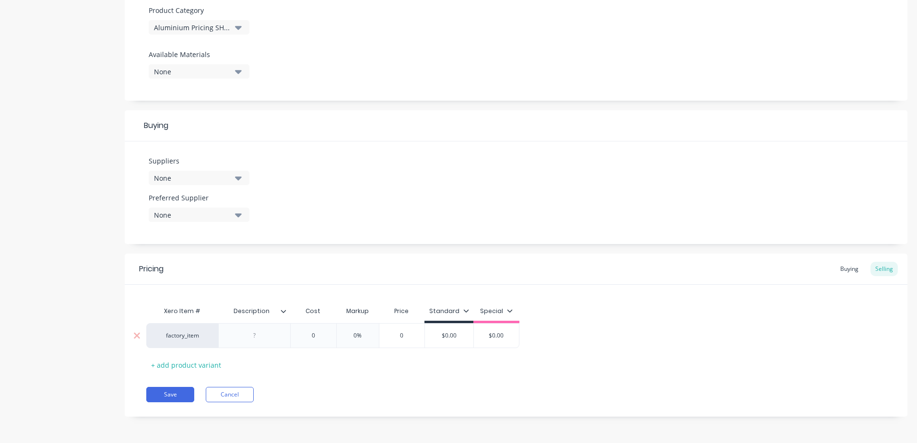
click at [268, 336] on div at bounding box center [255, 335] width 48 height 12
paste div
click at [319, 337] on input "0" at bounding box center [313, 335] width 48 height 9
click at [170, 398] on button "Save" at bounding box center [170, 394] width 48 height 15
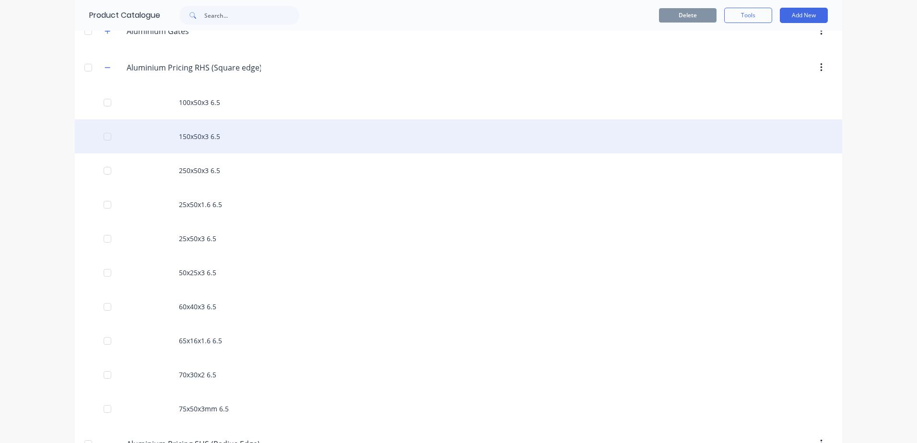
scroll to position [96, 0]
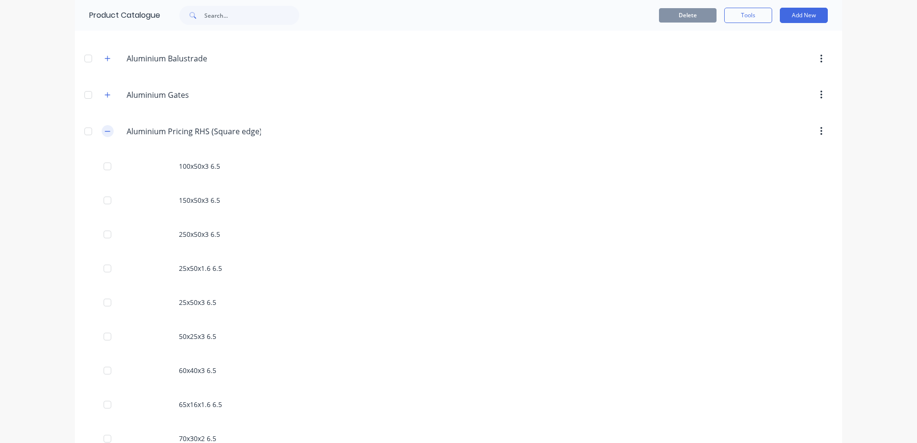
click at [106, 131] on icon "button" at bounding box center [107, 131] width 5 height 0
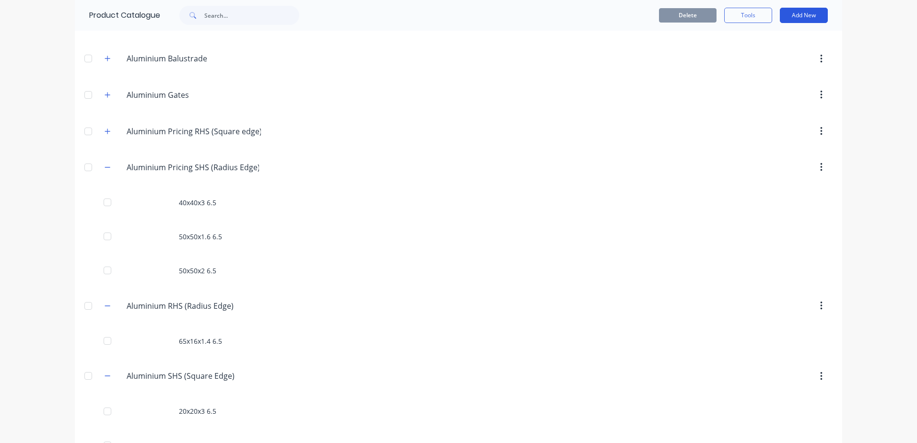
click at [785, 16] on button "Add New" at bounding box center [804, 15] width 48 height 15
click at [757, 58] on div "Product" at bounding box center [782, 59] width 74 height 14
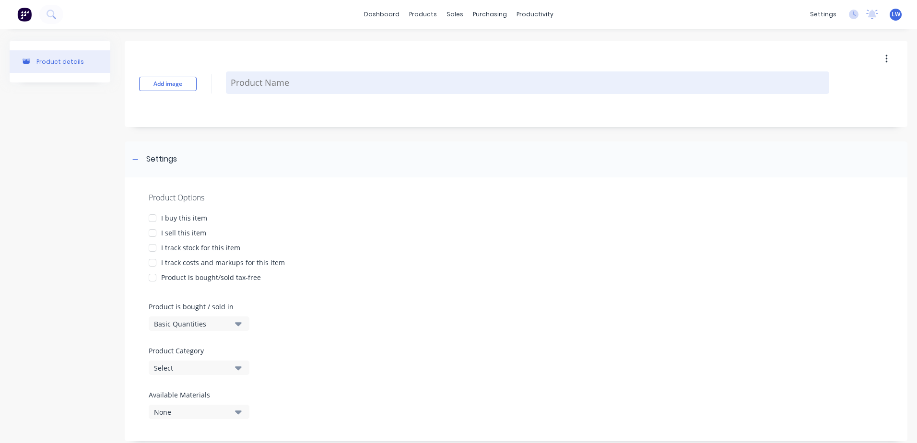
click at [238, 79] on textarea at bounding box center [527, 82] width 603 height 23
paste textarea "50x50x3"
click at [265, 75] on textarea "50x50x3" at bounding box center [527, 82] width 603 height 35
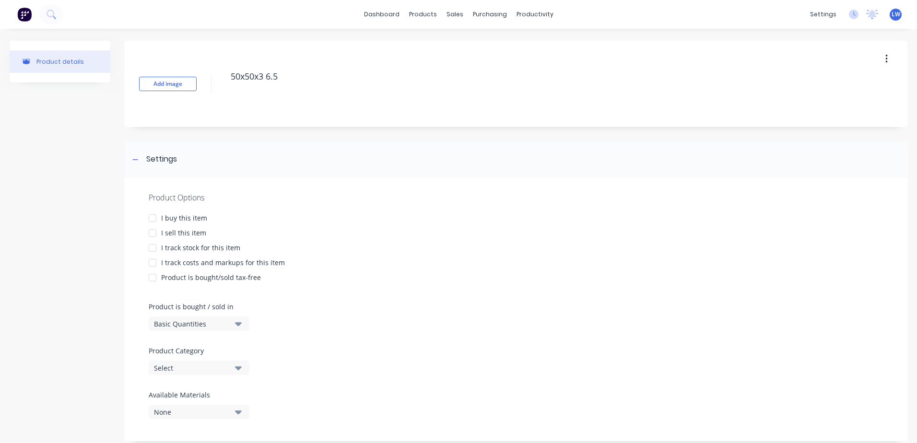
drag, startPoint x: 152, startPoint y: 220, endPoint x: 152, endPoint y: 232, distance: 12.5
click at [152, 219] on div at bounding box center [152, 218] width 19 height 19
click at [152, 235] on div at bounding box center [152, 232] width 19 height 19
click at [152, 262] on div at bounding box center [152, 262] width 19 height 19
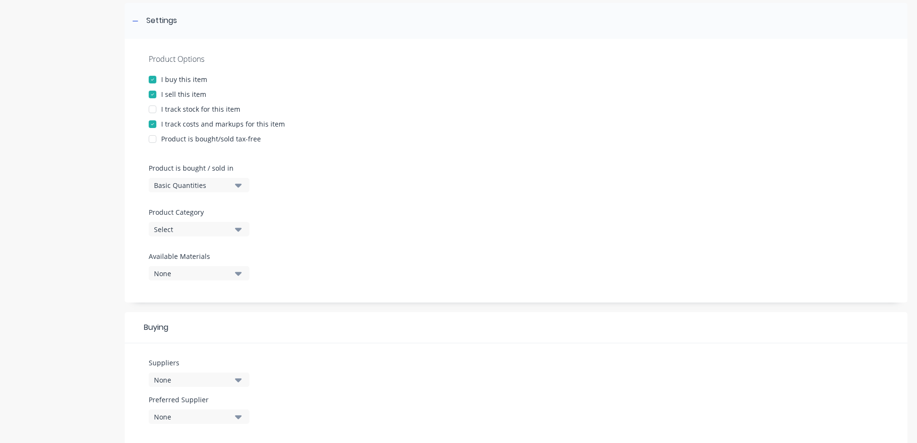
scroll to position [144, 0]
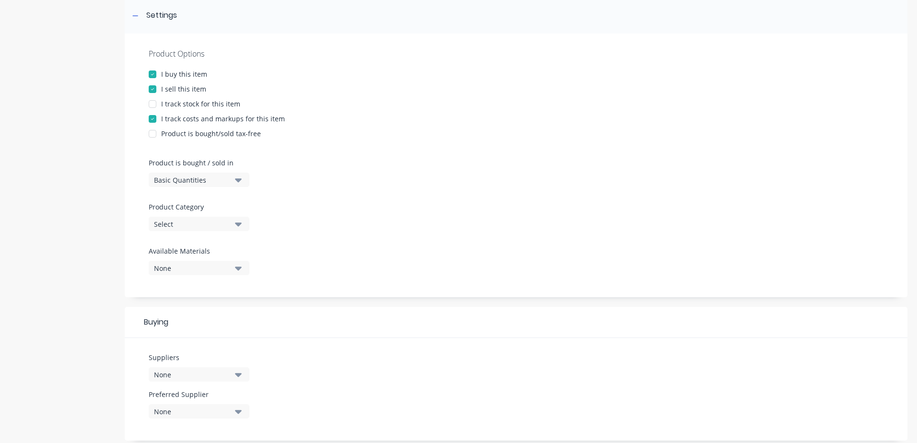
click at [229, 227] on div "Select" at bounding box center [192, 224] width 77 height 10
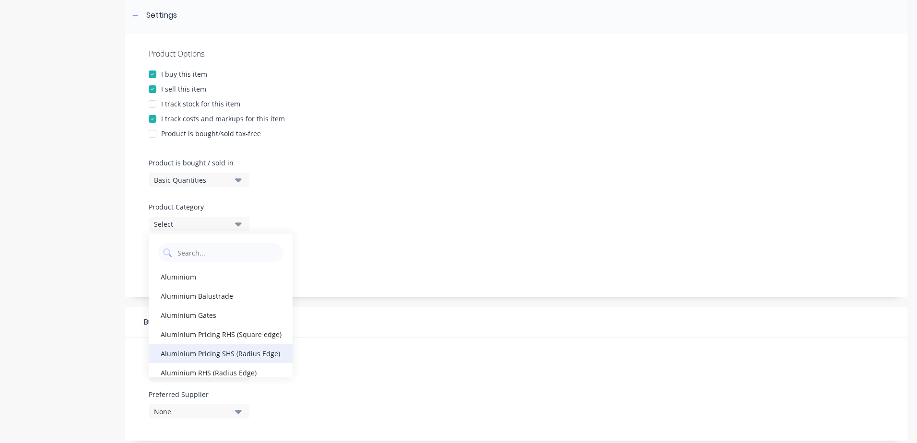
click at [207, 350] on div "Aluminium Pricing SHS (Radius Edge)" at bounding box center [221, 353] width 144 height 19
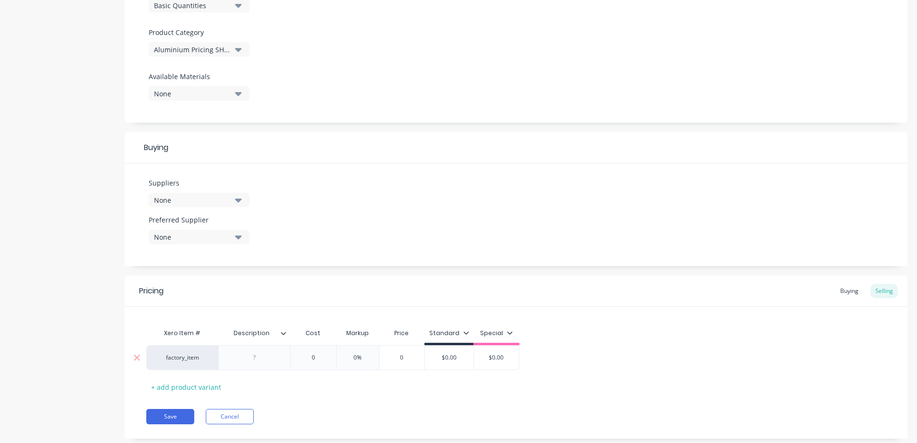
scroll to position [336, 0]
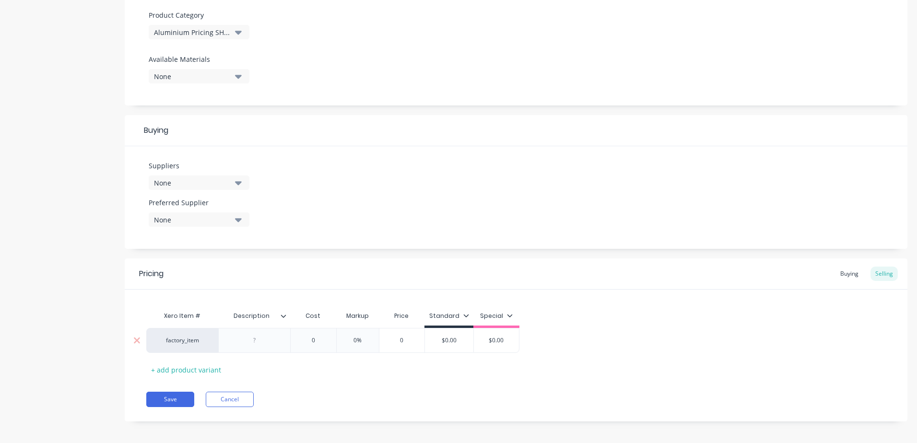
click at [257, 343] on div at bounding box center [255, 340] width 48 height 12
paste div
click at [312, 342] on input "0" at bounding box center [315, 340] width 48 height 9
click at [317, 339] on input "0" at bounding box center [315, 340] width 48 height 9
click at [483, 337] on input "$0.00" at bounding box center [476, 340] width 48 height 9
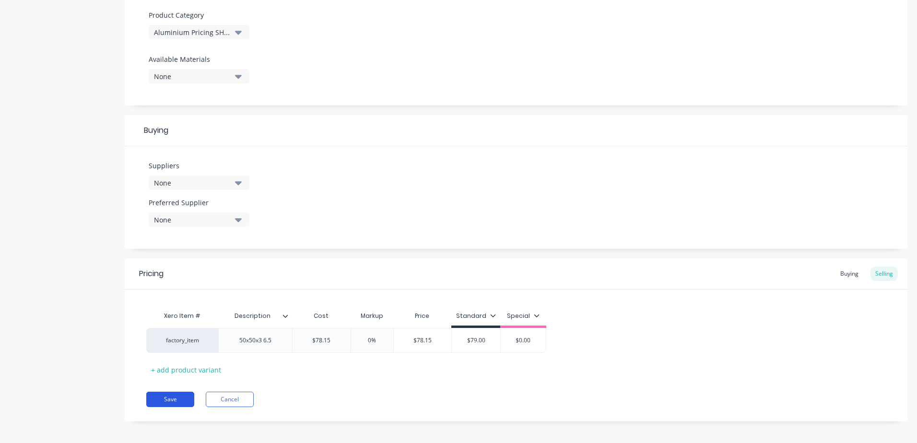
click at [175, 397] on button "Save" at bounding box center [170, 399] width 48 height 15
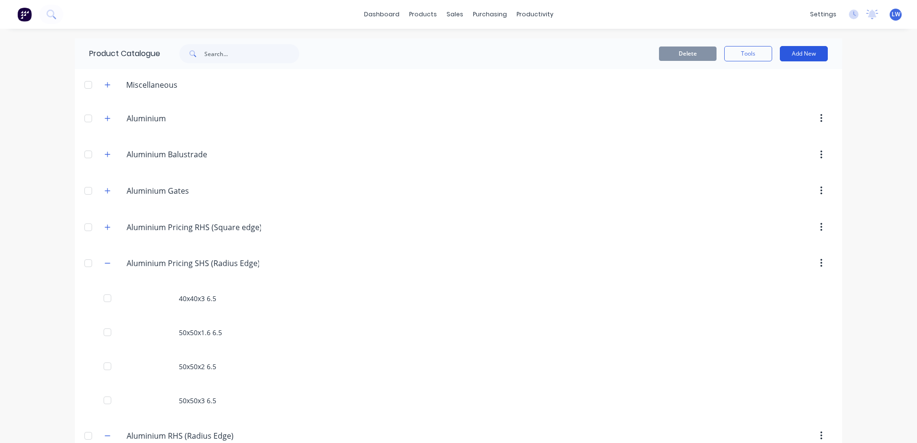
click at [802, 54] on button "Add New" at bounding box center [804, 53] width 48 height 15
click at [752, 94] on div "Product" at bounding box center [782, 98] width 74 height 14
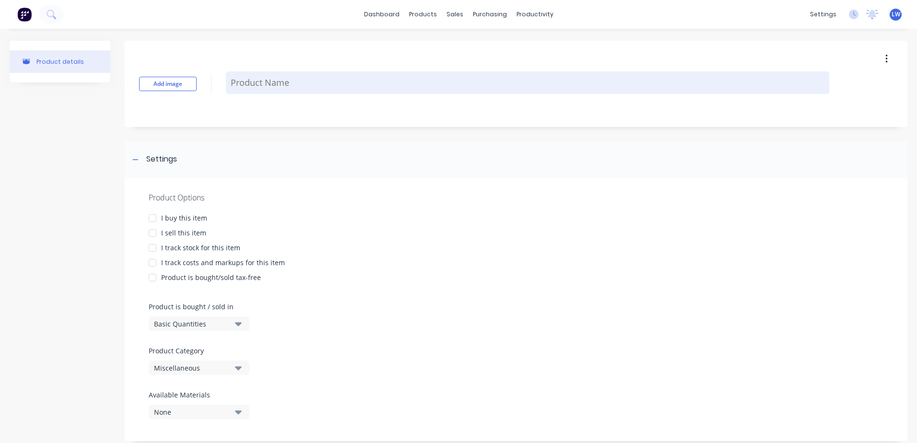
click at [246, 90] on textarea at bounding box center [527, 82] width 603 height 23
paste textarea "65x65x3"
click at [273, 77] on textarea "65x65x3" at bounding box center [527, 82] width 603 height 35
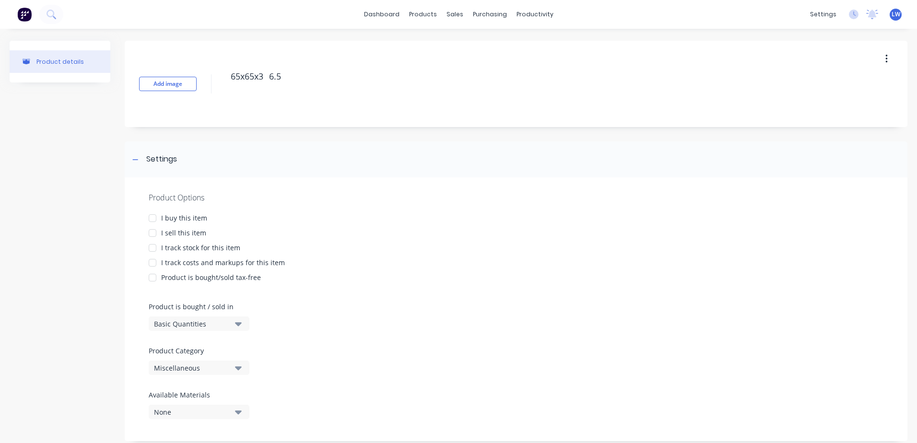
click at [152, 219] on div at bounding box center [152, 218] width 19 height 19
click at [151, 231] on div at bounding box center [152, 232] width 19 height 19
click at [151, 262] on div at bounding box center [152, 262] width 19 height 19
click at [238, 416] on icon "button" at bounding box center [238, 412] width 7 height 11
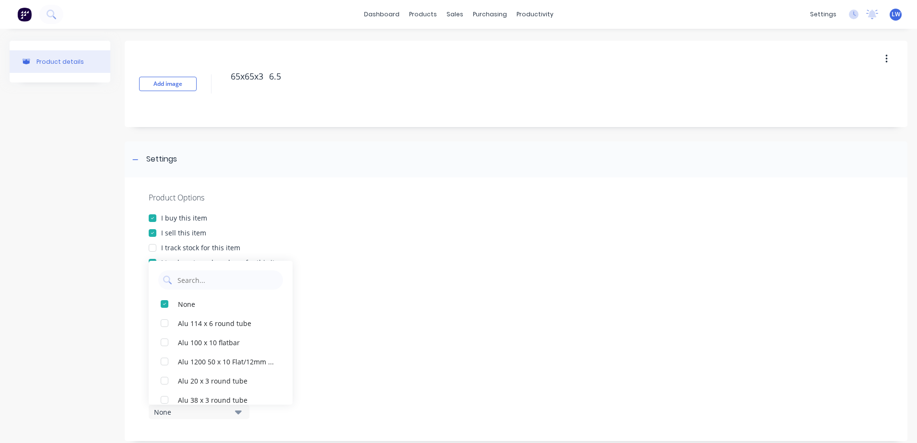
click at [402, 322] on div "Product Options I buy this item I sell this item I track stock for this item I …" at bounding box center [516, 309] width 782 height 264
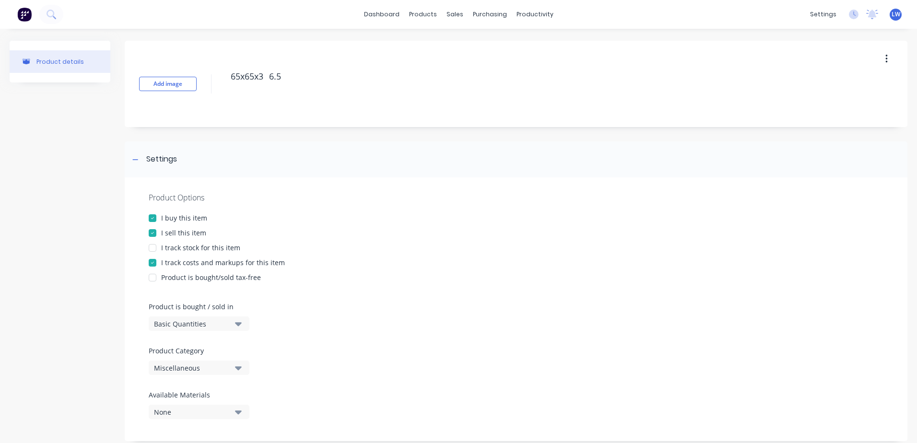
click at [240, 368] on icon "button" at bounding box center [238, 368] width 7 height 4
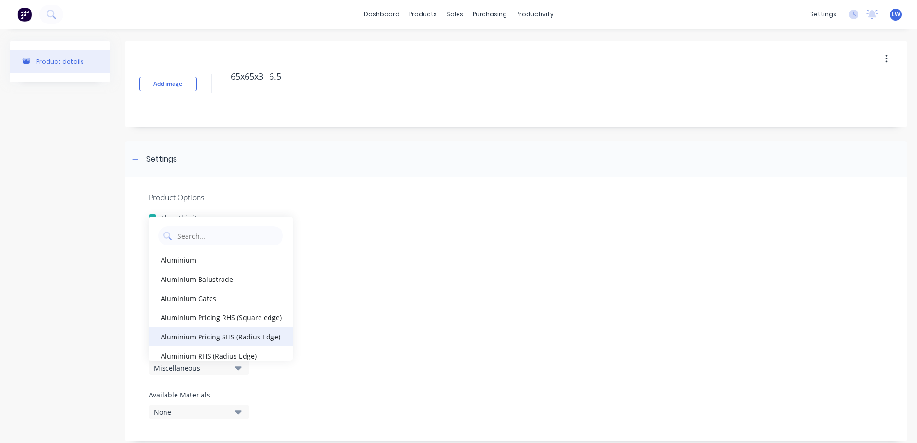
click at [225, 339] on div "Aluminium Pricing SHS (Radius Edge)" at bounding box center [221, 336] width 144 height 19
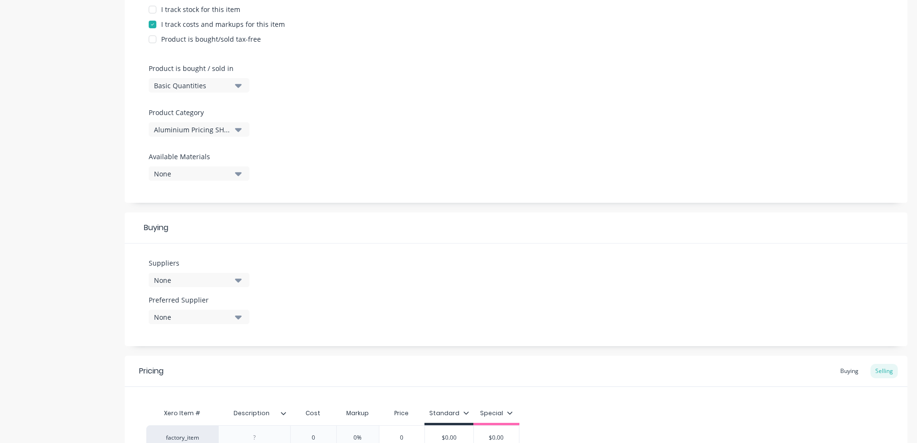
scroll to position [240, 0]
click at [240, 279] on icon "button" at bounding box center [238, 279] width 7 height 4
click at [291, 257] on div "Suppliers None Alsun Aluminium ASD [PERSON_NAME] tools earlybird steel Jono Hol…" at bounding box center [516, 293] width 782 height 103
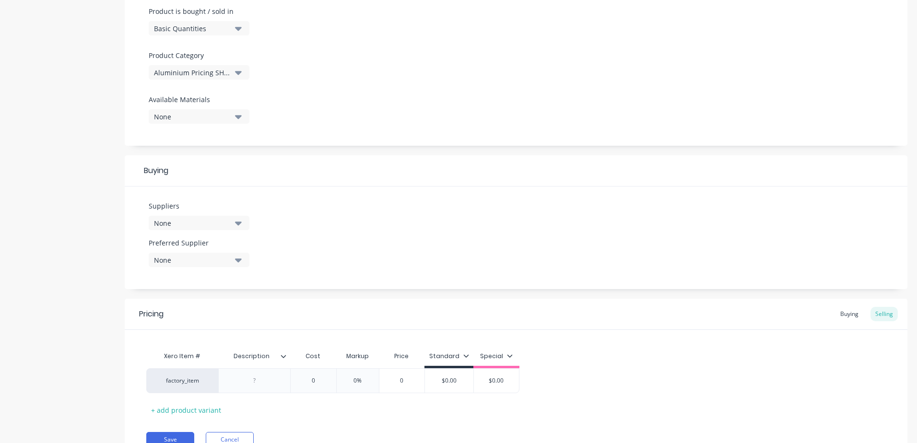
scroll to position [340, 0]
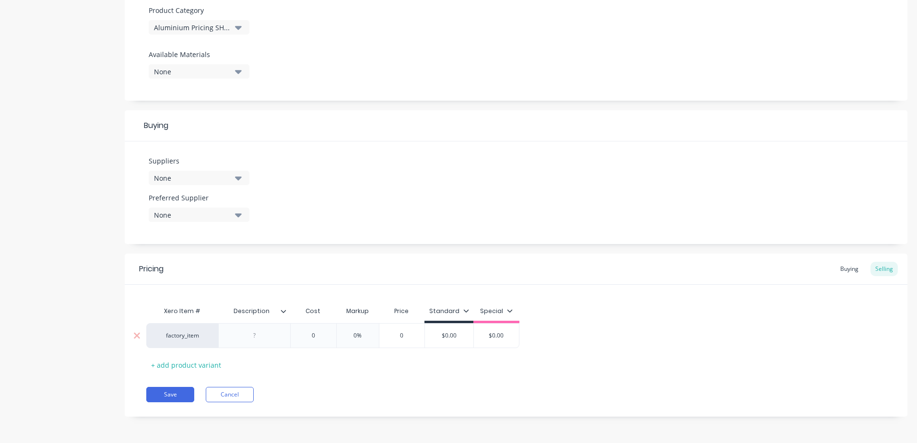
click at [265, 335] on div at bounding box center [255, 335] width 48 height 12
paste div
click at [315, 336] on input "0" at bounding box center [313, 335] width 48 height 9
click at [488, 336] on input "$0.00" at bounding box center [480, 335] width 48 height 9
click at [160, 390] on button "Save" at bounding box center [170, 394] width 48 height 15
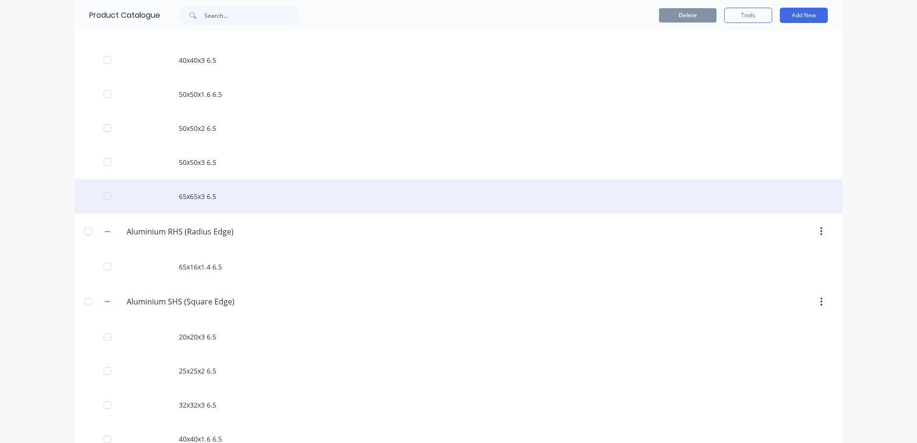
scroll to position [240, 0]
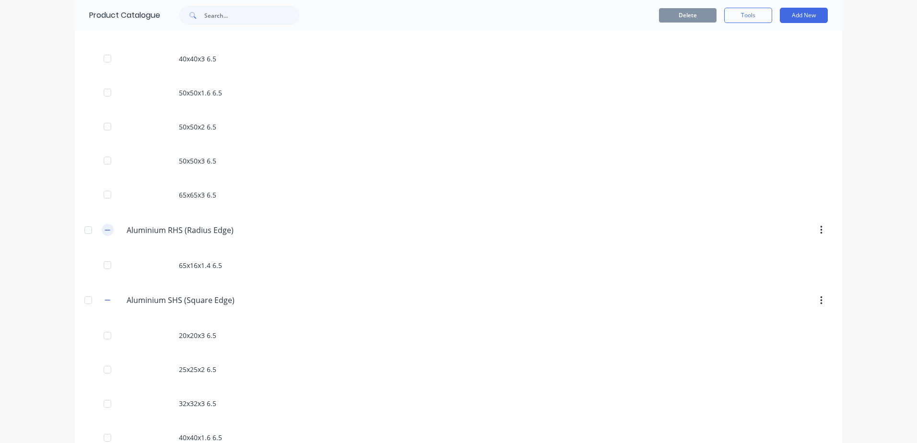
click at [105, 232] on icon "button" at bounding box center [108, 230] width 6 height 7
click at [105, 267] on icon "button" at bounding box center [107, 266] width 5 height 0
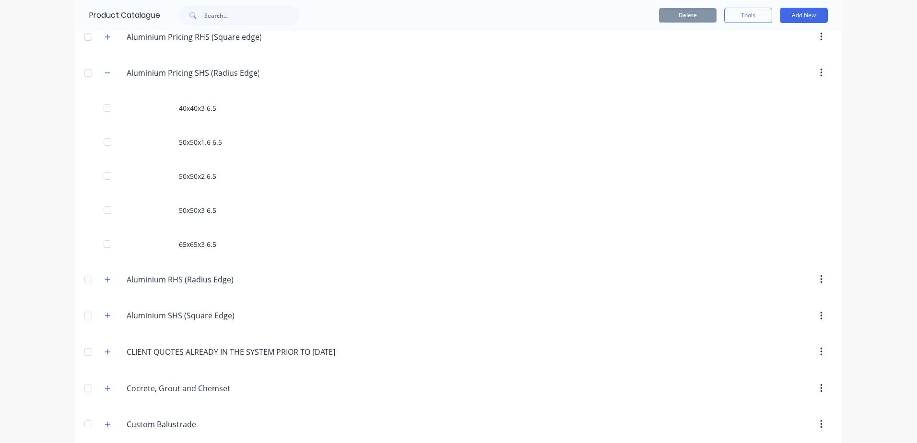
scroll to position [96, 0]
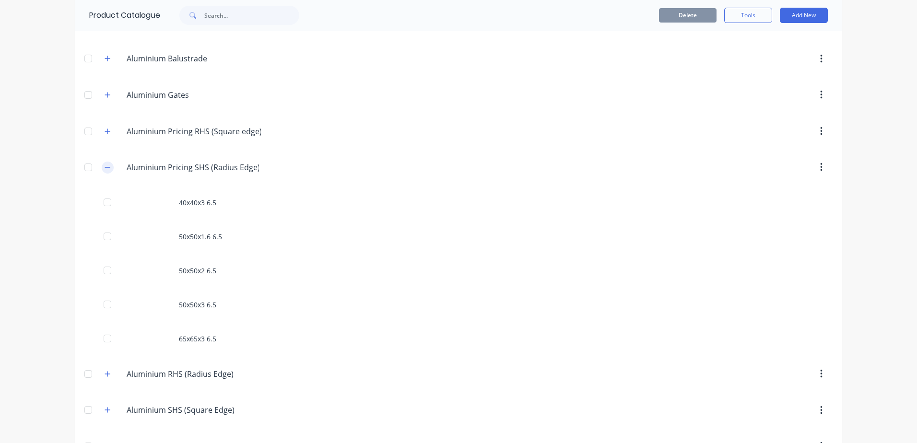
click at [105, 169] on icon "button" at bounding box center [108, 167] width 6 height 7
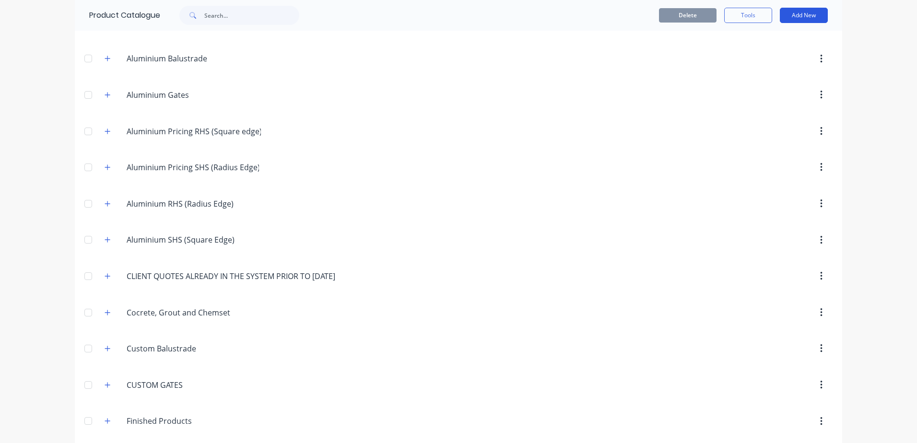
click at [786, 18] on button "Add New" at bounding box center [804, 15] width 48 height 15
click at [760, 40] on div "Category" at bounding box center [782, 40] width 74 height 14
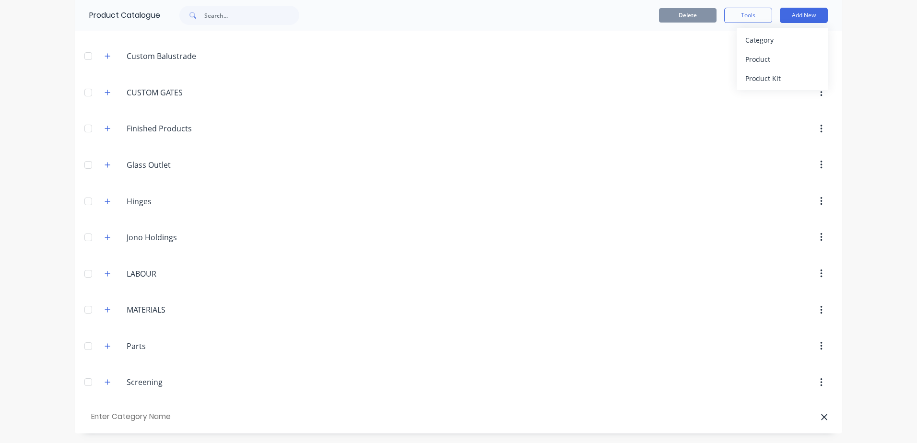
click at [127, 413] on input "text" at bounding box center [143, 417] width 108 height 14
drag, startPoint x: 154, startPoint y: 416, endPoint x: 129, endPoint y: 418, distance: 25.0
click at [129, 418] on input "Aluiminium Pricing Flat" at bounding box center [143, 417] width 108 height 14
click at [158, 420] on input "Aluiminium Flat" at bounding box center [143, 417] width 108 height 14
click at [804, 20] on button "Add New" at bounding box center [804, 15] width 48 height 15
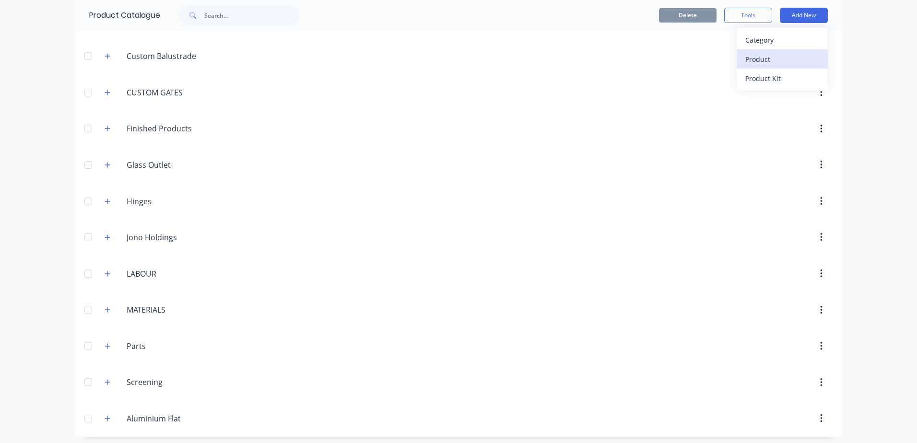
click at [766, 58] on div "Product" at bounding box center [782, 59] width 74 height 14
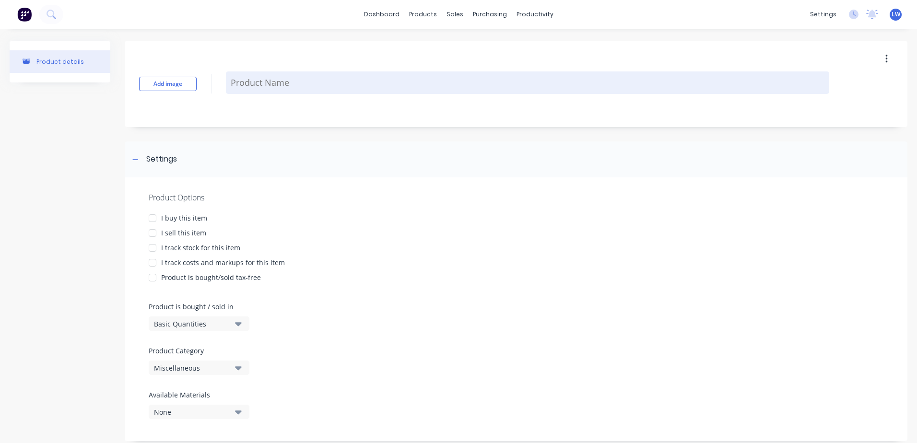
click at [303, 82] on textarea at bounding box center [527, 82] width 603 height 23
paste textarea "50x10"
click at [261, 76] on textarea "50x10" at bounding box center [527, 82] width 603 height 35
click at [258, 76] on textarea "50x10" at bounding box center [527, 82] width 603 height 35
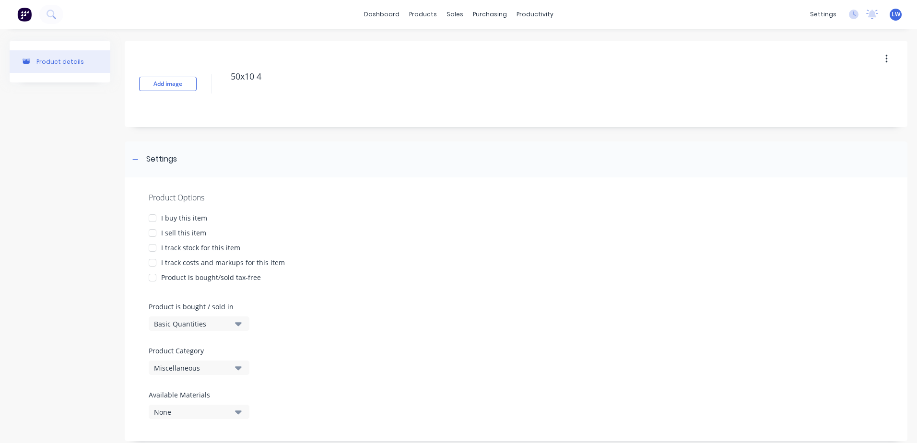
click at [154, 221] on div at bounding box center [152, 218] width 19 height 19
click at [154, 236] on div at bounding box center [152, 232] width 19 height 19
click at [153, 263] on div at bounding box center [152, 262] width 19 height 19
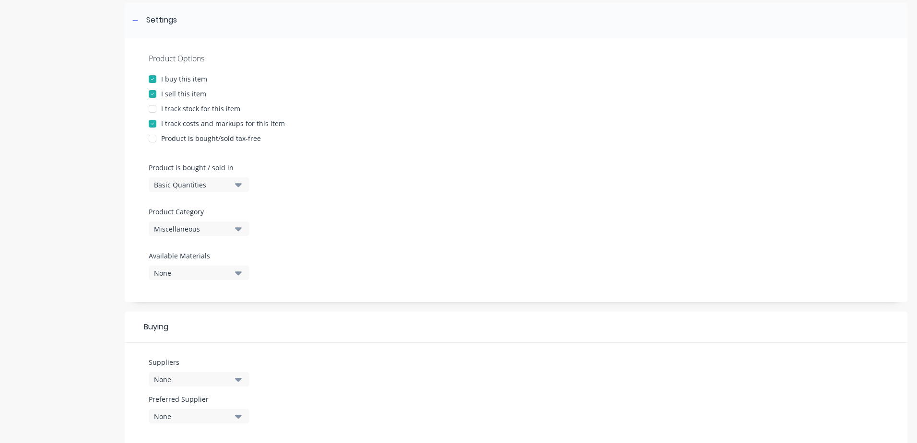
scroll to position [144, 0]
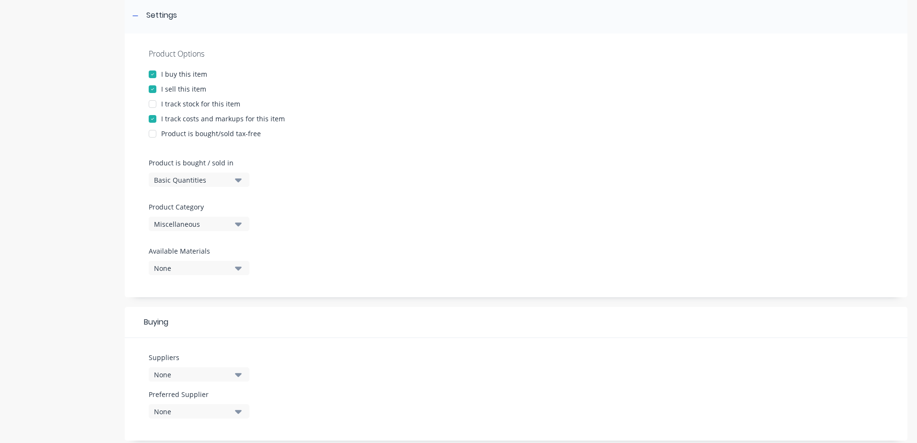
click at [234, 225] on button "Miscellaneous" at bounding box center [199, 224] width 101 height 14
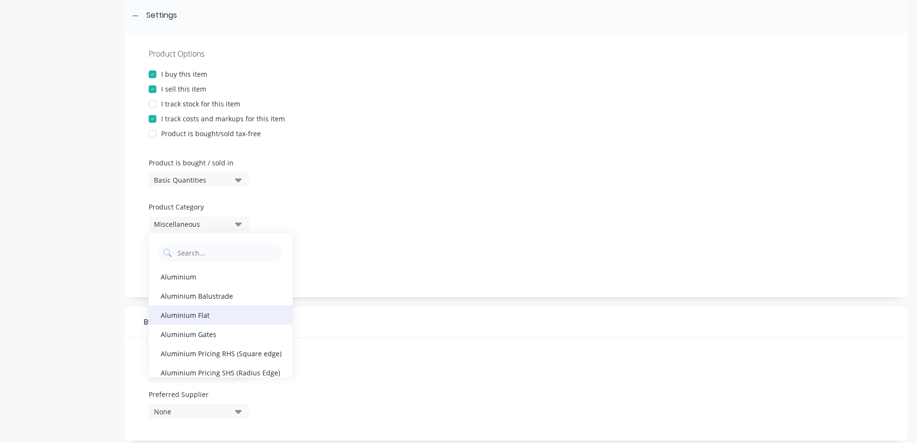
click at [212, 313] on div "Aluminium Flat" at bounding box center [221, 314] width 144 height 19
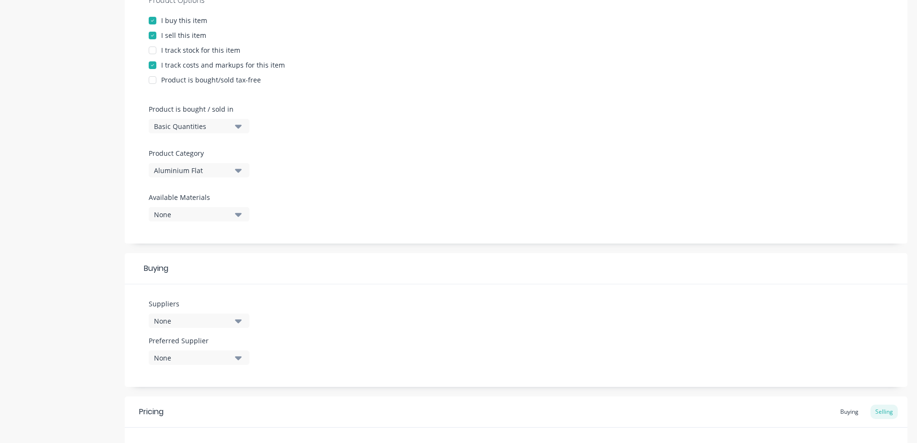
scroll to position [340, 0]
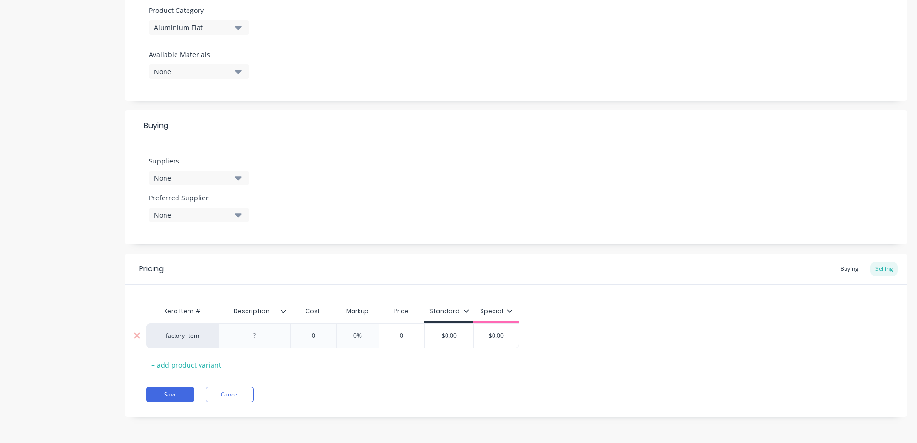
click at [262, 337] on div at bounding box center [255, 335] width 48 height 12
paste div
click at [316, 338] on input "0" at bounding box center [313, 338] width 48 height 9
click at [192, 390] on button "Save" at bounding box center [170, 394] width 48 height 15
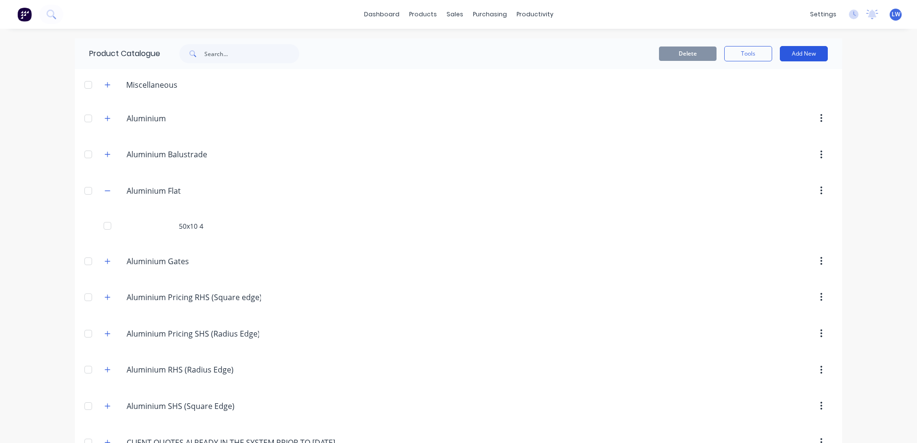
click at [797, 57] on button "Add New" at bounding box center [804, 53] width 48 height 15
click at [765, 93] on div "Product" at bounding box center [782, 98] width 74 height 14
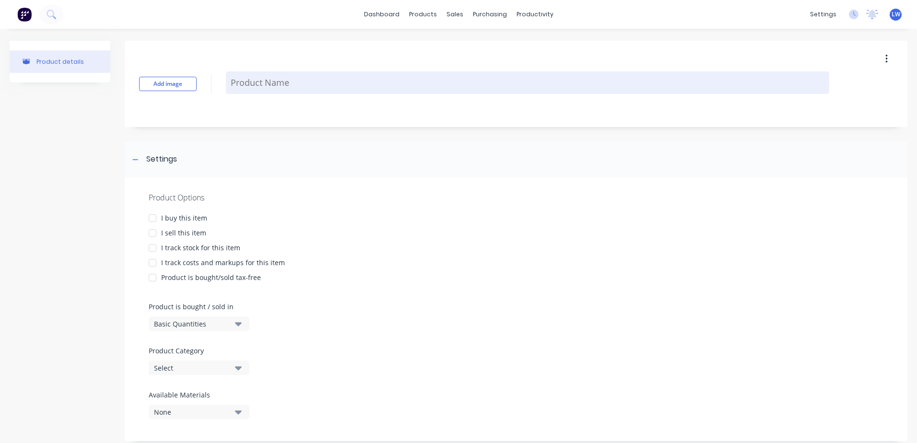
click at [311, 77] on textarea at bounding box center [527, 82] width 603 height 23
paste textarea "50x6"
click at [268, 70] on textarea "50x6" at bounding box center [527, 82] width 603 height 35
click at [253, 75] on textarea "50x6" at bounding box center [527, 82] width 603 height 35
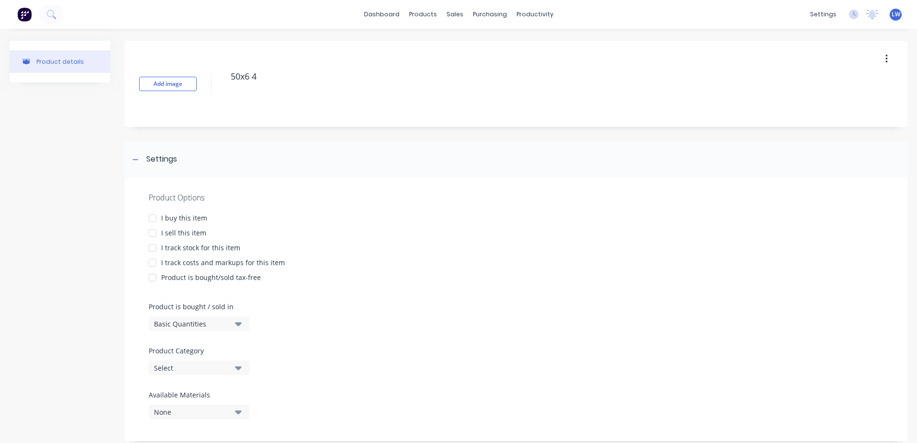
drag, startPoint x: 156, startPoint y: 221, endPoint x: 154, endPoint y: 226, distance: 5.6
click at [155, 221] on div at bounding box center [152, 218] width 19 height 19
click at [154, 233] on div at bounding box center [152, 232] width 19 height 19
click at [152, 261] on div at bounding box center [152, 262] width 19 height 19
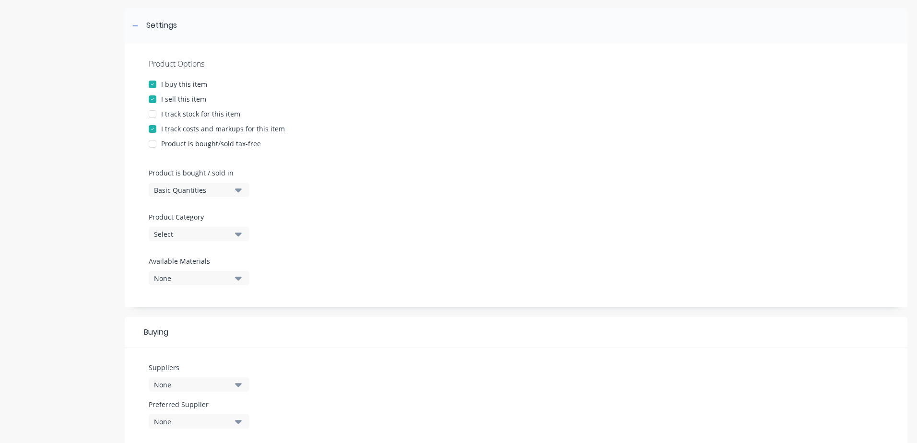
scroll to position [144, 0]
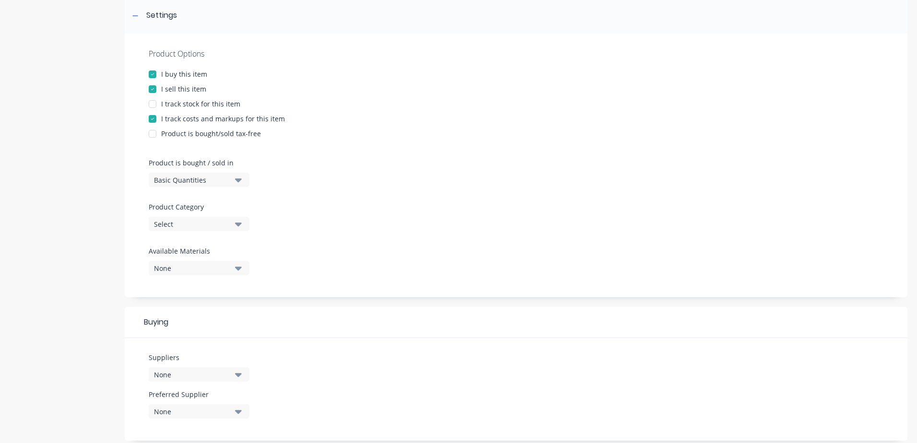
click at [238, 223] on icon "button" at bounding box center [238, 224] width 7 height 4
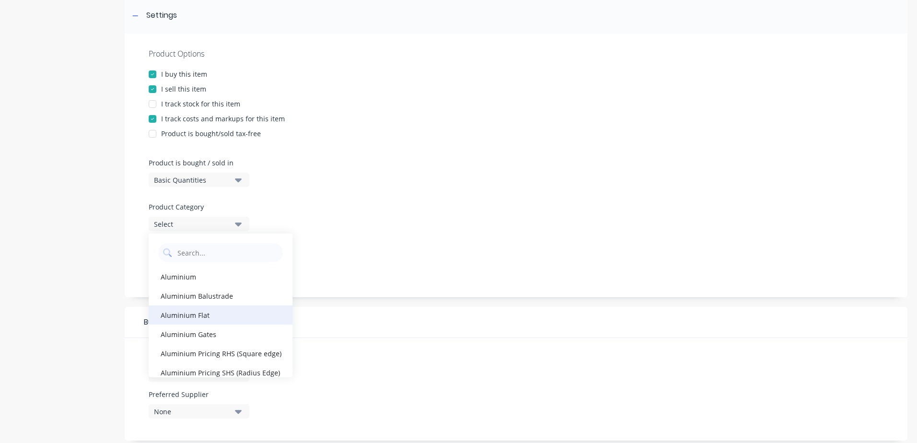
click at [204, 313] on div "Aluminium Flat" at bounding box center [221, 314] width 144 height 19
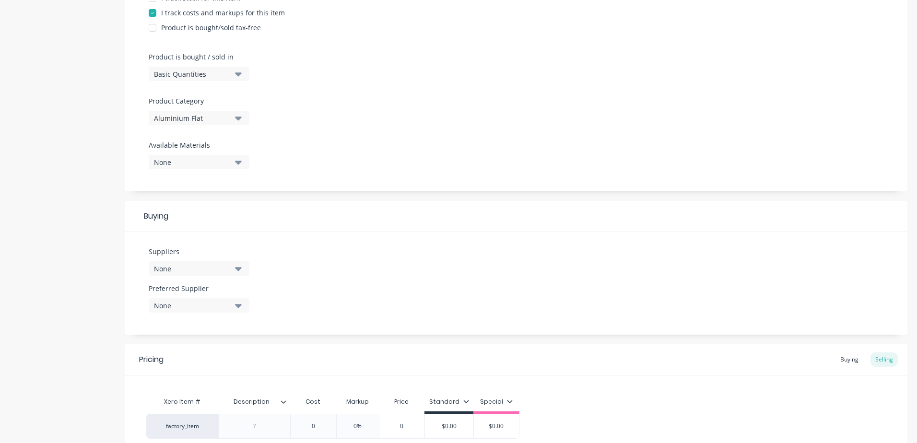
scroll to position [340, 0]
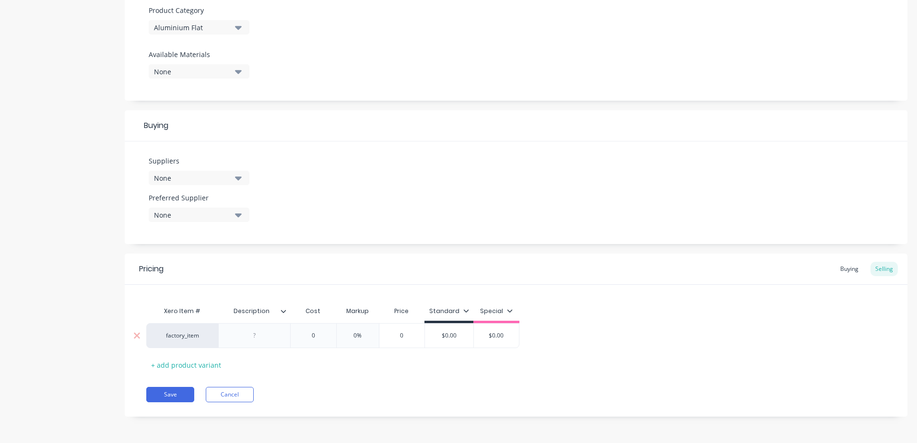
click at [258, 335] on div at bounding box center [255, 335] width 48 height 12
paste div
click at [314, 337] on input "0" at bounding box center [313, 338] width 48 height 9
click at [147, 391] on button "Save" at bounding box center [170, 394] width 48 height 15
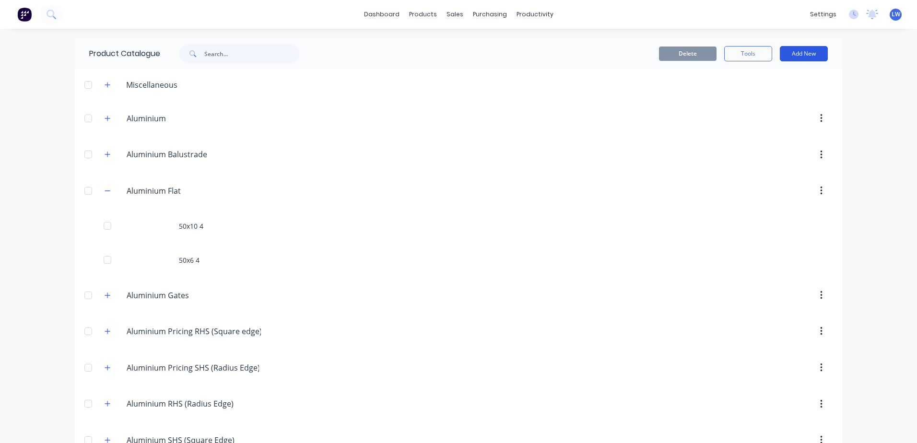
click at [794, 55] on button "Add New" at bounding box center [804, 53] width 48 height 15
click at [760, 93] on div "Product" at bounding box center [782, 98] width 74 height 14
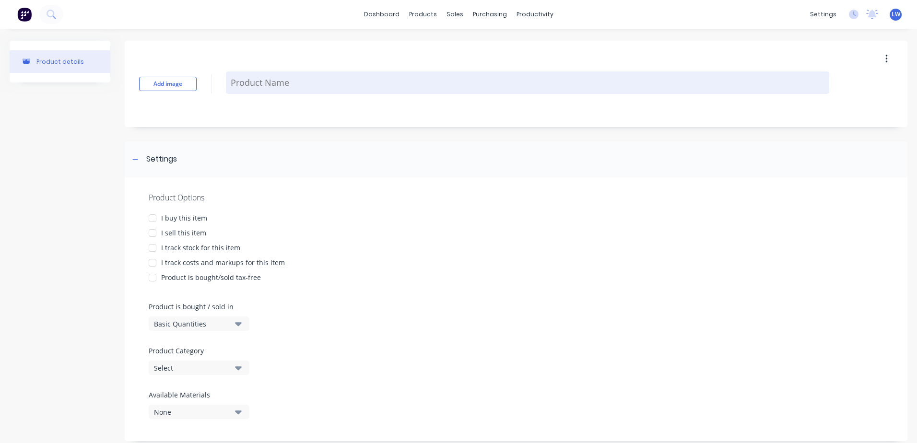
click at [233, 85] on textarea at bounding box center [527, 82] width 603 height 23
paste textarea "80x6"
click at [251, 75] on textarea "80x6" at bounding box center [527, 82] width 603 height 35
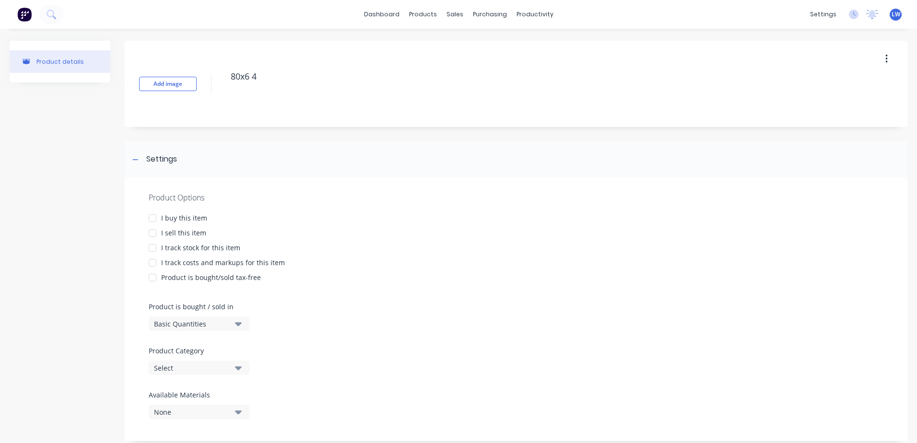
drag, startPoint x: 276, startPoint y: 74, endPoint x: 203, endPoint y: 81, distance: 72.7
click at [203, 81] on div "Add image 80x6 4" at bounding box center [516, 84] width 782 height 86
drag, startPoint x: 151, startPoint y: 216, endPoint x: 151, endPoint y: 222, distance: 6.3
click at [151, 216] on div at bounding box center [152, 218] width 19 height 19
drag, startPoint x: 152, startPoint y: 235, endPoint x: 159, endPoint y: 246, distance: 13.3
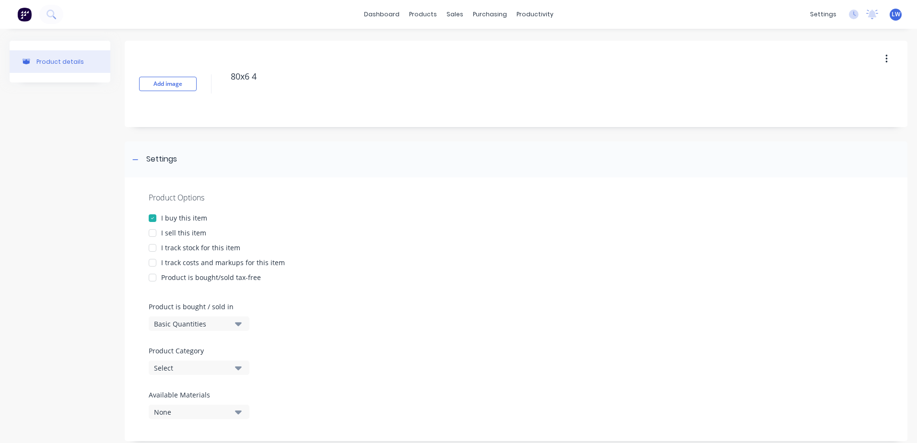
click at [153, 235] on div at bounding box center [152, 232] width 19 height 19
click at [154, 261] on div at bounding box center [152, 262] width 19 height 19
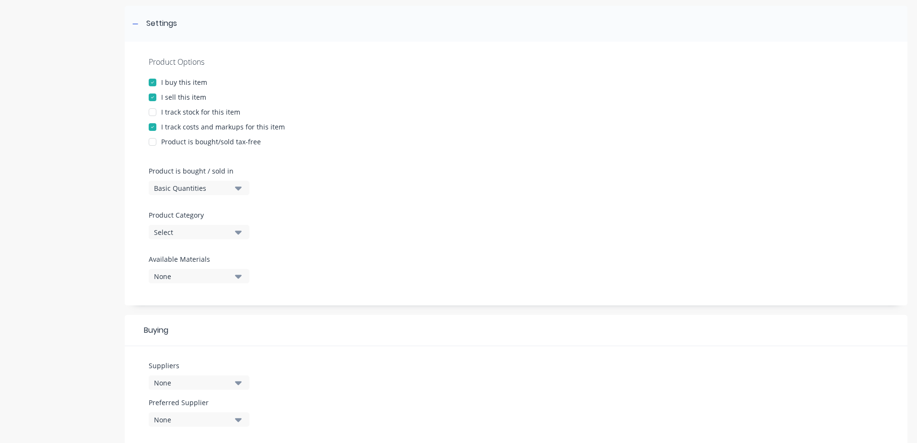
scroll to position [144, 0]
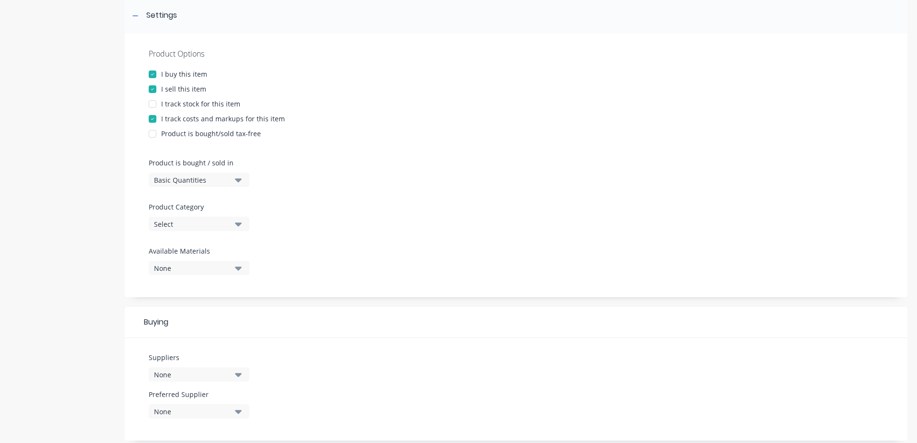
click at [237, 224] on icon "button" at bounding box center [238, 224] width 7 height 4
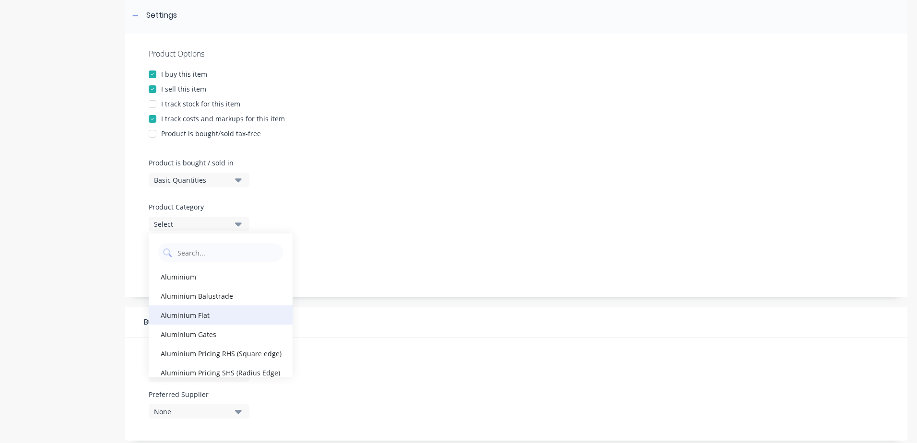
click at [195, 314] on div "Aluminium Flat" at bounding box center [221, 314] width 144 height 19
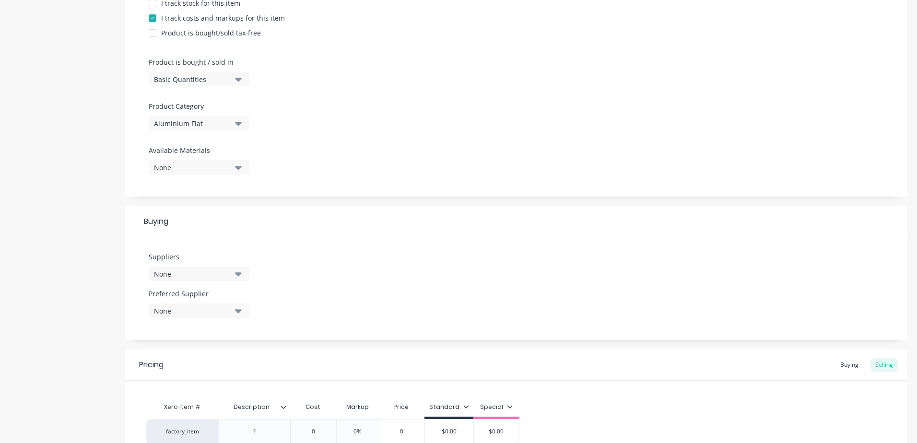
scroll to position [340, 0]
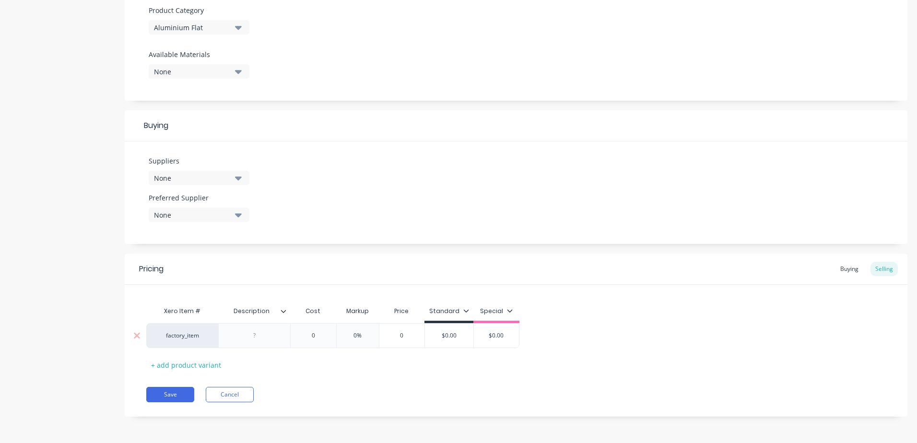
click at [255, 337] on div at bounding box center [255, 335] width 48 height 12
paste div
click at [318, 334] on input "0" at bounding box center [313, 335] width 48 height 9
click at [157, 391] on button "Save" at bounding box center [170, 394] width 48 height 15
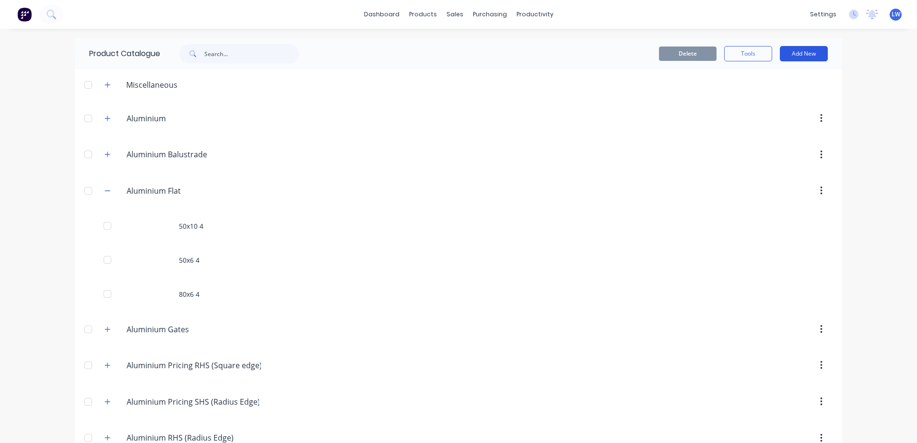
click at [806, 55] on button "Add New" at bounding box center [804, 53] width 48 height 15
click at [760, 101] on div "Product" at bounding box center [782, 98] width 74 height 14
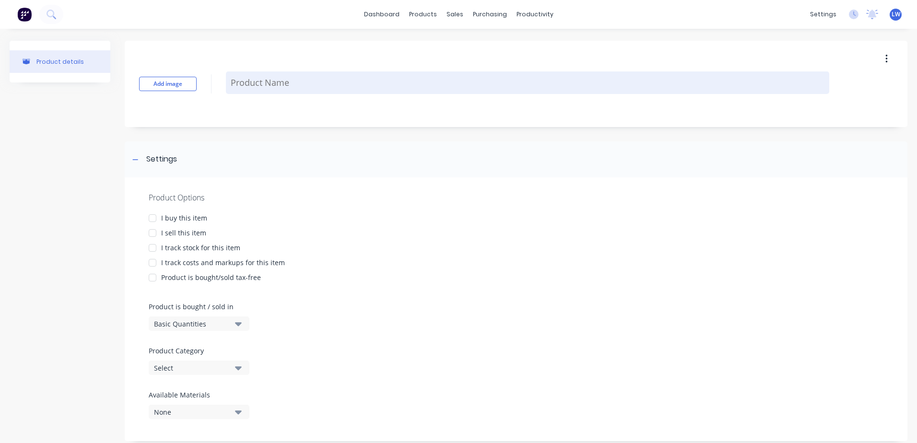
click at [289, 83] on textarea at bounding box center [527, 82] width 603 height 23
paste textarea "100x10"
click at [264, 76] on textarea "100x10" at bounding box center [527, 82] width 603 height 35
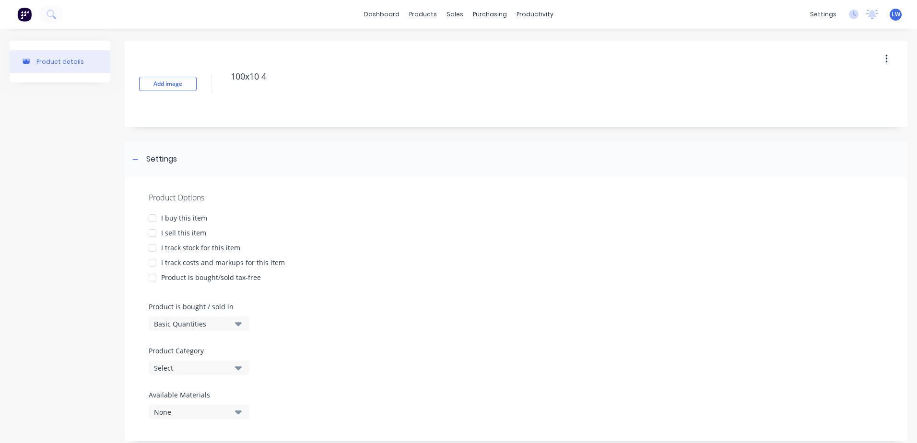
click at [151, 221] on div at bounding box center [152, 218] width 19 height 19
click at [153, 236] on div at bounding box center [152, 232] width 19 height 19
click at [152, 263] on div at bounding box center [152, 262] width 19 height 19
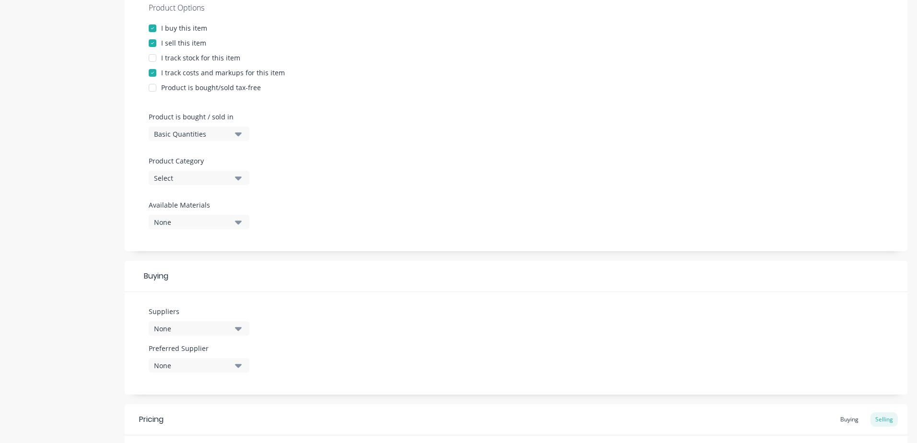
scroll to position [192, 0]
click at [235, 179] on icon "button" at bounding box center [238, 176] width 7 height 11
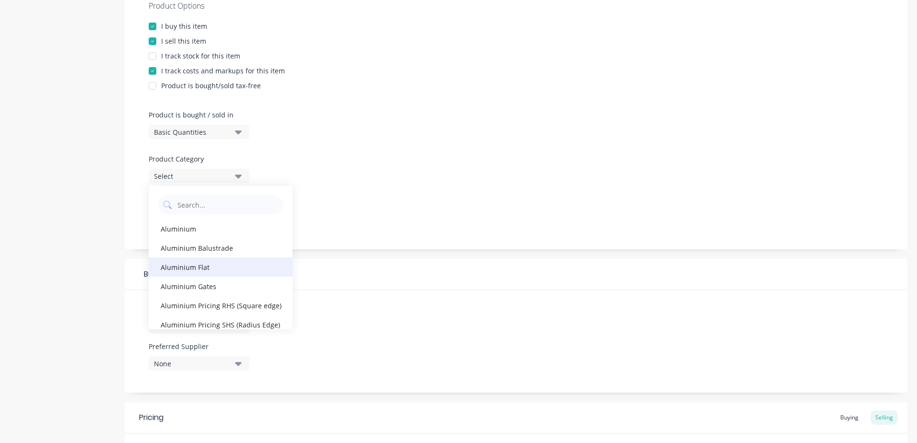
click at [195, 268] on div "Aluminium Flat" at bounding box center [221, 266] width 144 height 19
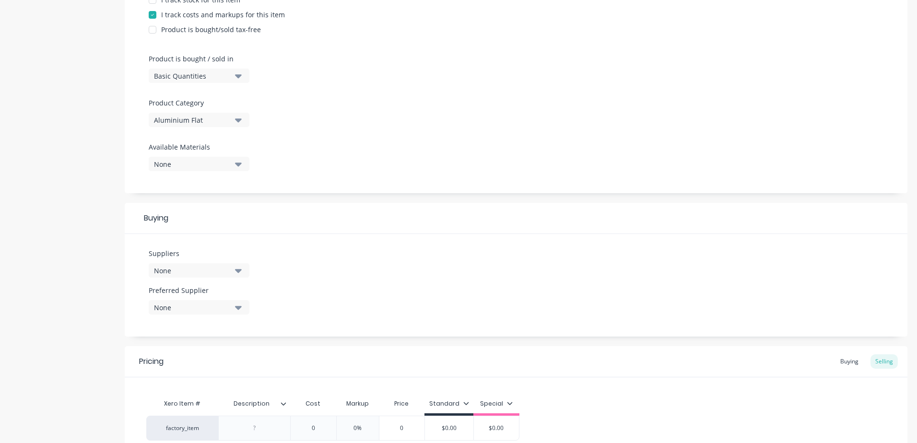
scroll to position [340, 0]
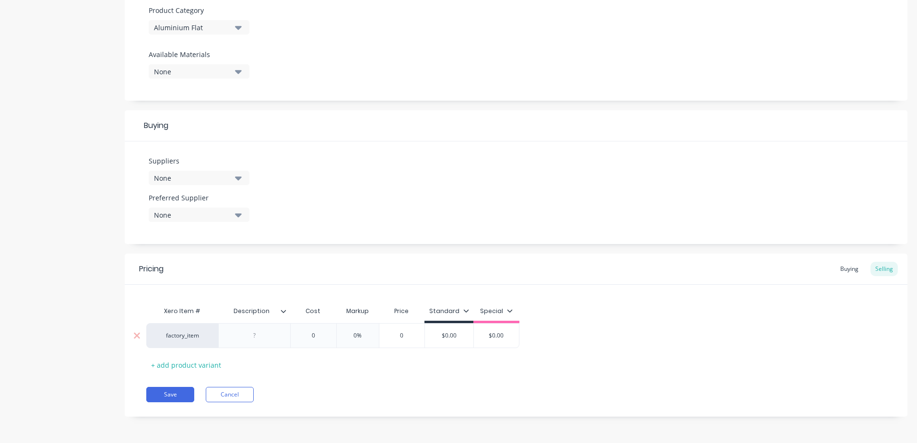
click at [261, 338] on div at bounding box center [255, 335] width 48 height 12
paste div
click at [315, 338] on input "0" at bounding box center [313, 338] width 48 height 9
click at [179, 396] on button "Save" at bounding box center [170, 394] width 48 height 15
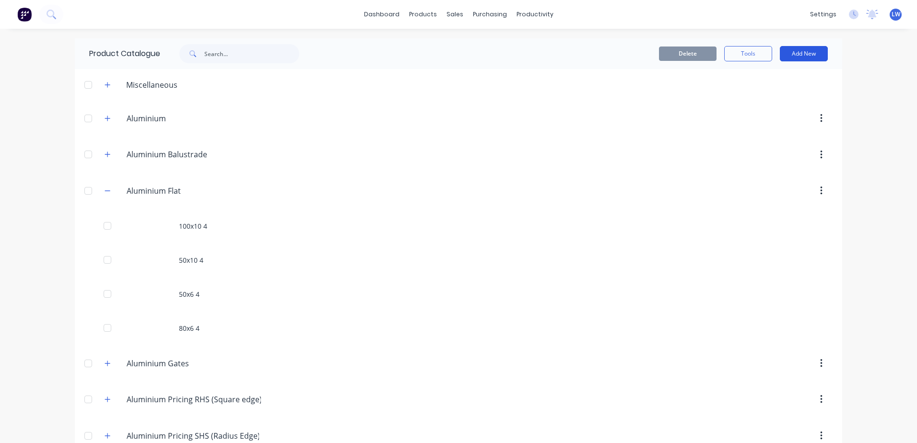
click at [790, 51] on button "Add New" at bounding box center [804, 53] width 48 height 15
click at [762, 79] on div "Category" at bounding box center [782, 78] width 74 height 14
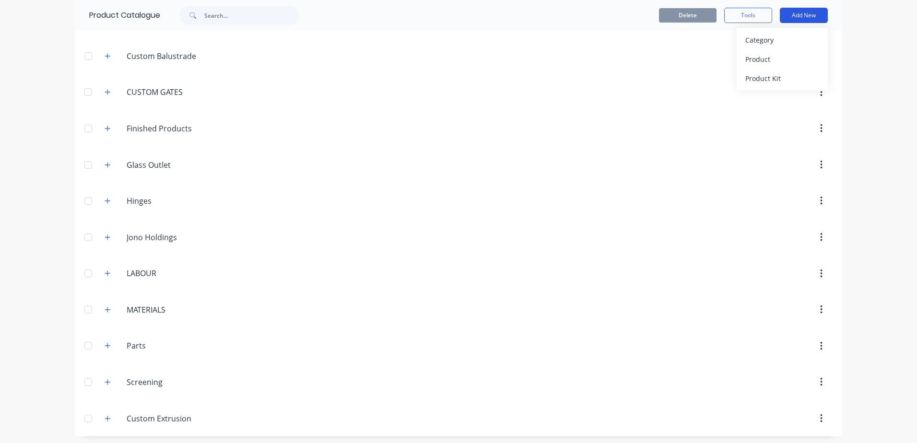
click at [788, 14] on button "Add New" at bounding box center [804, 15] width 48 height 15
click at [797, 10] on button "Add New" at bounding box center [804, 15] width 48 height 15
click at [745, 65] on div "Product" at bounding box center [782, 59] width 74 height 14
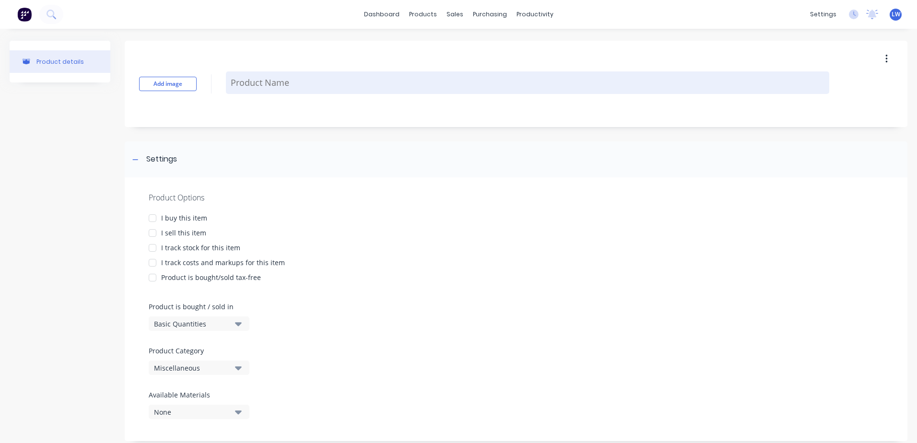
click at [247, 83] on textarea at bounding box center [527, 82] width 603 height 23
paste textarea "SHS(Routered)"
click at [293, 72] on textarea "SHS(Routered)" at bounding box center [527, 82] width 603 height 35
click at [246, 75] on textarea "SHS(Routered)" at bounding box center [527, 82] width 603 height 35
click at [295, 77] on textarea "SHS (Routered)" at bounding box center [527, 82] width 603 height 35
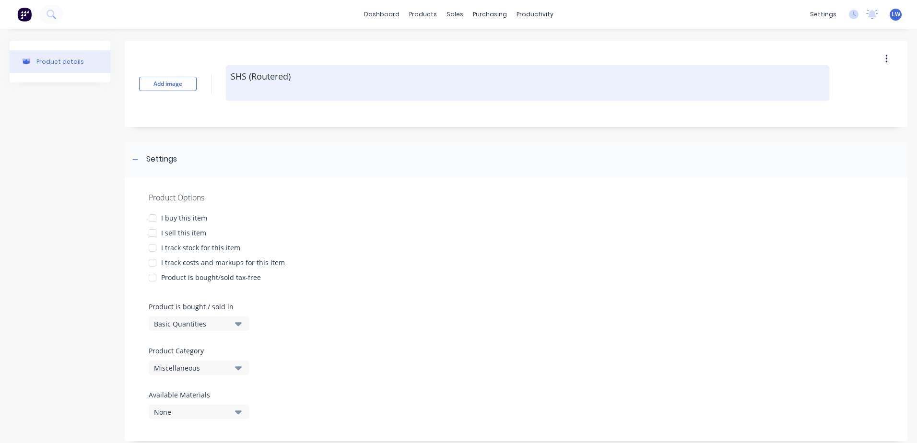
click at [367, 78] on textarea "SHS (Routered)" at bounding box center [527, 82] width 603 height 35
click at [291, 77] on textarea "SHS (Routered)" at bounding box center [527, 82] width 603 height 35
click at [294, 78] on textarea "SHS (Routered)" at bounding box center [527, 82] width 603 height 35
paste textarea "50mm Box with 65x16 holes at 20mm spacings"
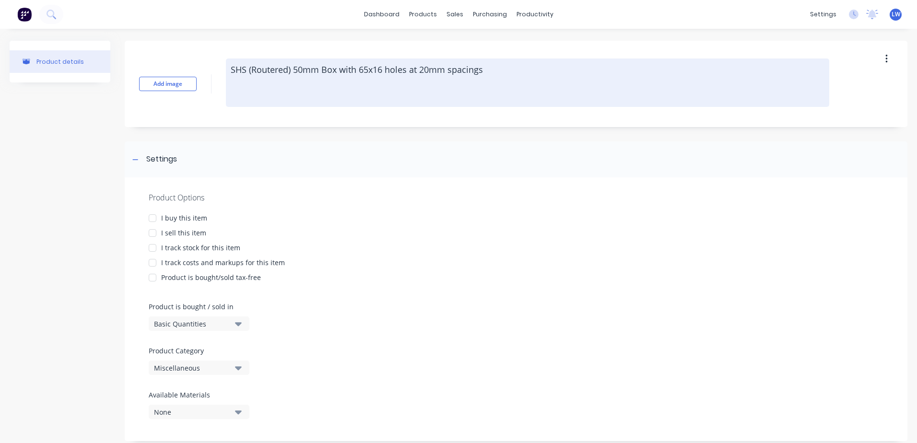
click at [484, 70] on textarea "SHS (Routered) 50mm Box with 65x16 holes at 20mm spacings" at bounding box center [527, 82] width 603 height 48
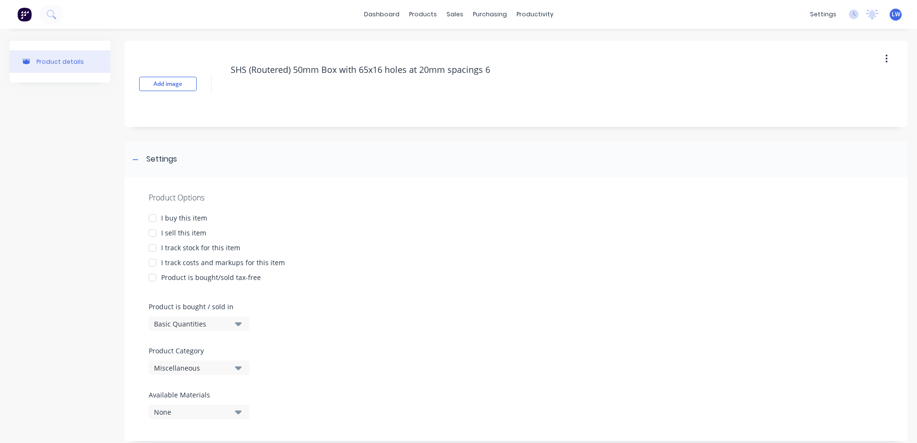
click at [149, 216] on div at bounding box center [152, 218] width 19 height 19
click at [152, 233] on div at bounding box center [152, 232] width 19 height 19
click at [153, 263] on div at bounding box center [152, 262] width 19 height 19
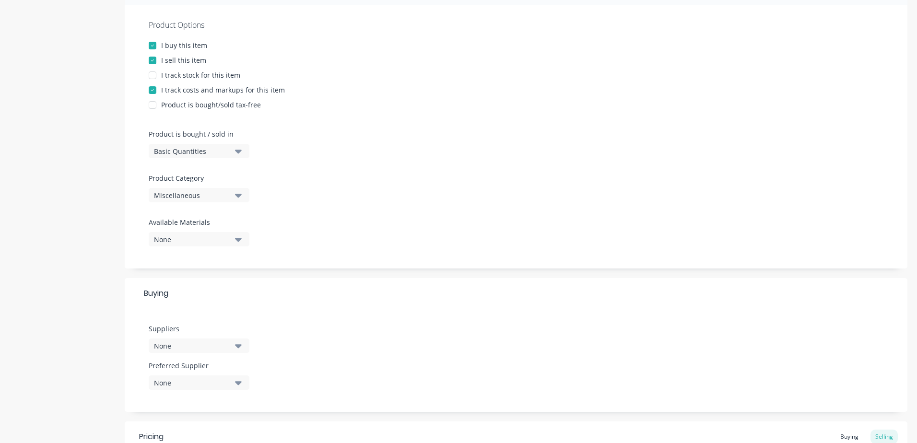
scroll to position [192, 0]
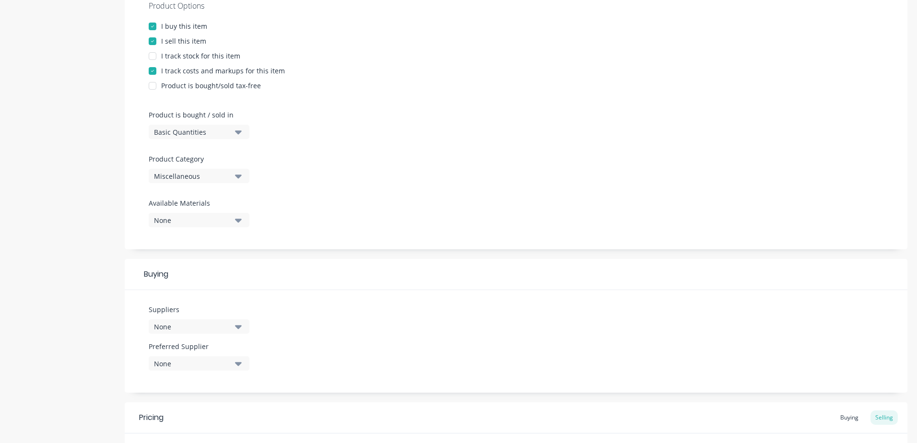
click at [233, 177] on button "Miscellaneous" at bounding box center [199, 176] width 101 height 14
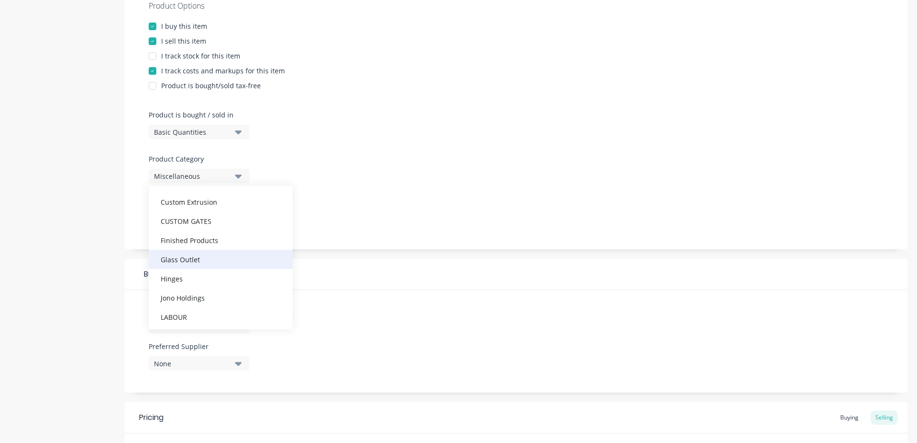
scroll to position [240, 0]
click at [179, 203] on div "Custom Extrusion" at bounding box center [221, 199] width 144 height 19
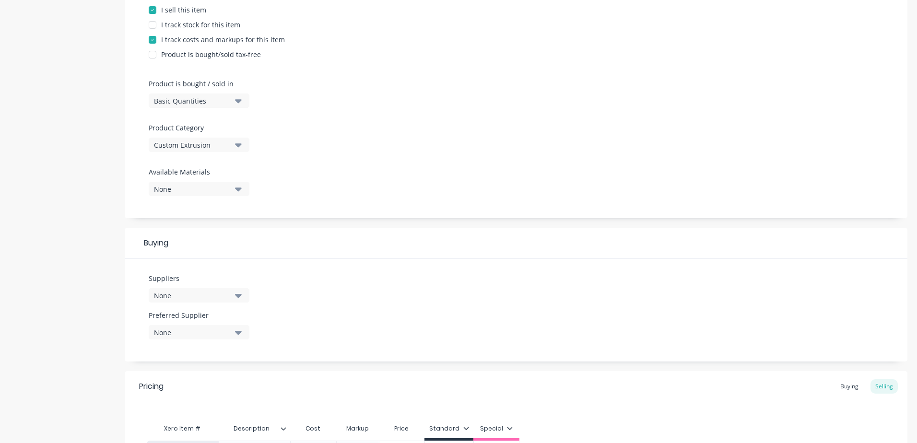
scroll to position [336, 0]
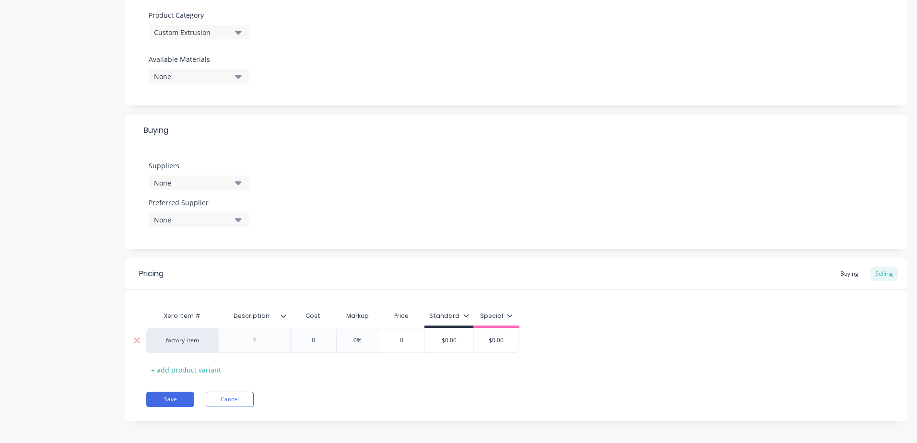
click at [253, 340] on div at bounding box center [255, 340] width 48 height 12
paste div
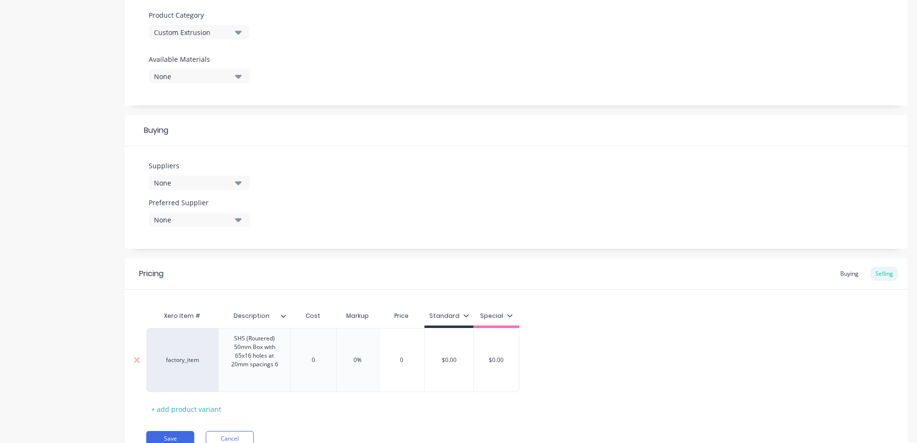
click at [319, 361] on div "Xero Item # Description Cost Markup Price Standard Special factory_item SHS (Ro…" at bounding box center [515, 361] width 739 height 110
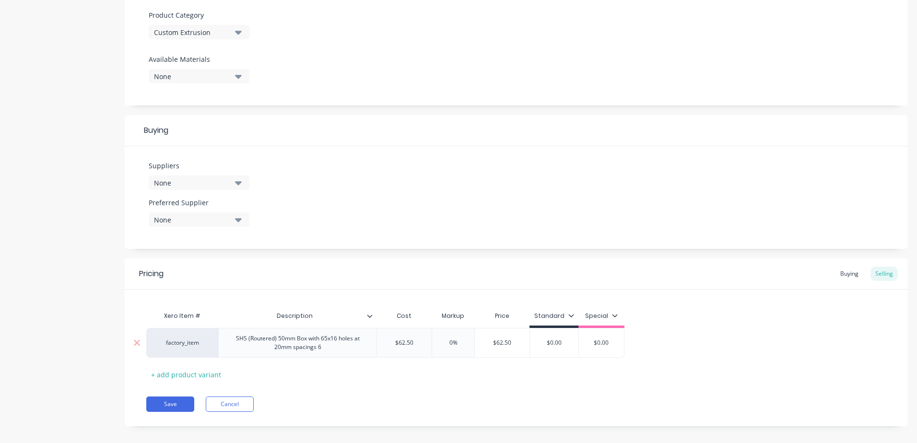
drag, startPoint x: 563, startPoint y: 343, endPoint x: 539, endPoint y: 343, distance: 23.5
click at [539, 343] on input "$0.00" at bounding box center [554, 342] width 48 height 9
click at [163, 406] on button "Save" at bounding box center [170, 403] width 48 height 15
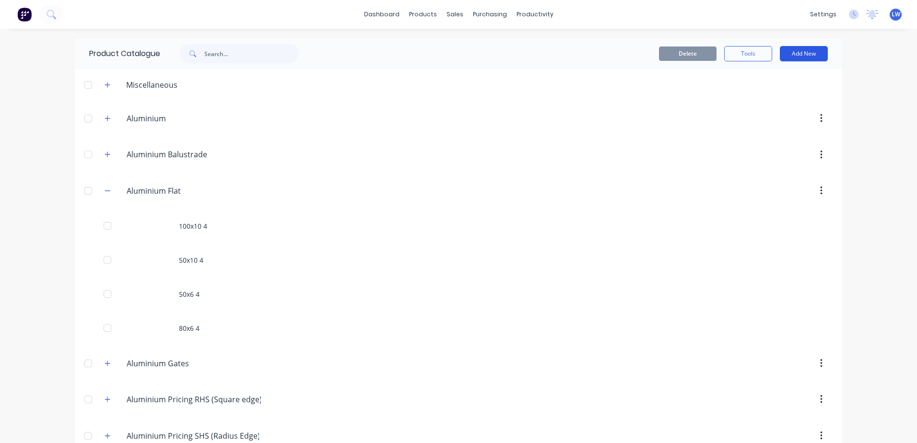
click at [791, 52] on button "Add New" at bounding box center [804, 53] width 48 height 15
click at [749, 96] on div "Product" at bounding box center [782, 98] width 74 height 14
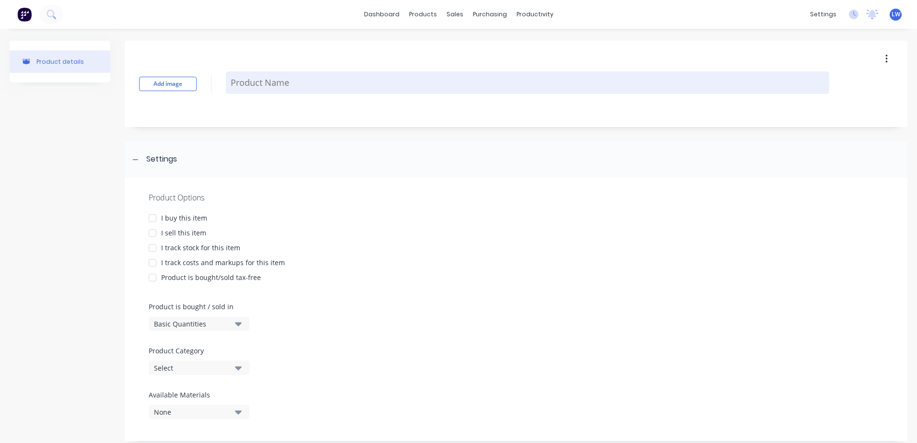
click at [238, 84] on textarea at bounding box center [527, 82] width 603 height 23
paste textarea "Coolroom Channel"
click at [306, 74] on textarea "Coolroom Channel" at bounding box center [527, 82] width 603 height 35
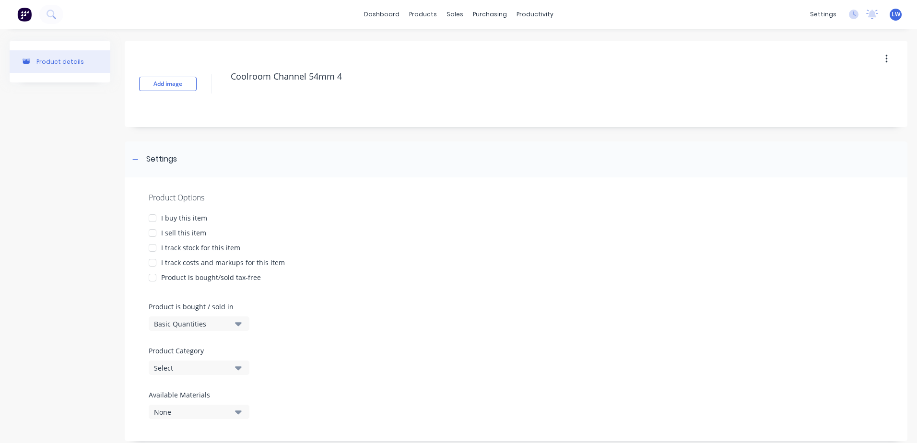
click at [149, 221] on div at bounding box center [152, 218] width 19 height 19
click at [151, 231] on div at bounding box center [152, 232] width 19 height 19
click at [153, 260] on div at bounding box center [152, 262] width 19 height 19
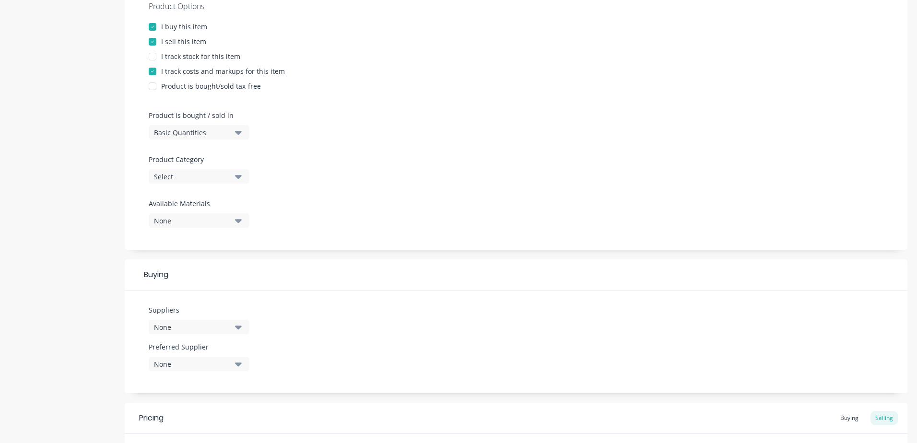
scroll to position [192, 0]
click at [240, 176] on icon "button" at bounding box center [238, 177] width 7 height 4
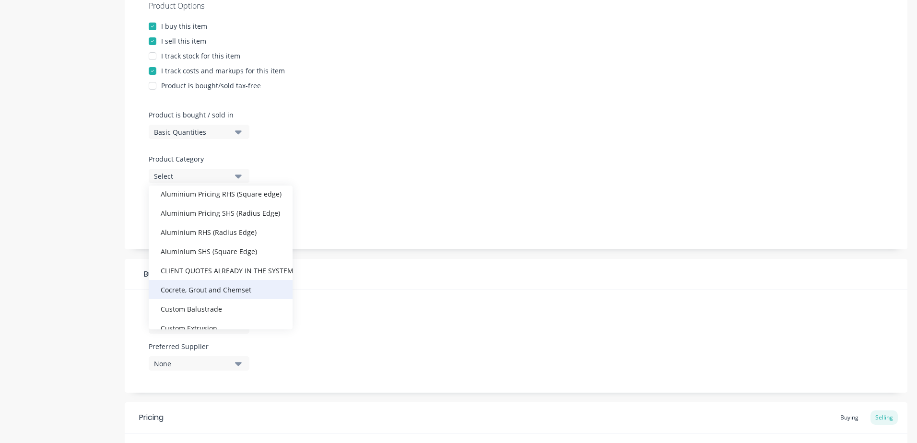
scroll to position [144, 0]
click at [193, 295] on div "Custom Extrusion" at bounding box center [221, 295] width 144 height 19
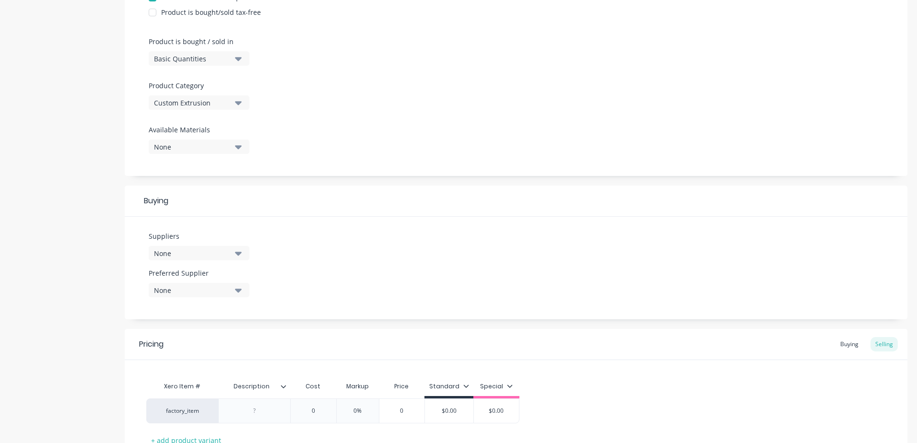
scroll to position [340, 0]
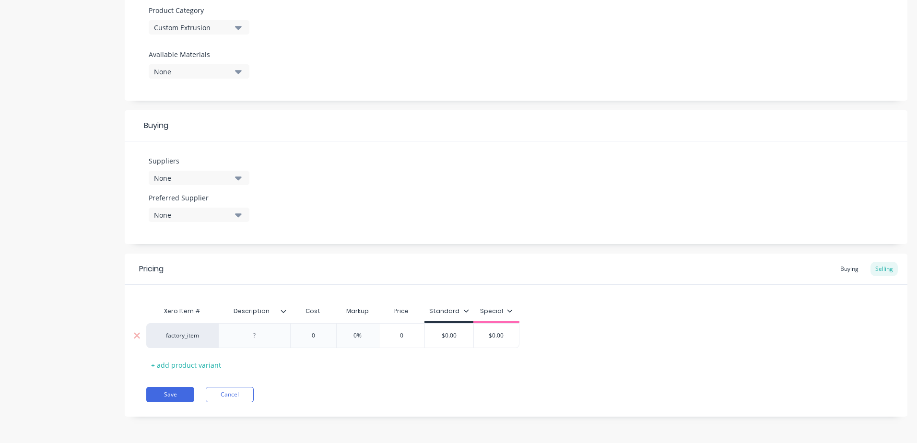
click at [260, 336] on div at bounding box center [255, 335] width 48 height 12
paste div
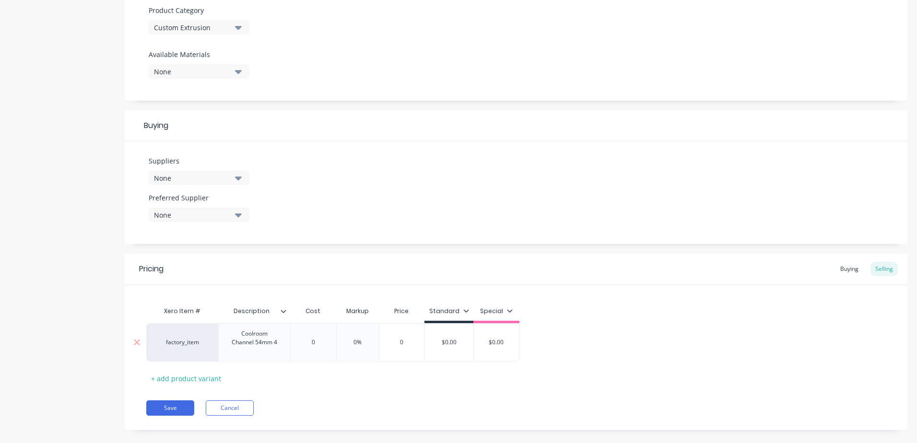
click at [316, 343] on div "factory_item Coolroom Channel 54mm 4 0 0 0% 0 $0.00 $0.00" at bounding box center [332, 342] width 373 height 38
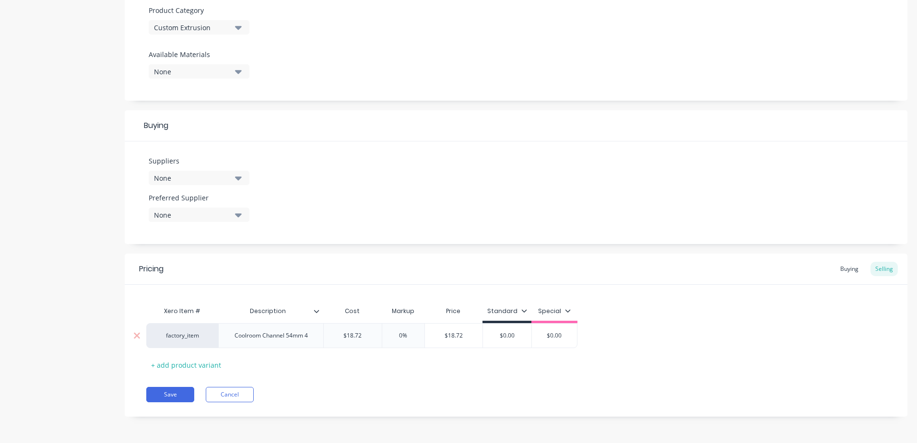
drag, startPoint x: 514, startPoint y: 336, endPoint x: 492, endPoint y: 336, distance: 22.1
click at [492, 336] on input "$0.00" at bounding box center [507, 335] width 48 height 9
click at [501, 377] on div "Pricing Buying Selling Xero Item # Description Cost Markup Price Standard Speci…" at bounding box center [516, 335] width 782 height 163
click at [177, 393] on button "Save" at bounding box center [170, 394] width 48 height 15
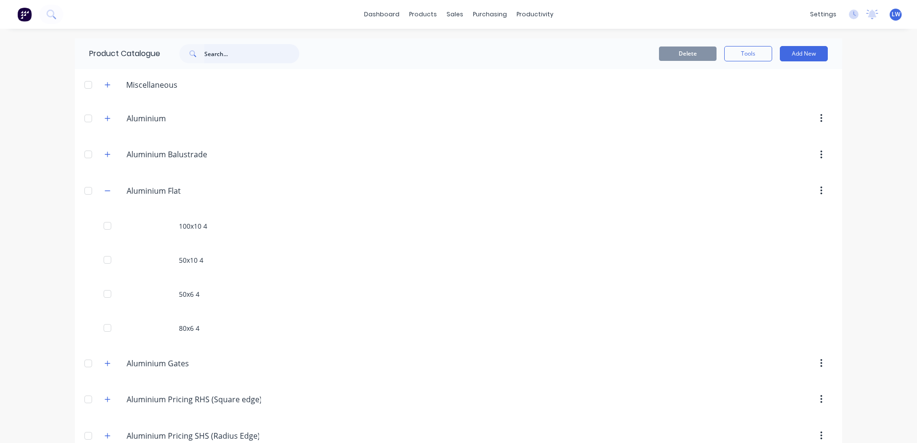
click at [262, 55] on input "text" at bounding box center [251, 53] width 95 height 19
click at [809, 55] on button "Add New" at bounding box center [804, 53] width 48 height 15
click at [752, 96] on div "Product" at bounding box center [782, 98] width 74 height 14
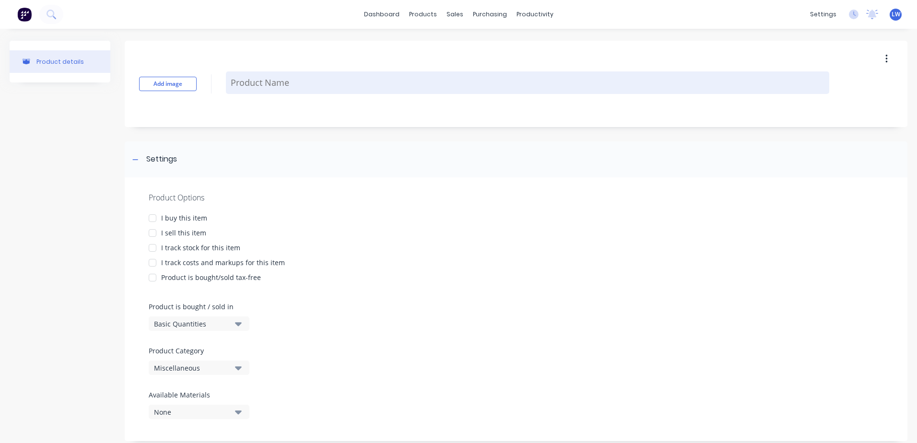
click at [351, 81] on textarea at bounding box center [527, 82] width 603 height 23
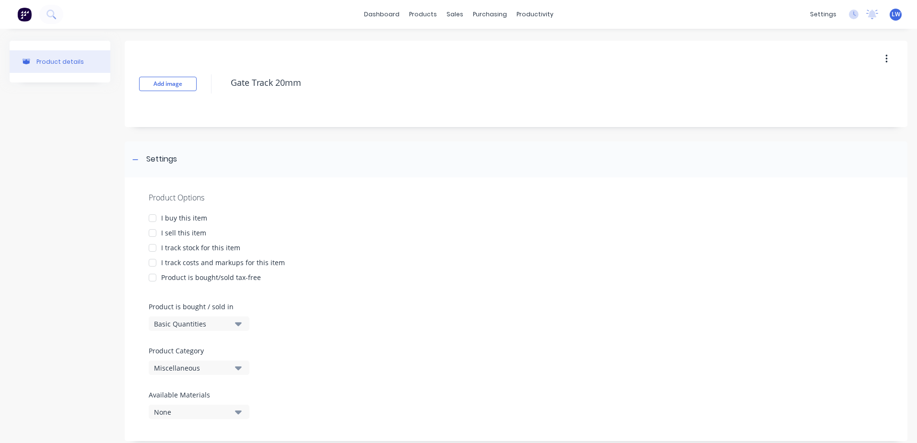
click at [155, 217] on div at bounding box center [152, 218] width 19 height 19
click at [151, 232] on div at bounding box center [152, 232] width 19 height 19
click at [154, 261] on div at bounding box center [152, 262] width 19 height 19
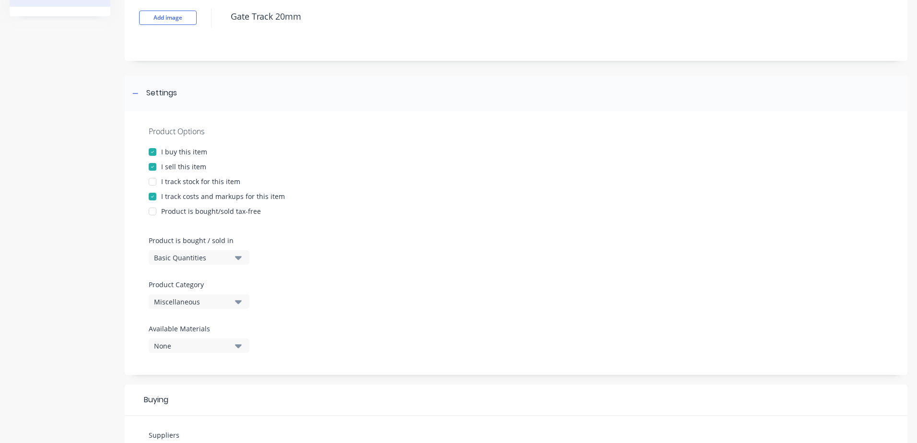
scroll to position [192, 0]
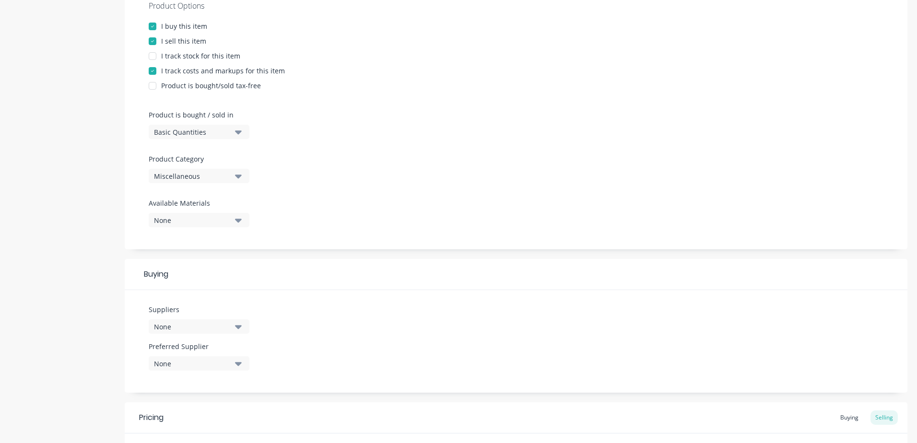
click at [227, 180] on div "Miscellaneous" at bounding box center [192, 176] width 77 height 10
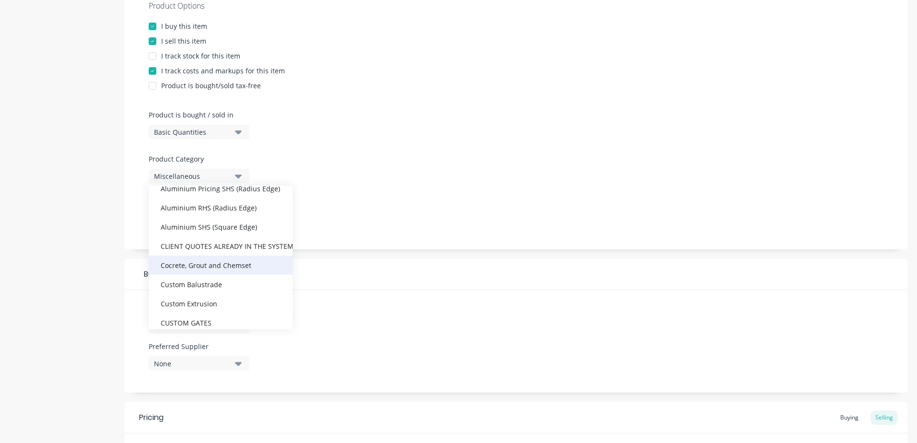
scroll to position [144, 0]
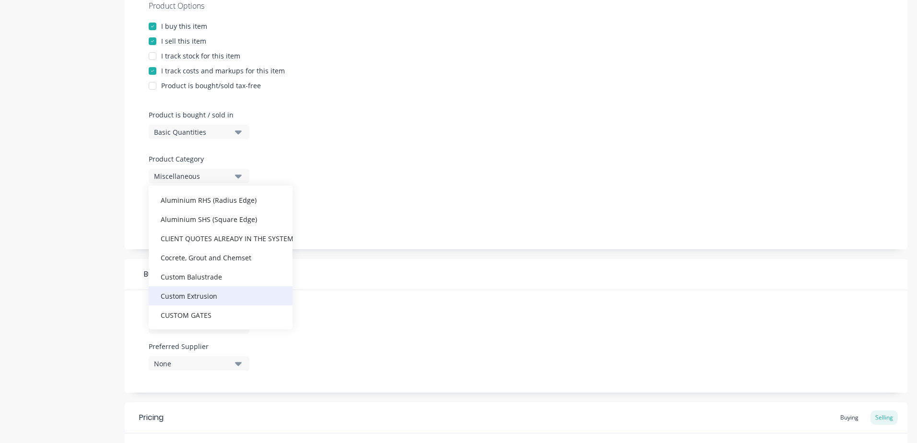
click at [191, 297] on div "Custom Extrusion" at bounding box center [221, 295] width 144 height 19
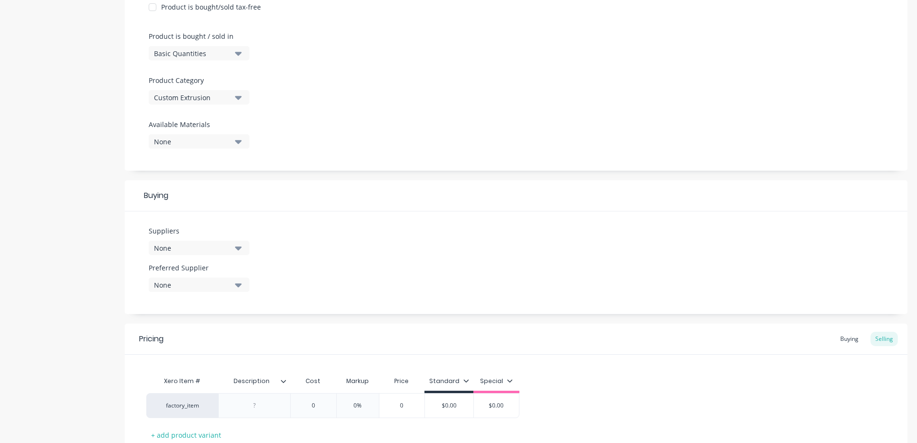
scroll to position [340, 0]
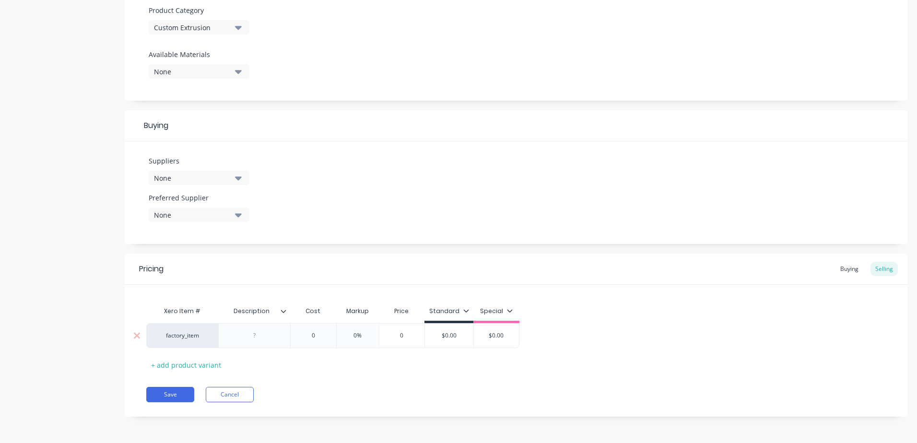
click at [243, 337] on div at bounding box center [255, 335] width 48 height 12
paste div
click at [313, 335] on input "0" at bounding box center [313, 335] width 48 height 9
click at [314, 334] on input "0" at bounding box center [313, 335] width 48 height 9
click at [182, 390] on button "Save" at bounding box center [170, 394] width 48 height 15
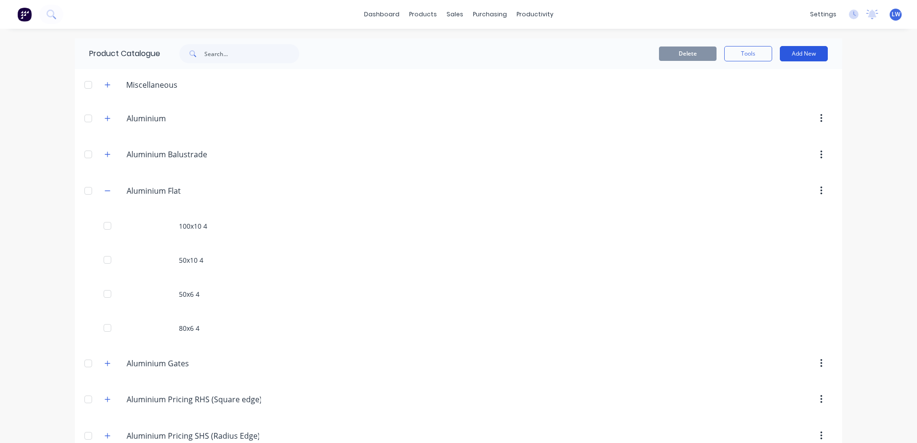
click at [798, 52] on button "Add New" at bounding box center [804, 53] width 48 height 15
click at [748, 96] on div "Product" at bounding box center [782, 98] width 74 height 14
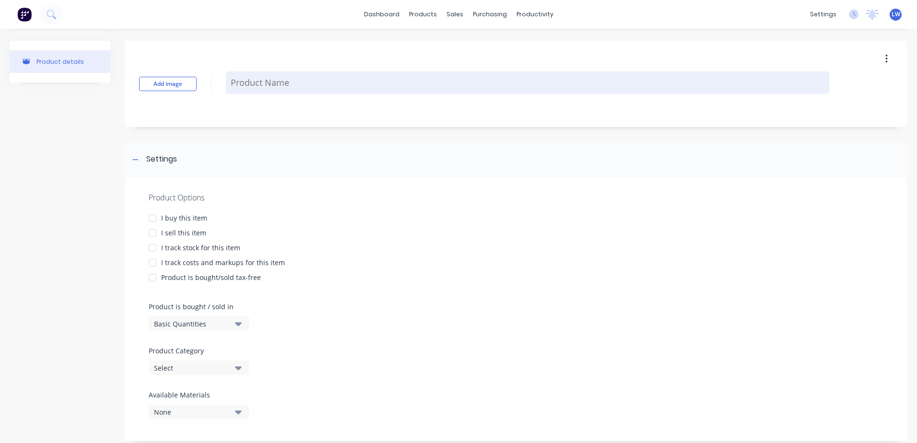
click at [354, 82] on textarea at bounding box center [527, 82] width 603 height 23
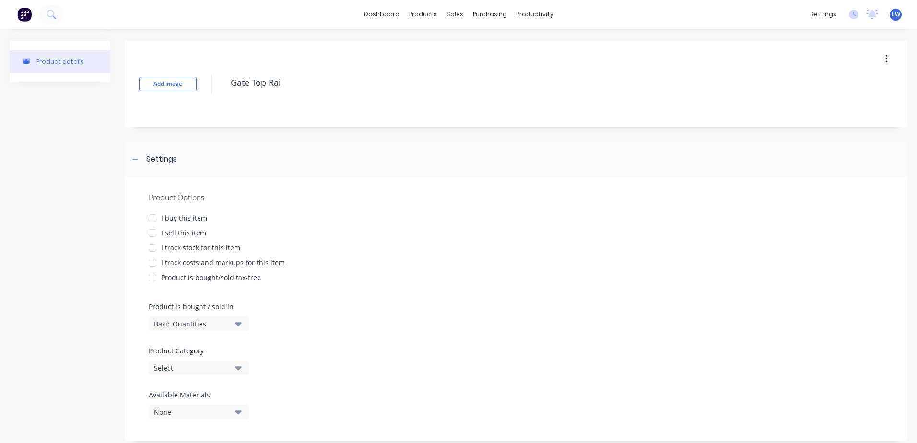
click at [153, 218] on div at bounding box center [152, 218] width 19 height 19
drag, startPoint x: 153, startPoint y: 243, endPoint x: 151, endPoint y: 236, distance: 7.0
click at [153, 242] on div at bounding box center [152, 247] width 19 height 19
click at [151, 235] on div at bounding box center [152, 232] width 19 height 19
click at [152, 248] on div at bounding box center [152, 247] width 19 height 19
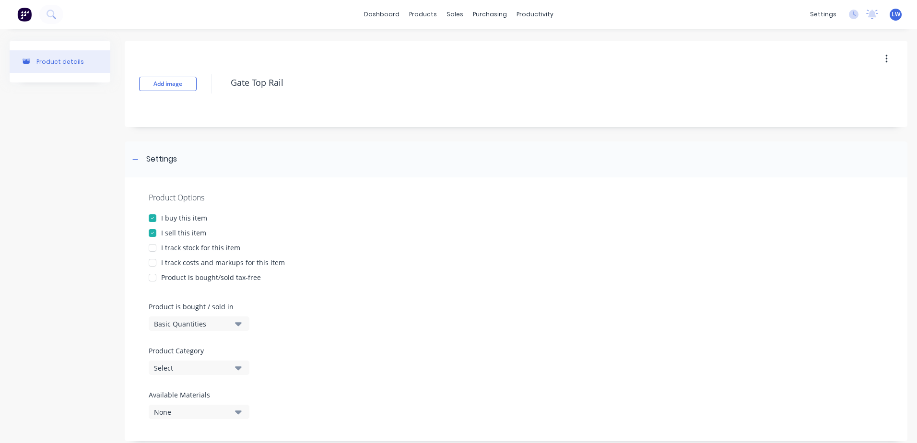
click at [152, 264] on div at bounding box center [152, 262] width 19 height 19
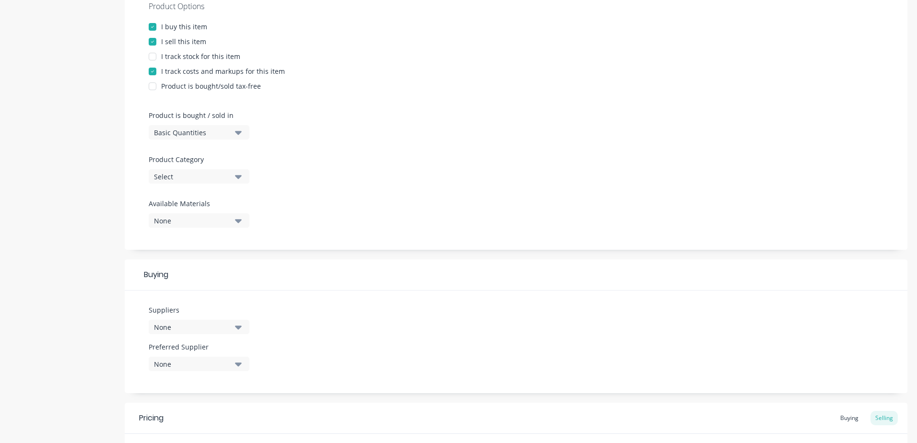
scroll to position [192, 0]
click at [236, 179] on icon "button" at bounding box center [238, 176] width 7 height 11
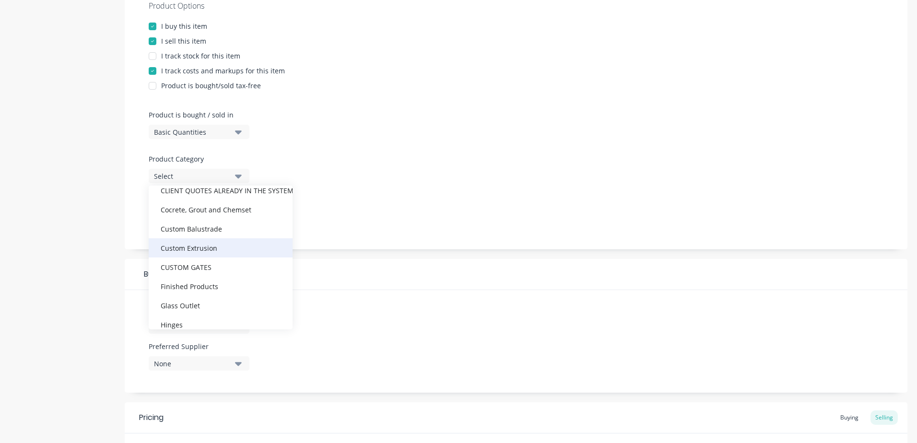
click at [197, 247] on div "Custom Extrusion" at bounding box center [221, 247] width 144 height 19
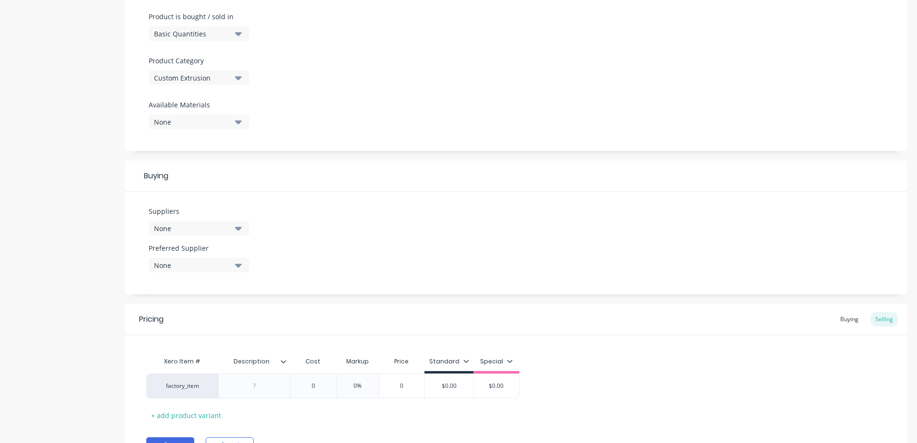
scroll to position [340, 0]
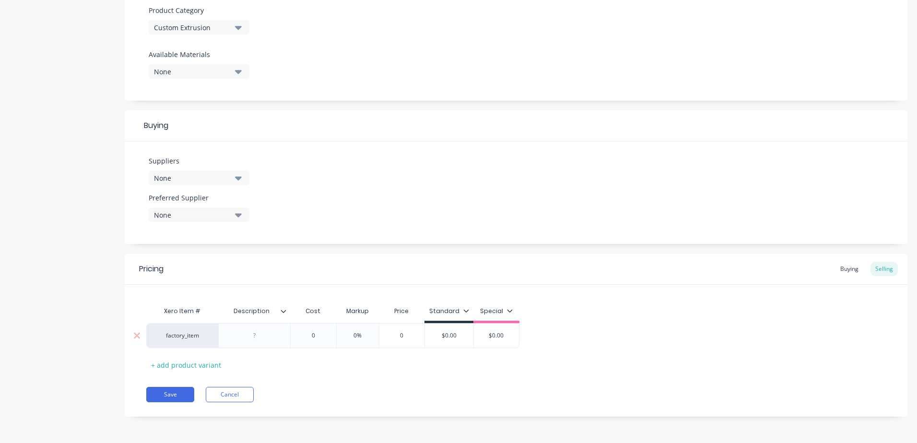
click at [268, 333] on div at bounding box center [255, 335] width 48 height 12
paste div
drag, startPoint x: 324, startPoint y: 335, endPoint x: 312, endPoint y: 335, distance: 12.0
click at [312, 335] on input "0" at bounding box center [313, 335] width 48 height 9
click at [419, 372] on div "Xero Item # Description Cost Markup Price Standard Special factory_item Gate To…" at bounding box center [515, 337] width 739 height 71
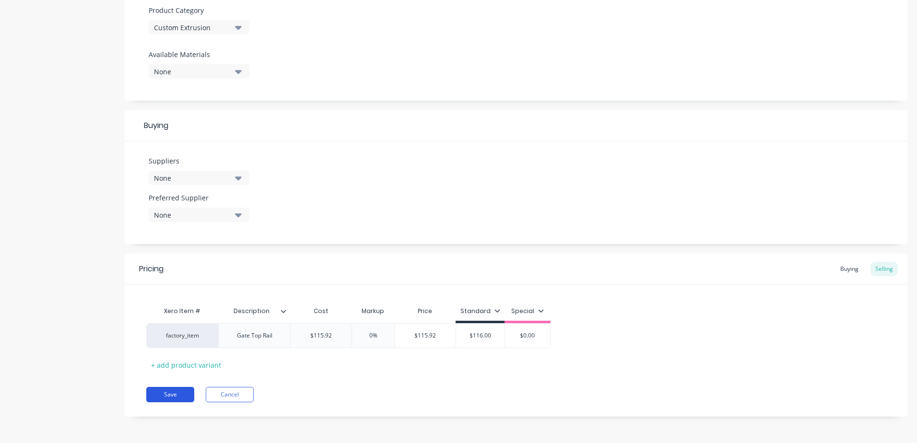
click at [163, 398] on button "Save" at bounding box center [170, 394] width 48 height 15
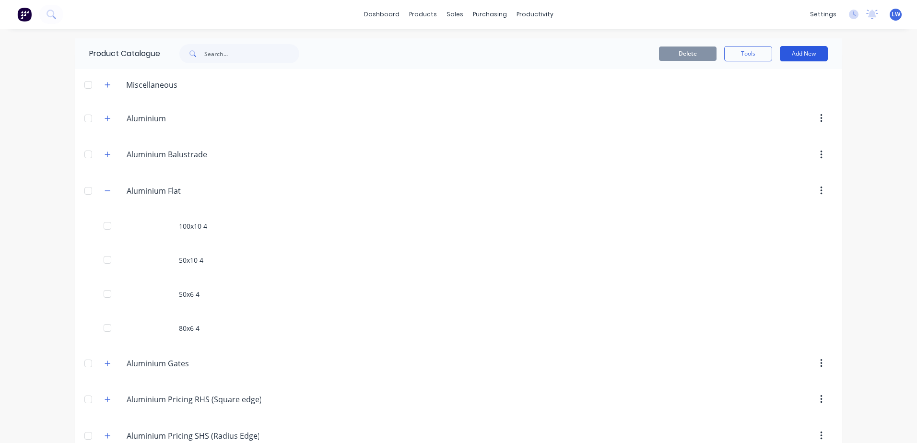
click at [792, 50] on button "Add New" at bounding box center [804, 53] width 48 height 15
click at [752, 95] on div "Product" at bounding box center [782, 98] width 74 height 14
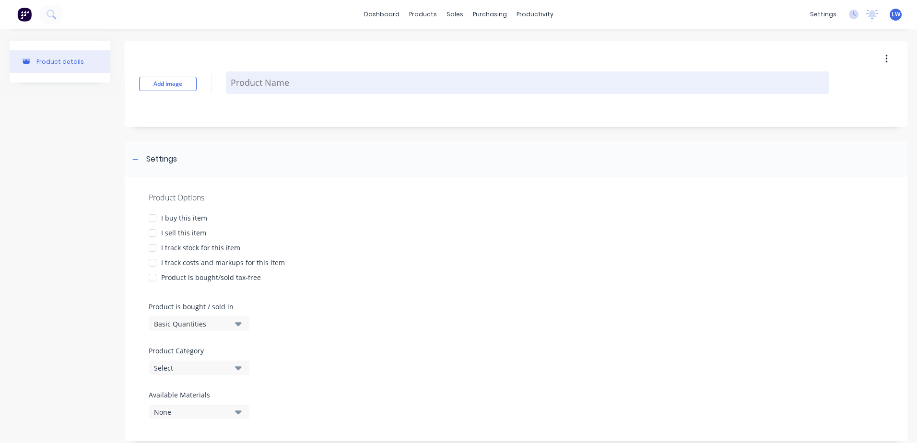
click at [291, 79] on textarea at bounding box center [527, 82] width 603 height 23
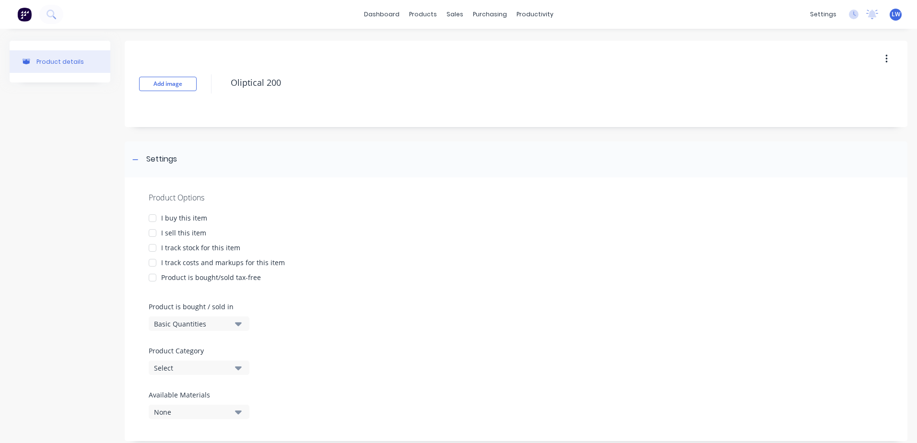
click at [153, 216] on div at bounding box center [152, 218] width 19 height 19
click at [154, 232] on div at bounding box center [152, 232] width 19 height 19
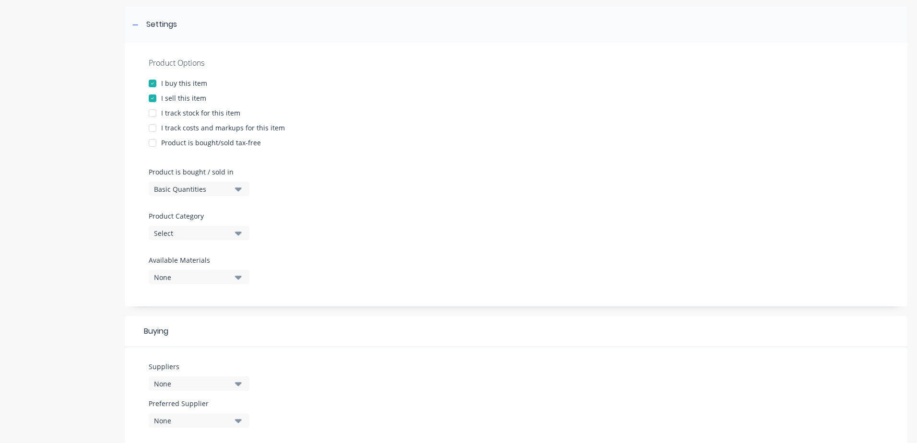
scroll to position [144, 0]
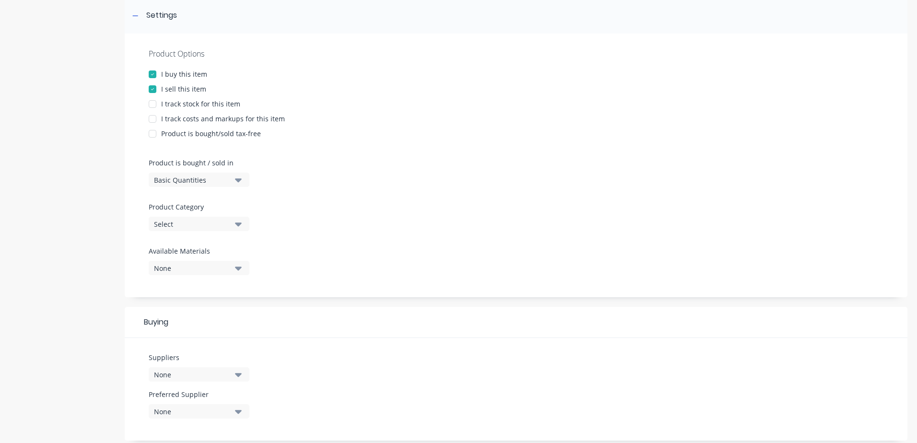
click at [154, 120] on div at bounding box center [152, 118] width 19 height 19
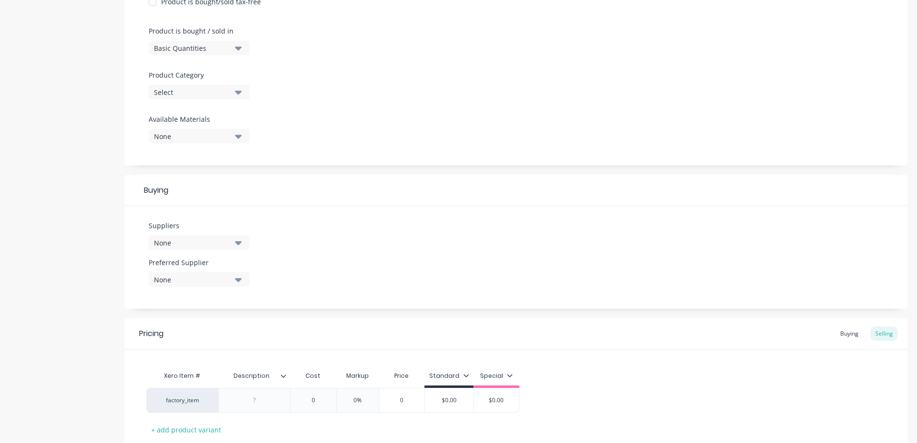
scroll to position [288, 0]
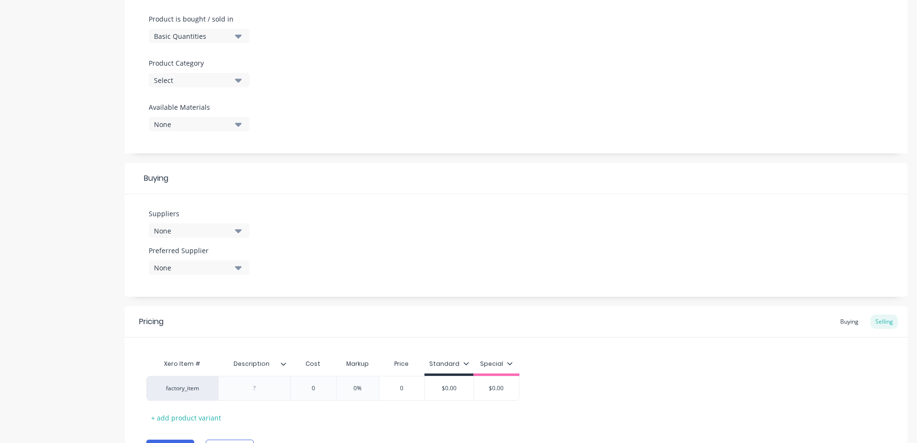
click at [238, 79] on icon "button" at bounding box center [238, 81] width 7 height 4
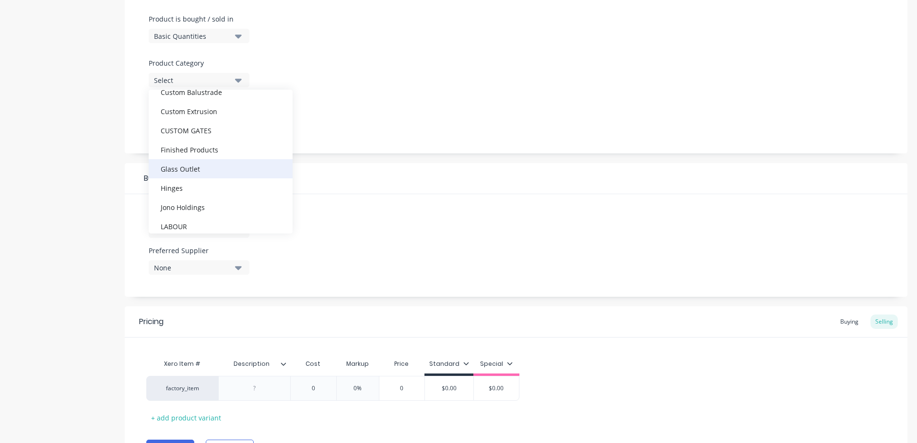
scroll to position [192, 0]
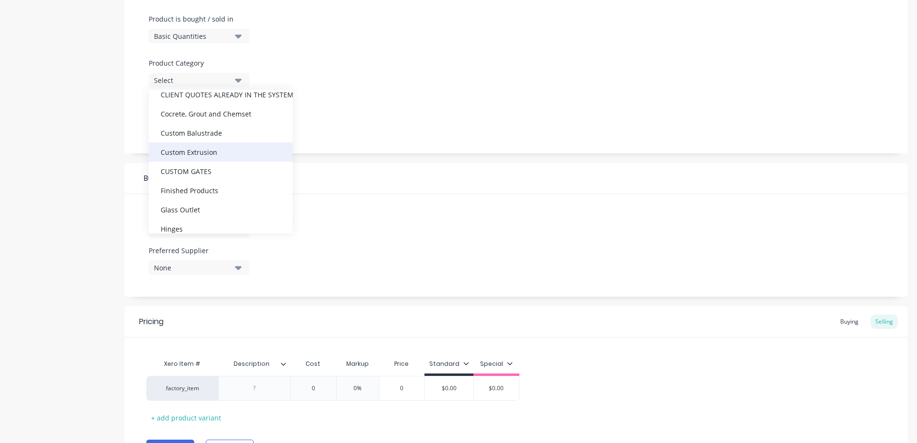
click at [191, 153] on div "Custom Extrusion" at bounding box center [221, 151] width 144 height 19
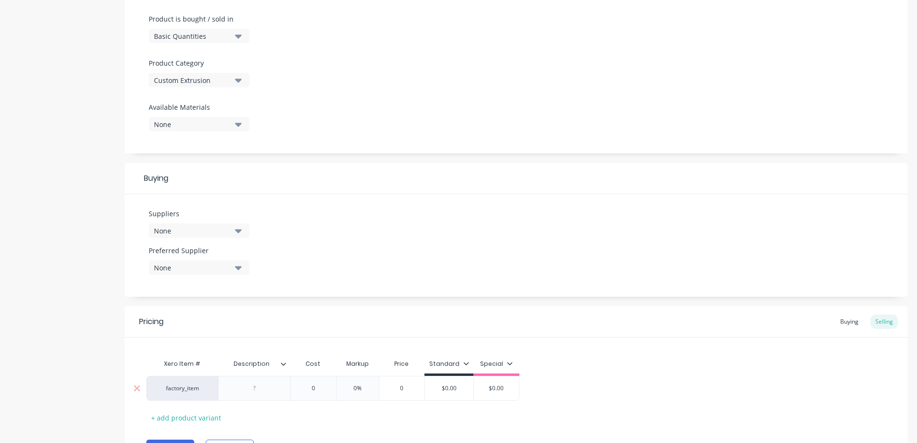
click at [260, 387] on div at bounding box center [255, 388] width 48 height 12
paste div
click at [282, 415] on div "Xero Item # Description Cost Markup Price Standard Special factory_item Oliptic…" at bounding box center [515, 389] width 739 height 71
click at [318, 388] on input "0" at bounding box center [313, 388] width 48 height 9
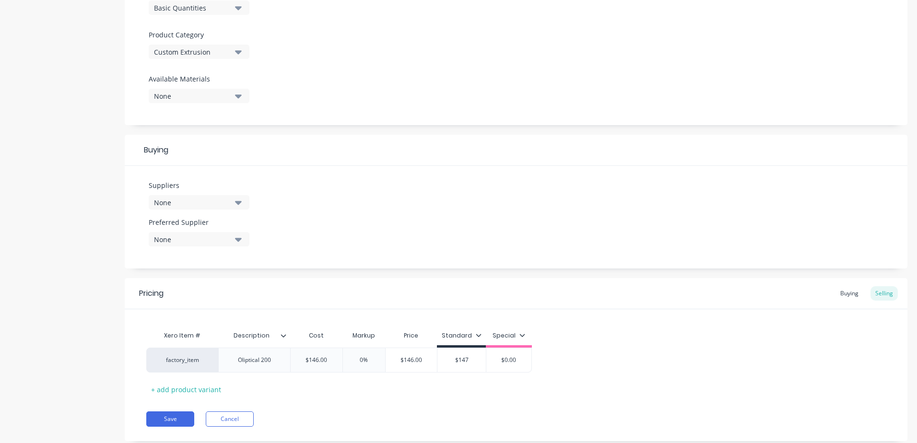
scroll to position [340, 0]
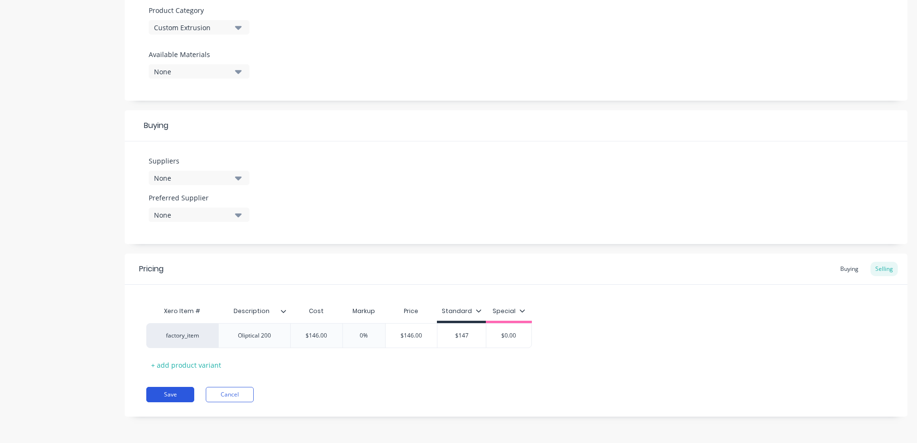
click at [177, 392] on button "Save" at bounding box center [170, 394] width 48 height 15
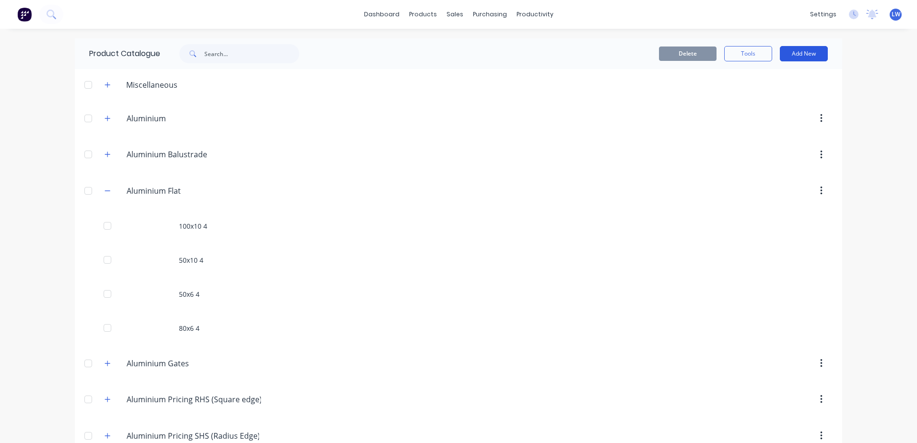
click at [817, 54] on button "Add New" at bounding box center [804, 53] width 48 height 15
click at [749, 77] on div "Category" at bounding box center [782, 78] width 74 height 14
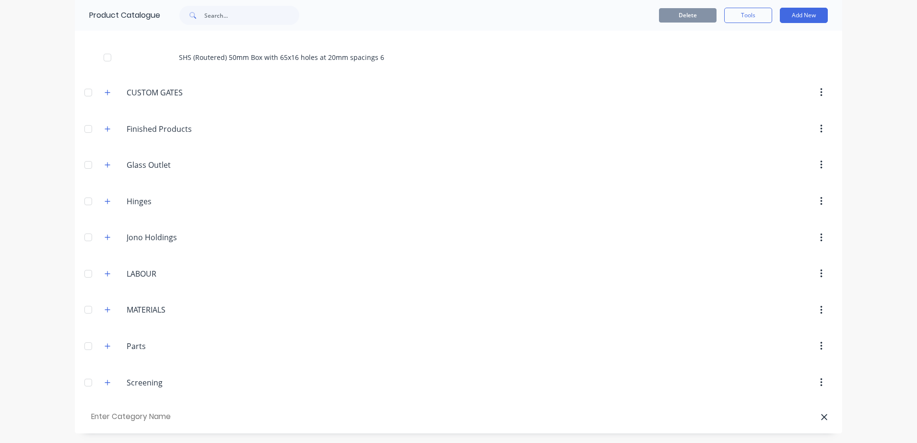
click at [170, 403] on header at bounding box center [458, 416] width 767 height 33
click at [163, 411] on input "text" at bounding box center [143, 417] width 108 height 14
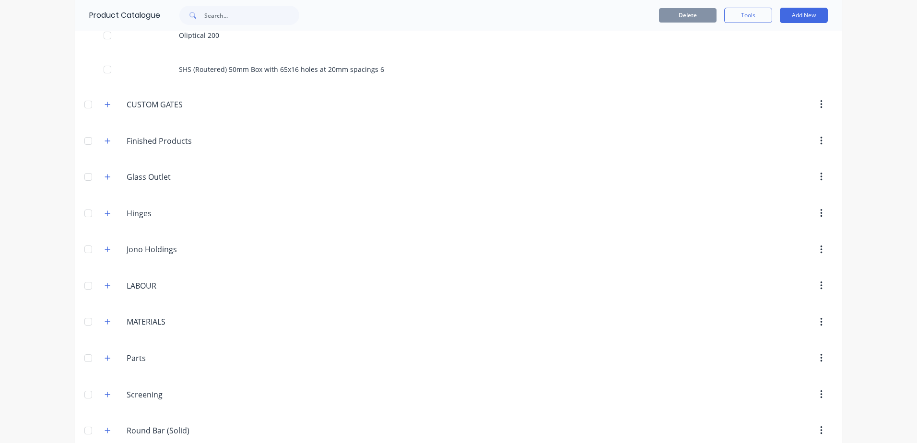
scroll to position [719, 0]
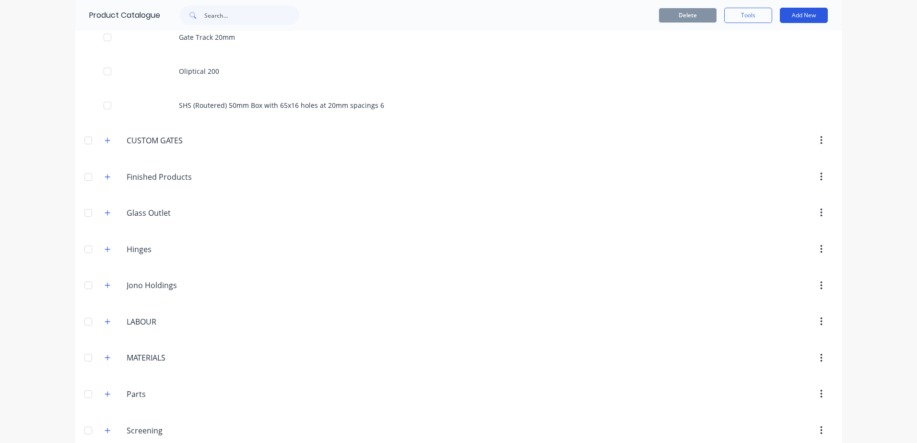
click at [795, 16] on button "Add New" at bounding box center [804, 15] width 48 height 15
click at [773, 59] on div "Product" at bounding box center [782, 59] width 74 height 14
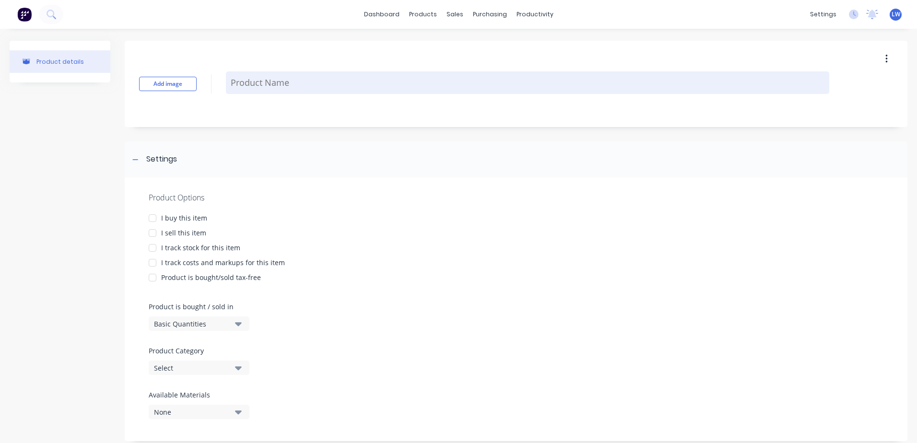
click at [273, 88] on textarea at bounding box center [527, 82] width 603 height 23
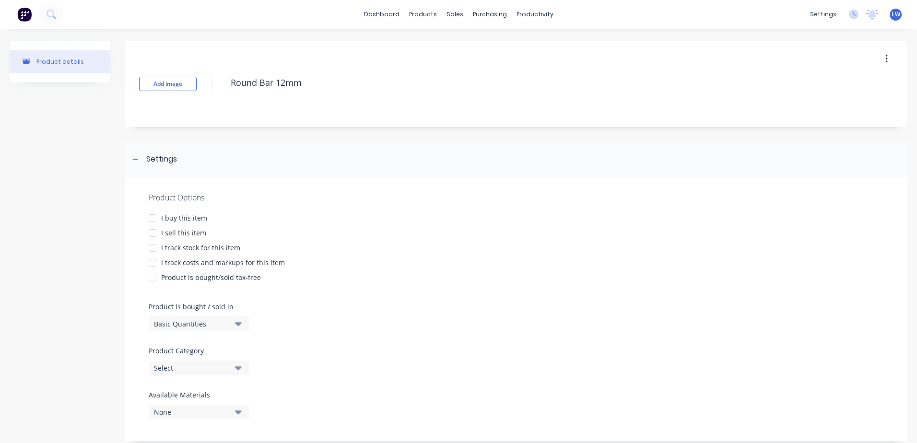
click at [151, 219] on div at bounding box center [152, 218] width 19 height 19
drag, startPoint x: 153, startPoint y: 233, endPoint x: 154, endPoint y: 262, distance: 29.7
click at [152, 233] on div at bounding box center [152, 232] width 19 height 19
click at [154, 264] on div at bounding box center [152, 262] width 19 height 19
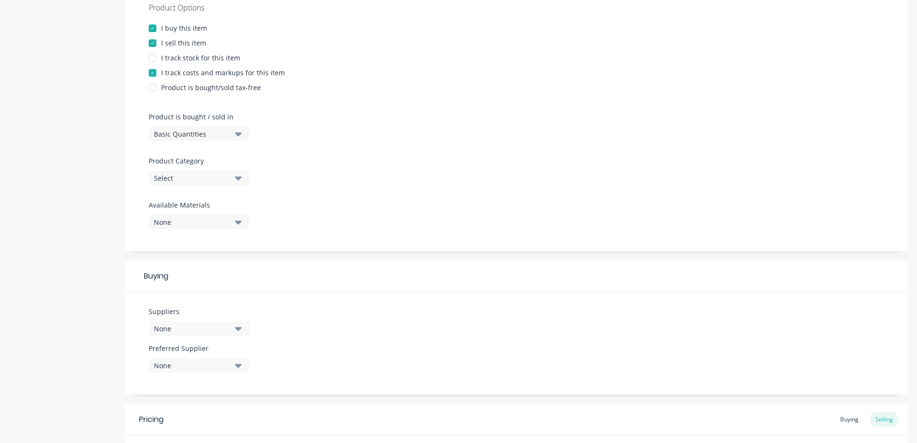
scroll to position [192, 0]
click at [237, 178] on icon "button" at bounding box center [238, 176] width 7 height 11
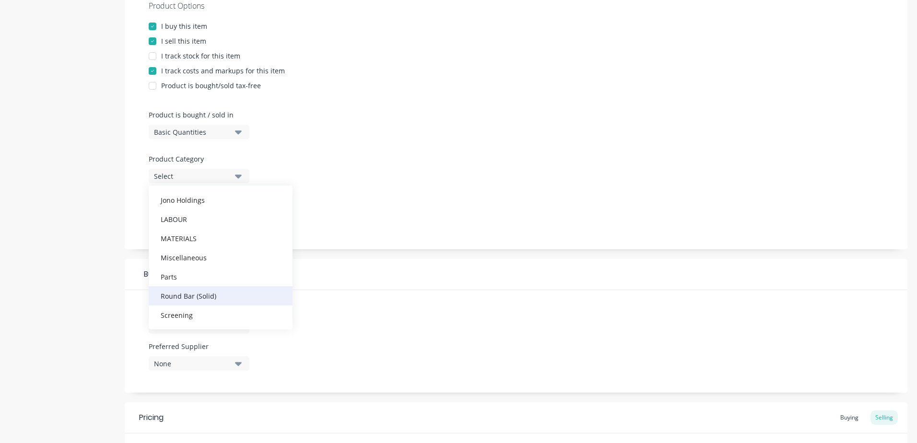
click at [199, 298] on div "Round Bar (Solid)" at bounding box center [221, 295] width 144 height 19
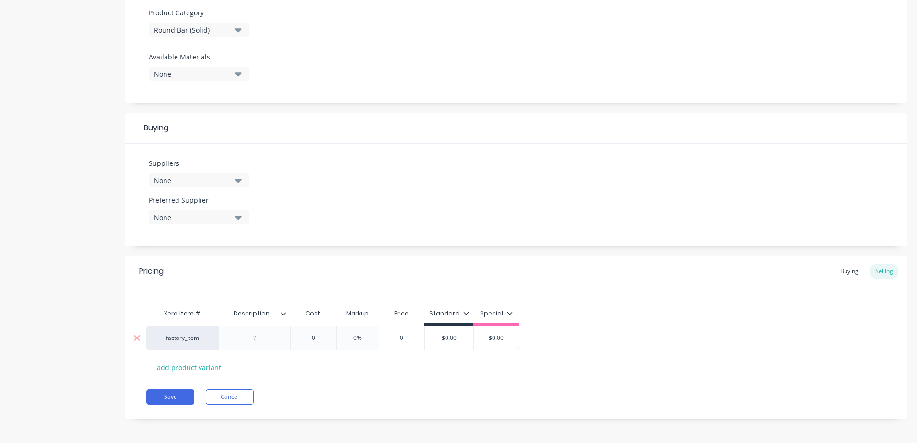
scroll to position [340, 0]
click at [263, 340] on div at bounding box center [255, 335] width 48 height 12
paste div
click at [316, 335] on input "0" at bounding box center [313, 335] width 48 height 9
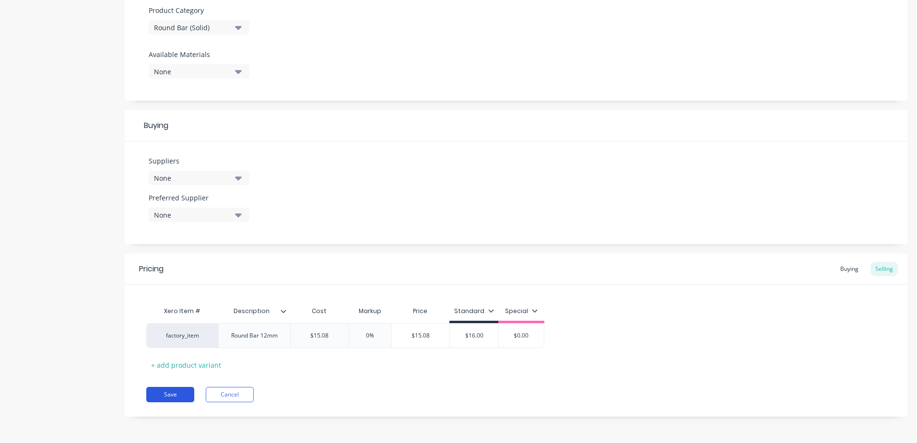
click at [172, 395] on button "Save" at bounding box center [170, 394] width 48 height 15
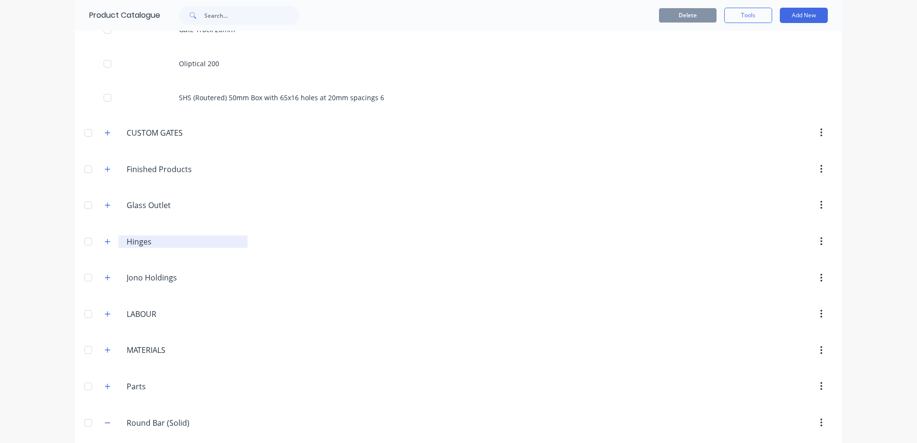
scroll to position [767, 0]
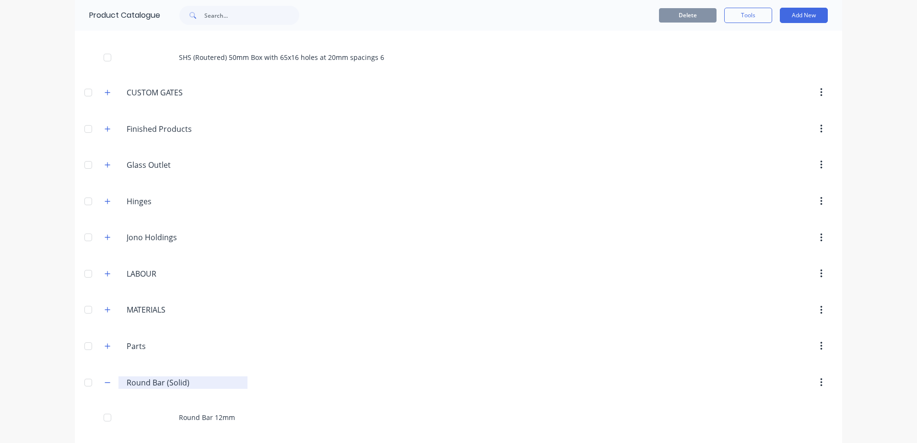
click at [142, 382] on input "Round Bar (Solid)" at bounding box center [184, 383] width 114 height 12
click at [122, 382] on div "[DOMAIN_NAME].(Solid) Round Bar (Solid)" at bounding box center [182, 382] width 129 height 12
click at [118, 380] on div "[DOMAIN_NAME].(Solid) Round Bar (Solid)" at bounding box center [182, 382] width 129 height 12
click at [121, 382] on div "[DOMAIN_NAME].(Solid) Round Bar (Solid)" at bounding box center [182, 382] width 129 height 12
click at [127, 383] on input "Round Bar (Solid)" at bounding box center [184, 383] width 114 height 12
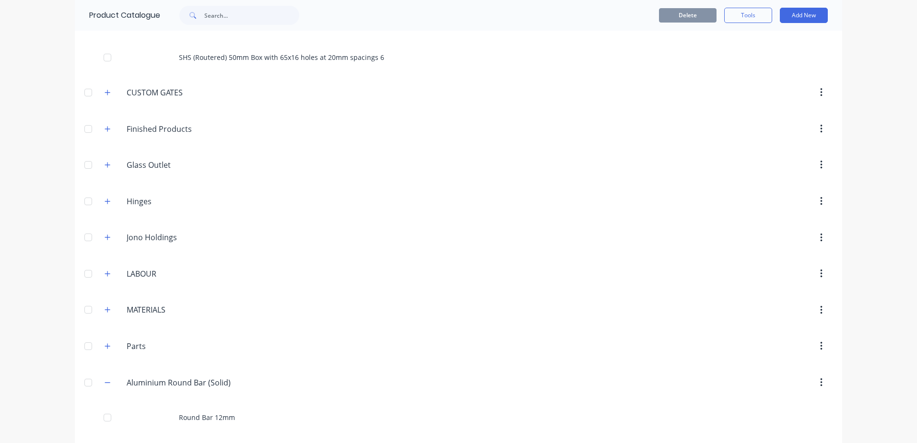
click at [320, 387] on div at bounding box center [539, 382] width 585 height 17
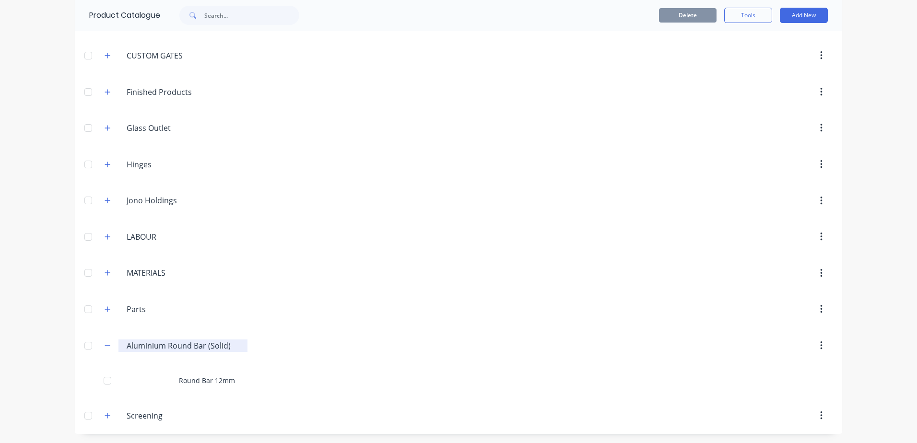
scroll to position [804, 0]
click at [105, 345] on icon "button" at bounding box center [107, 345] width 5 height 0
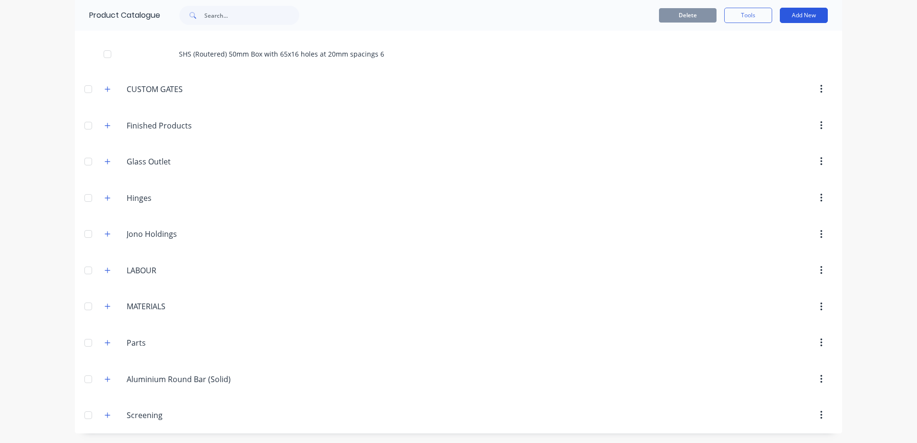
click at [800, 19] on button "Add New" at bounding box center [804, 15] width 48 height 15
click at [768, 40] on div "Category" at bounding box center [782, 40] width 74 height 14
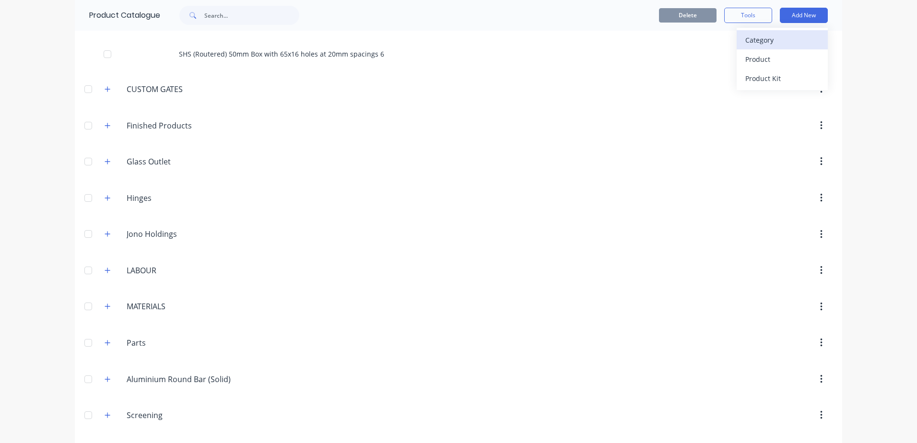
scroll to position [803, 0]
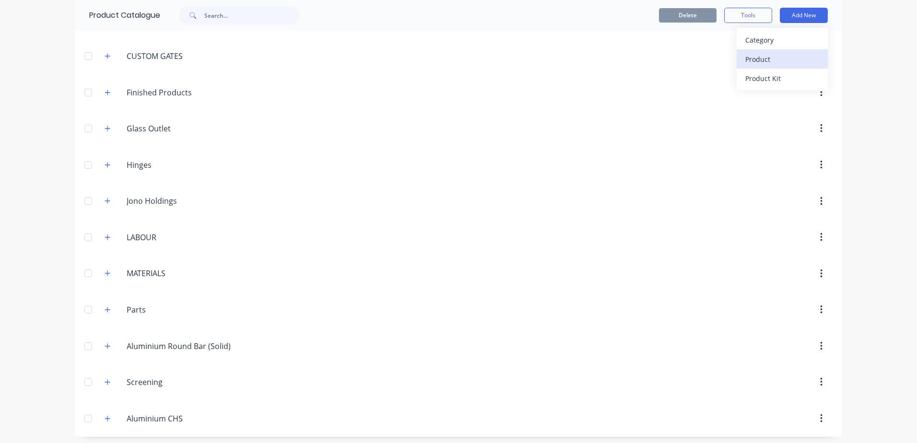
click at [771, 53] on div "Product" at bounding box center [782, 59] width 74 height 14
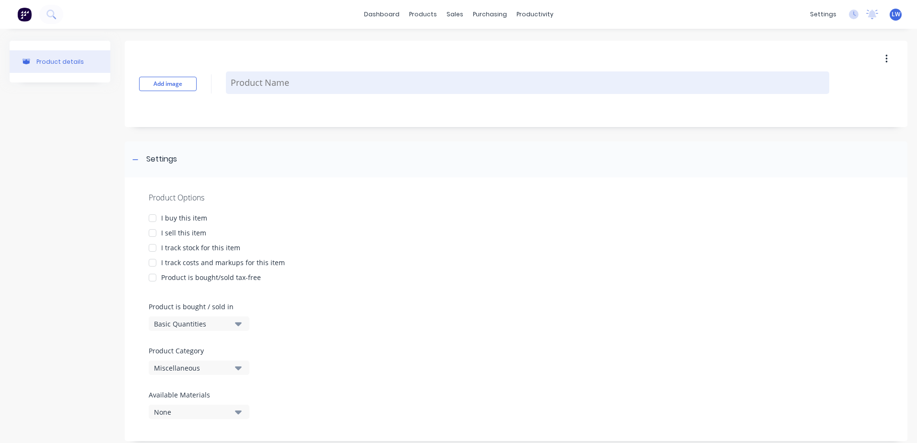
click at [269, 80] on textarea at bounding box center [527, 82] width 603 height 23
paste textarea "19x1.2"
click at [261, 75] on textarea "19x1.2" at bounding box center [527, 82] width 603 height 35
click at [268, 79] on textarea "19x1.2" at bounding box center [527, 82] width 603 height 35
click at [260, 75] on textarea "19x1.2" at bounding box center [527, 82] width 603 height 35
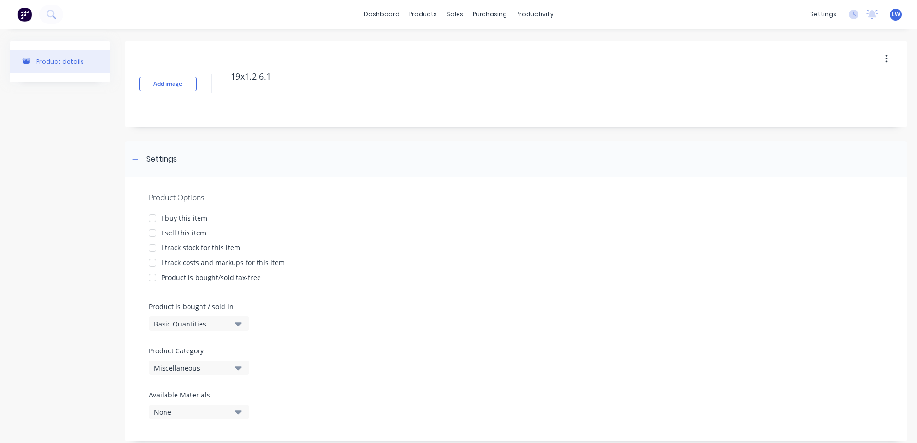
click at [144, 224] on div at bounding box center [152, 232] width 19 height 19
click at [152, 219] on div at bounding box center [152, 218] width 19 height 19
click at [154, 264] on div at bounding box center [152, 262] width 19 height 19
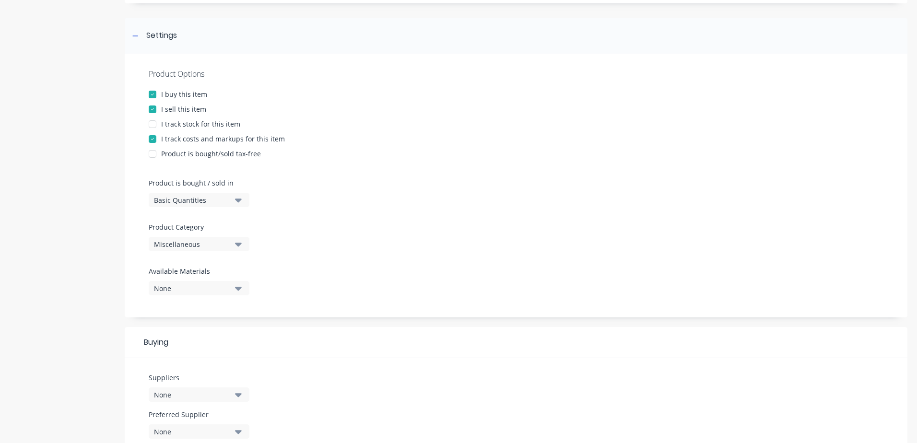
scroll to position [240, 0]
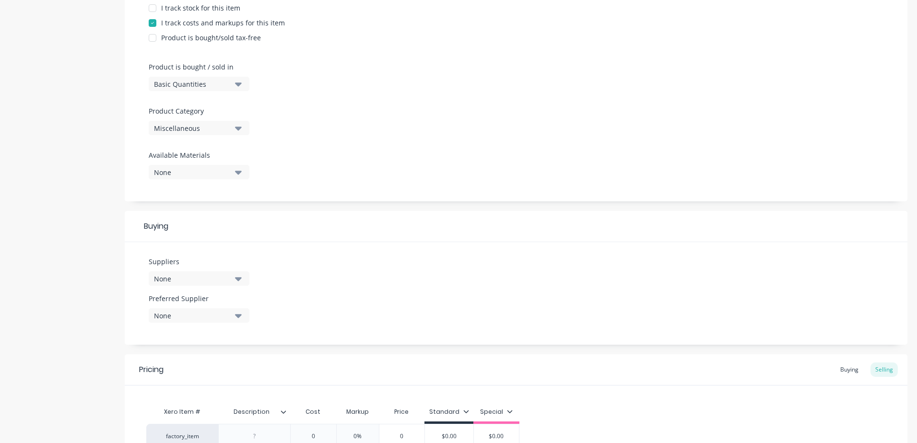
click at [237, 132] on icon "button" at bounding box center [238, 128] width 7 height 11
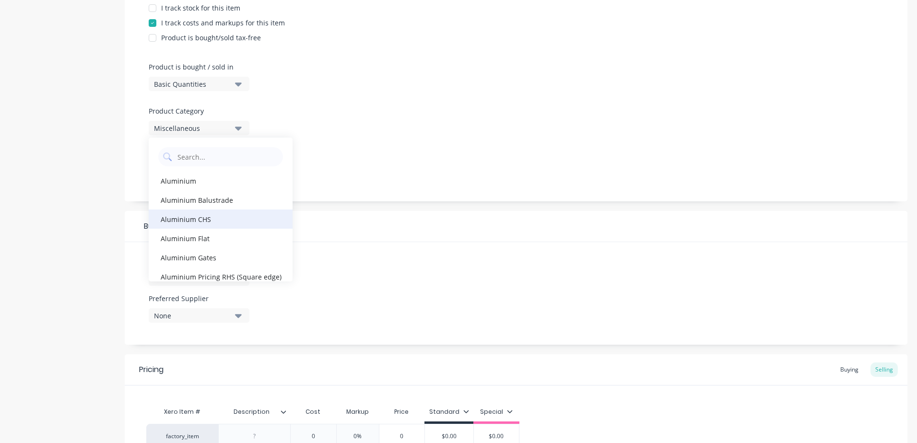
click at [198, 220] on div "Aluminium CHS" at bounding box center [221, 218] width 144 height 19
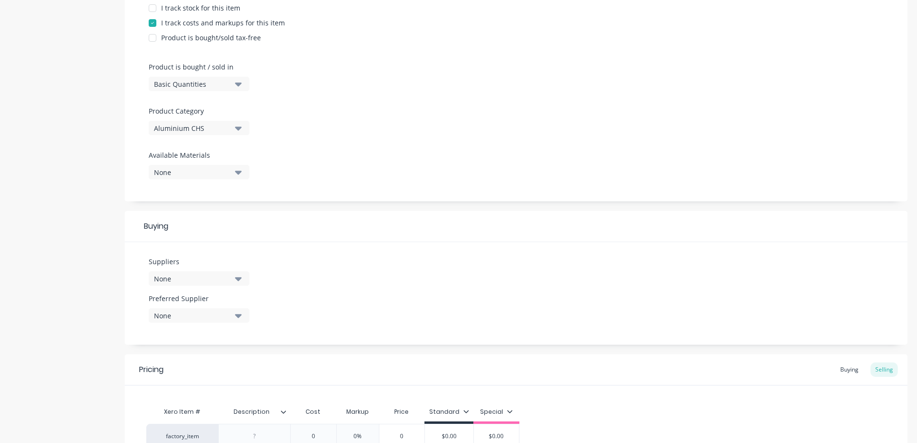
scroll to position [340, 0]
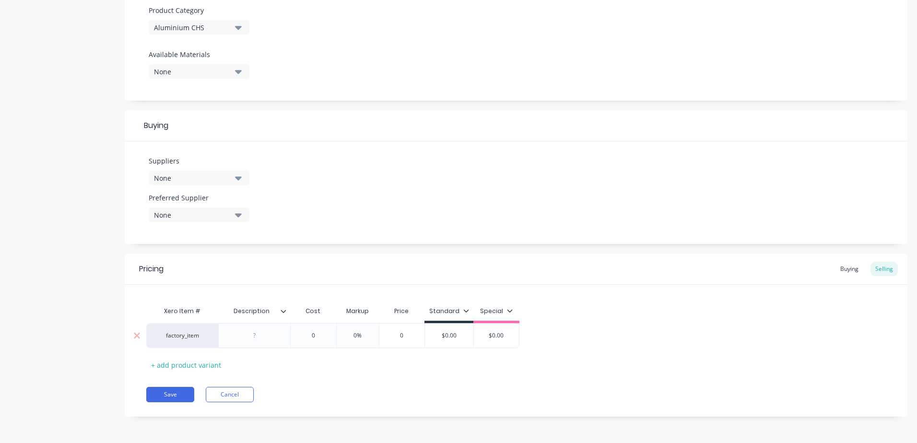
click at [253, 335] on div at bounding box center [255, 335] width 48 height 12
paste div
click at [313, 337] on input "0" at bounding box center [313, 335] width 48 height 9
click at [316, 338] on input "0" at bounding box center [313, 335] width 48 height 9
click at [175, 397] on button "Save" at bounding box center [170, 394] width 48 height 15
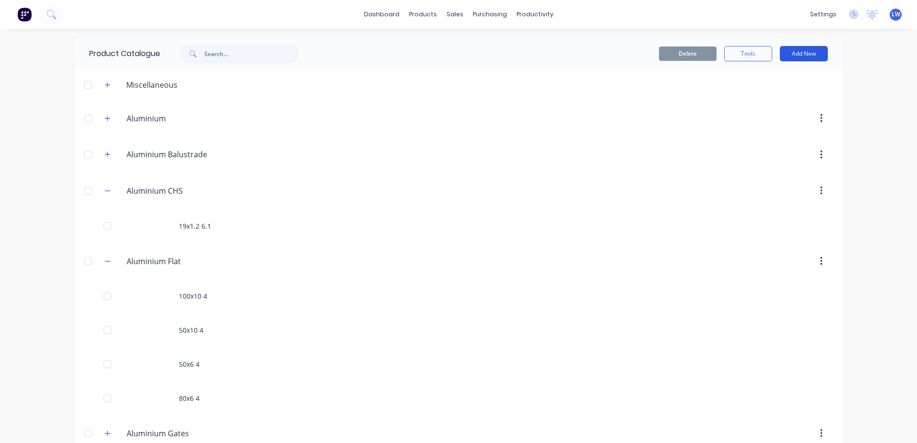
click at [798, 57] on button "Add New" at bounding box center [804, 53] width 48 height 15
click at [754, 96] on div "Product" at bounding box center [782, 98] width 74 height 14
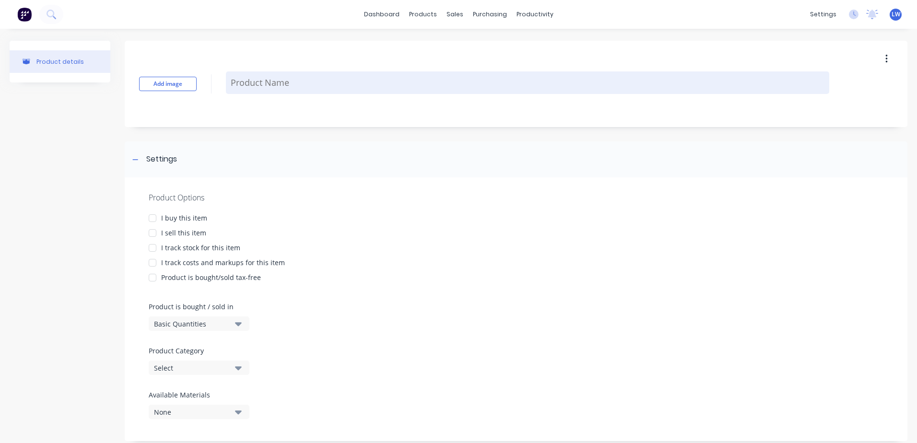
click at [264, 83] on textarea at bounding box center [527, 82] width 603 height 23
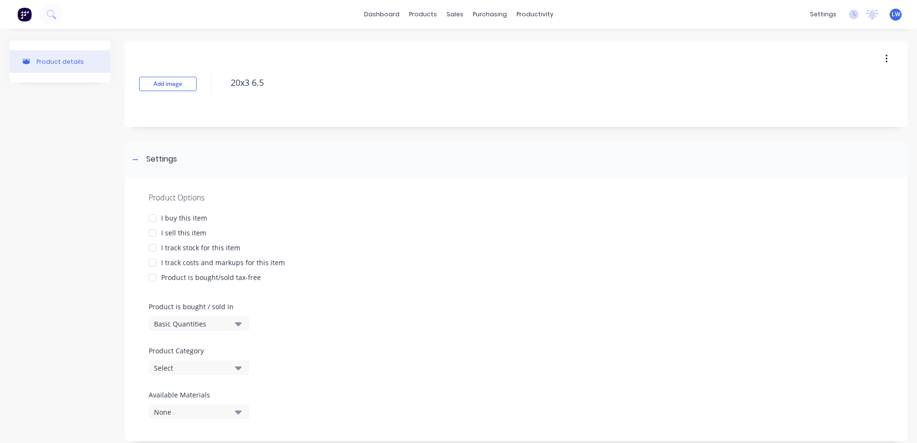
click at [153, 220] on div at bounding box center [152, 218] width 19 height 19
click at [151, 233] on div at bounding box center [152, 232] width 19 height 19
click at [151, 260] on div at bounding box center [152, 262] width 19 height 19
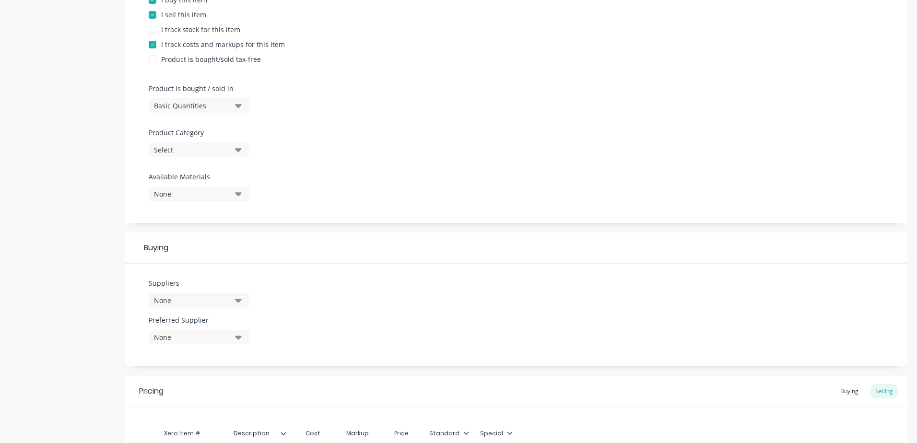
scroll to position [240, 0]
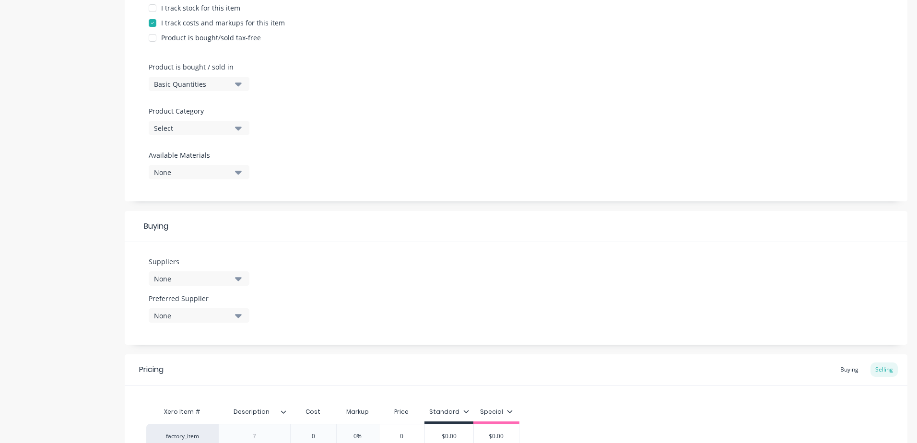
click at [242, 130] on button "Select" at bounding box center [199, 128] width 101 height 14
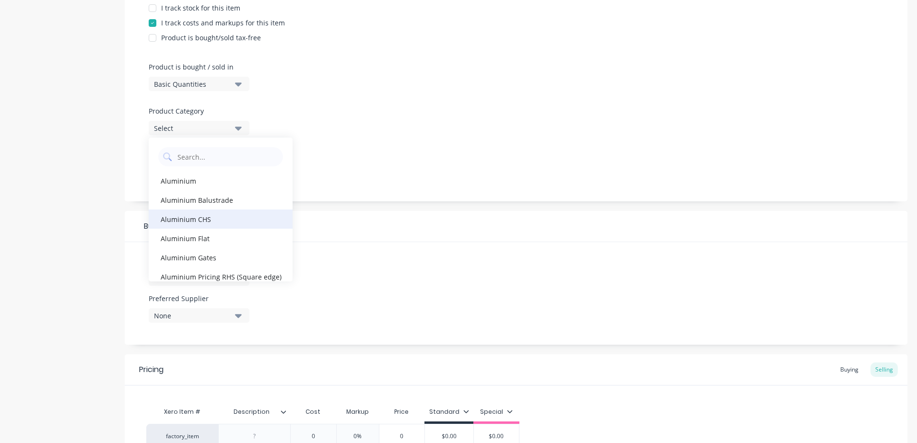
click at [210, 216] on div "Aluminium CHS" at bounding box center [221, 218] width 144 height 19
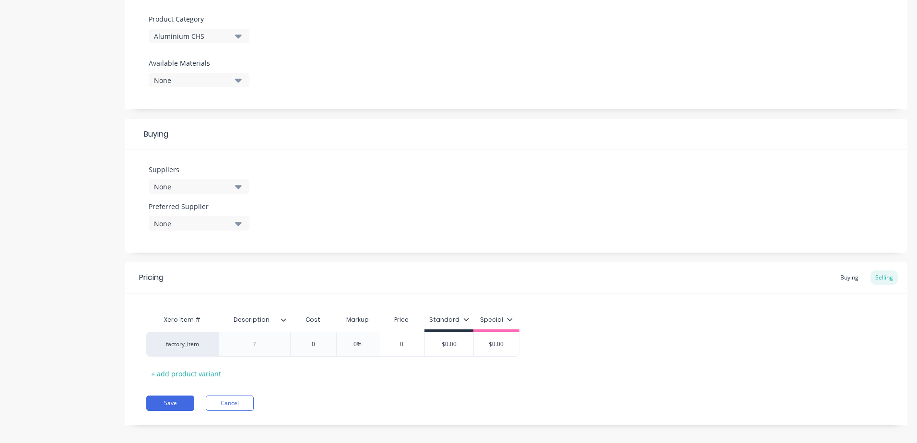
scroll to position [340, 0]
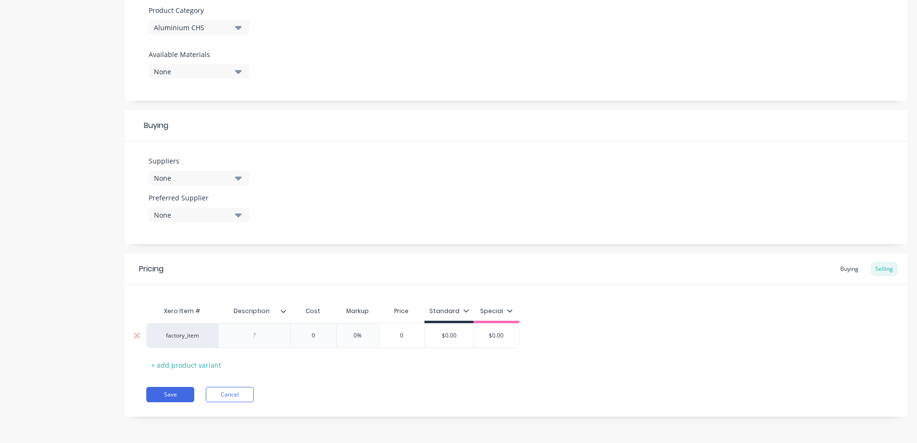
click at [254, 339] on div at bounding box center [255, 335] width 48 height 12
paste div
click at [318, 334] on input "0" at bounding box center [313, 335] width 48 height 9
click at [178, 398] on button "Save" at bounding box center [170, 394] width 48 height 15
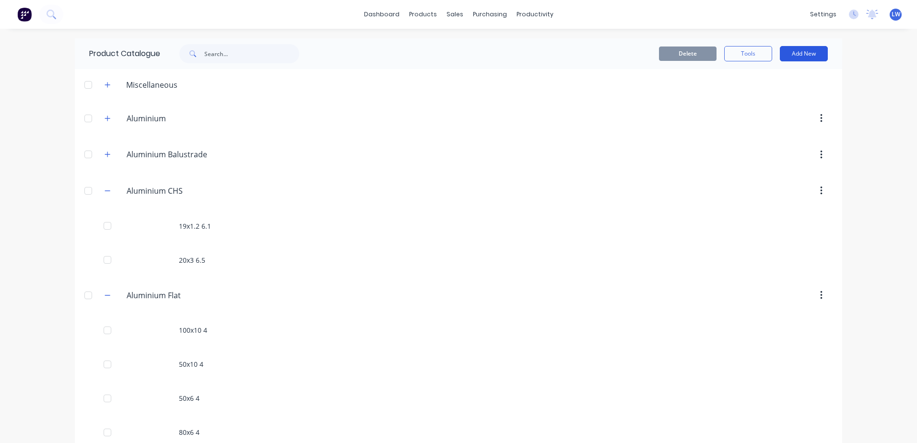
click at [801, 52] on button "Add New" at bounding box center [804, 53] width 48 height 15
click at [759, 93] on div "Product" at bounding box center [782, 98] width 74 height 14
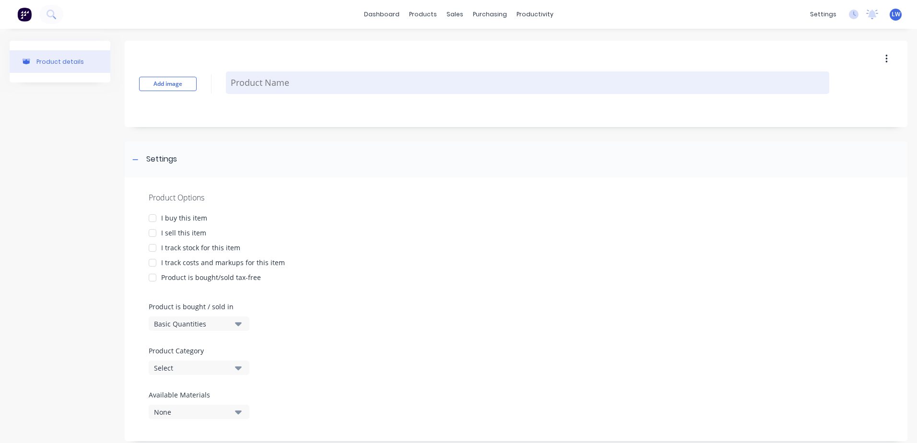
click at [446, 81] on textarea at bounding box center [527, 82] width 603 height 23
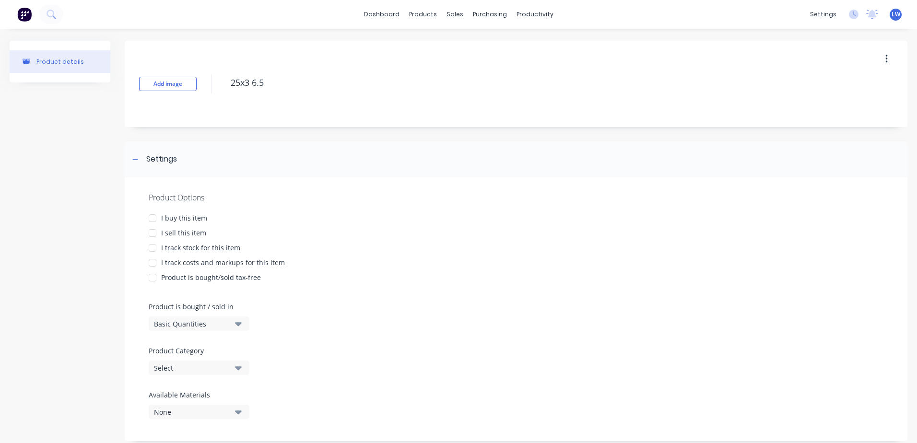
click at [154, 218] on div at bounding box center [152, 218] width 19 height 19
click at [150, 234] on div at bounding box center [152, 232] width 19 height 19
click at [153, 262] on div at bounding box center [152, 262] width 19 height 19
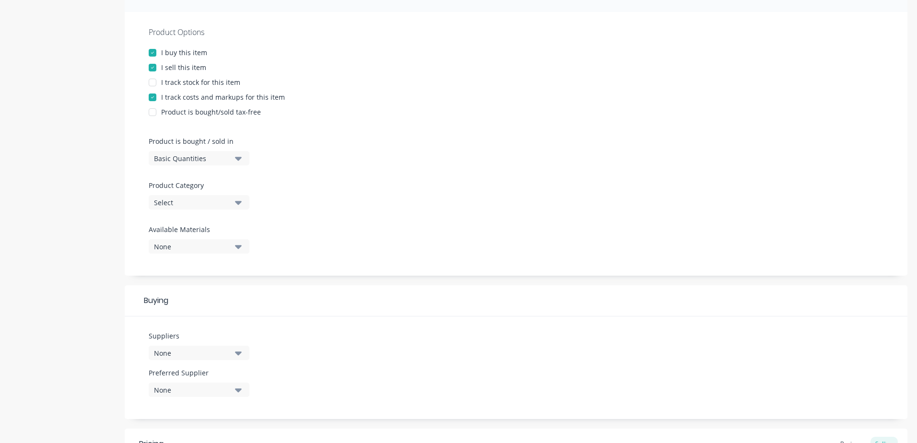
scroll to position [192, 0]
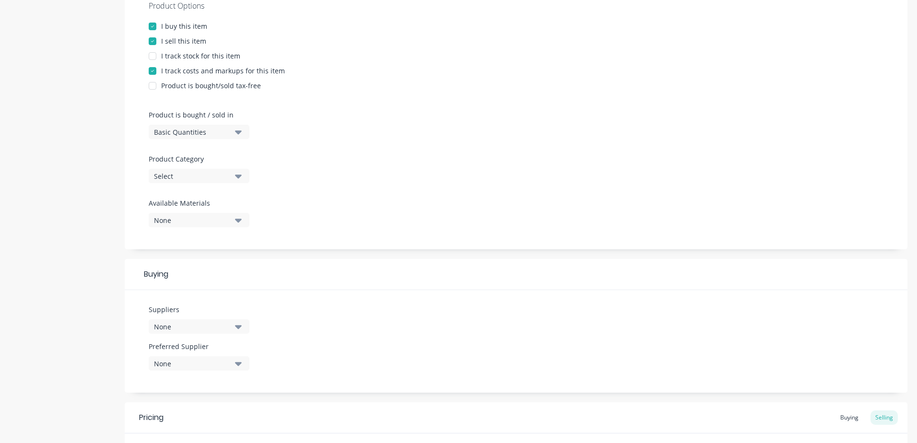
click at [238, 180] on icon "button" at bounding box center [238, 176] width 7 height 11
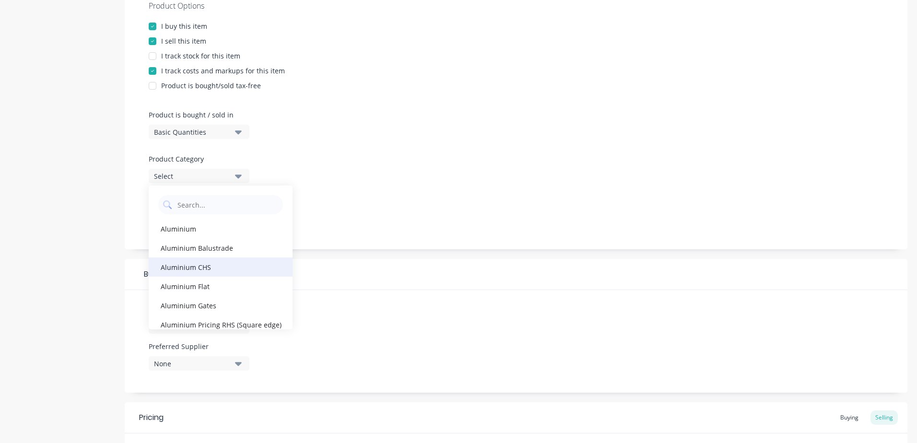
click at [205, 273] on div "Aluminium CHS" at bounding box center [221, 266] width 144 height 19
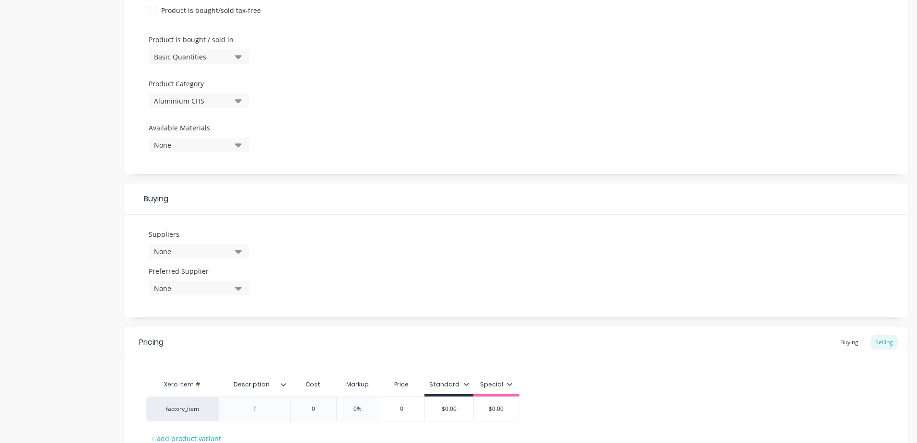
scroll to position [340, 0]
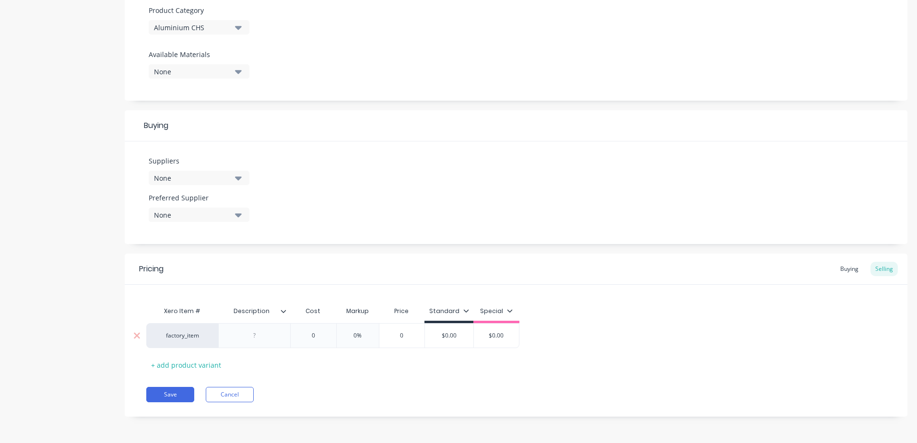
click at [255, 337] on div at bounding box center [255, 335] width 48 height 12
paste div
drag, startPoint x: 317, startPoint y: 335, endPoint x: 302, endPoint y: 338, distance: 15.7
click at [302, 338] on input "0" at bounding box center [313, 335] width 48 height 9
click at [168, 392] on button "Save" at bounding box center [170, 394] width 48 height 15
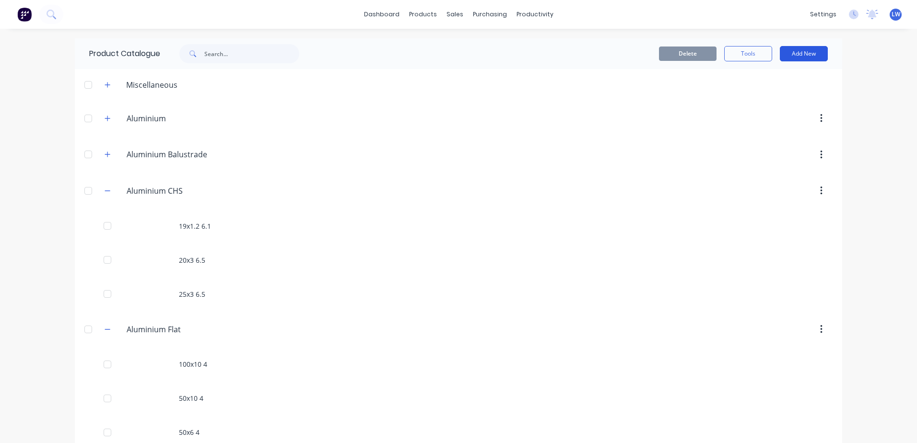
click at [794, 57] on button "Add New" at bounding box center [804, 53] width 48 height 15
click at [753, 97] on div "Product" at bounding box center [782, 98] width 74 height 14
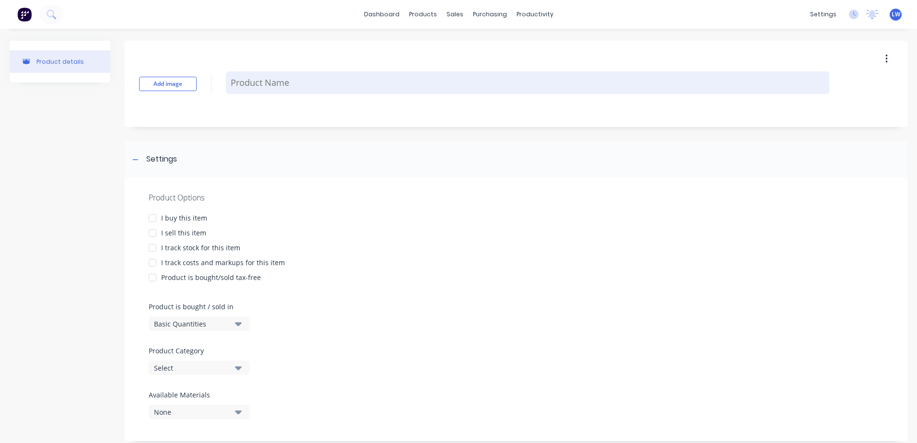
click at [321, 87] on textarea at bounding box center [527, 82] width 603 height 23
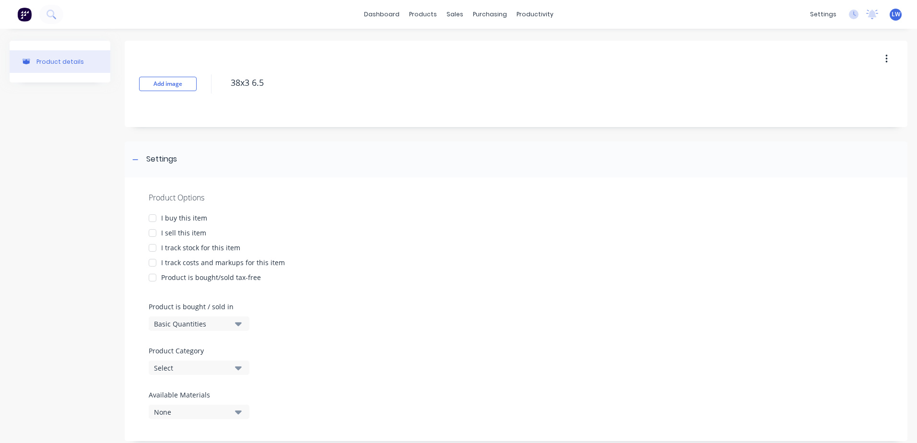
click at [151, 218] on div at bounding box center [152, 218] width 19 height 19
click at [152, 231] on div at bounding box center [152, 232] width 19 height 19
click at [149, 263] on div at bounding box center [152, 262] width 19 height 19
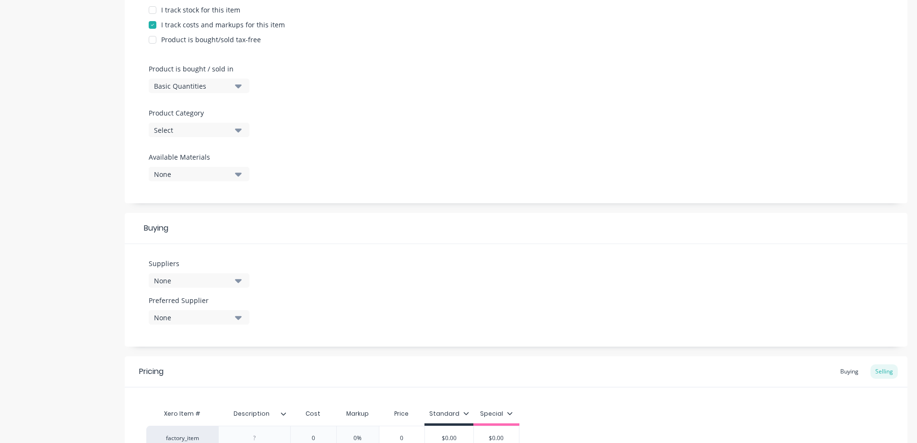
scroll to position [240, 0]
click at [239, 130] on icon "button" at bounding box center [238, 129] width 7 height 4
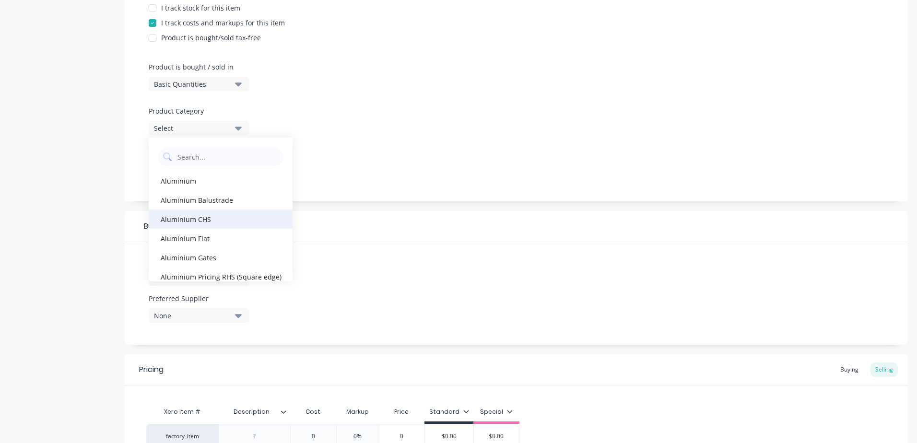
click at [198, 218] on div "Aluminium CHS" at bounding box center [221, 218] width 144 height 19
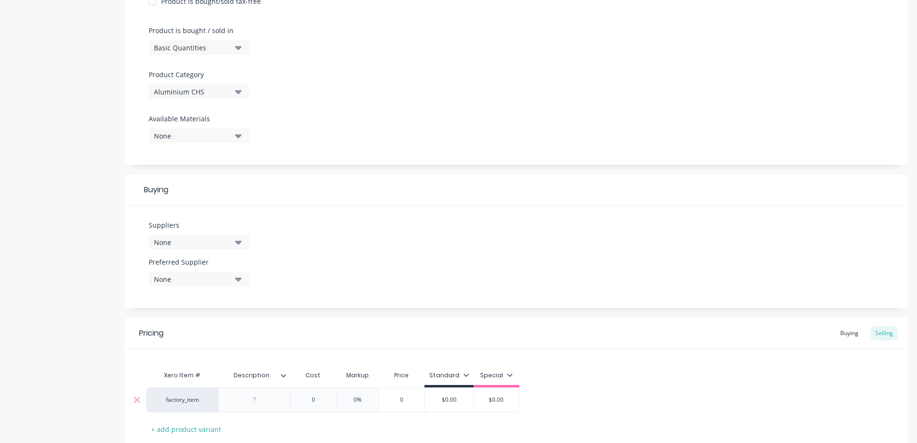
scroll to position [340, 0]
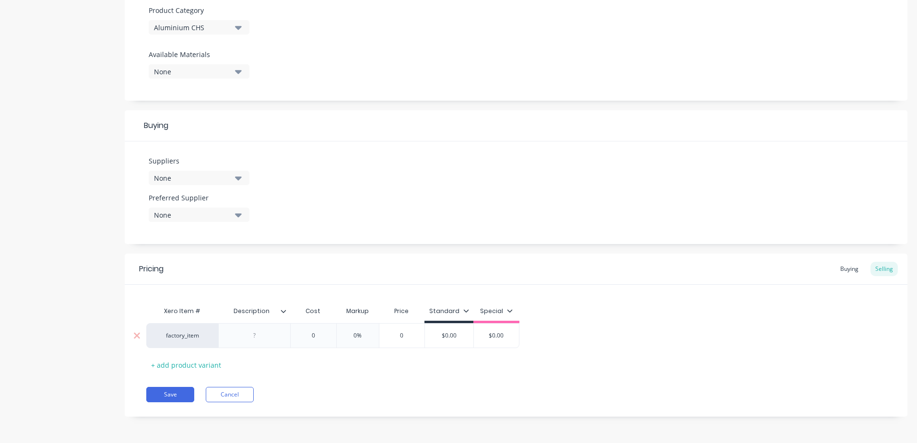
click at [256, 338] on div at bounding box center [255, 335] width 48 height 12
paste div
click at [316, 336] on input "0" at bounding box center [313, 335] width 48 height 9
click at [173, 399] on button "Save" at bounding box center [170, 394] width 48 height 15
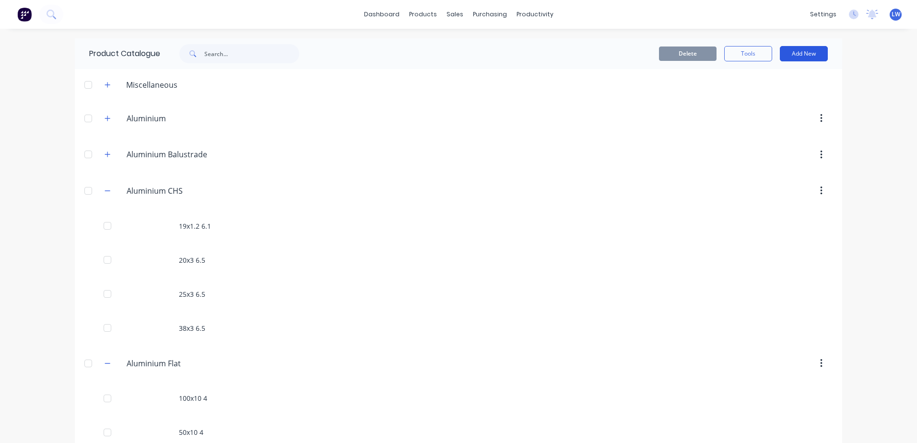
click at [800, 57] on button "Add New" at bounding box center [804, 53] width 48 height 15
click at [761, 102] on div "Product" at bounding box center [782, 98] width 74 height 14
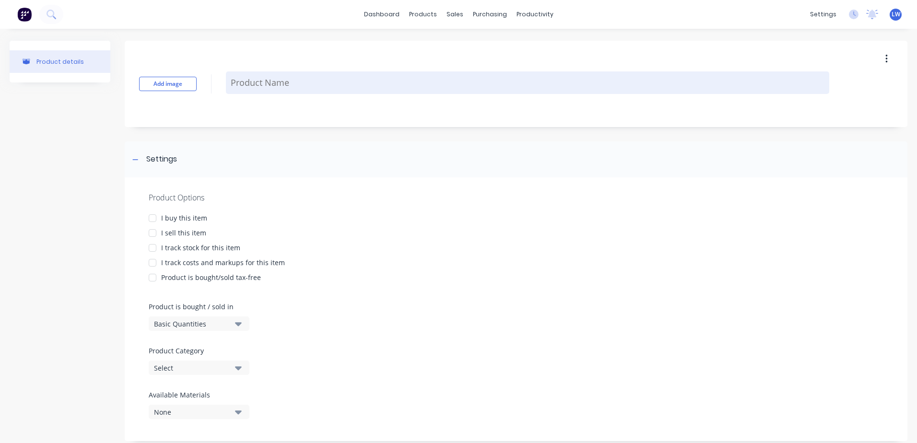
click at [329, 77] on textarea at bounding box center [527, 82] width 603 height 23
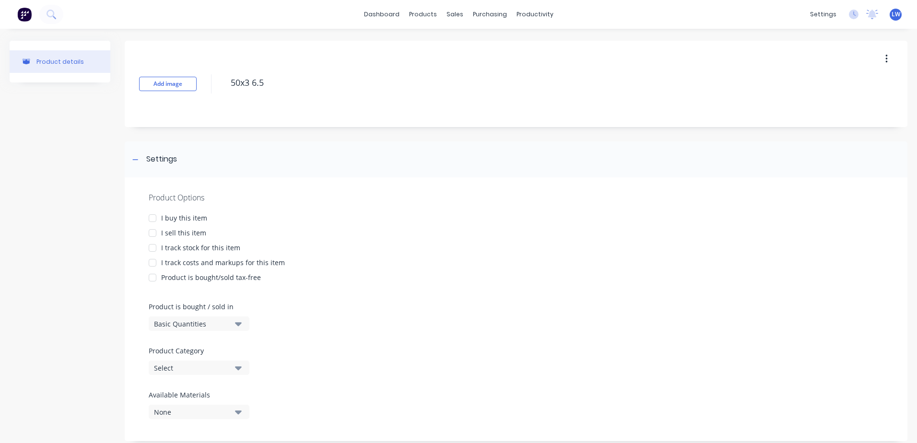
click at [155, 217] on div at bounding box center [152, 218] width 19 height 19
click at [150, 234] on div at bounding box center [152, 232] width 19 height 19
click at [152, 264] on div at bounding box center [152, 262] width 19 height 19
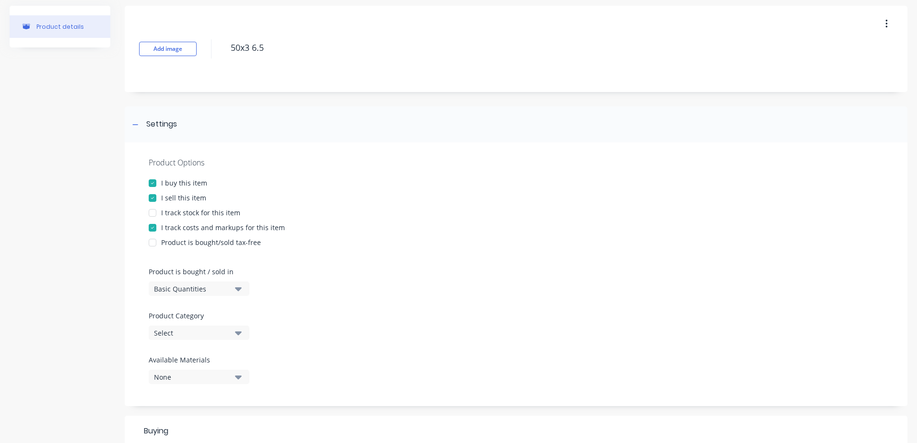
scroll to position [96, 0]
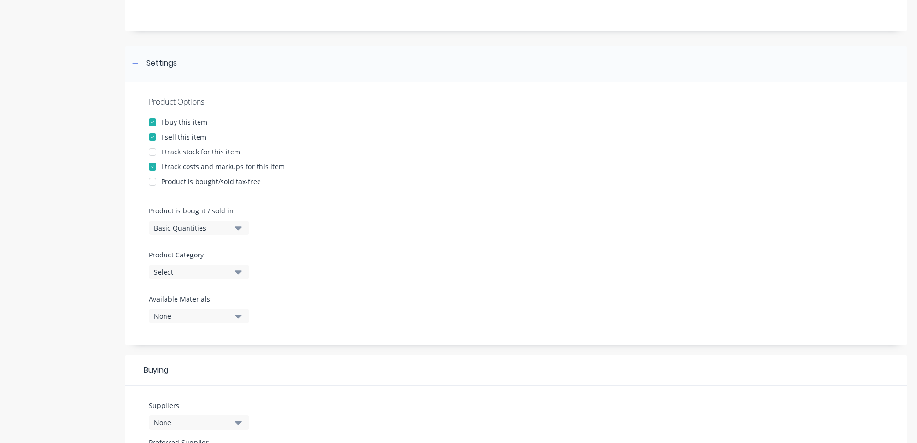
click at [242, 274] on button "Select" at bounding box center [199, 272] width 101 height 14
click at [207, 367] on div "Aluminium CHS" at bounding box center [221, 362] width 144 height 19
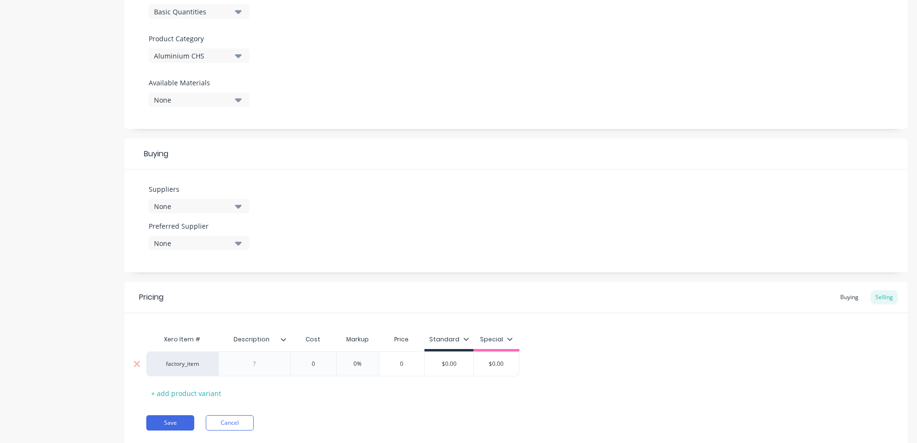
scroll to position [340, 0]
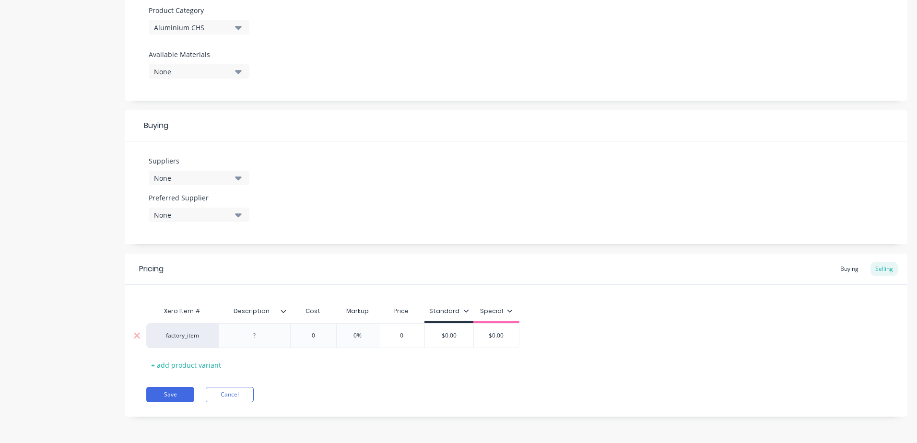
click at [262, 337] on div at bounding box center [255, 335] width 48 height 12
paste div
click at [318, 335] on input "0" at bounding box center [313, 335] width 48 height 9
